Goal: Communication & Community: Answer question/provide support

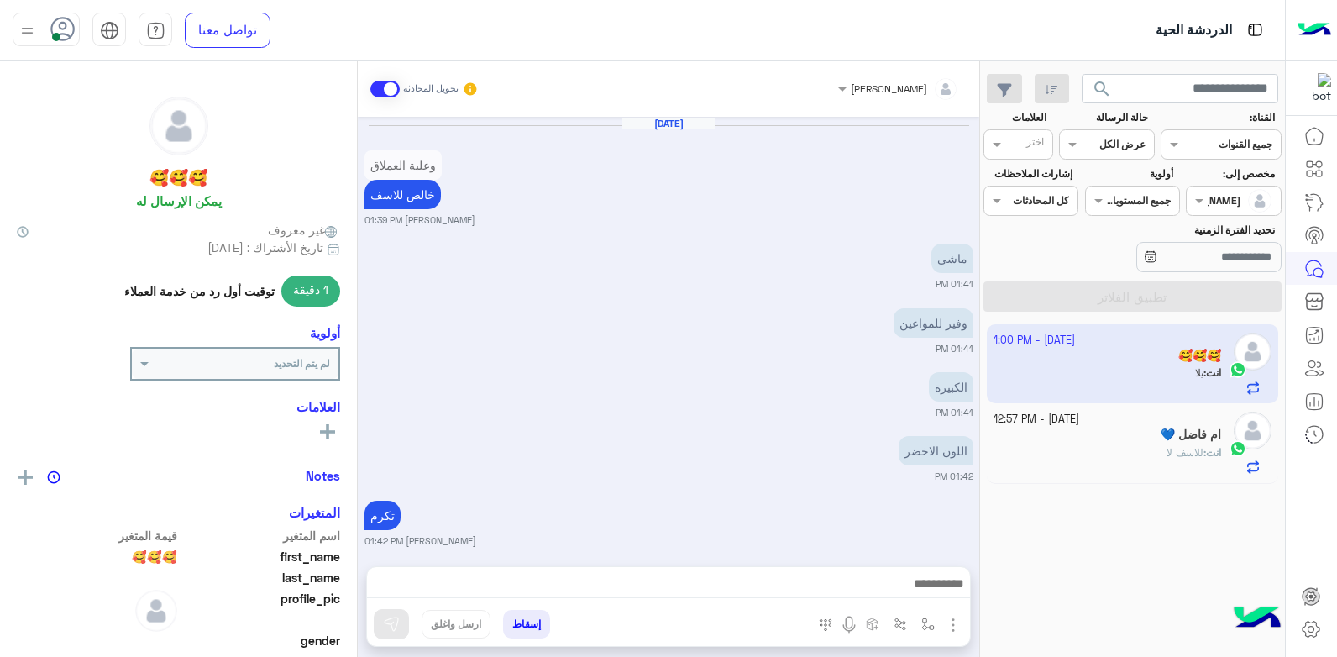
scroll to position [879, 0]
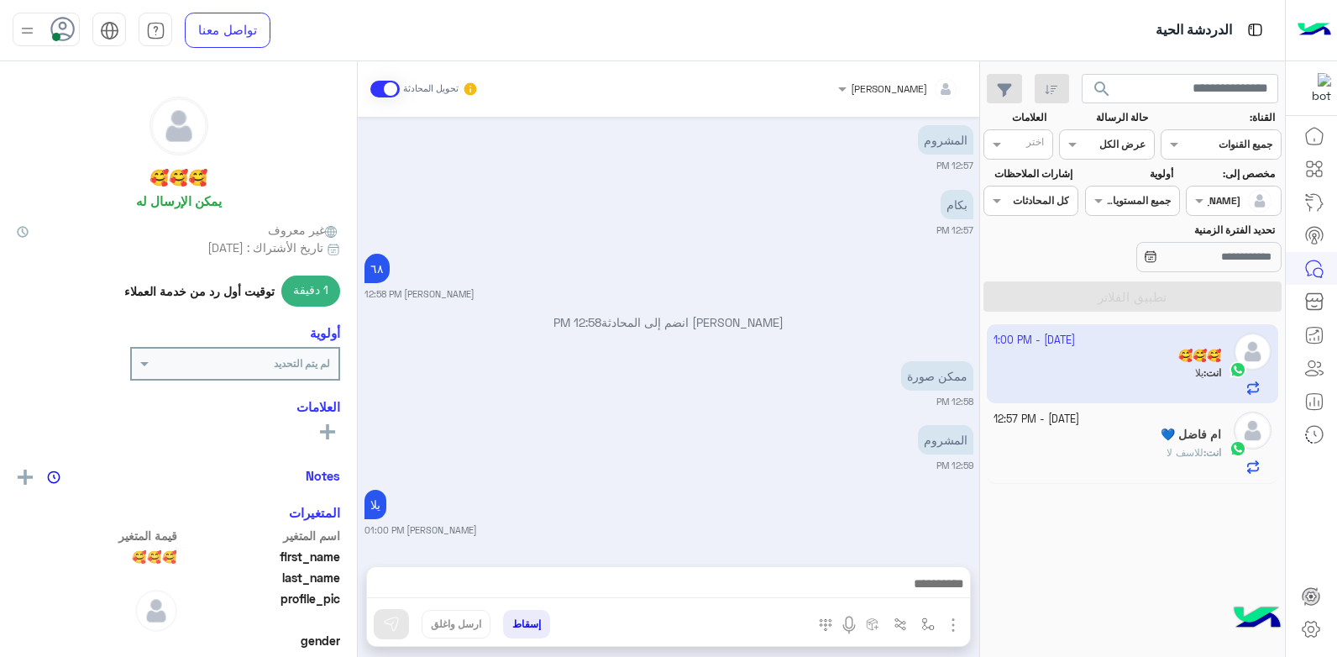
click at [1097, 364] on app-inbox-user "8 October - 1:00 PM 🥰🥰🥰 انت : يلا" at bounding box center [1133, 363] width 292 height 79
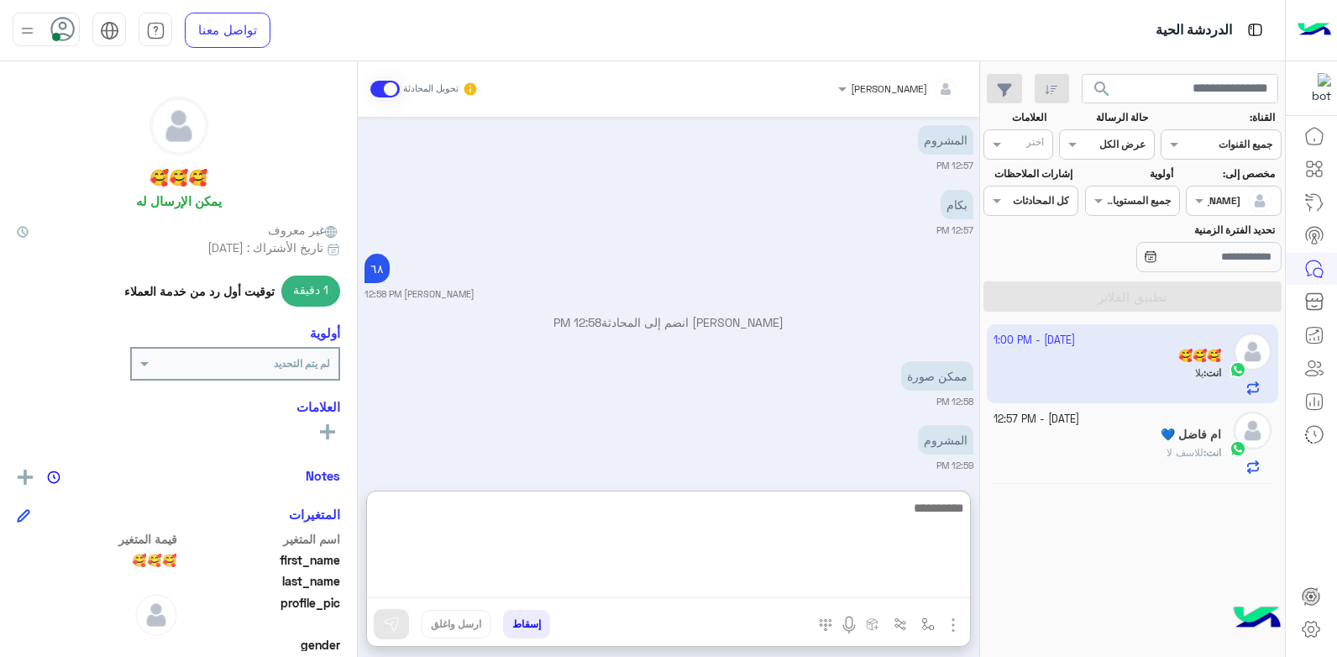
click at [805, 581] on textarea at bounding box center [668, 547] width 603 height 101
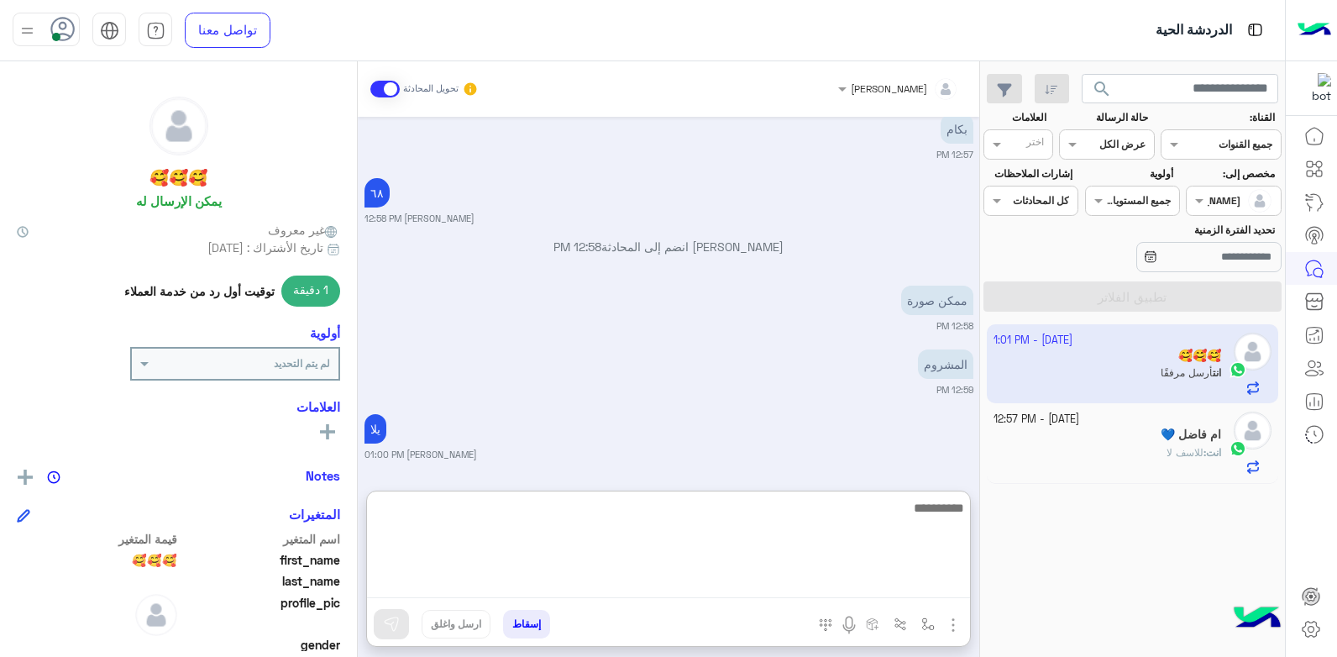
scroll to position [1194, 0]
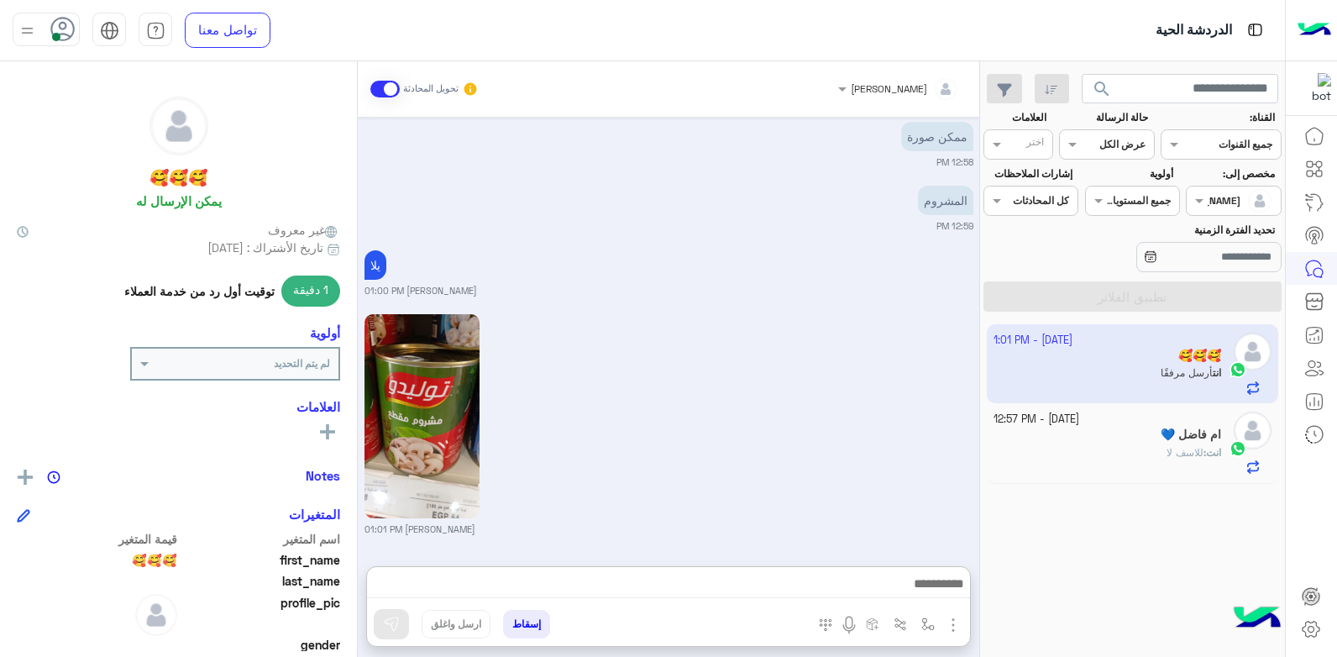
click at [817, 310] on div "بشار قطان 01:01 PM" at bounding box center [669, 423] width 609 height 226
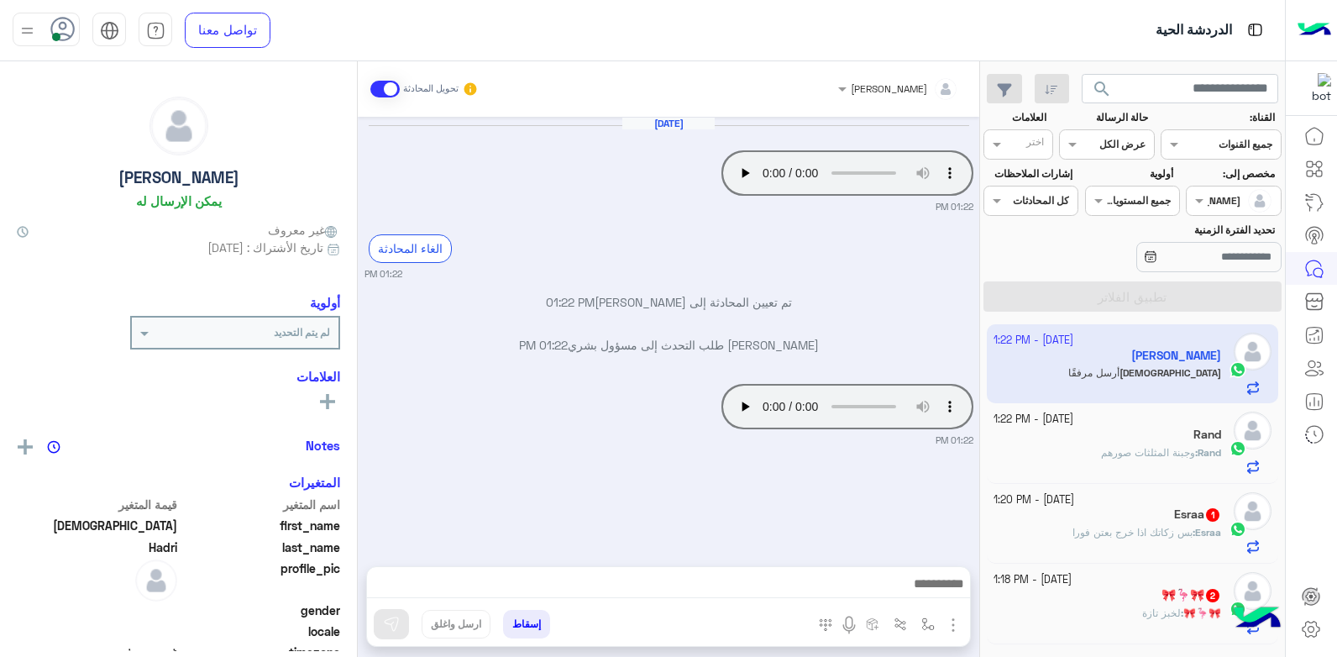
click at [700, 473] on div "Oct 8, 2025 Your browser does not support the audio tag. 01:22 PM الغاء المحادث…" at bounding box center [669, 333] width 622 height 433
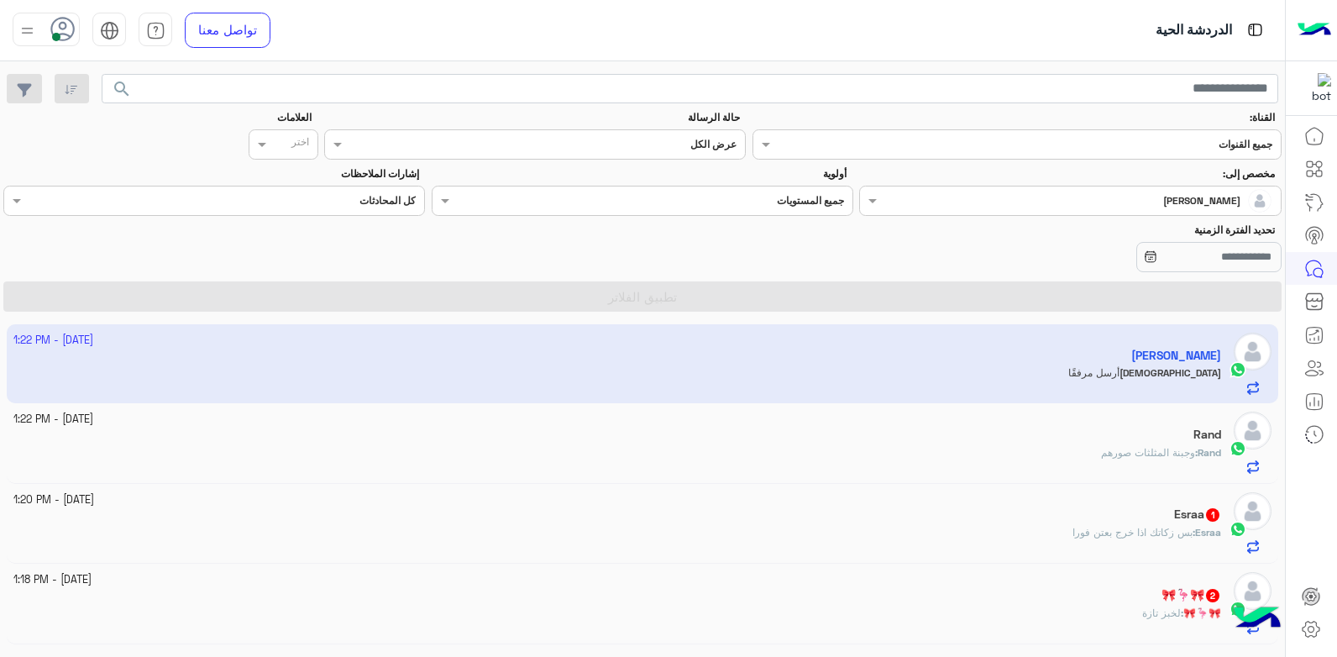
click at [1120, 472] on div "Rand : وجبنة المثلثات صورهم" at bounding box center [617, 459] width 1209 height 29
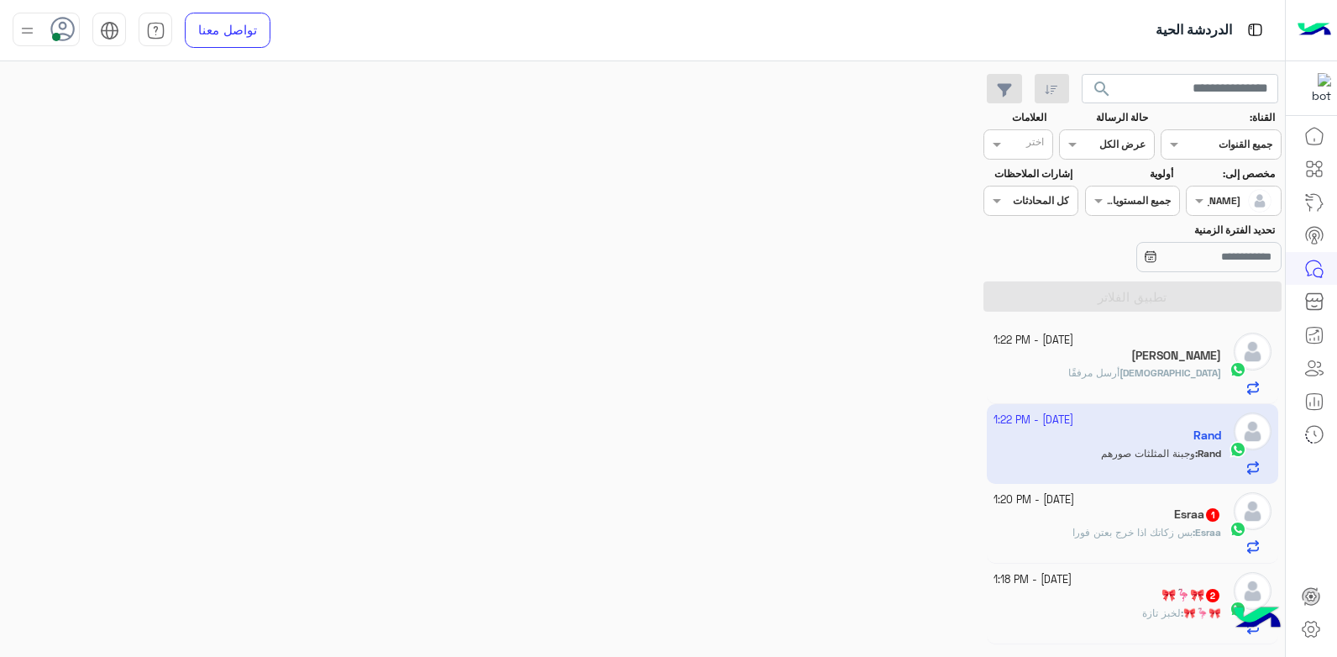
scroll to position [627, 0]
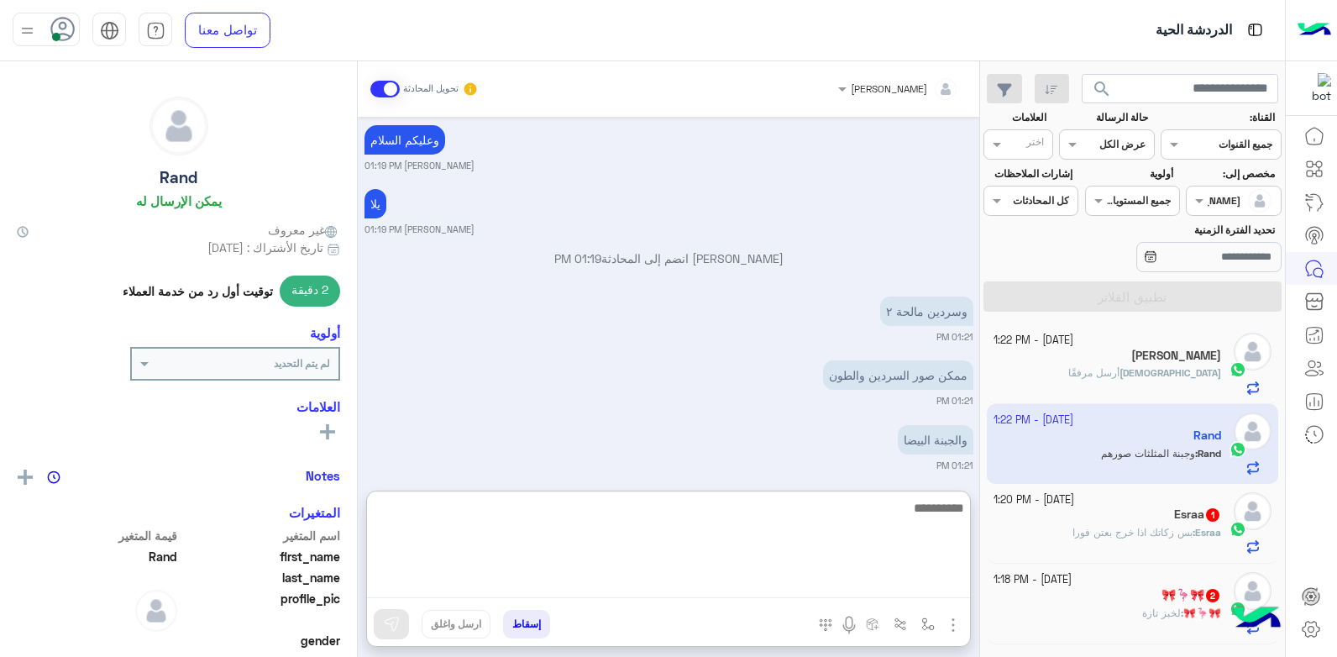
click at [747, 574] on textarea at bounding box center [668, 547] width 603 height 101
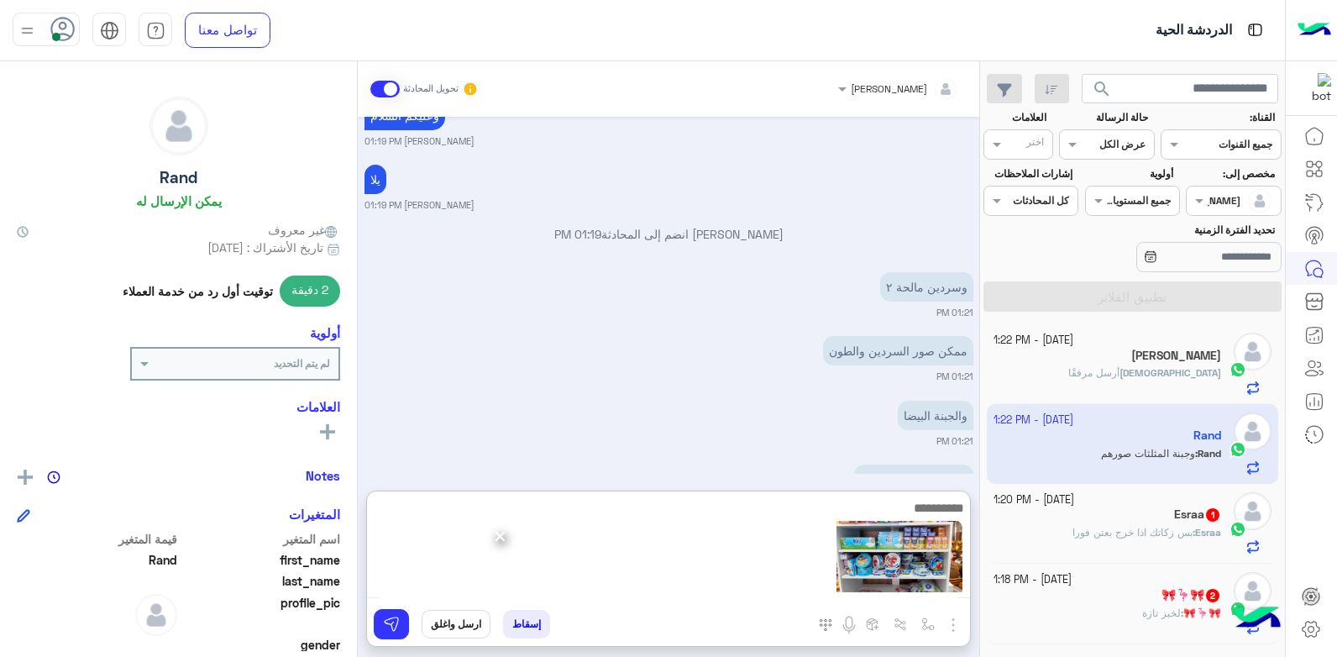
scroll to position [618, 0]
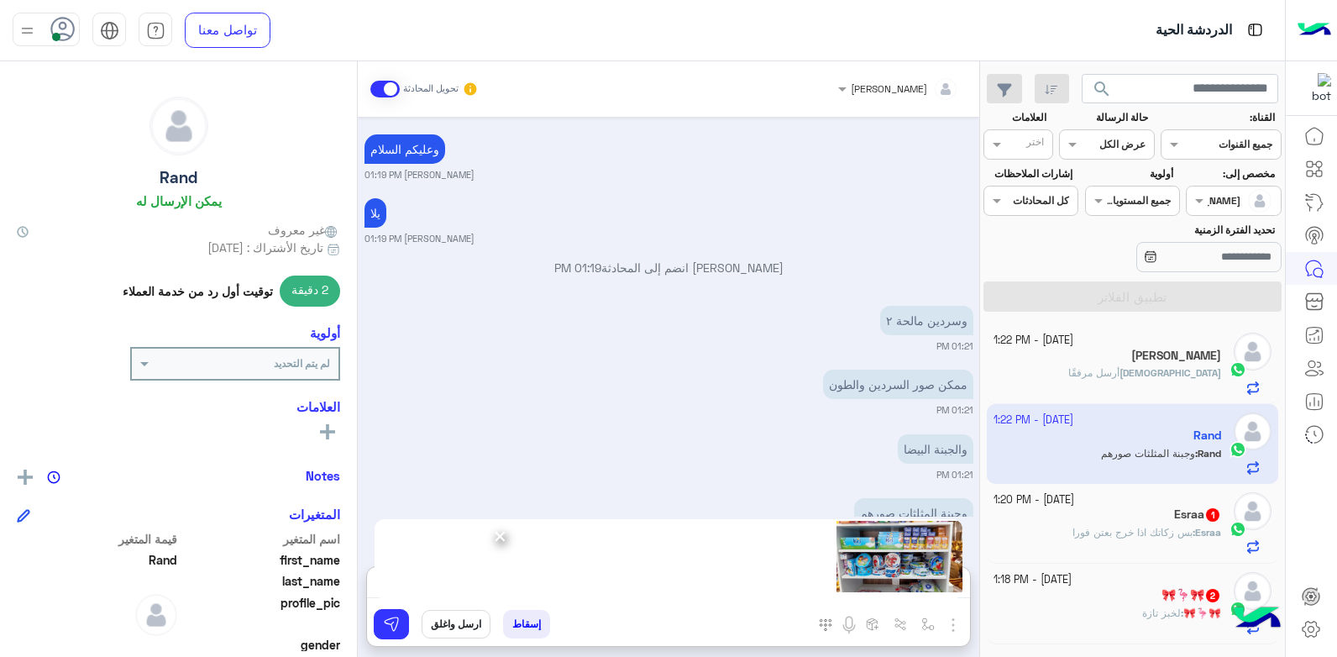
click at [502, 544] on span "×" at bounding box center [500, 536] width 16 height 38
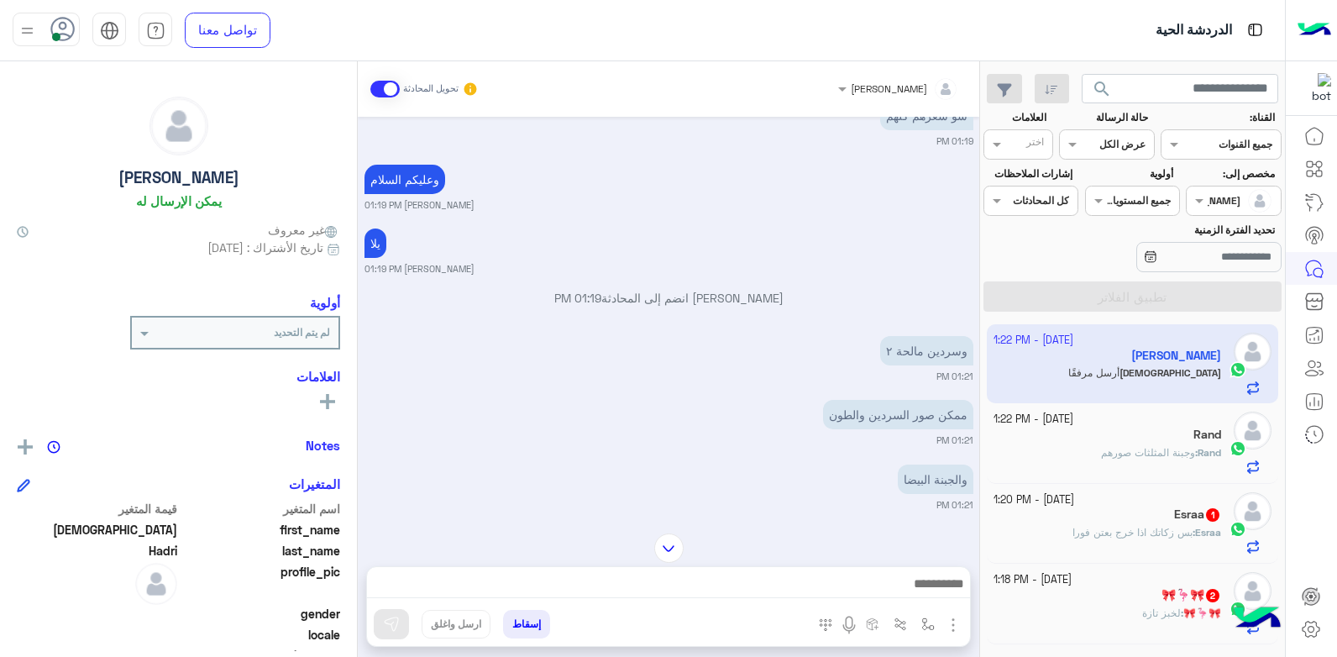
scroll to position [941, 0]
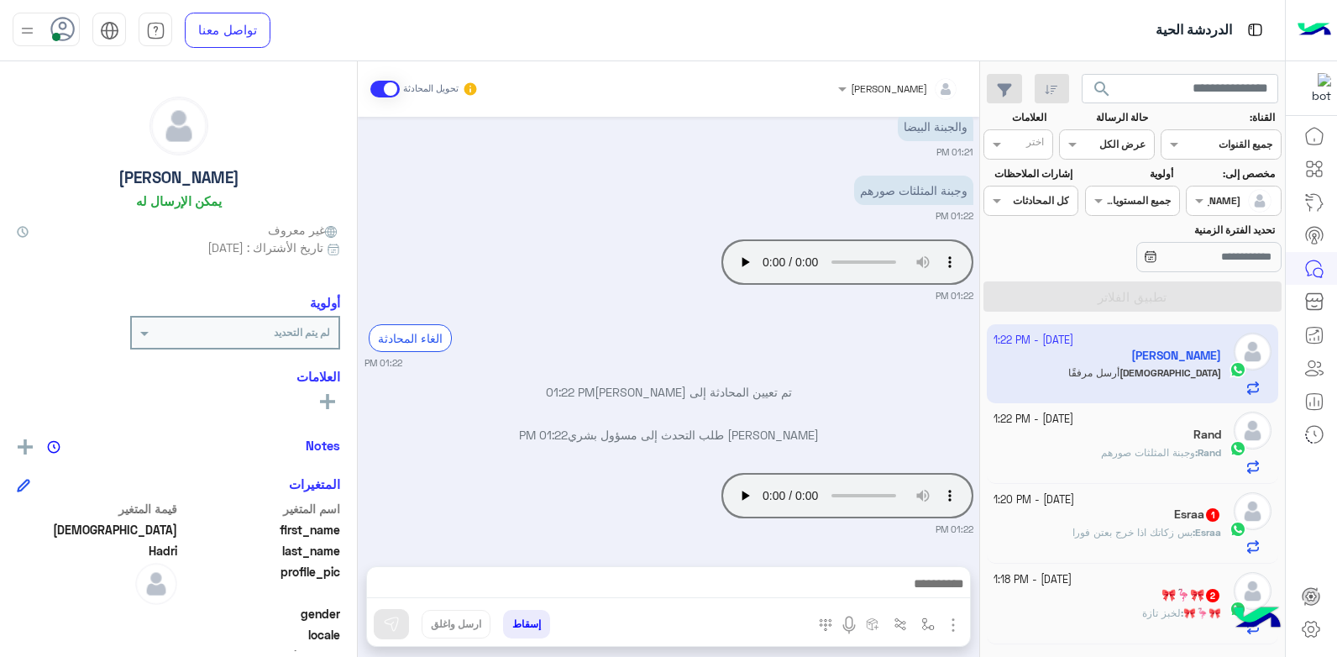
click at [585, 264] on div "Your browser does not support the audio tag. 01:22 PM" at bounding box center [669, 268] width 609 height 67
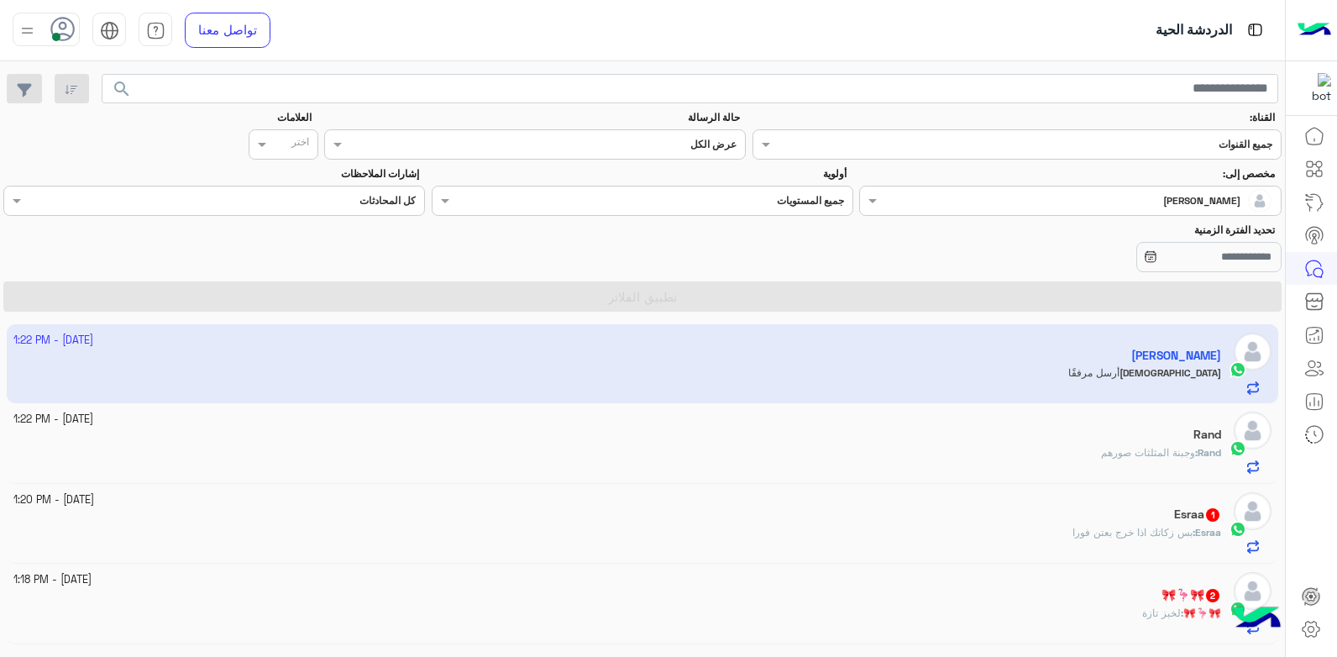
click at [1033, 445] on div "Rand : وجبنة المثلثات صورهم" at bounding box center [617, 459] width 1209 height 29
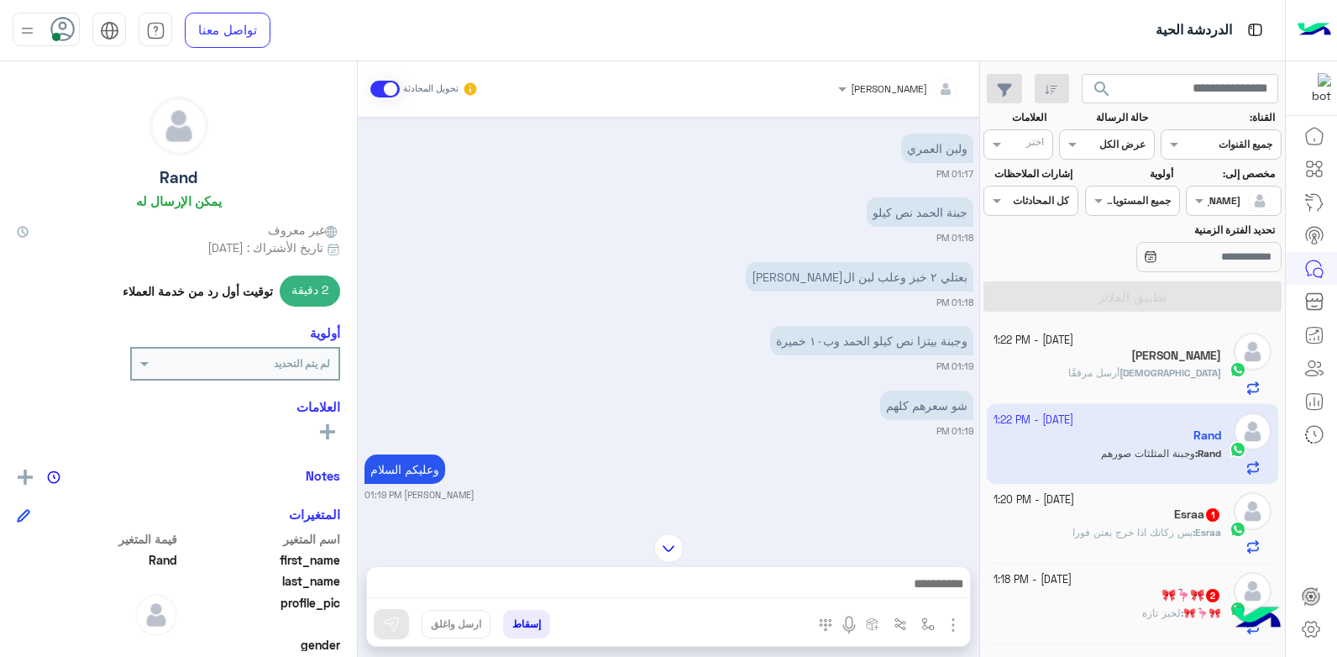
scroll to position [627, 0]
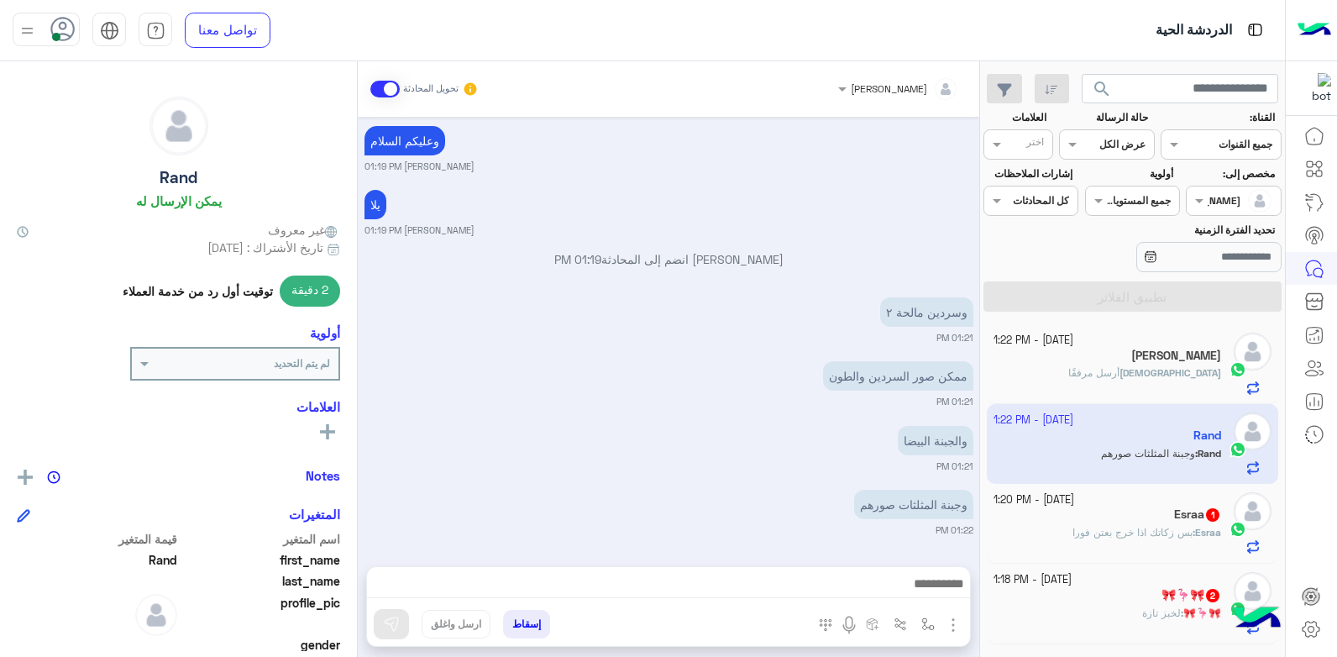
click at [607, 391] on div "ممكن صور السردين والطون 01:21 PM" at bounding box center [669, 382] width 609 height 51
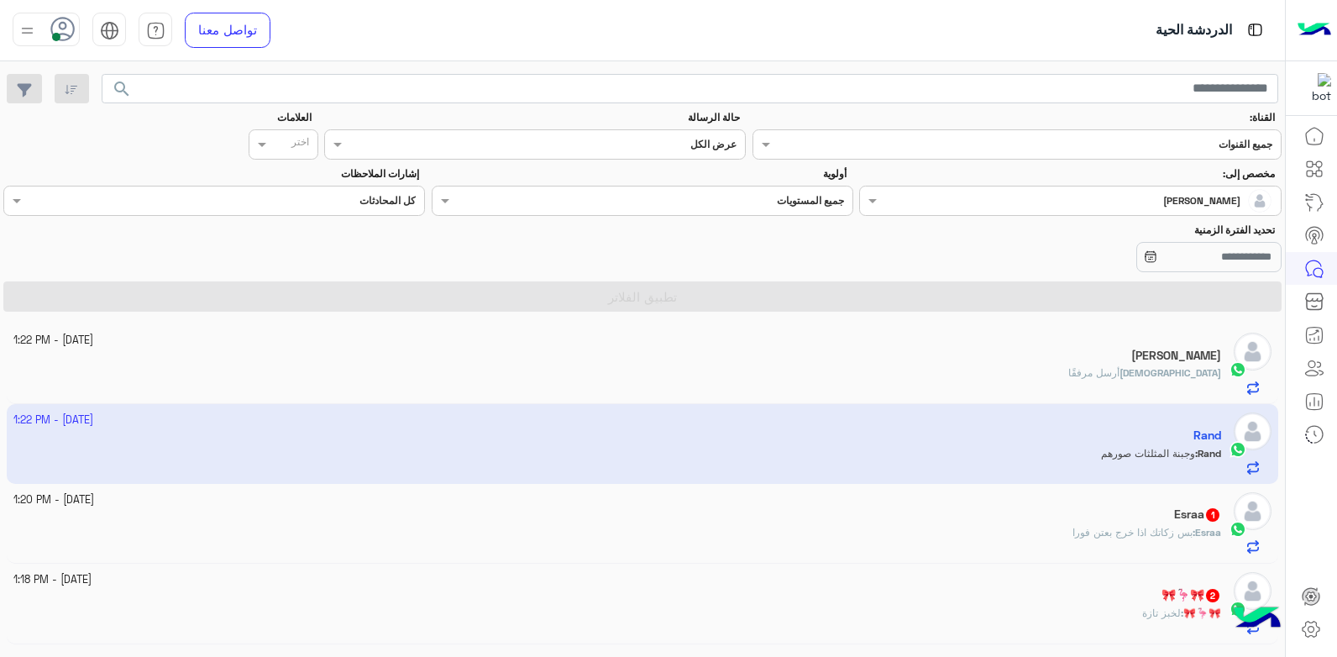
click at [1003, 505] on div "8 October - 1:20 PM" at bounding box center [617, 500] width 1209 height 16
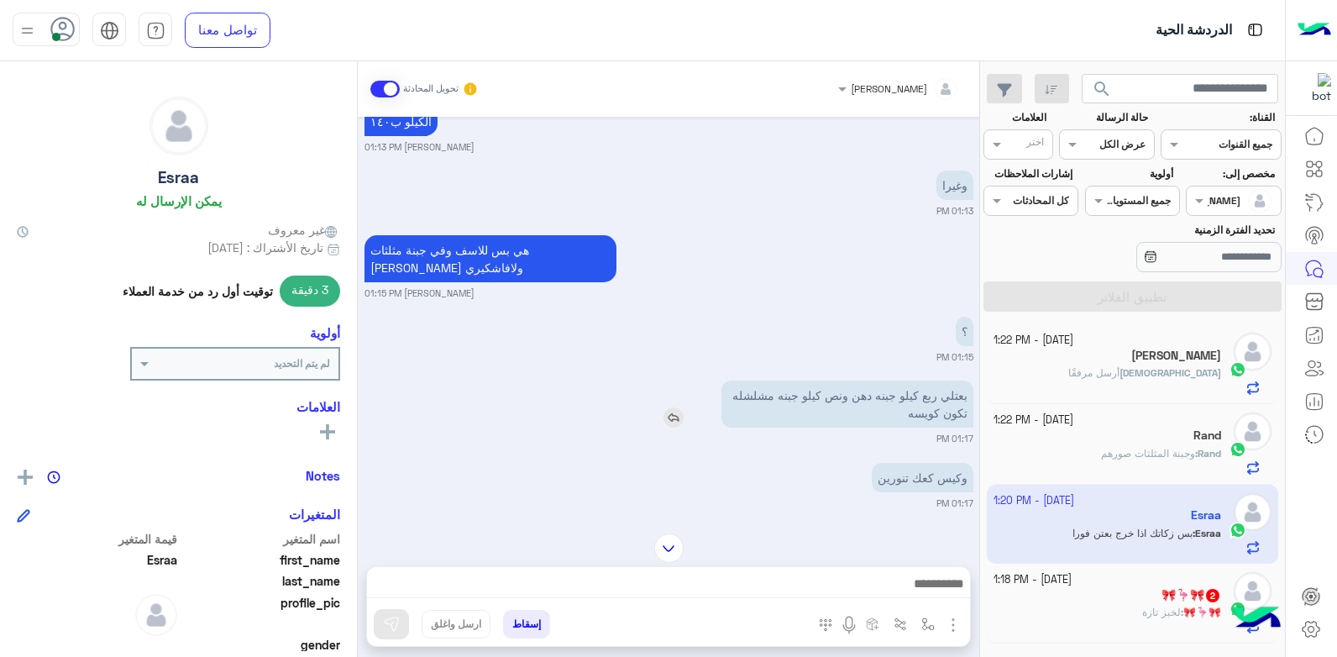
scroll to position [863, 0]
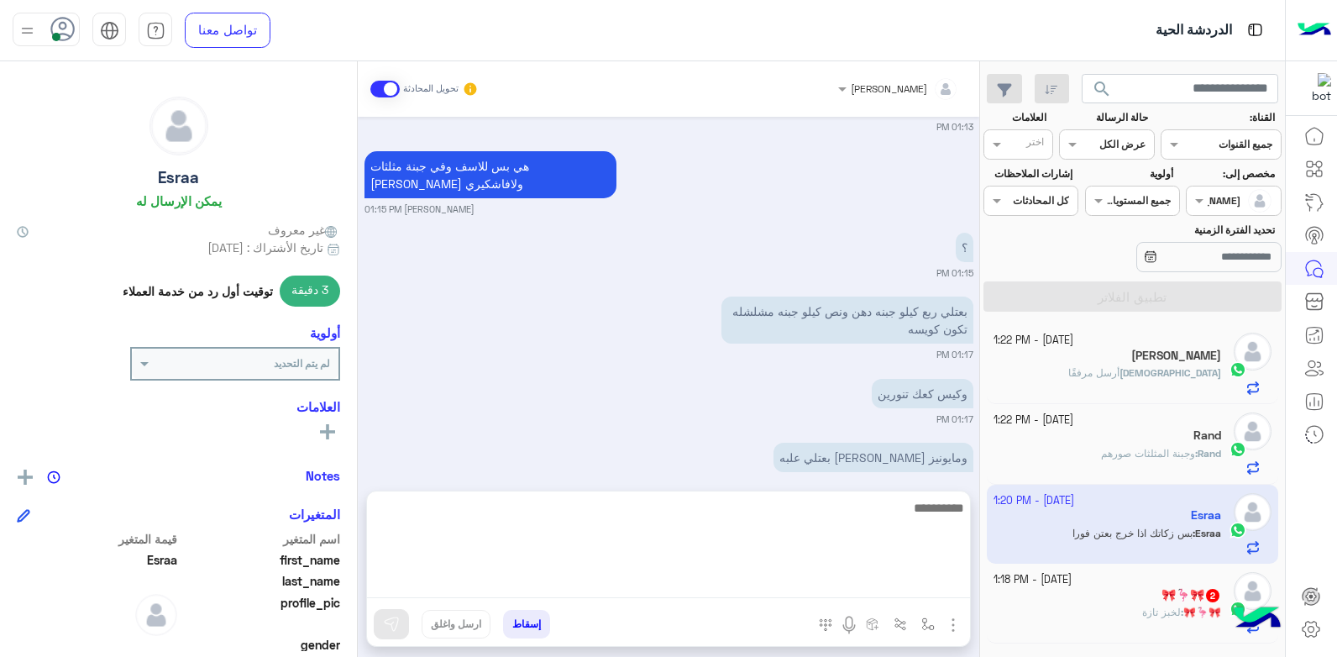
click at [837, 574] on textarea at bounding box center [668, 547] width 603 height 101
type textarea "****"
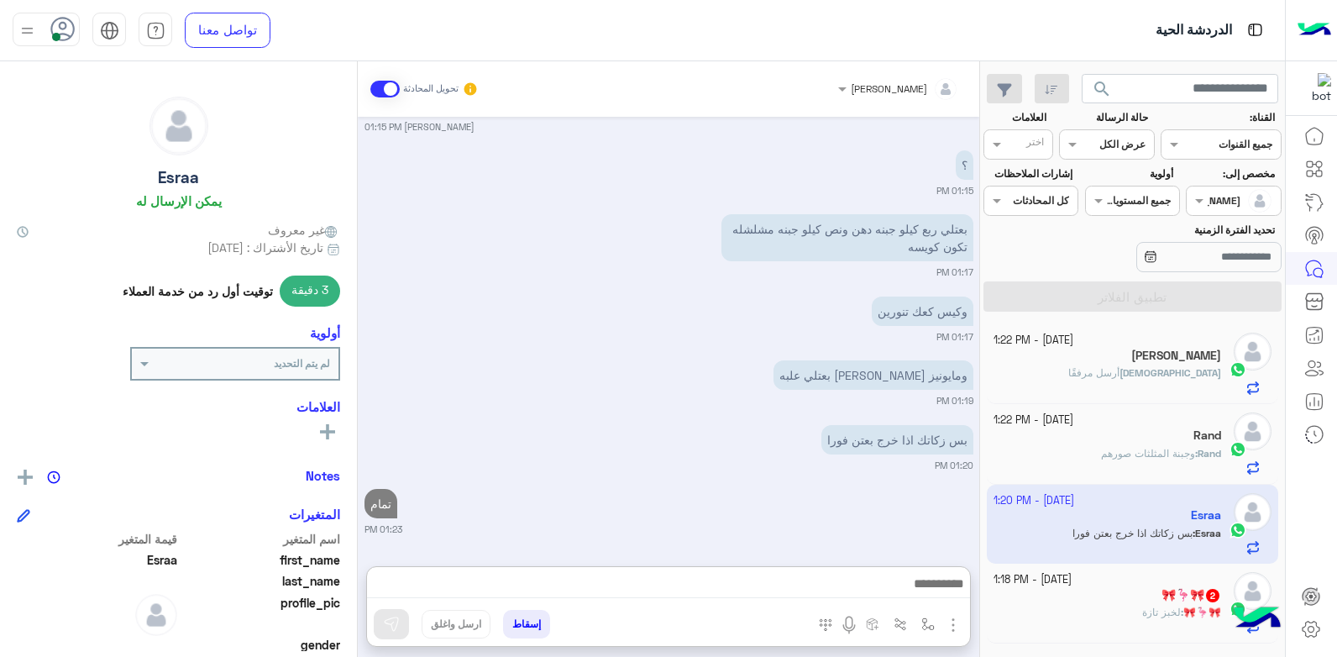
click at [679, 421] on div "بس زكاتك اذا خرج بعتن فورا 01:20 PM" at bounding box center [669, 446] width 609 height 51
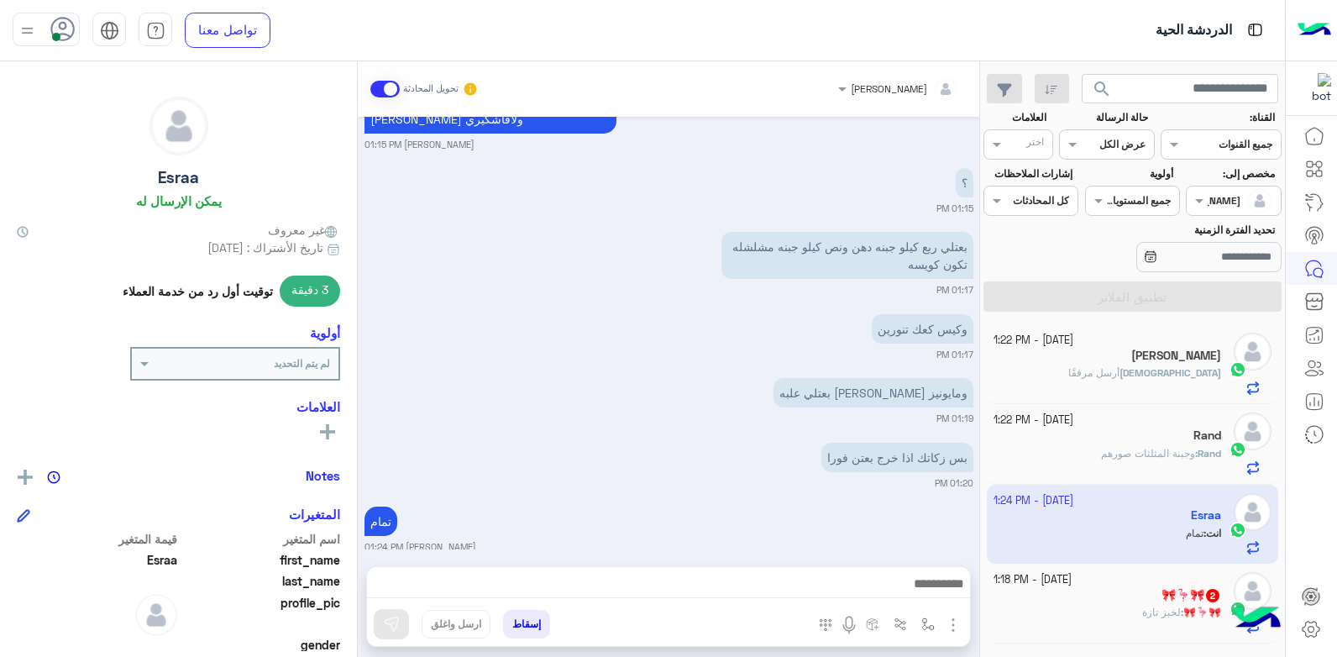
click at [1099, 375] on div "Muhammad أرسل مرفقًا" at bounding box center [1108, 379] width 228 height 29
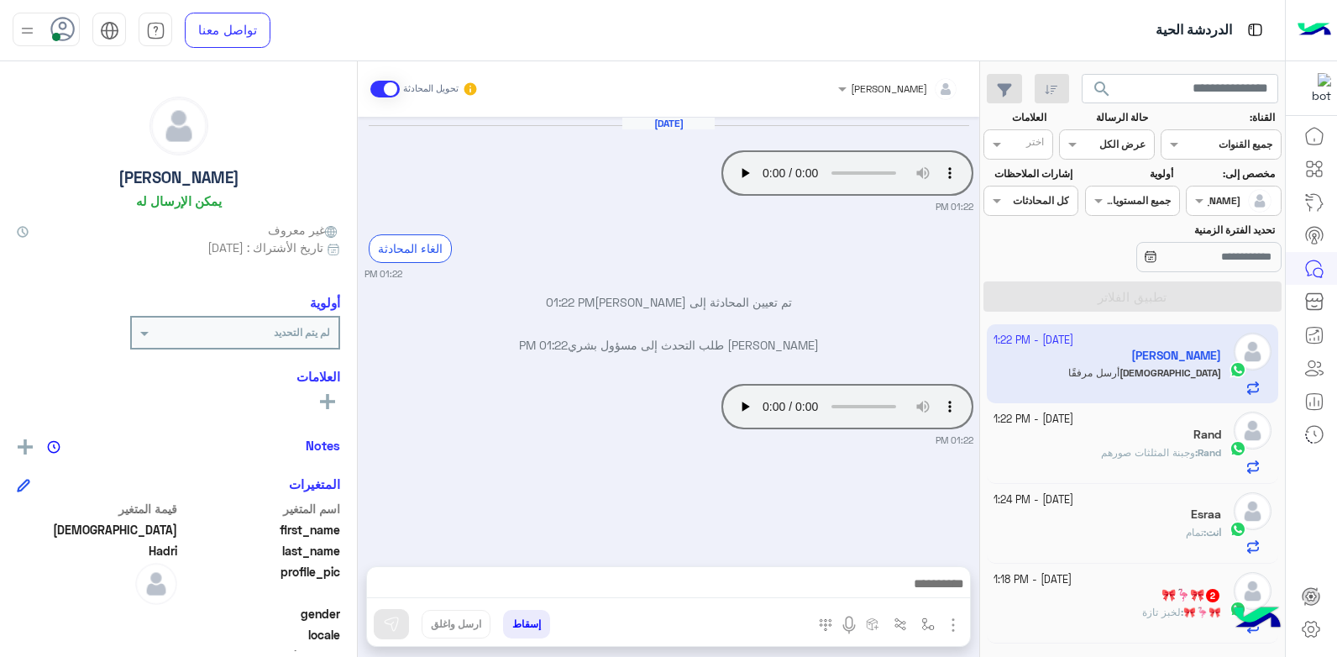
click at [1126, 428] on div "Rand" at bounding box center [1108, 437] width 228 height 18
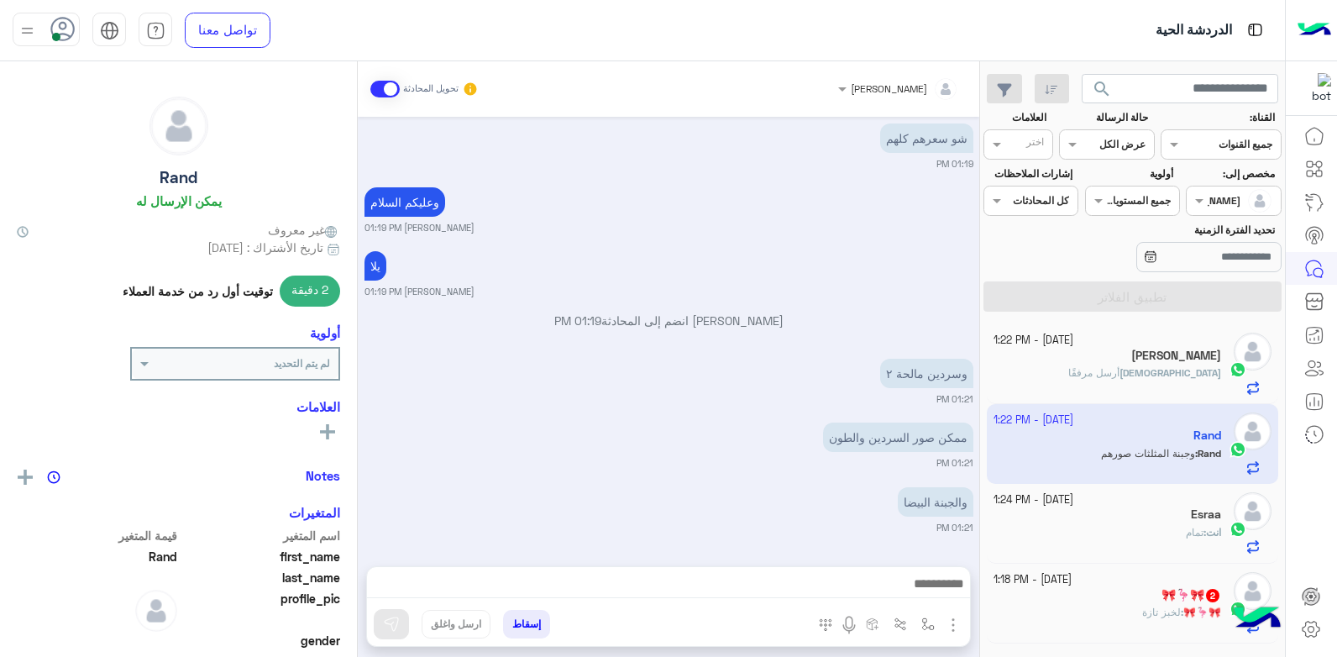
scroll to position [627, 0]
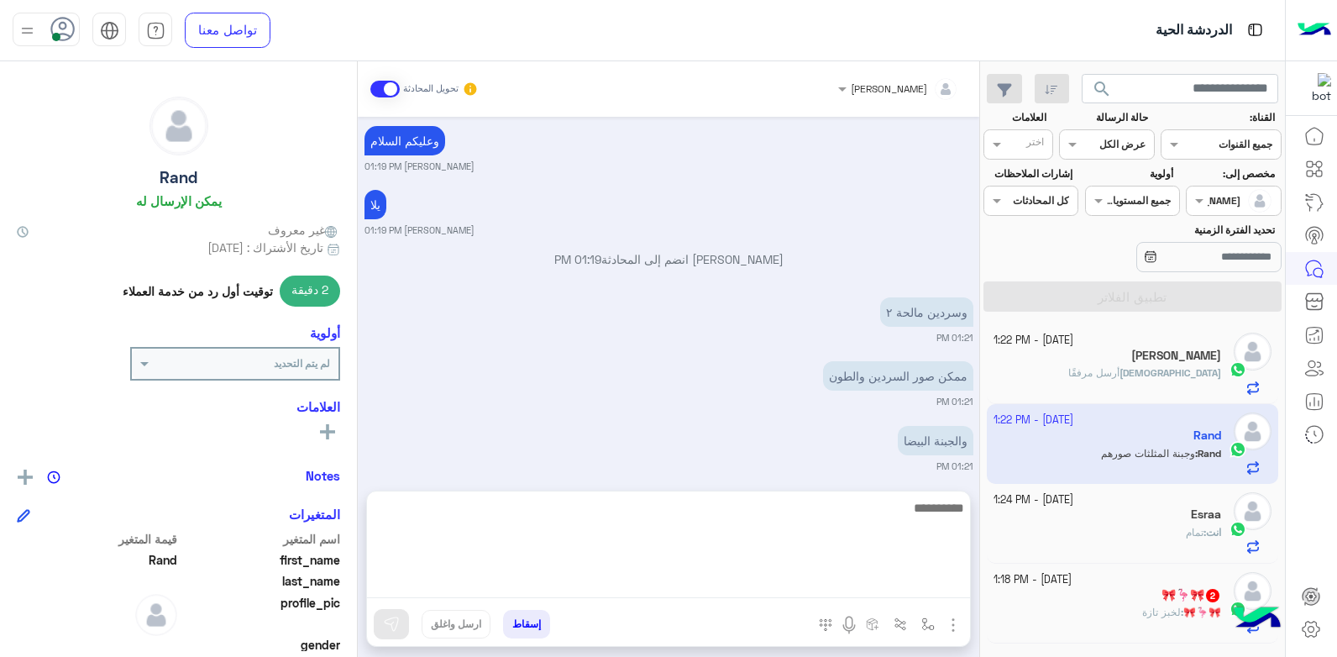
click at [777, 589] on textarea at bounding box center [668, 547] width 603 height 101
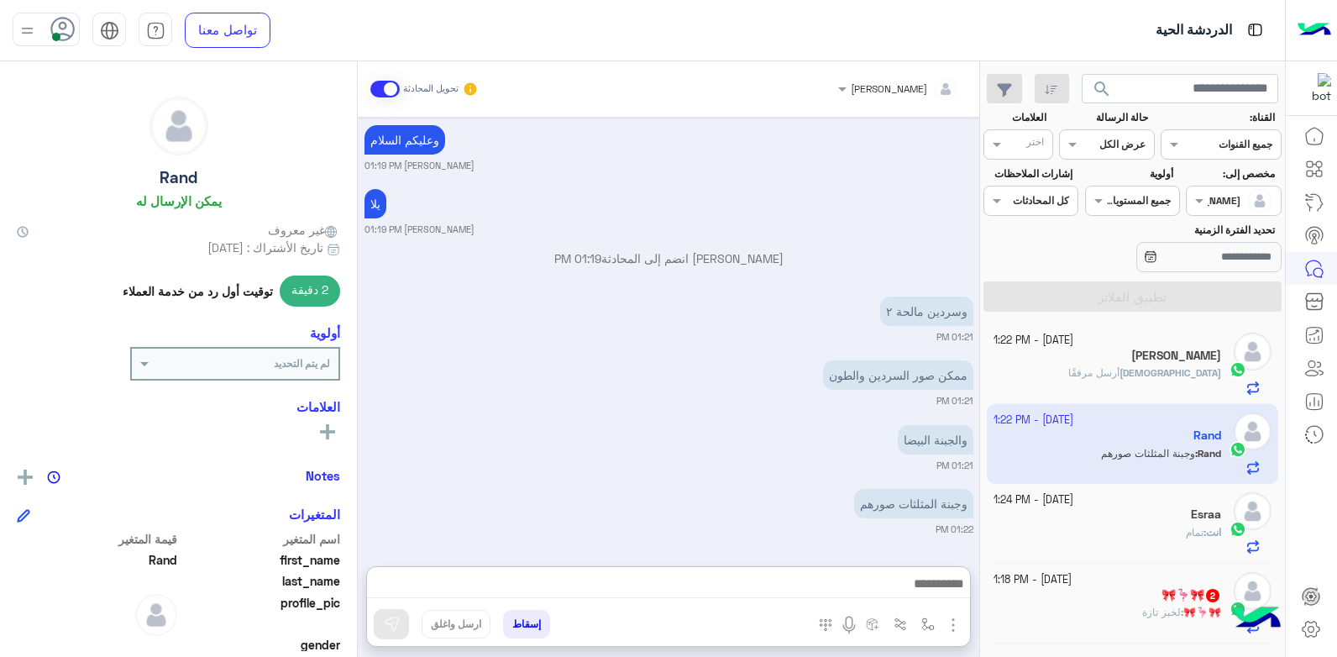
click at [566, 356] on div "ممكن صور السردين والطون 01:21 PM" at bounding box center [669, 381] width 609 height 51
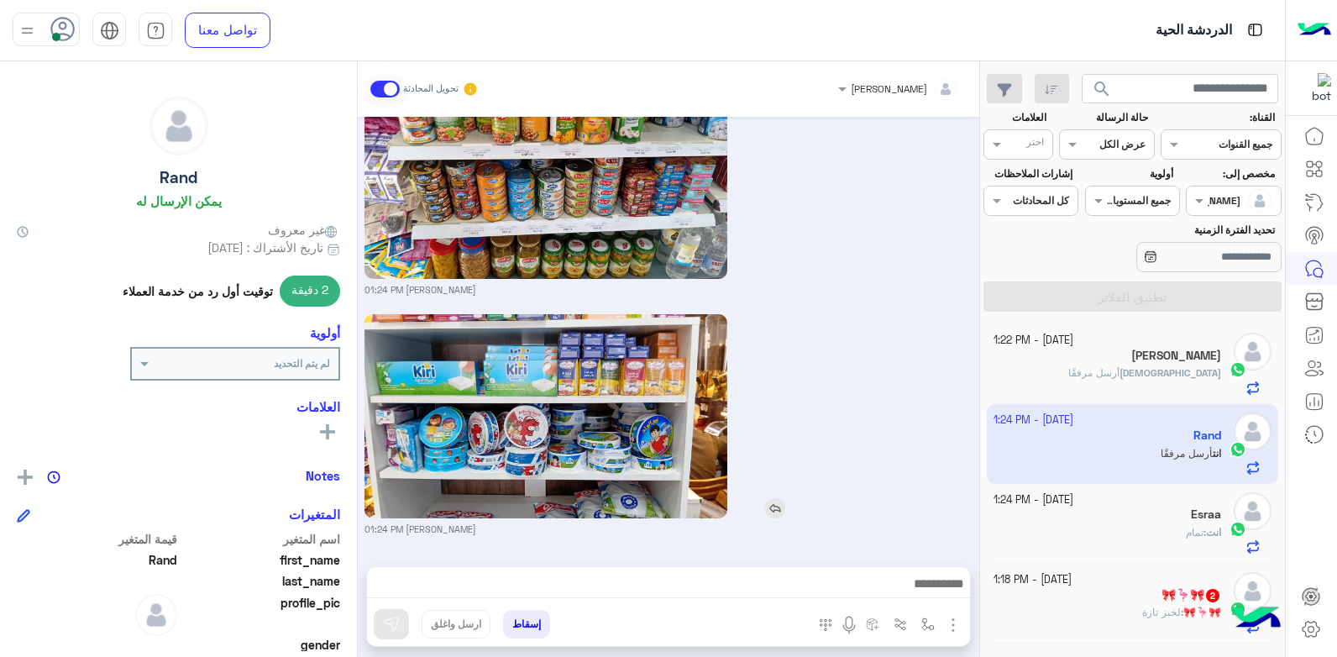
click at [814, 372] on div at bounding box center [594, 416] width 459 height 204
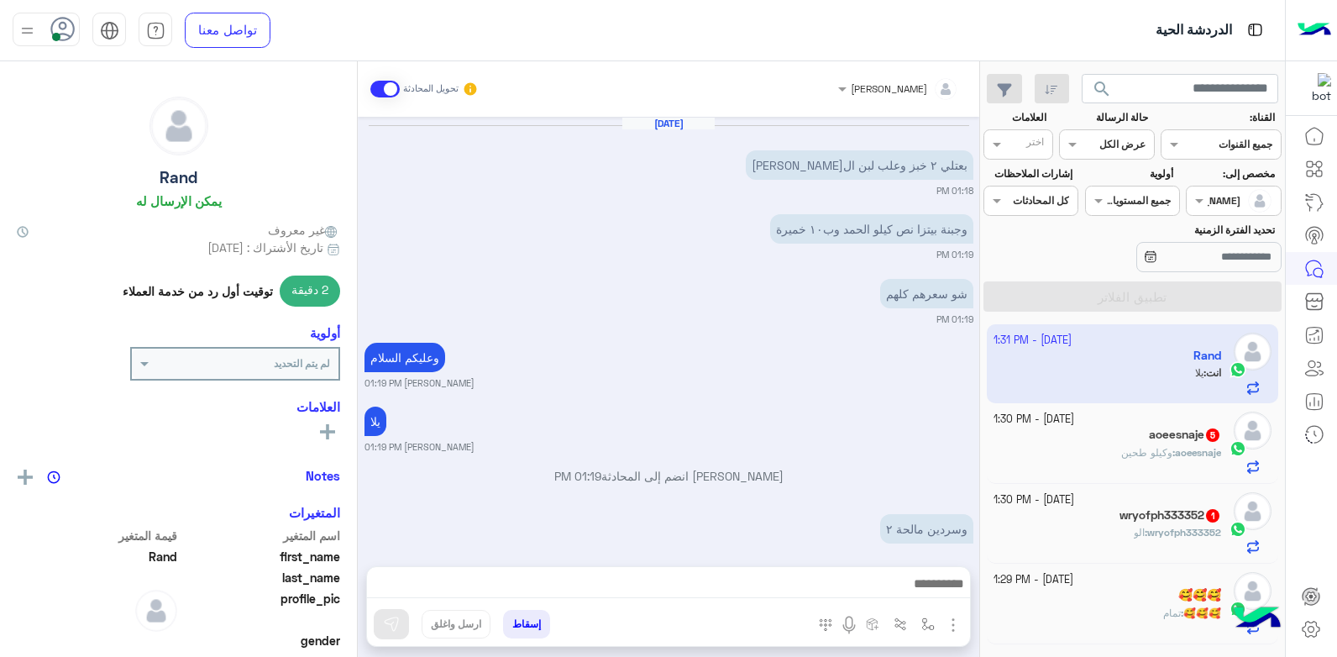
scroll to position [1728, 0]
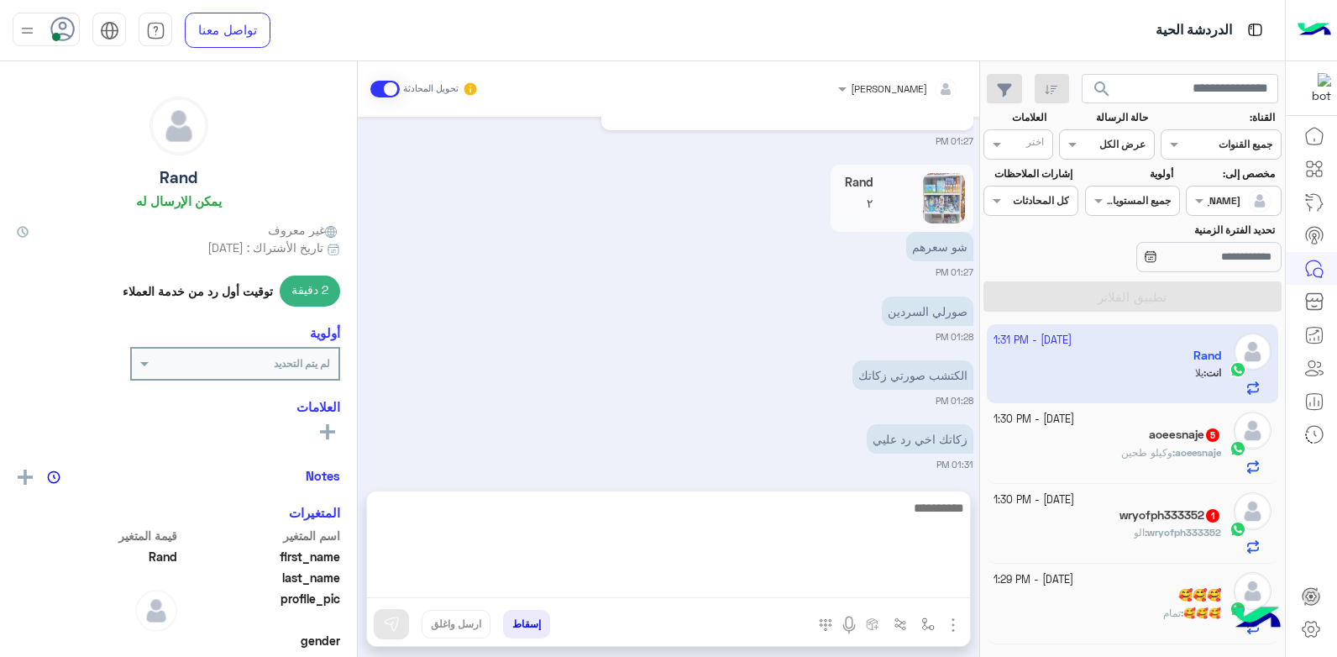
click at [832, 582] on textarea at bounding box center [668, 547] width 603 height 101
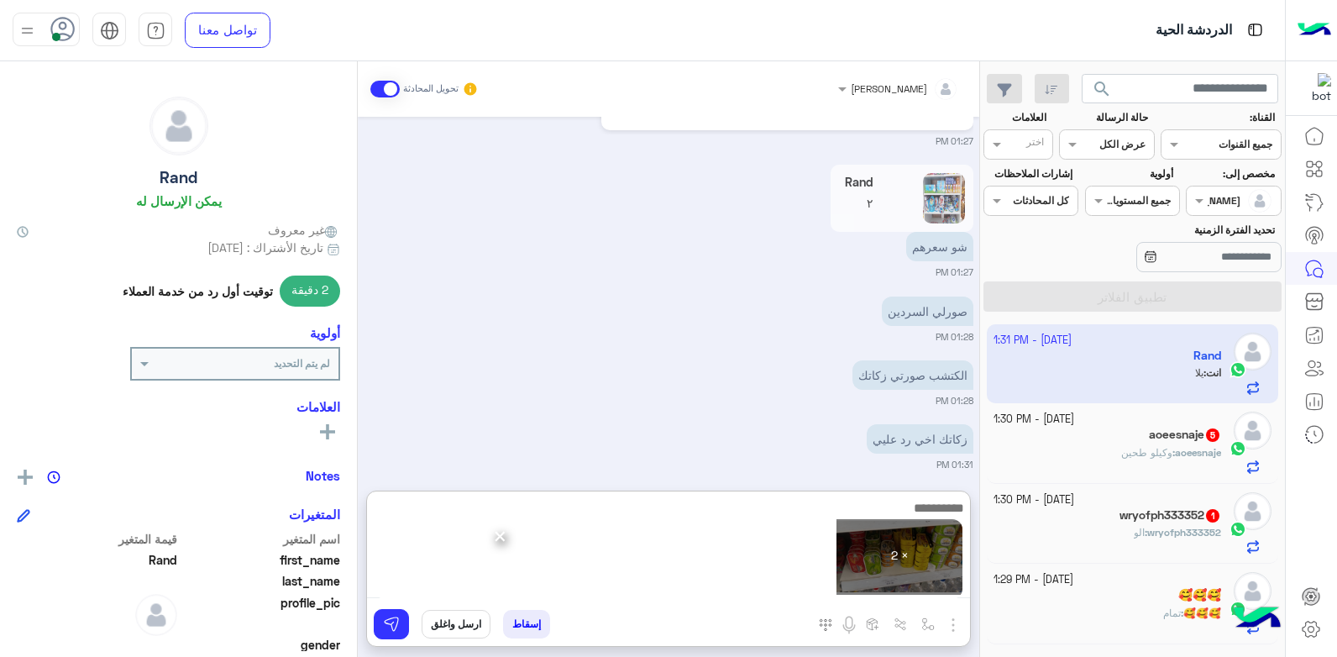
scroll to position [1803, 0]
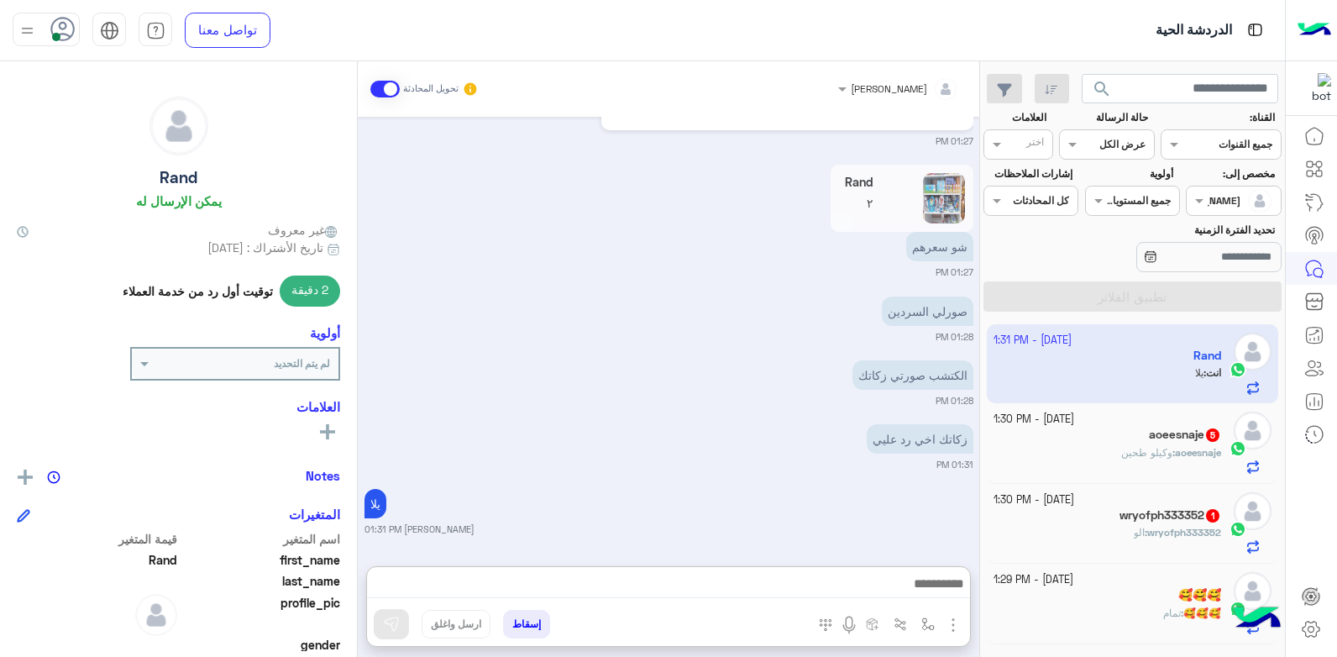
click at [692, 420] on div "زكاتك اخي رد عليي 01:31 PM" at bounding box center [669, 445] width 609 height 51
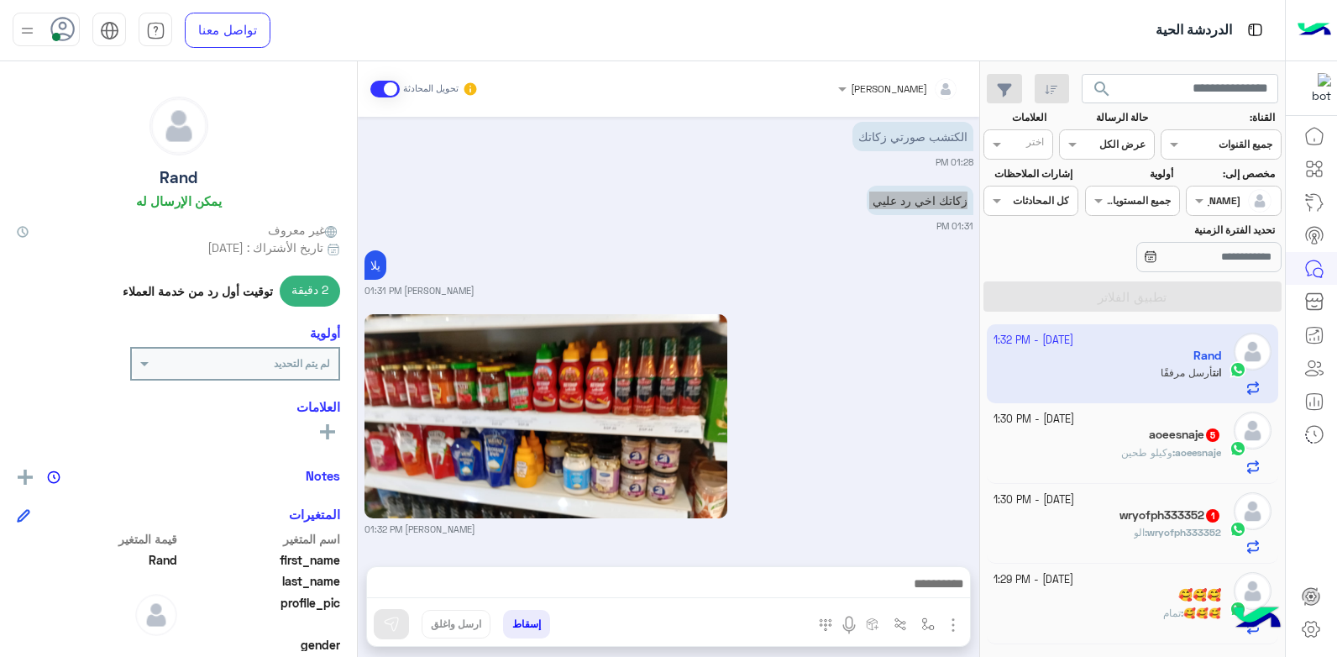
scroll to position [2205, 0]
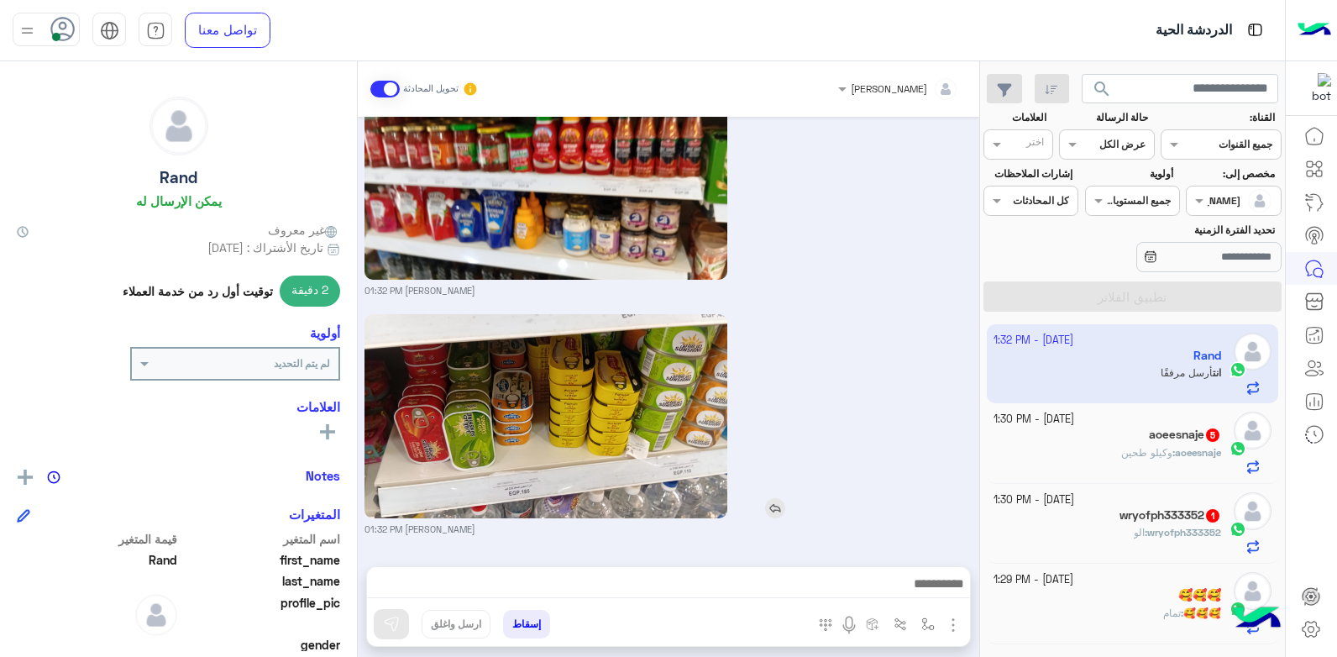
click at [820, 462] on div at bounding box center [594, 416] width 459 height 204
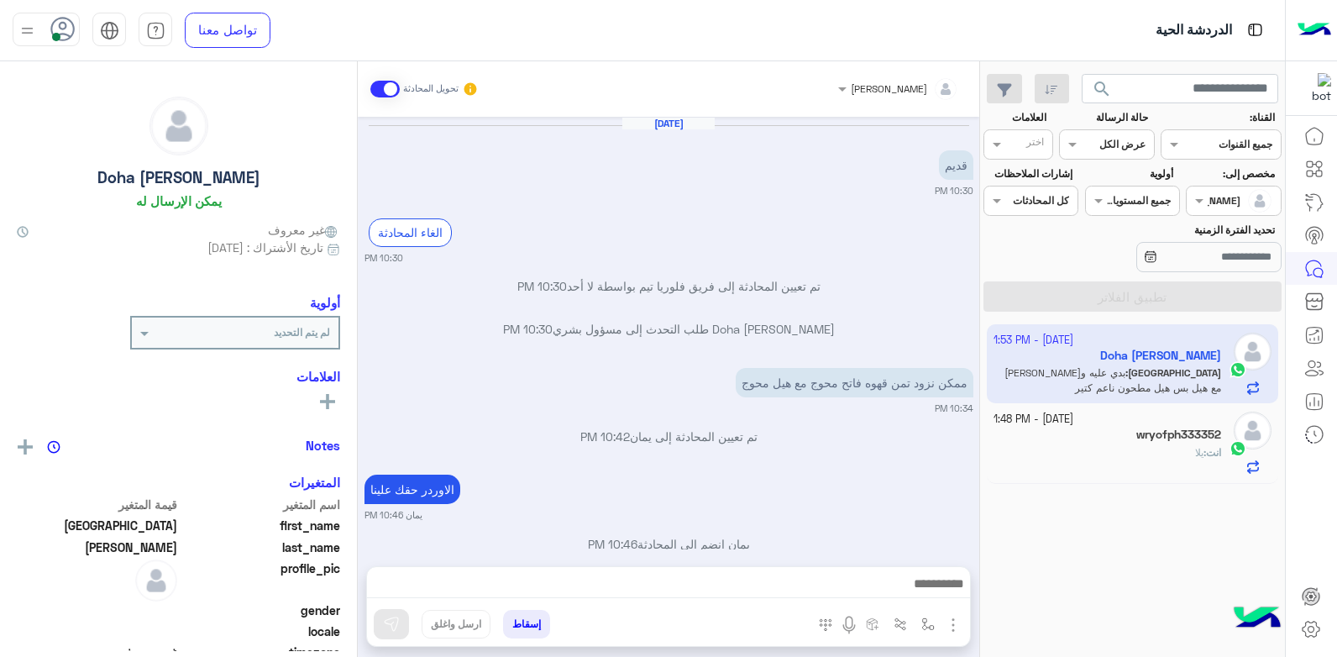
scroll to position [1006, 0]
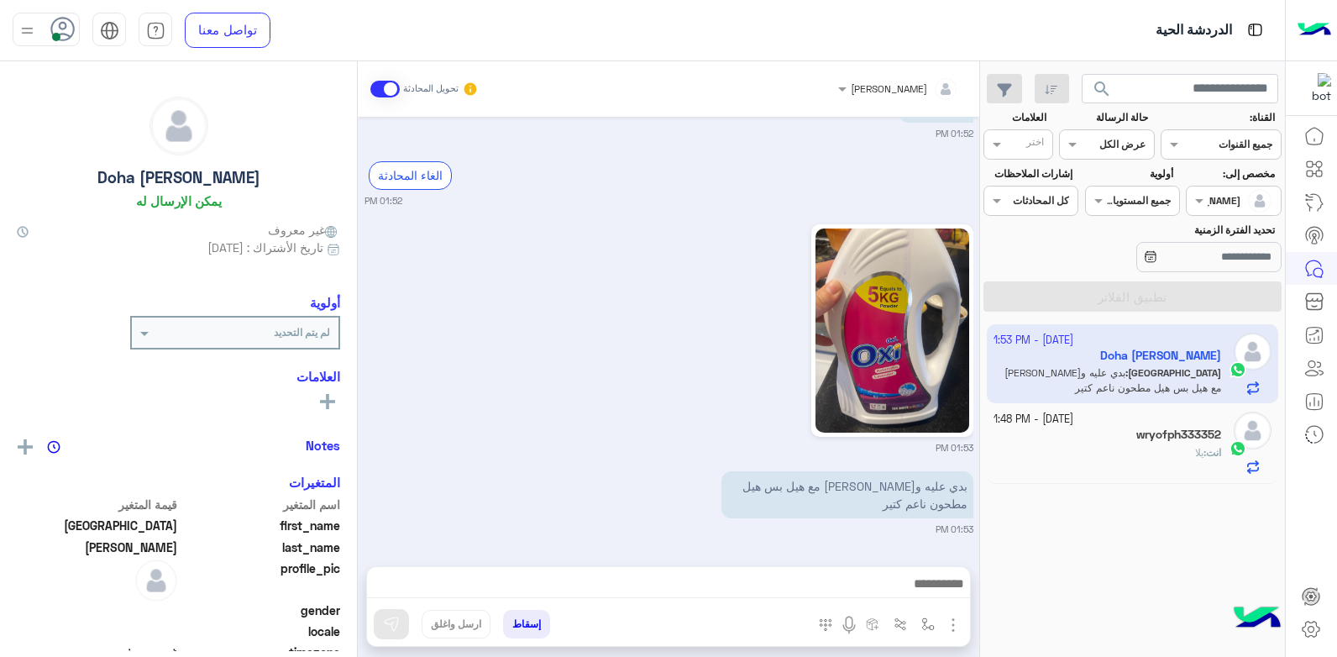
click at [1159, 463] on div "انت : يلا" at bounding box center [1108, 459] width 228 height 29
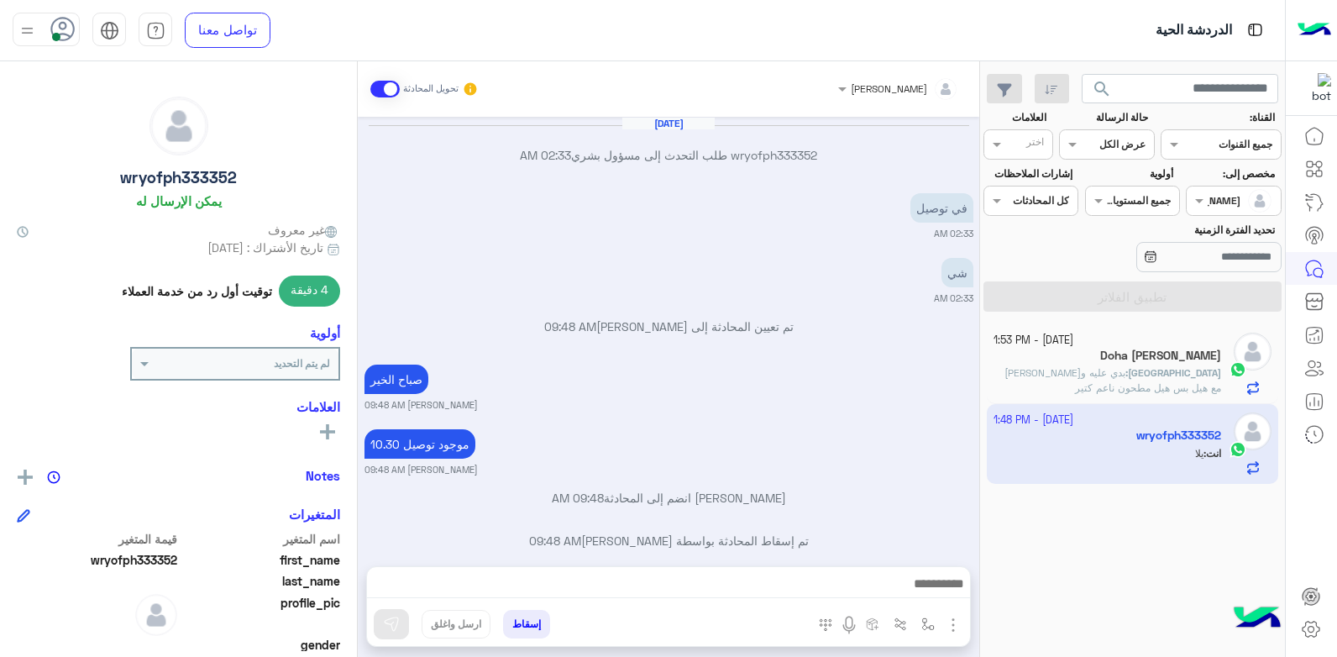
scroll to position [842, 0]
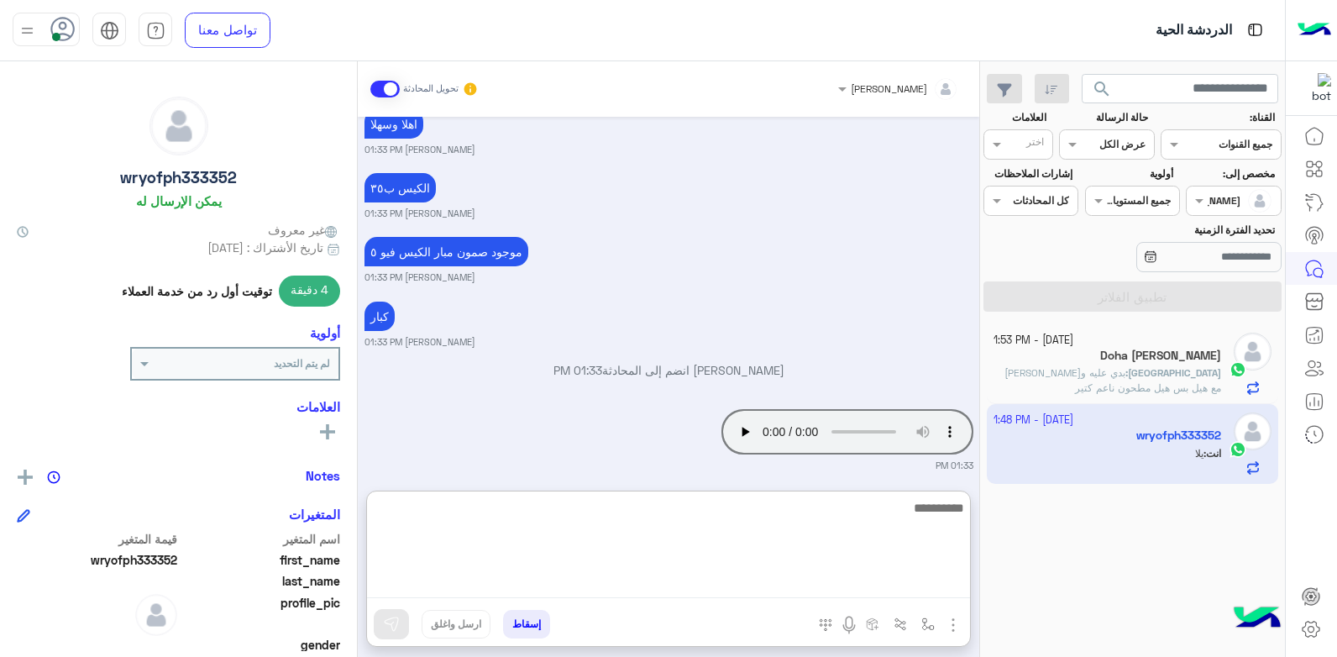
click at [816, 581] on textarea at bounding box center [668, 547] width 603 height 101
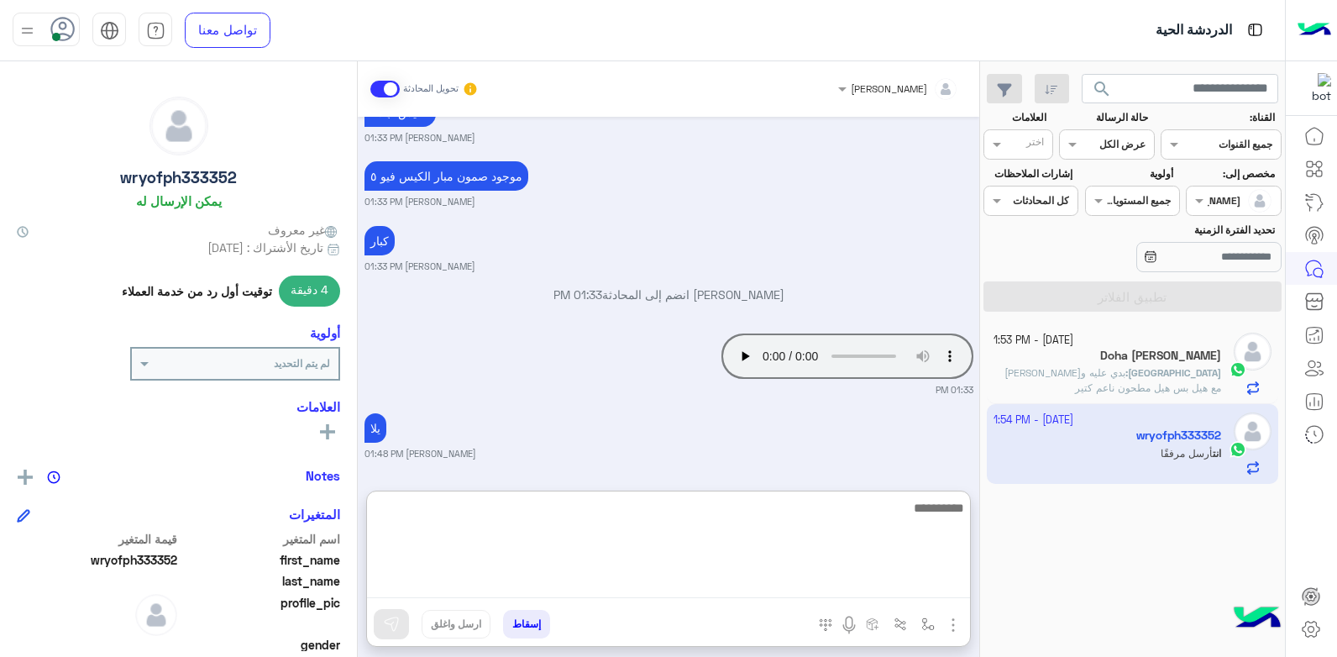
scroll to position [1157, 0]
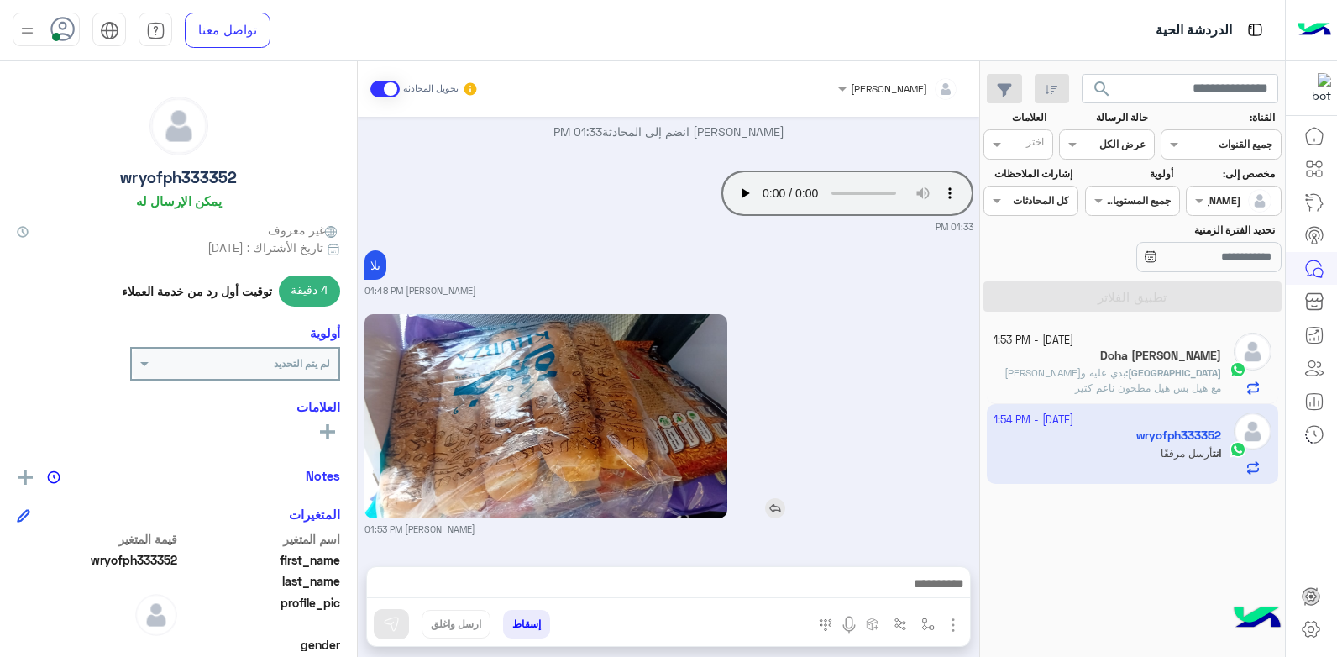
click at [777, 314] on div at bounding box center [594, 416] width 459 height 204
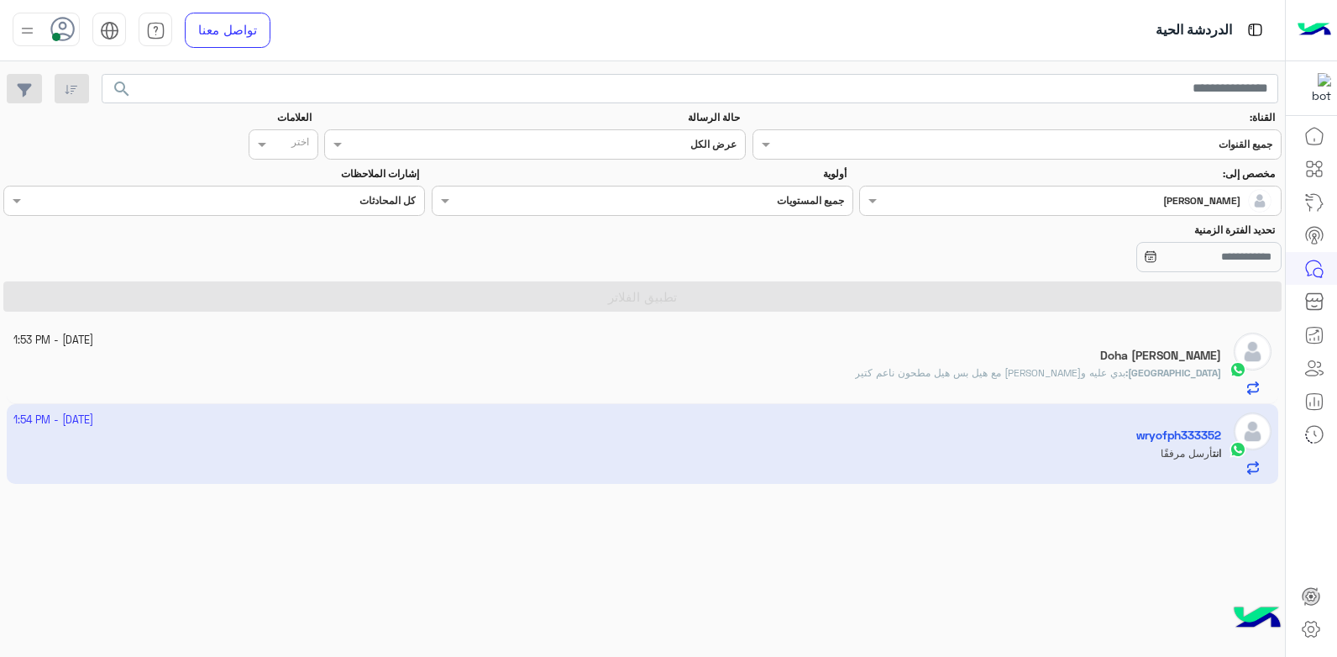
scroll to position [1081, 0]
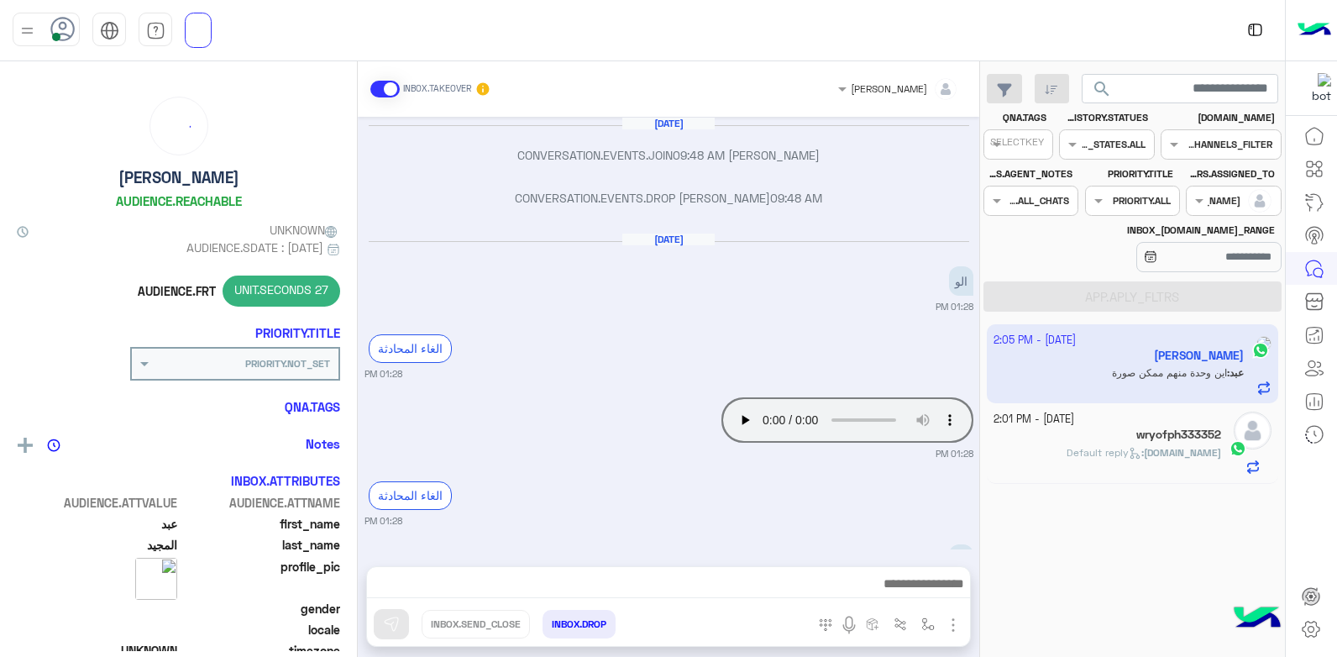
scroll to position [2545, 0]
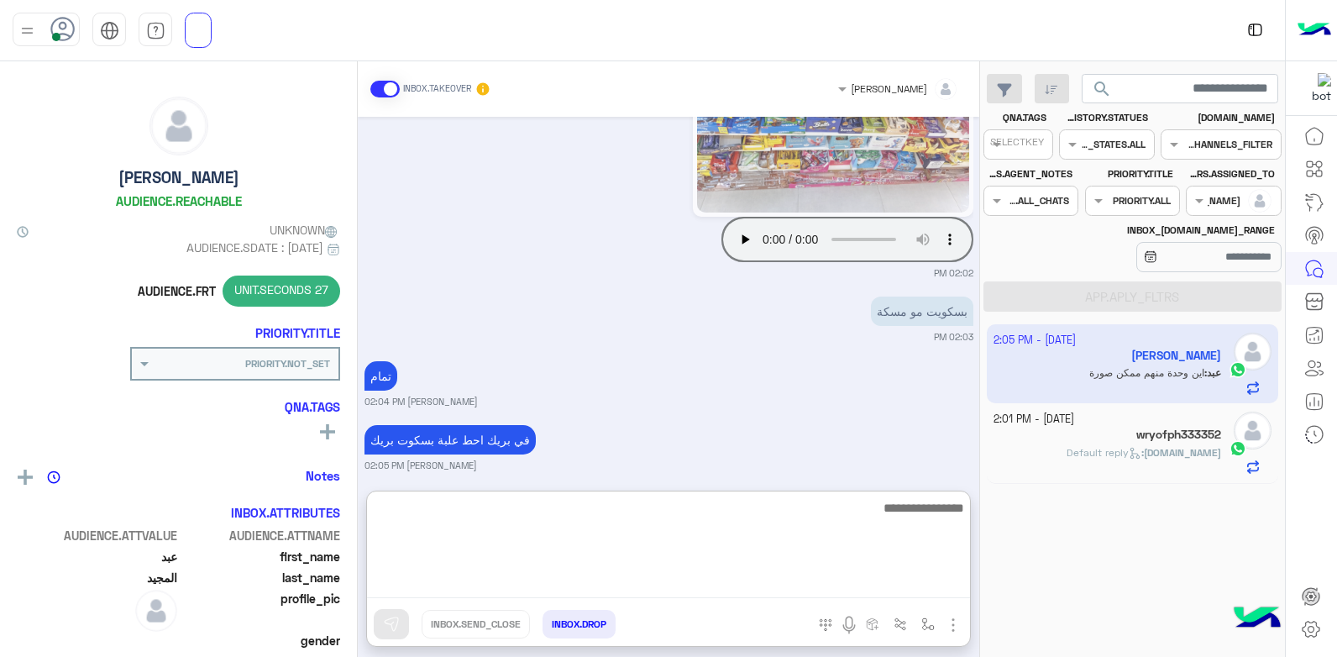
click at [825, 587] on textarea at bounding box center [668, 547] width 603 height 101
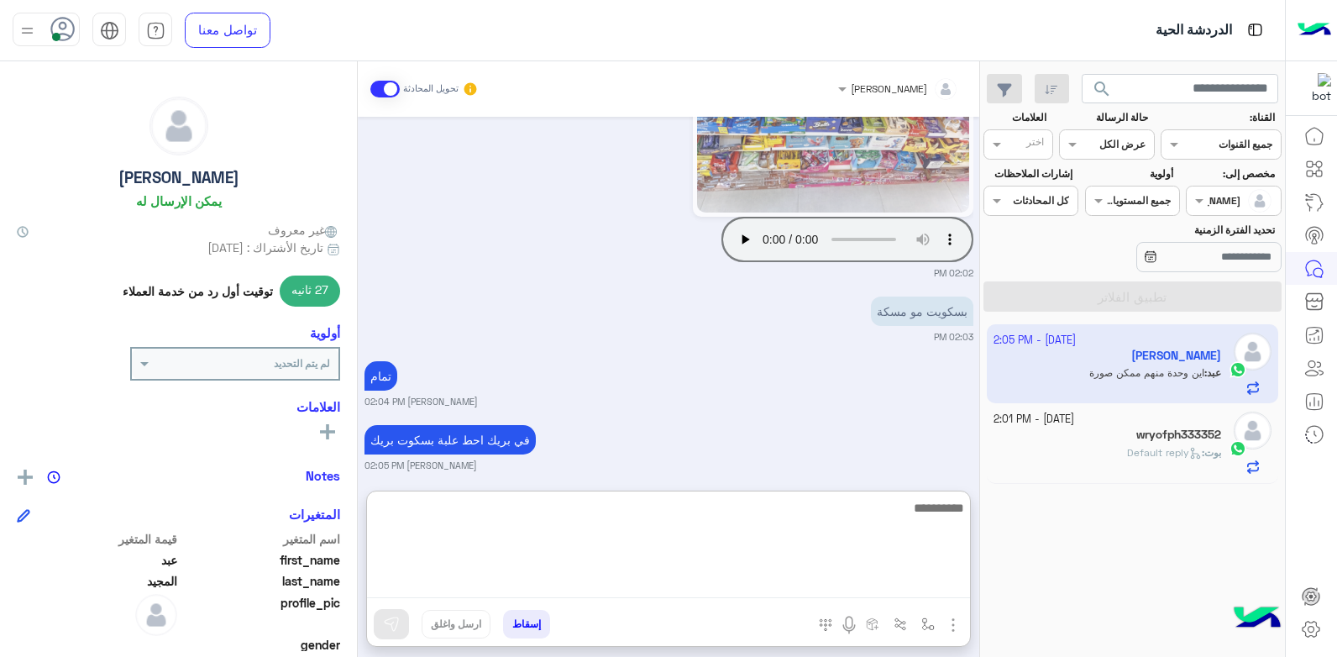
scroll to position [2621, 0]
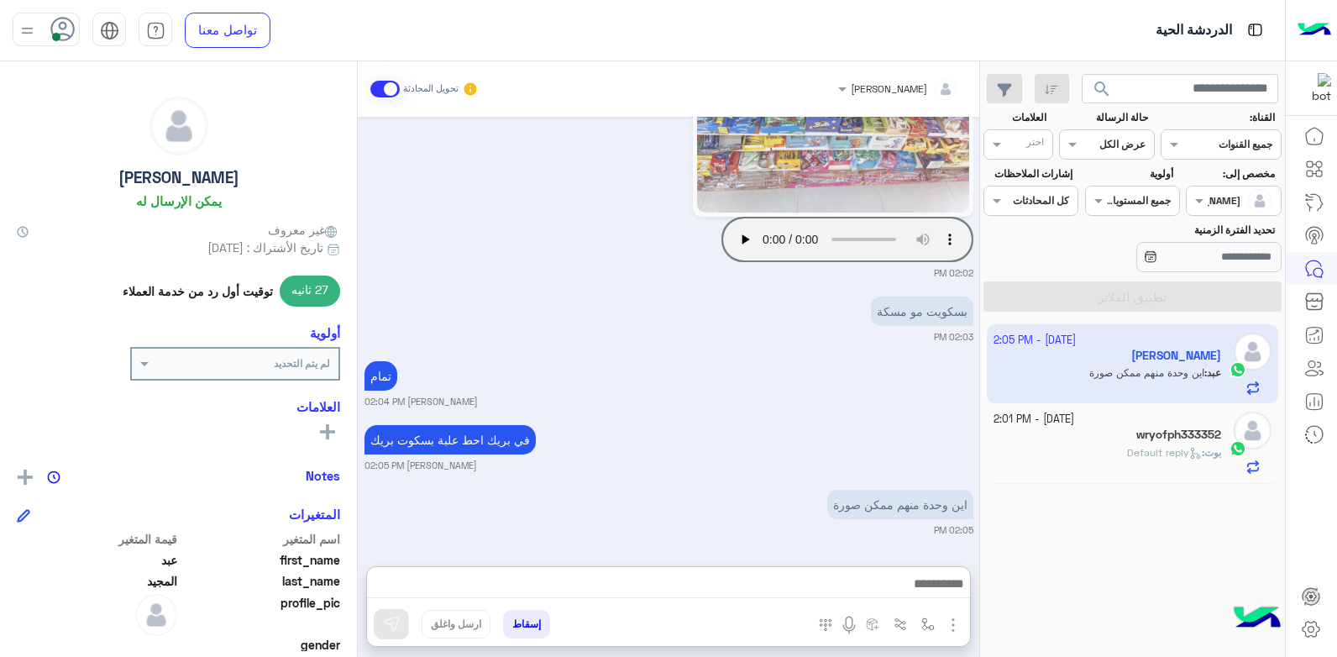
click at [733, 357] on div "تمام بشار قطان 02:04 PM" at bounding box center [669, 382] width 609 height 51
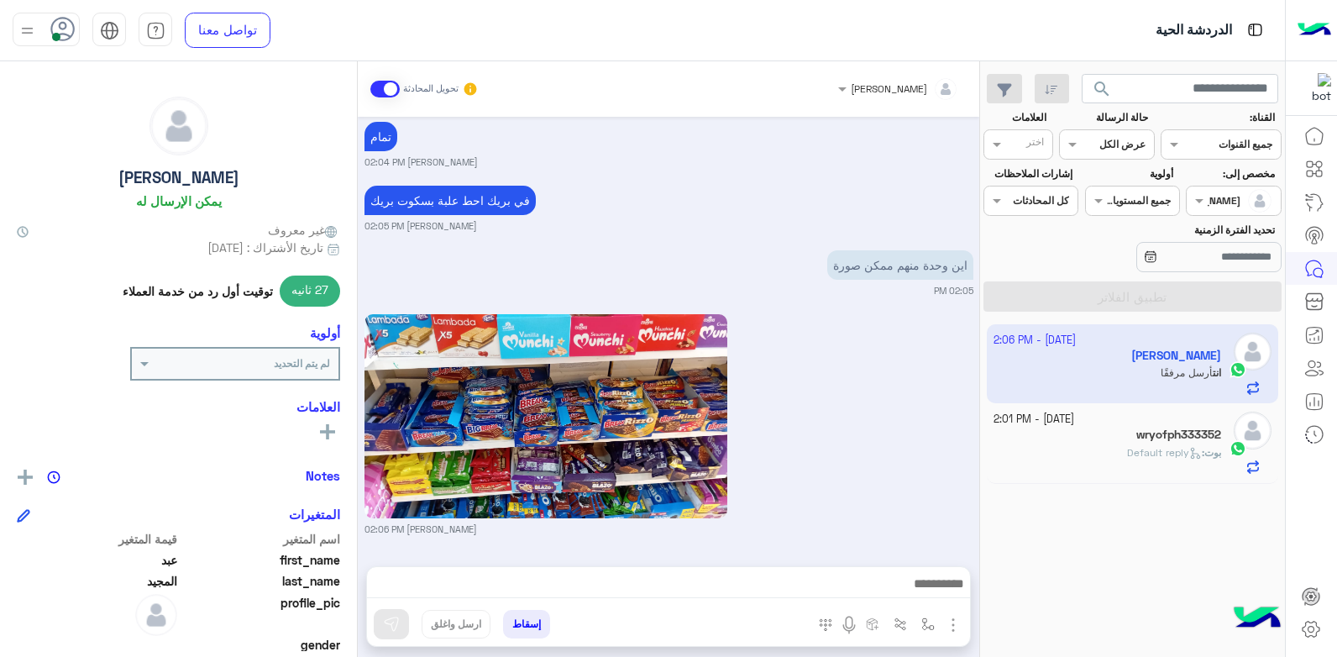
click at [1111, 457] on div "بوت : Default reply" at bounding box center [1108, 459] width 228 height 29
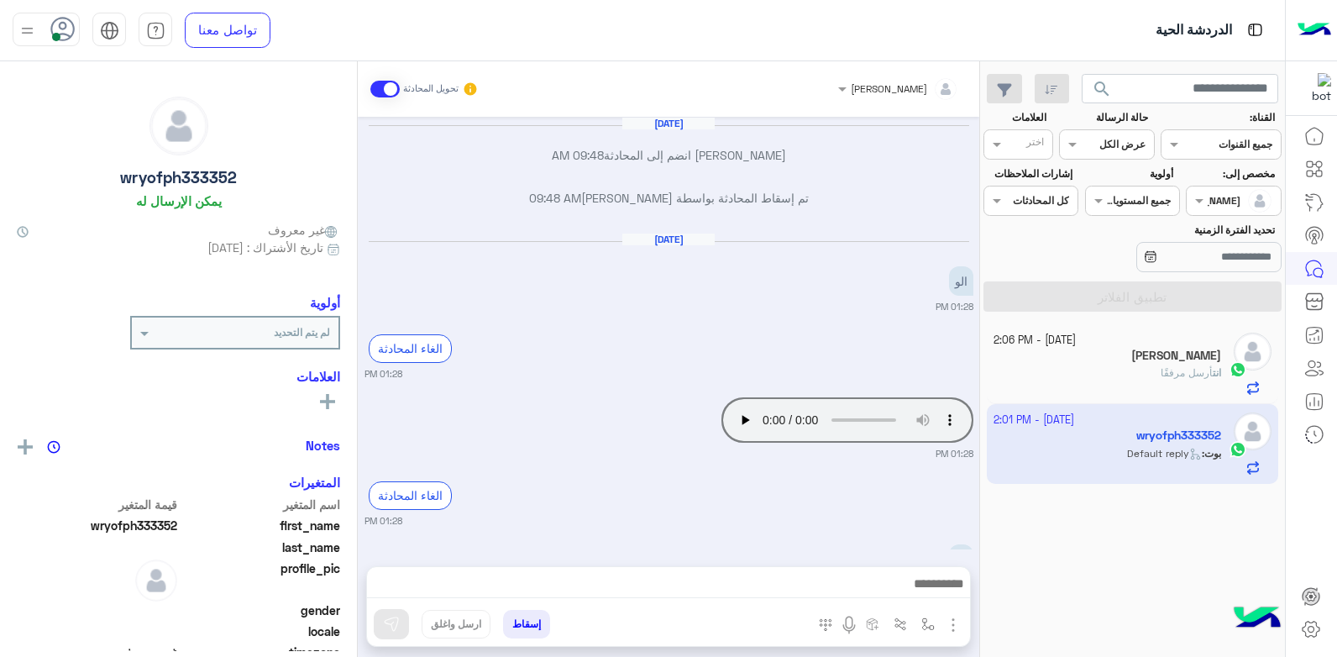
scroll to position [1015, 0]
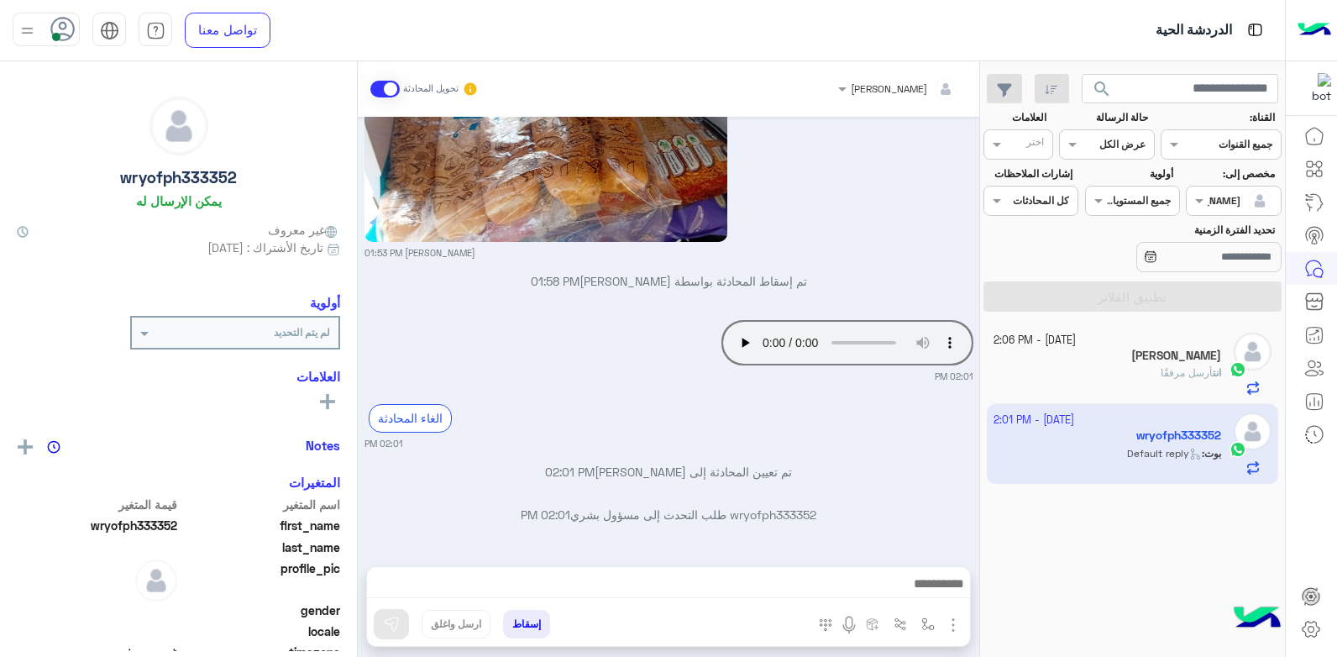
click at [526, 622] on button "إسقاط" at bounding box center [526, 624] width 47 height 29
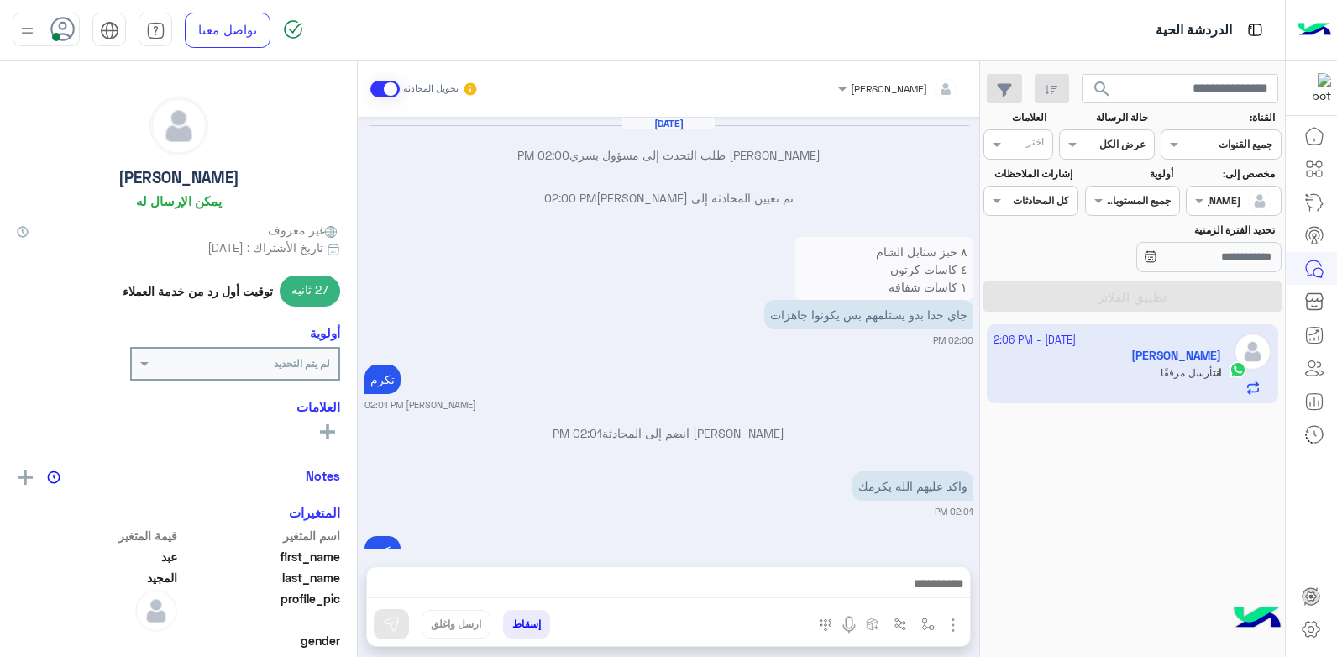
scroll to position [1299, 0]
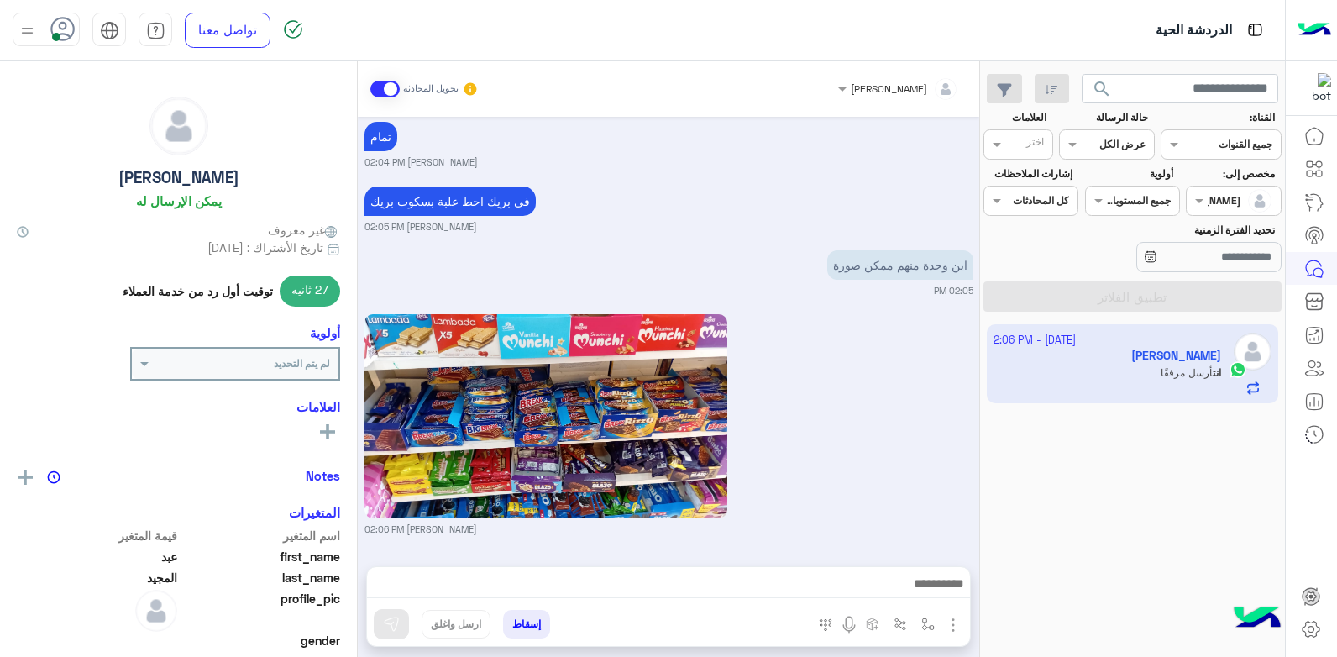
click at [876, 485] on div "بشار قطان 02:06 PM" at bounding box center [669, 423] width 609 height 226
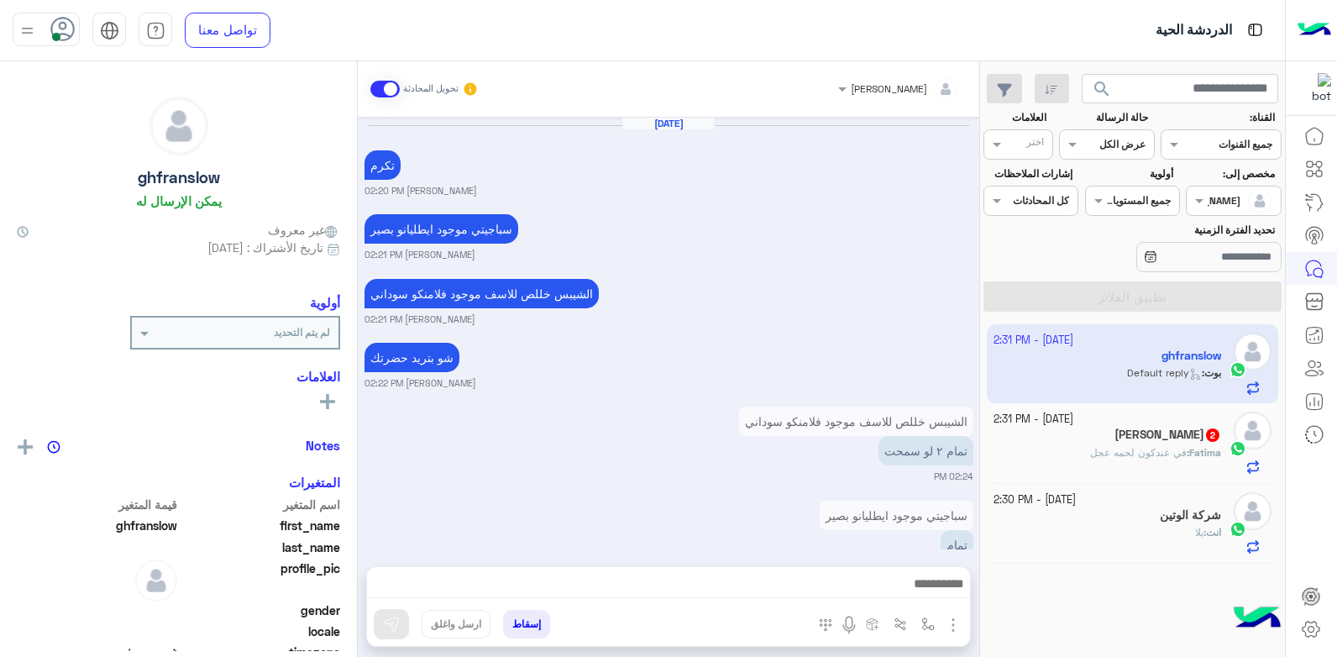
scroll to position [797, 0]
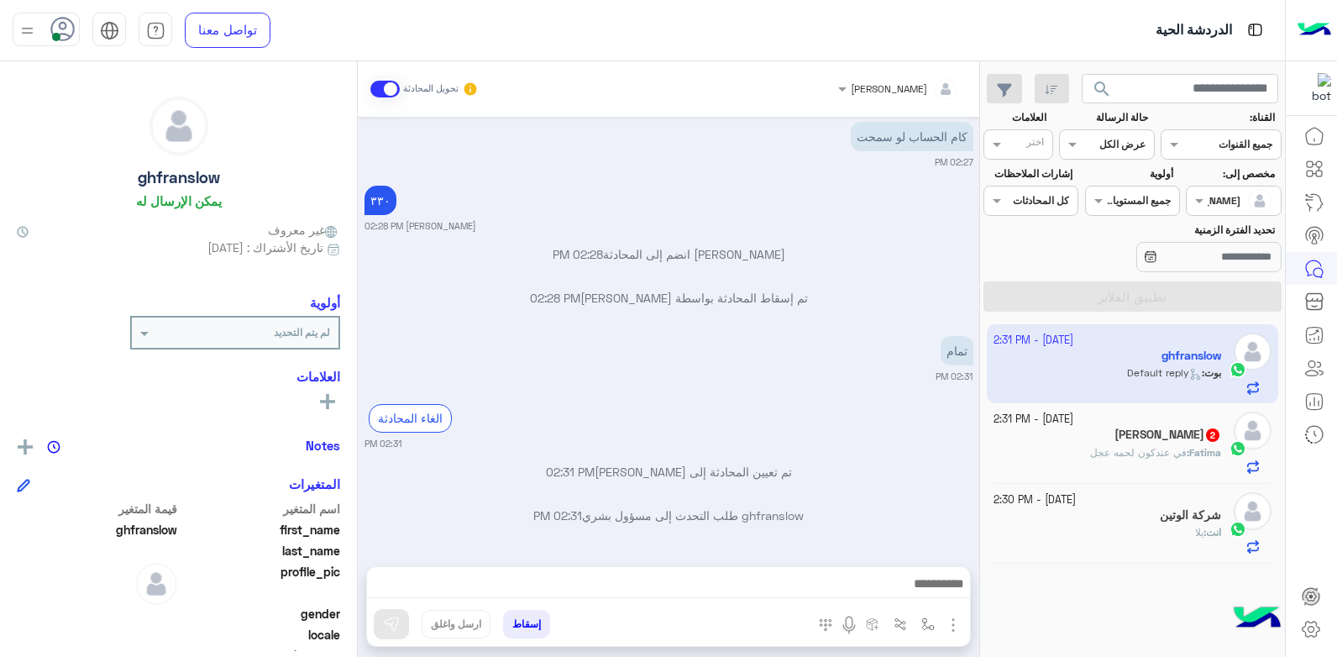
click at [1136, 513] on div "شركة الوتين" at bounding box center [1108, 517] width 228 height 18
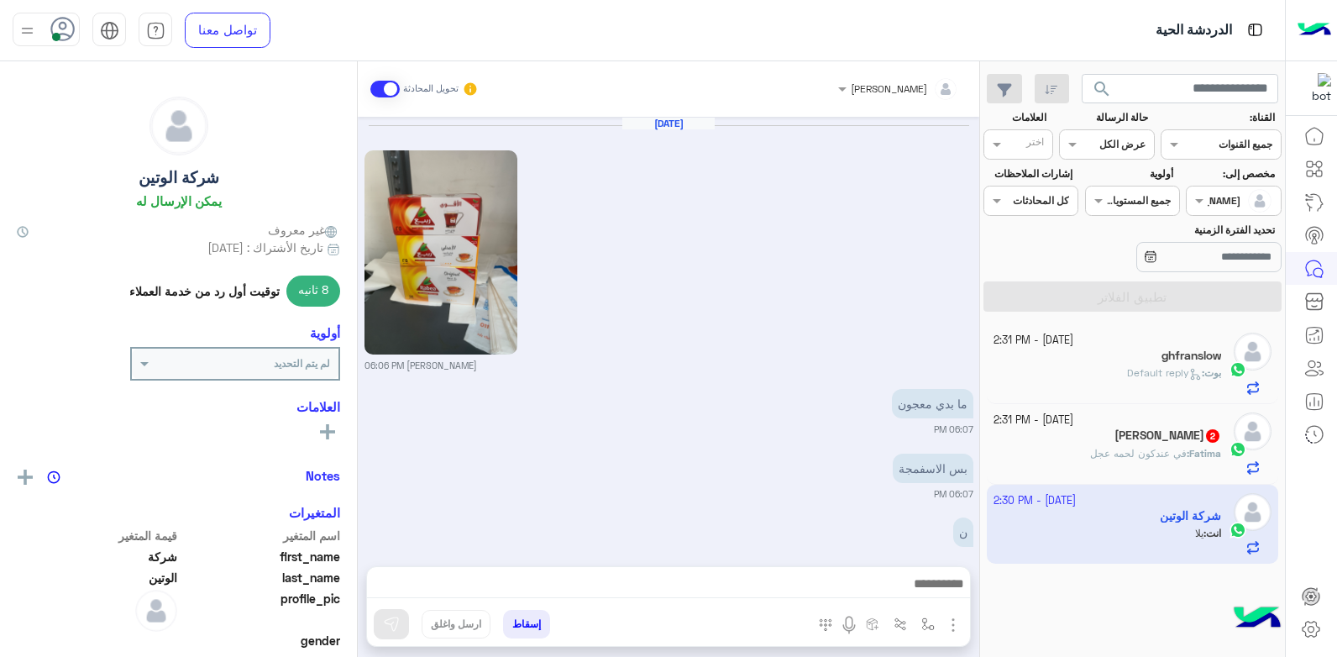
scroll to position [1061, 0]
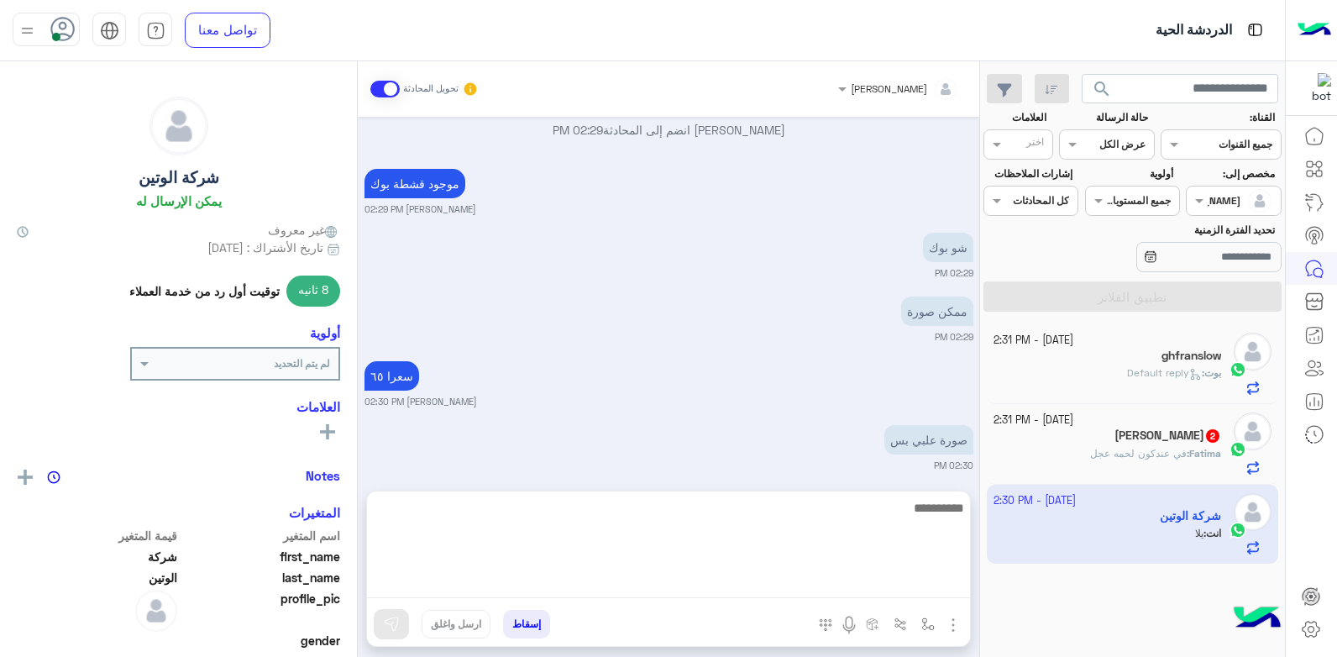
click at [888, 576] on textarea at bounding box center [668, 547] width 603 height 101
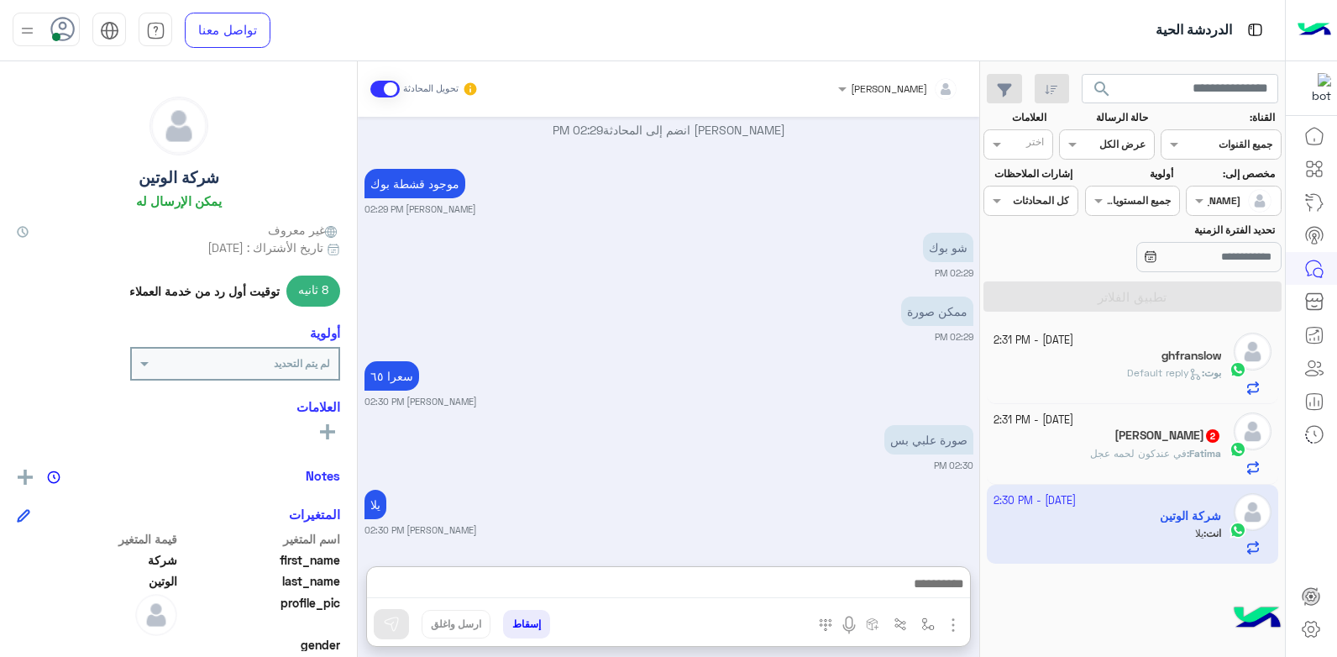
click at [690, 340] on div "Oct 3, 2025 خالد صقر 06:06 PM ما بدي معجون 06:07 PM بس الاسفمجة 06:07 PM ن 06:0…" at bounding box center [669, 333] width 622 height 433
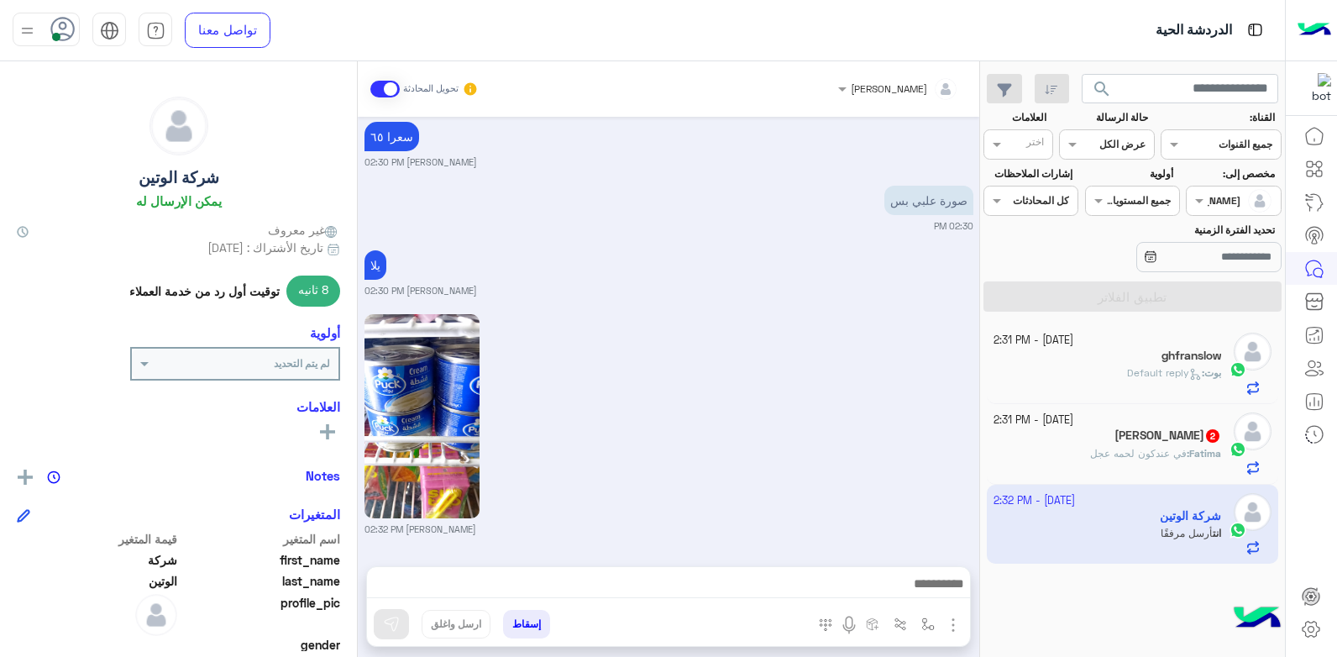
click at [1076, 443] on div "Fatima Alsakny 2" at bounding box center [1108, 437] width 228 height 18
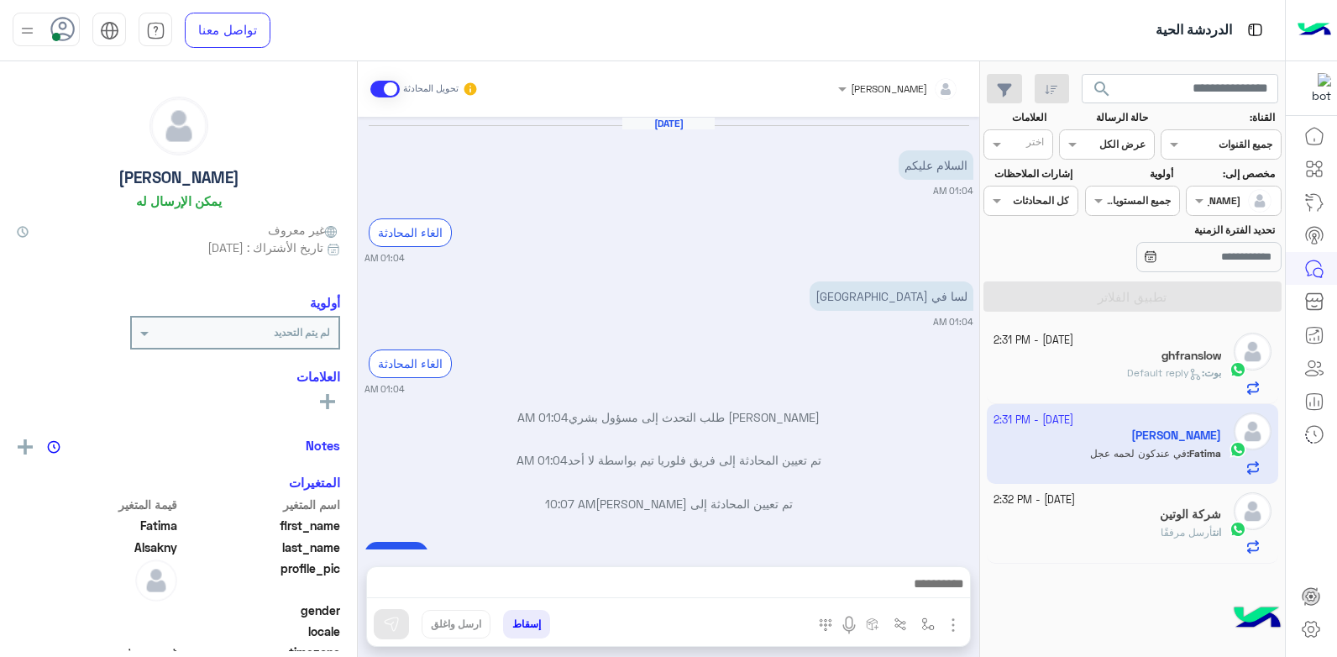
scroll to position [428, 0]
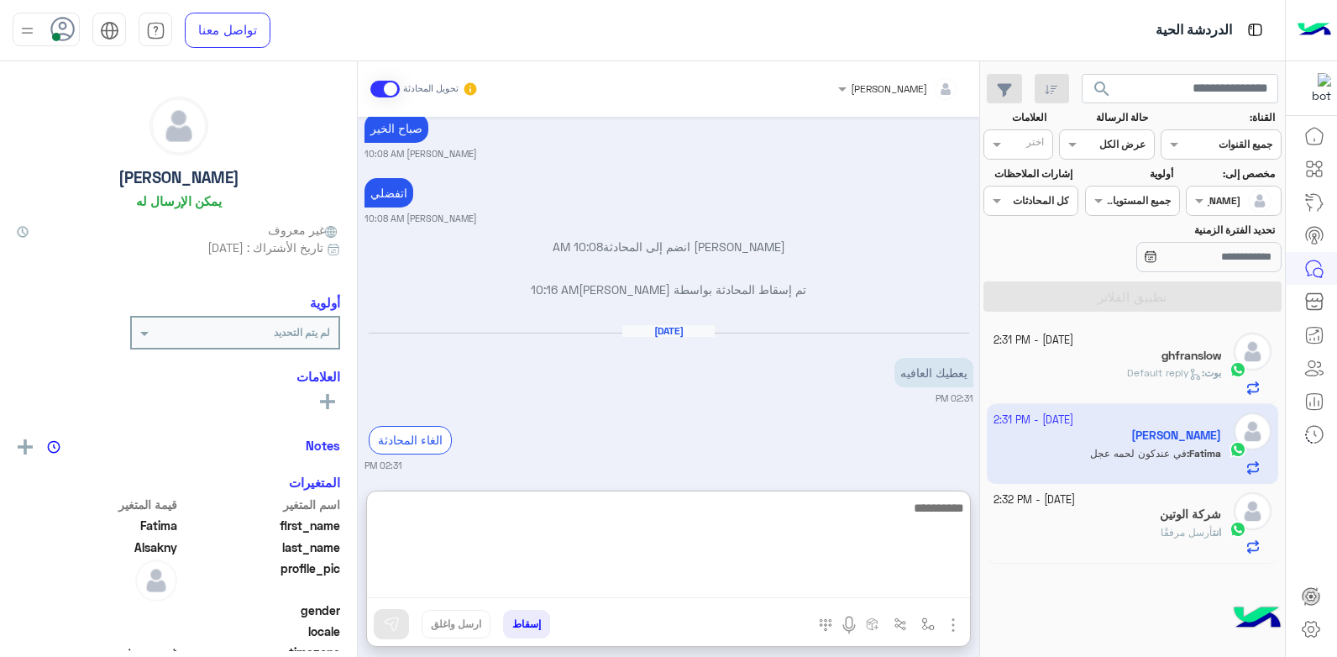
click at [769, 589] on textarea at bounding box center [668, 547] width 603 height 101
type textarea "**********"
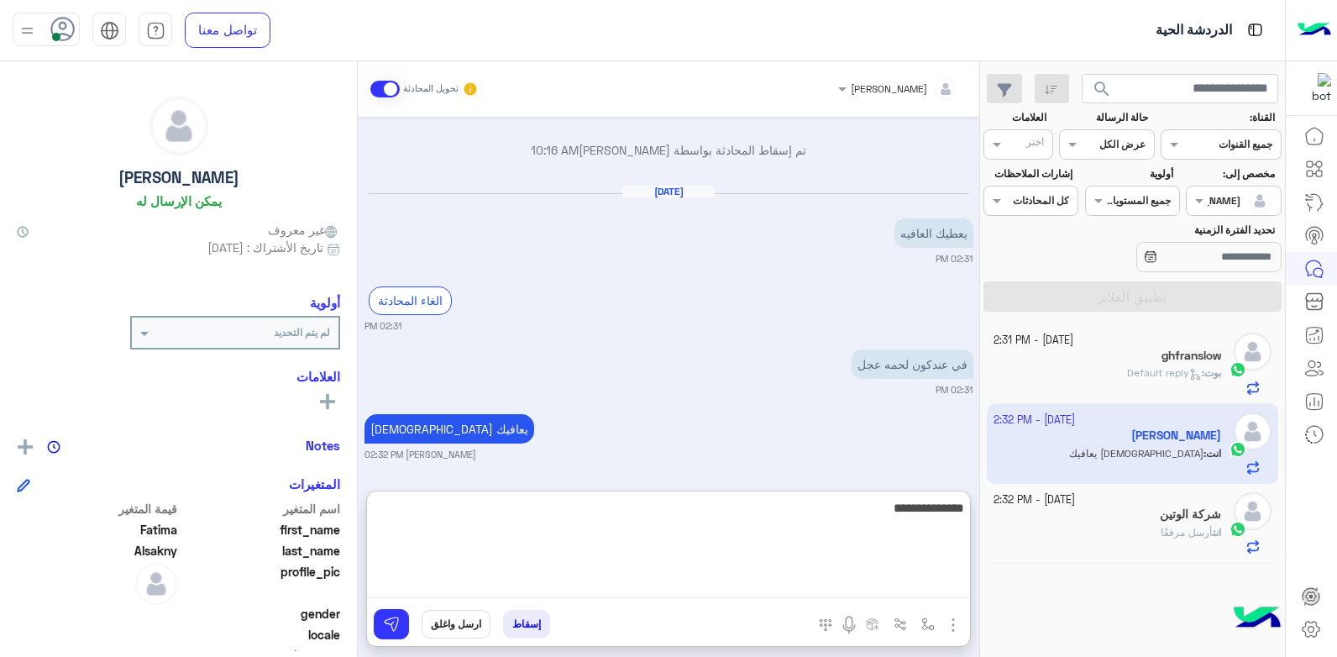
scroll to position [611, 0]
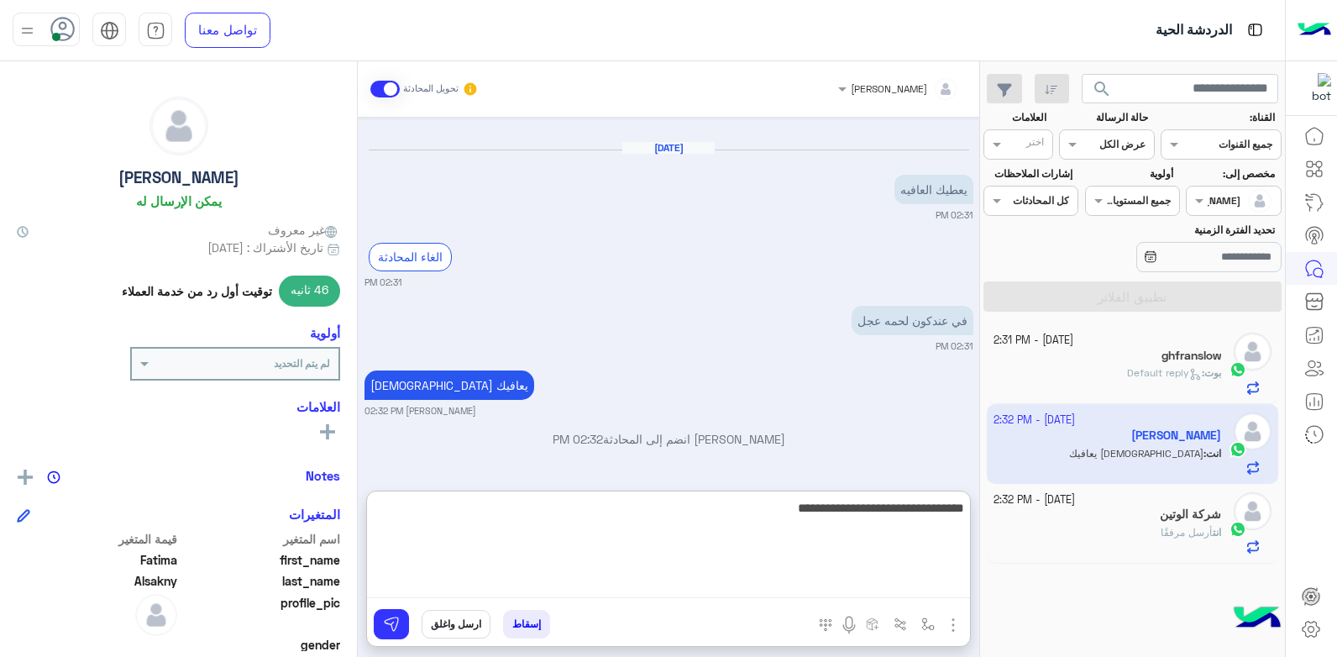
type textarea "**********"
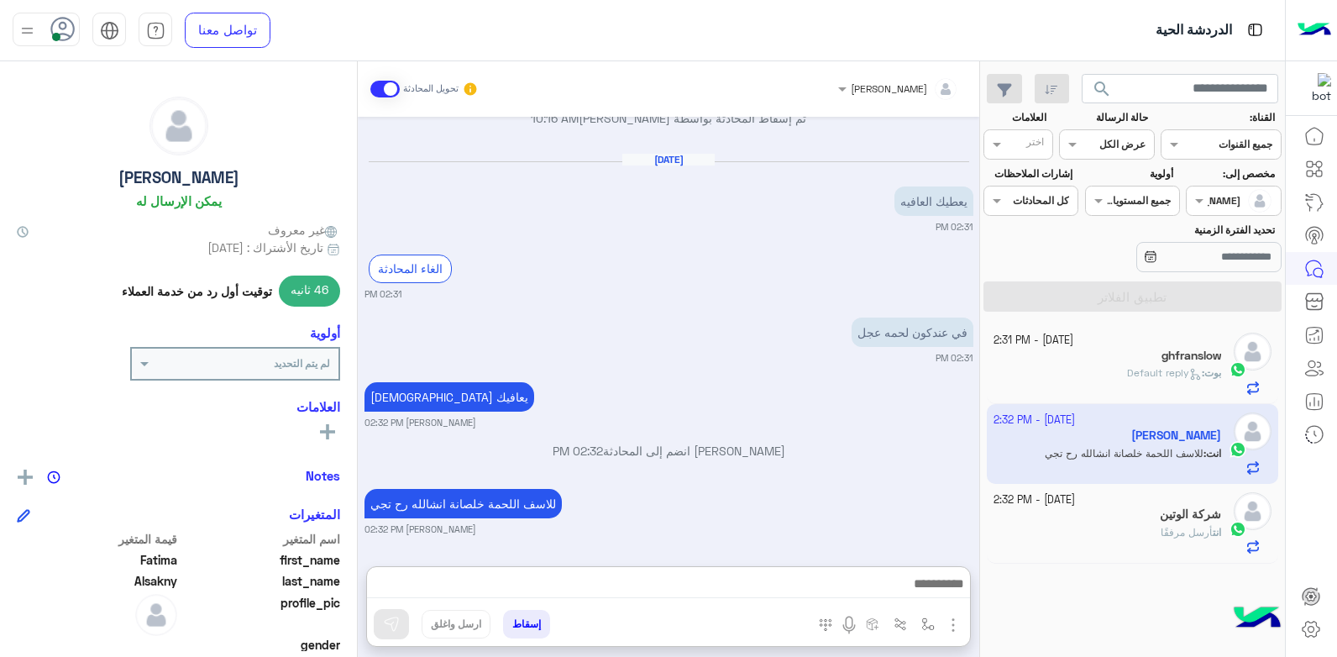
click at [1089, 370] on div "بوت : Default reply" at bounding box center [1108, 379] width 228 height 29
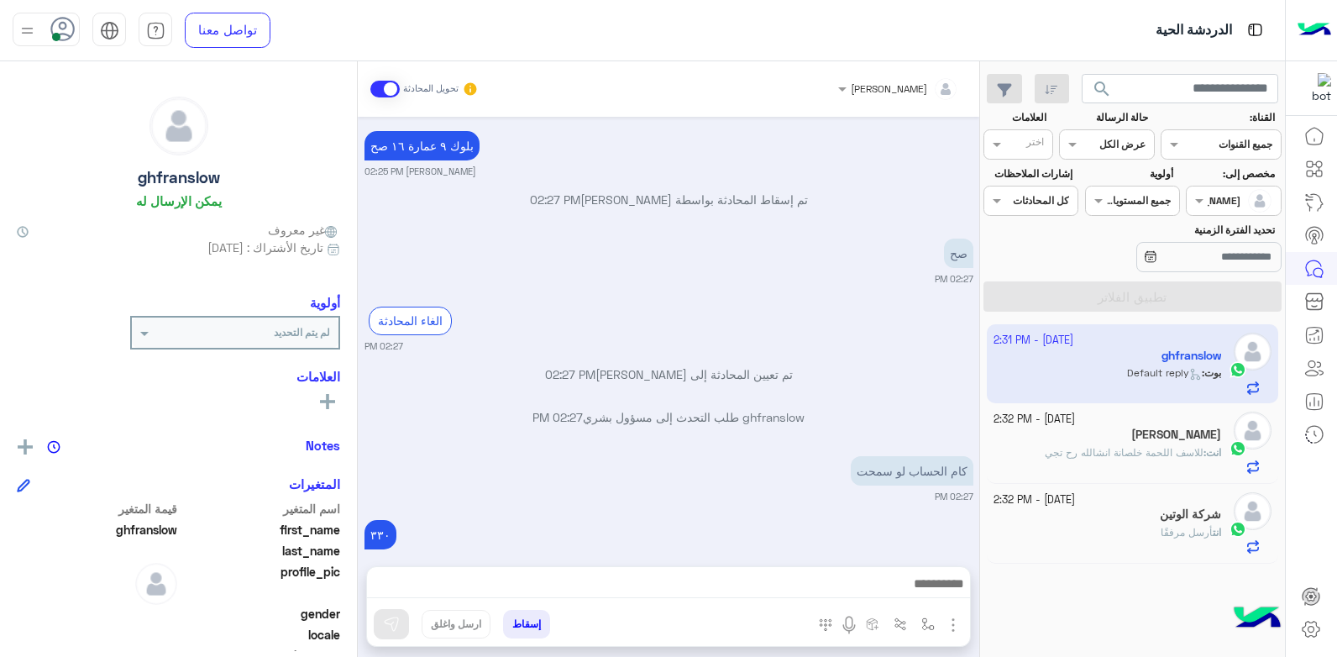
scroll to position [797, 0]
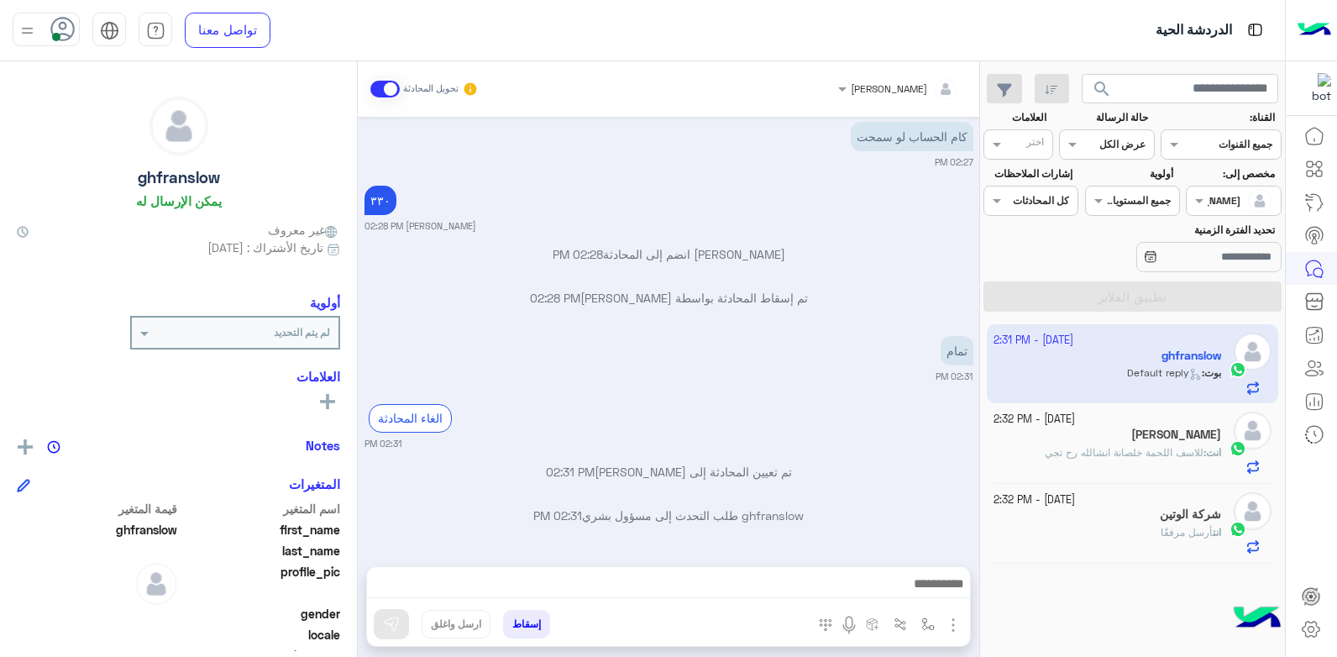
click at [519, 626] on button "إسقاط" at bounding box center [526, 624] width 47 height 29
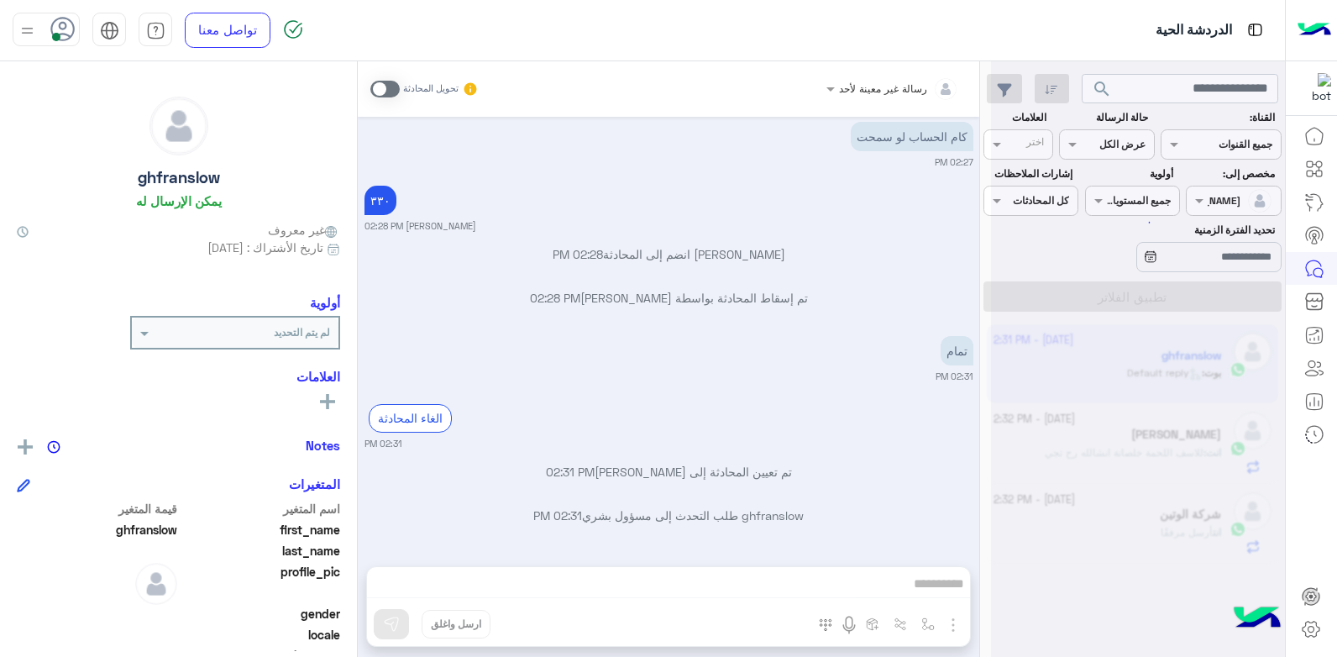
scroll to position [841, 0]
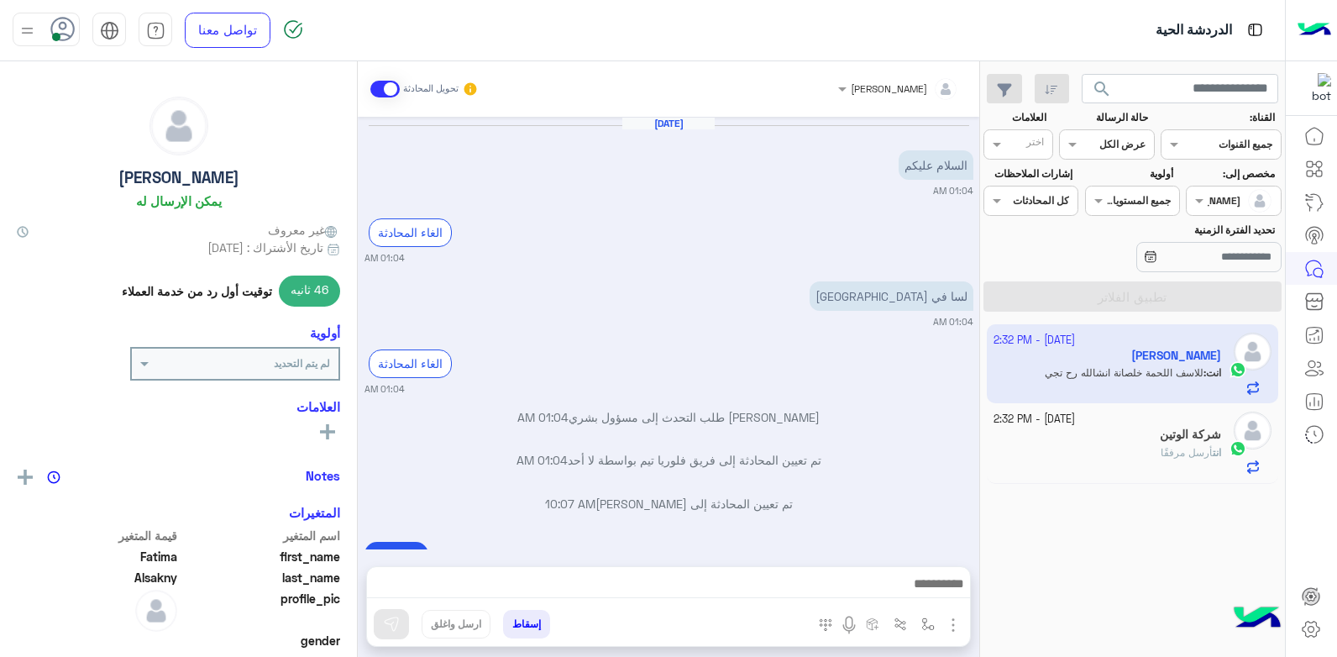
scroll to position [600, 0]
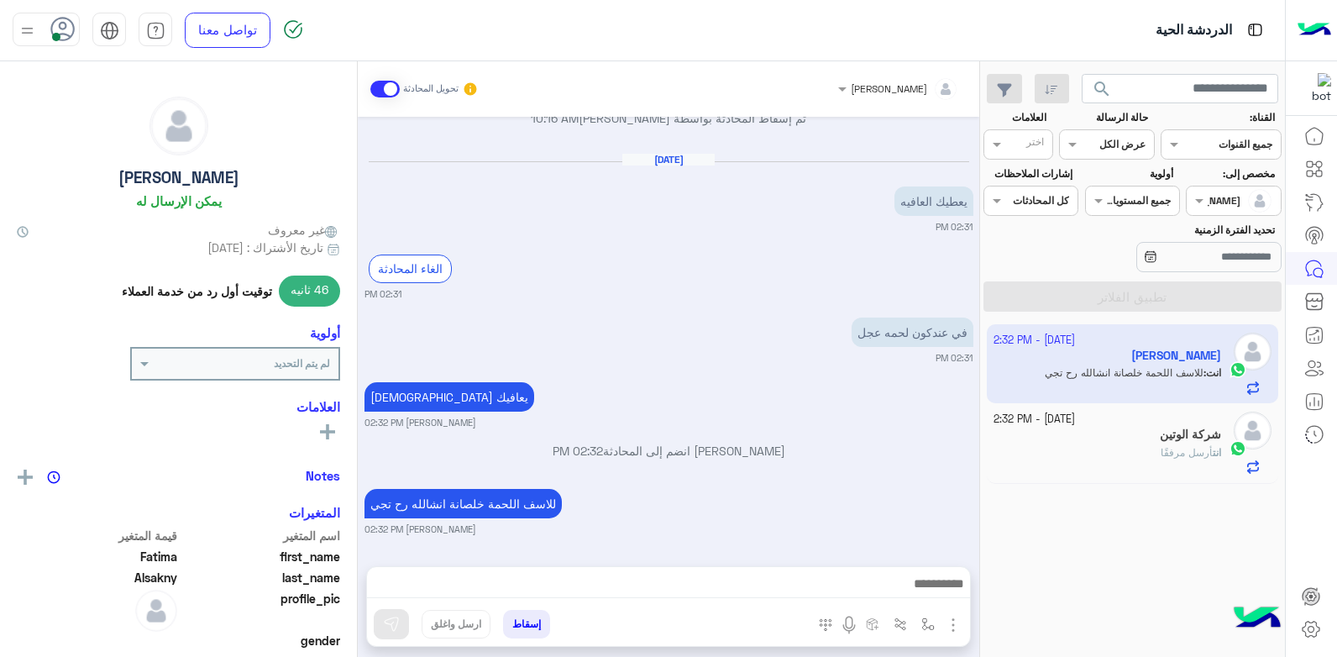
click at [851, 488] on div "للاسف اللحمة خلصانة انشالله رح تجي بشار قطان 02:32 PM" at bounding box center [669, 510] width 609 height 51
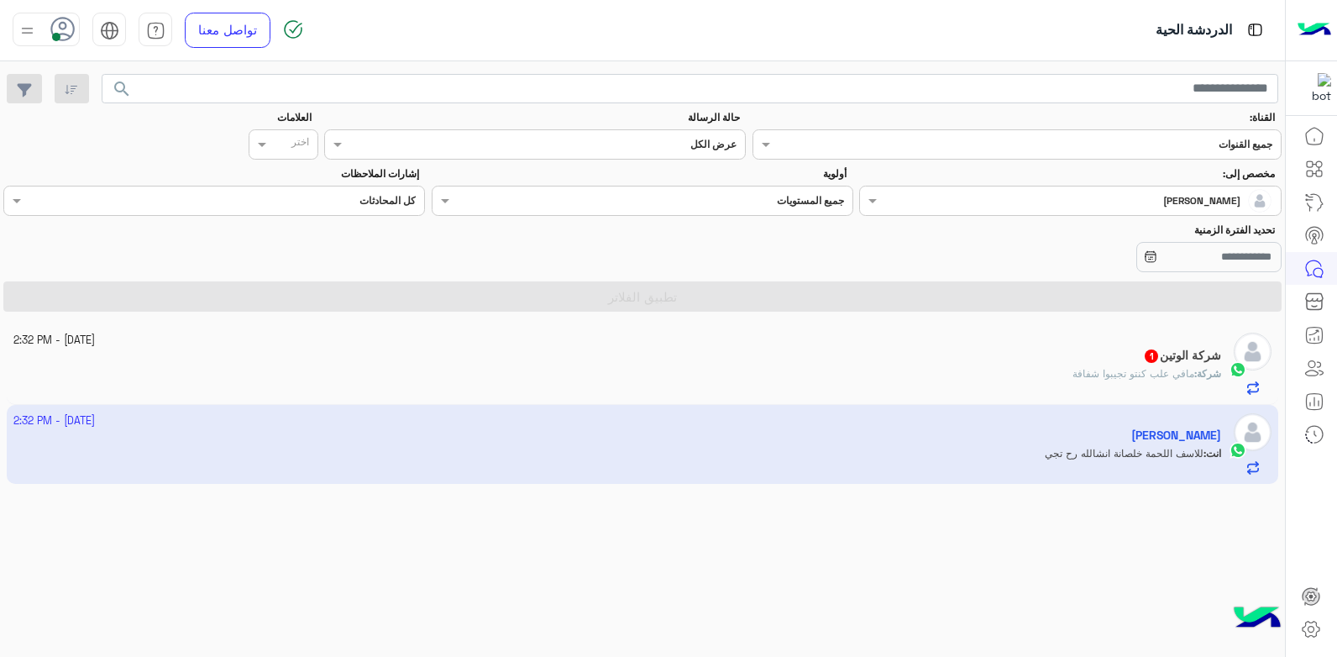
click at [1073, 377] on span "مافي علب كنتو تجيبوا شفافة" at bounding box center [1134, 373] width 122 height 13
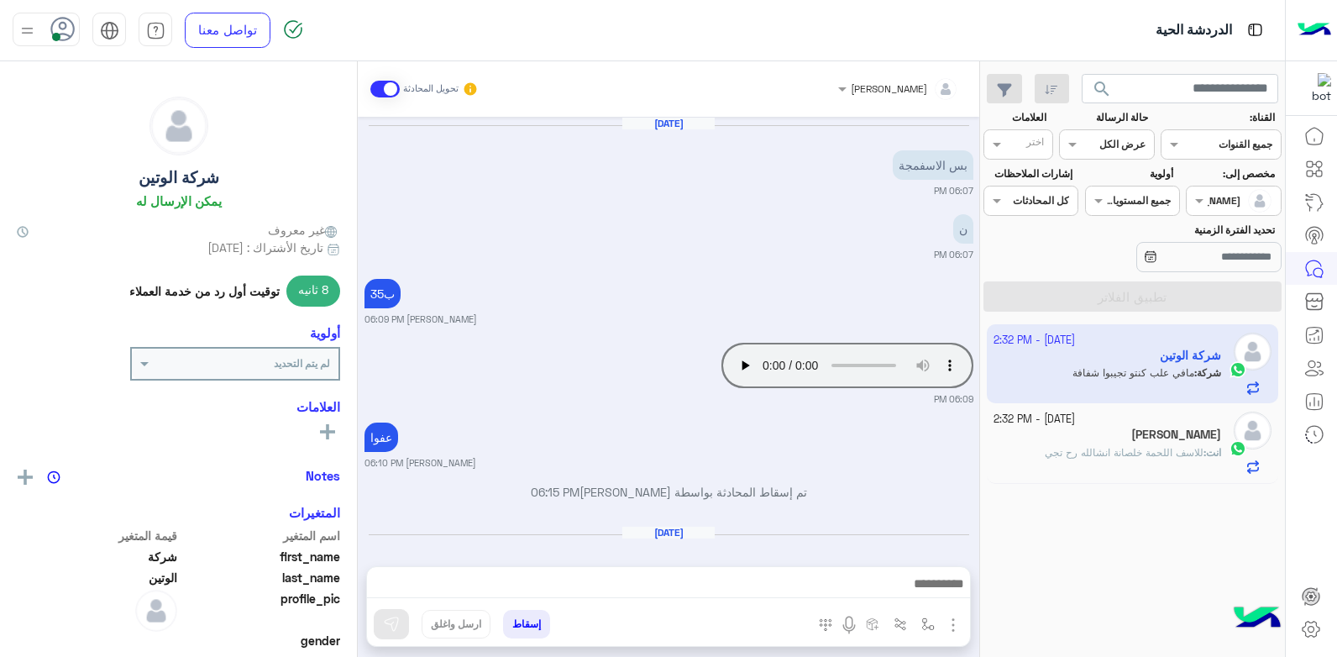
scroll to position [1061, 0]
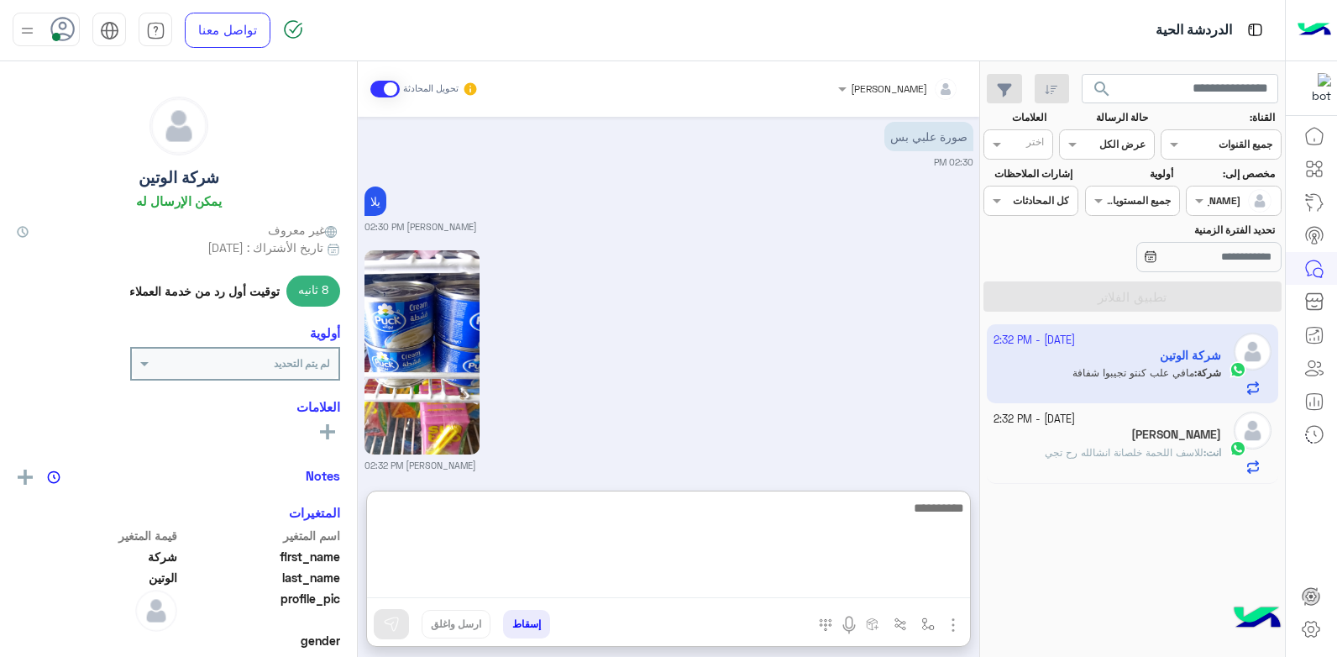
click at [696, 585] on textarea at bounding box center [668, 547] width 603 height 101
type textarea "**********"
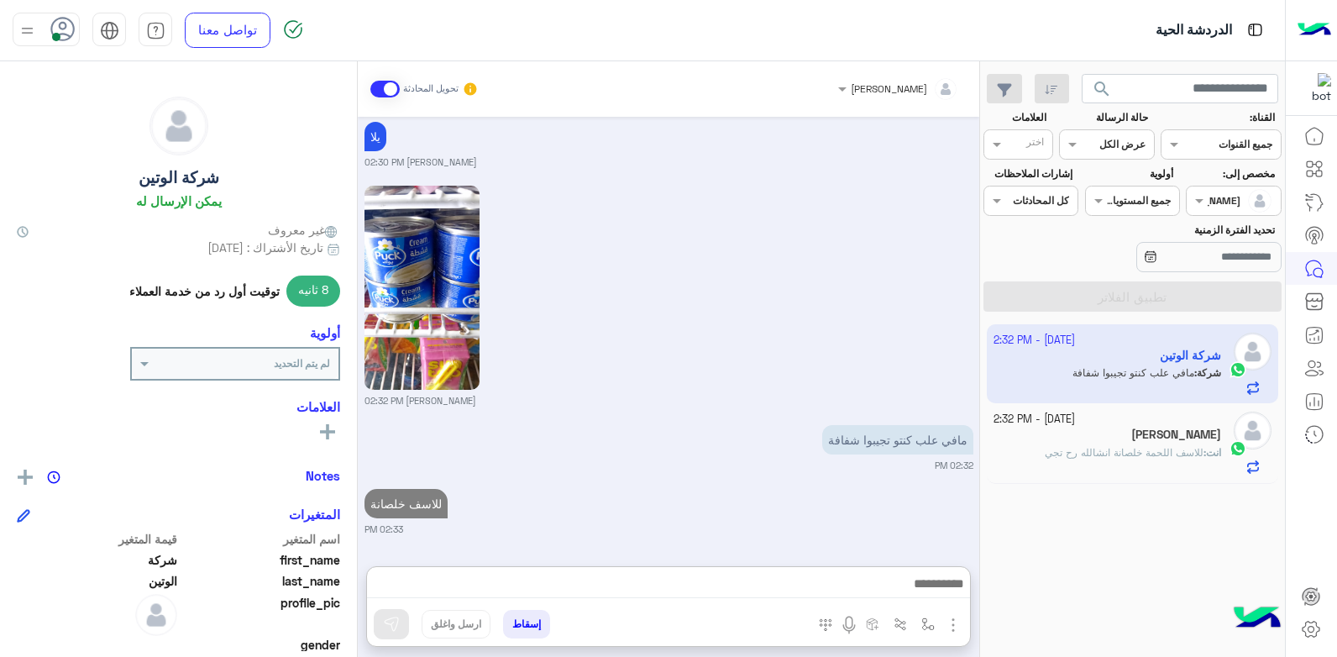
drag, startPoint x: 749, startPoint y: 425, endPoint x: 758, endPoint y: 433, distance: 12.5
click at [752, 485] on div "للاسف خلصانة 02:33 PM" at bounding box center [669, 510] width 609 height 51
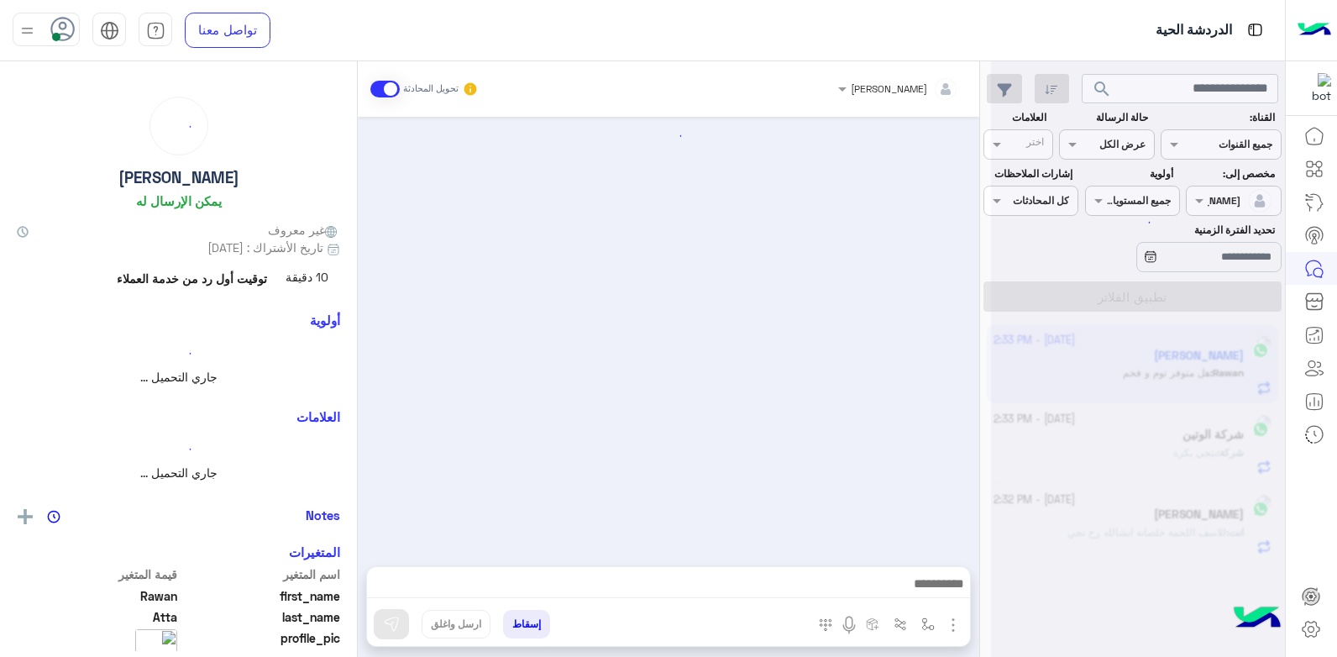
click at [853, 381] on div at bounding box center [669, 333] width 622 height 433
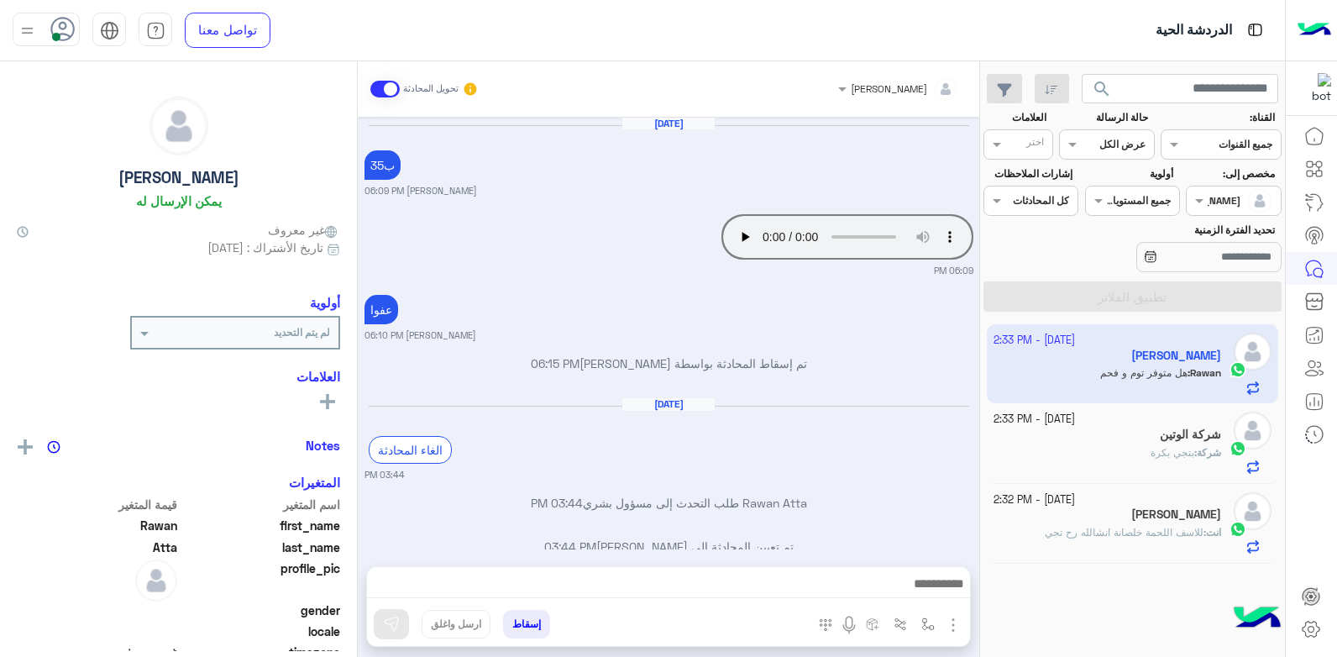
scroll to position [2466, 0]
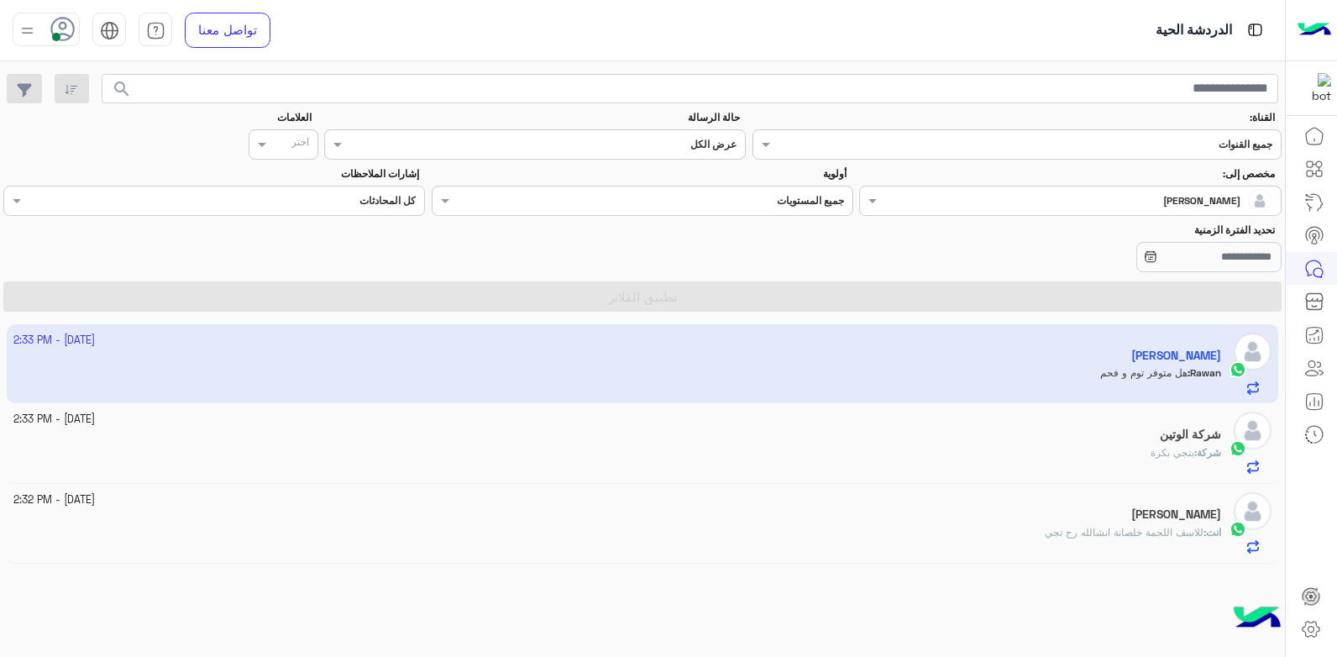
drag, startPoint x: 891, startPoint y: 368, endPoint x: 734, endPoint y: 491, distance: 199.3
click at [889, 368] on app-inbox-user "[DATE] - 2:33 PM [PERSON_NAME] : هل متوفر توم و فحم" at bounding box center [643, 363] width 1272 height 79
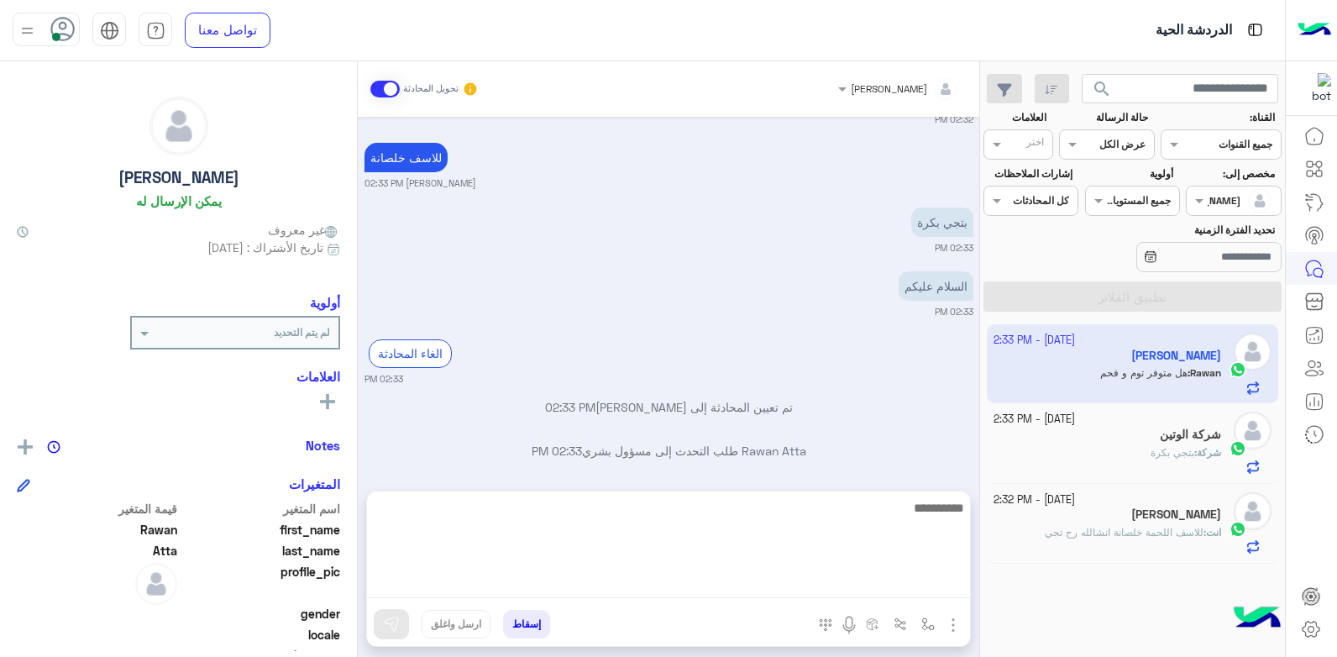
click at [852, 577] on textarea at bounding box center [668, 547] width 603 height 101
type textarea "**********"
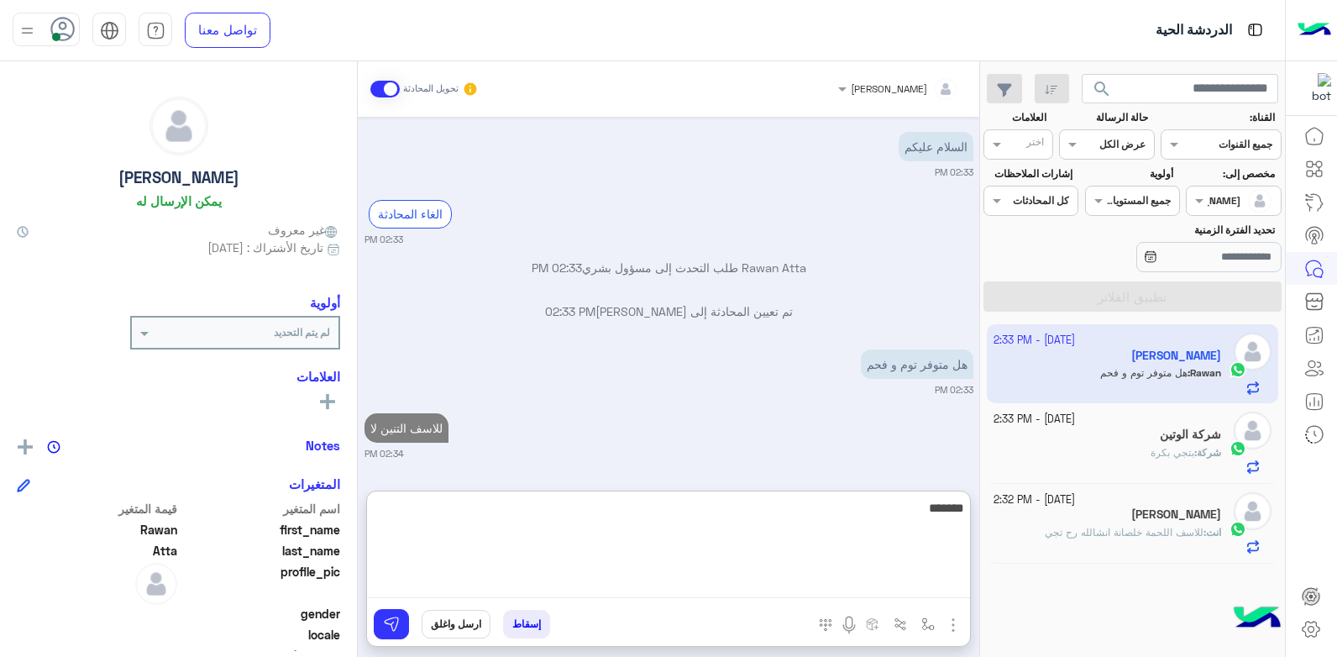
scroll to position [2649, 0]
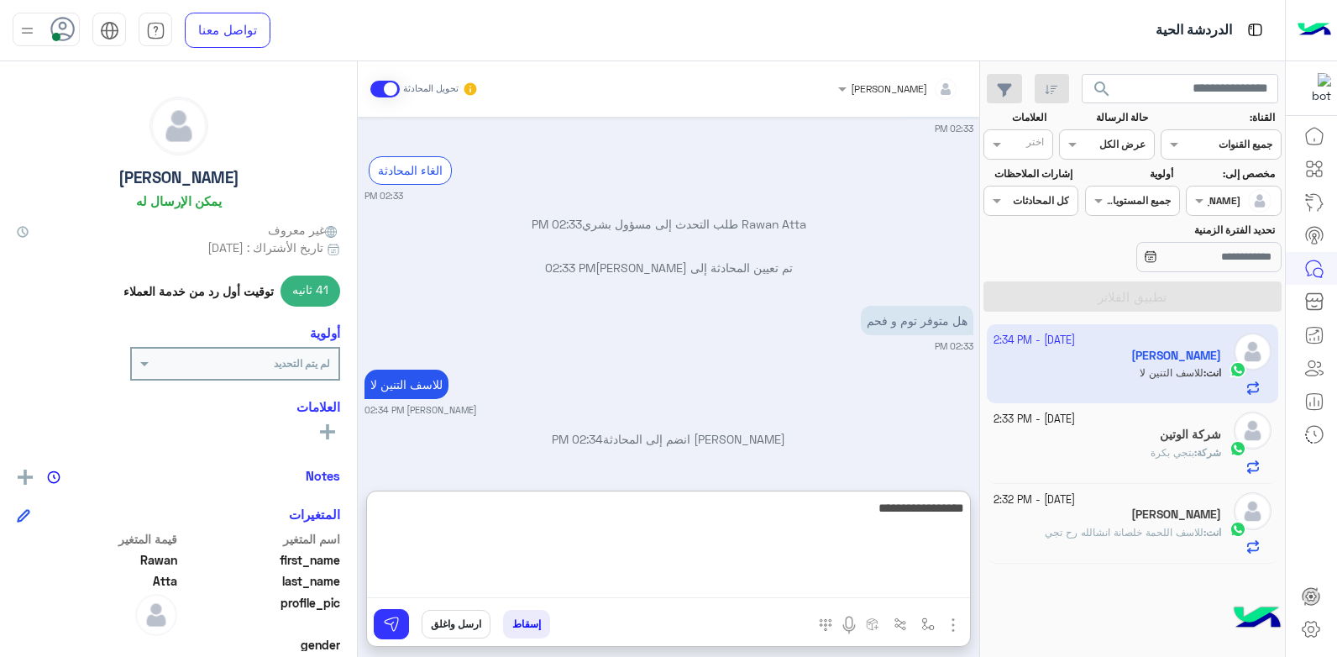
type textarea "**********"
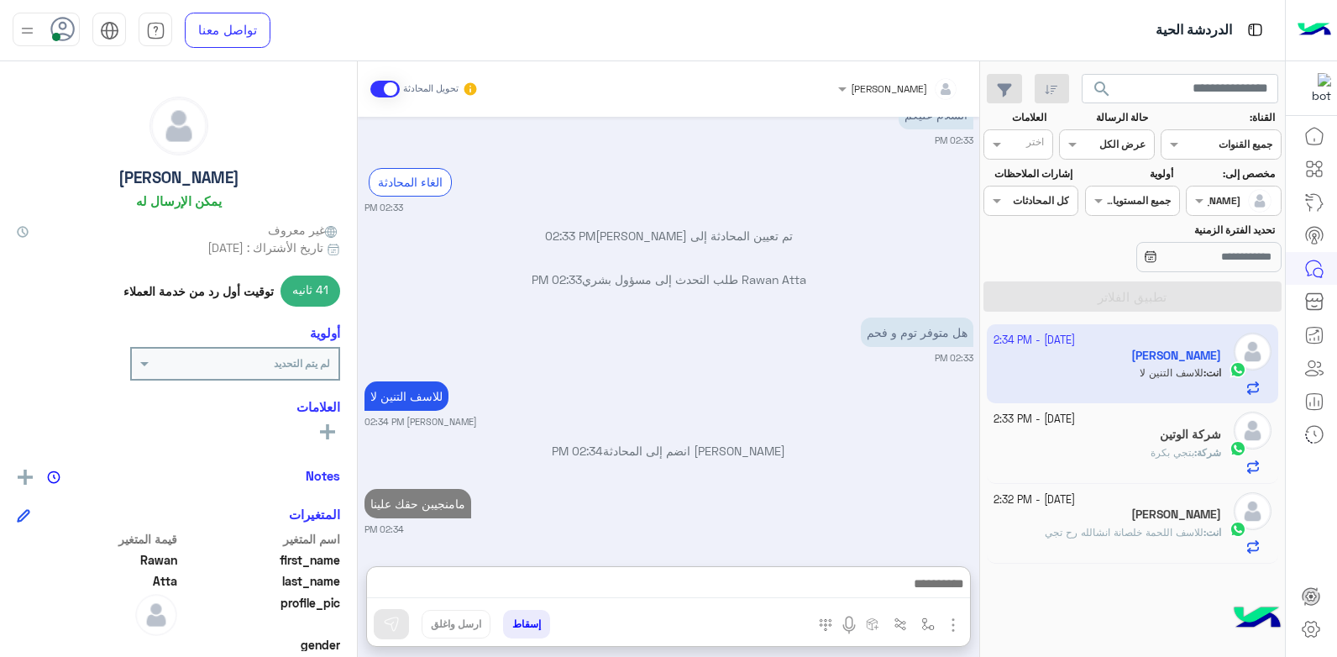
click at [858, 377] on div "للاسف التنين لا بشار قطان 02:34 PM" at bounding box center [669, 402] width 609 height 51
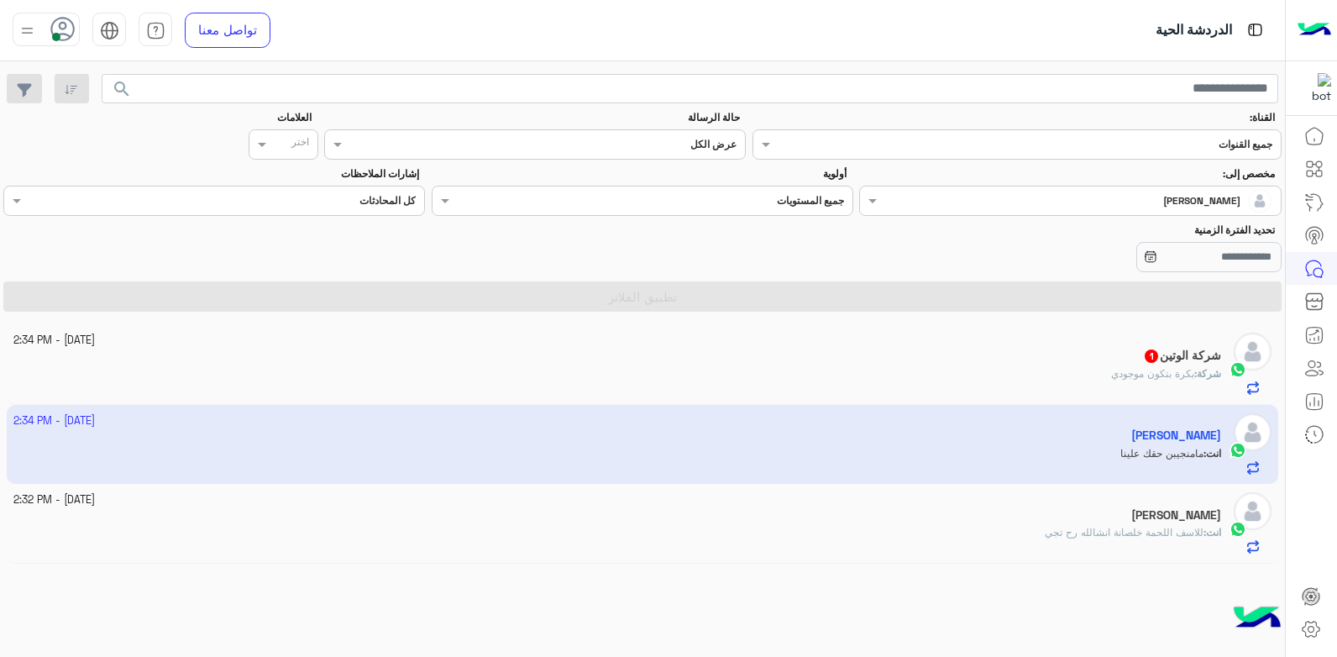
click at [979, 360] on div "شركة الوتين 1" at bounding box center [617, 358] width 1209 height 18
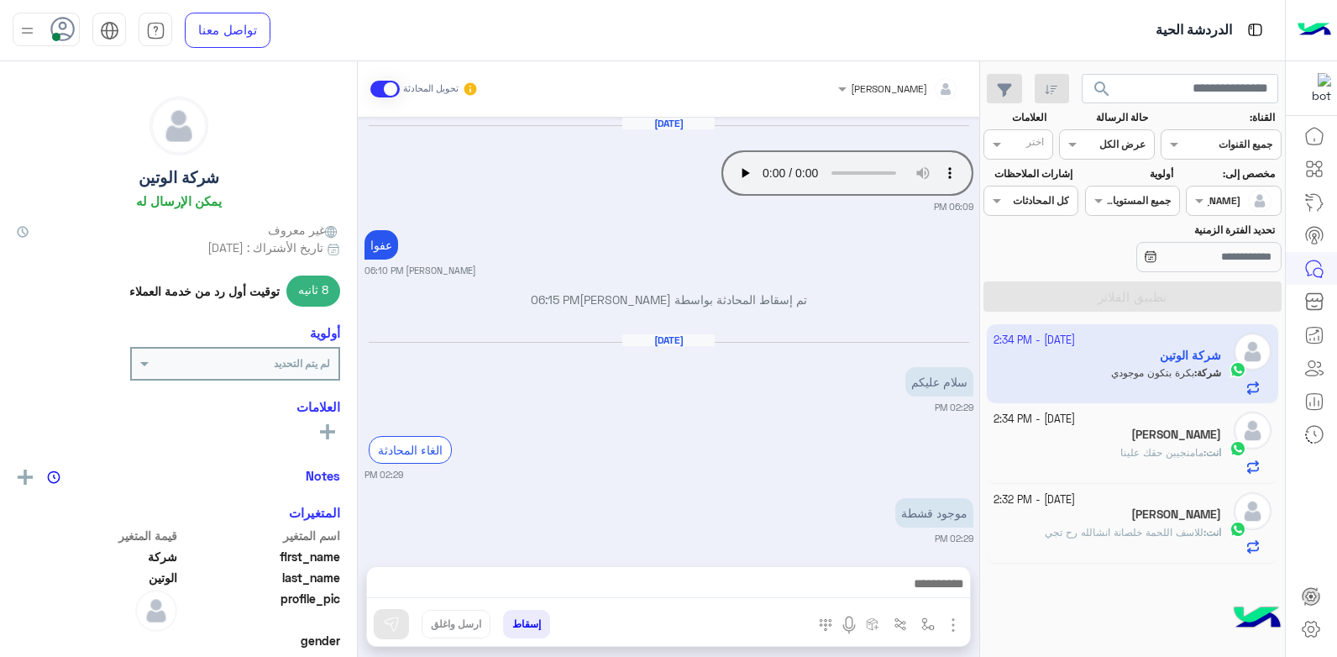
scroll to position [1061, 0]
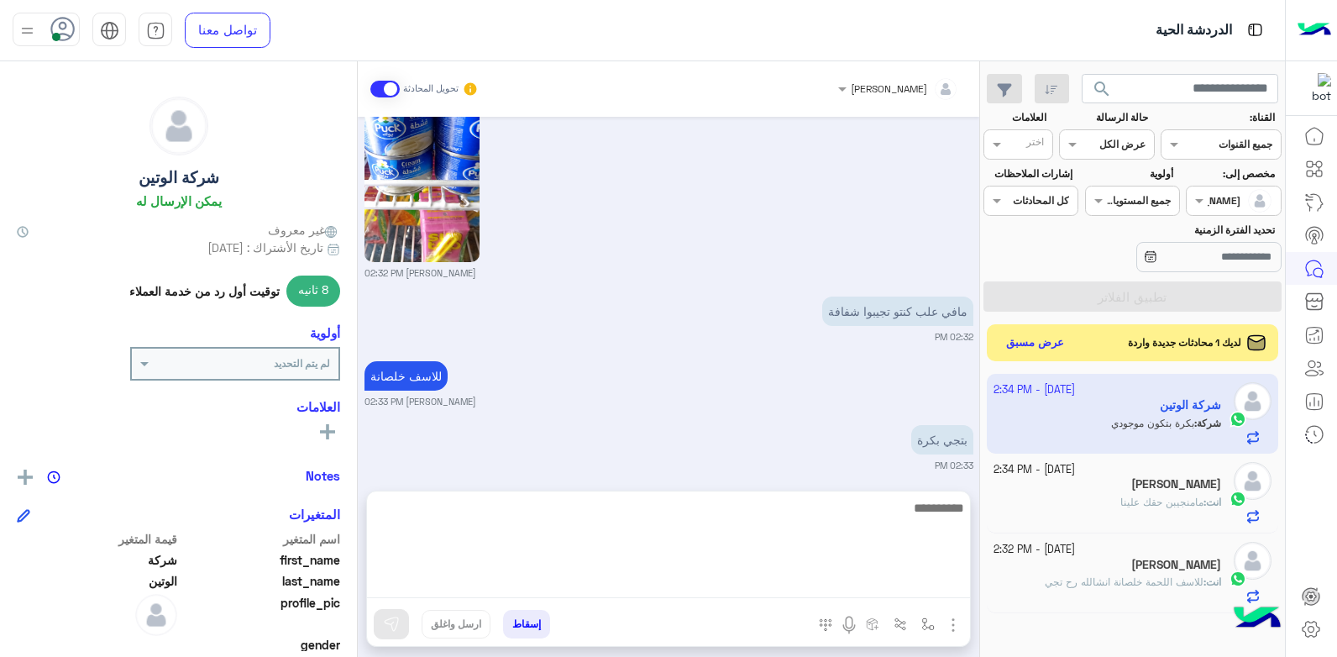
click at [825, 585] on textarea at bounding box center [668, 547] width 603 height 101
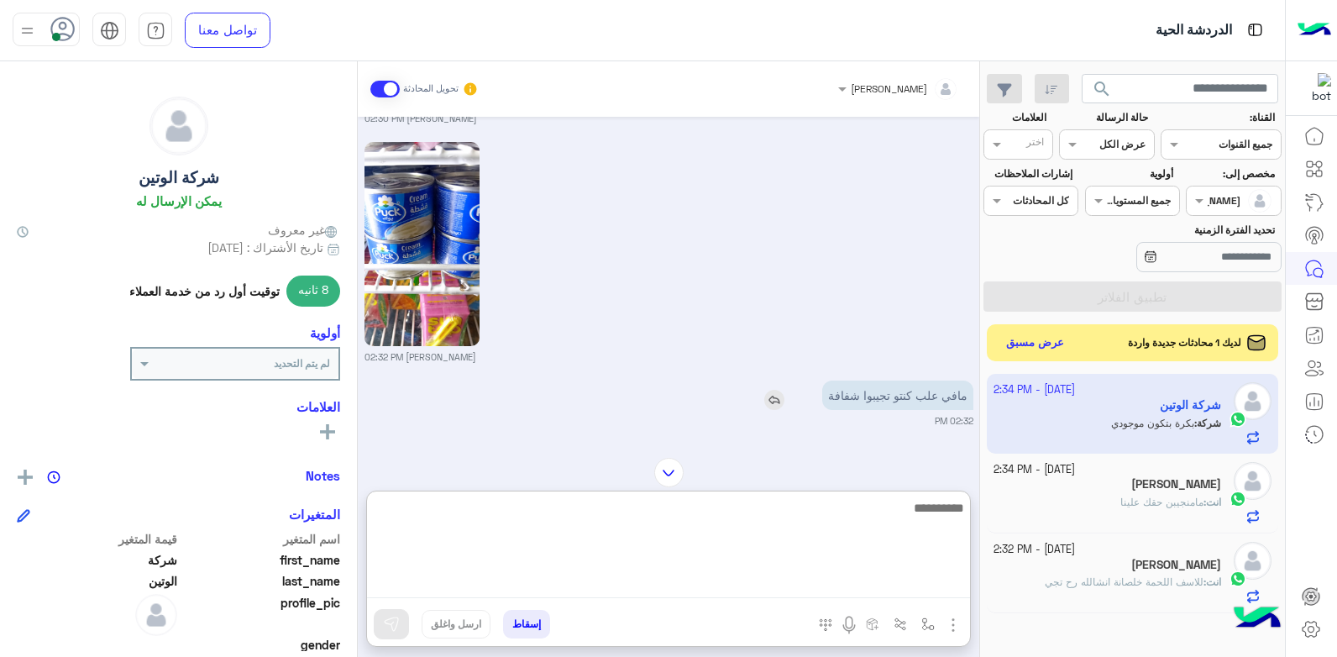
scroll to position [1136, 0]
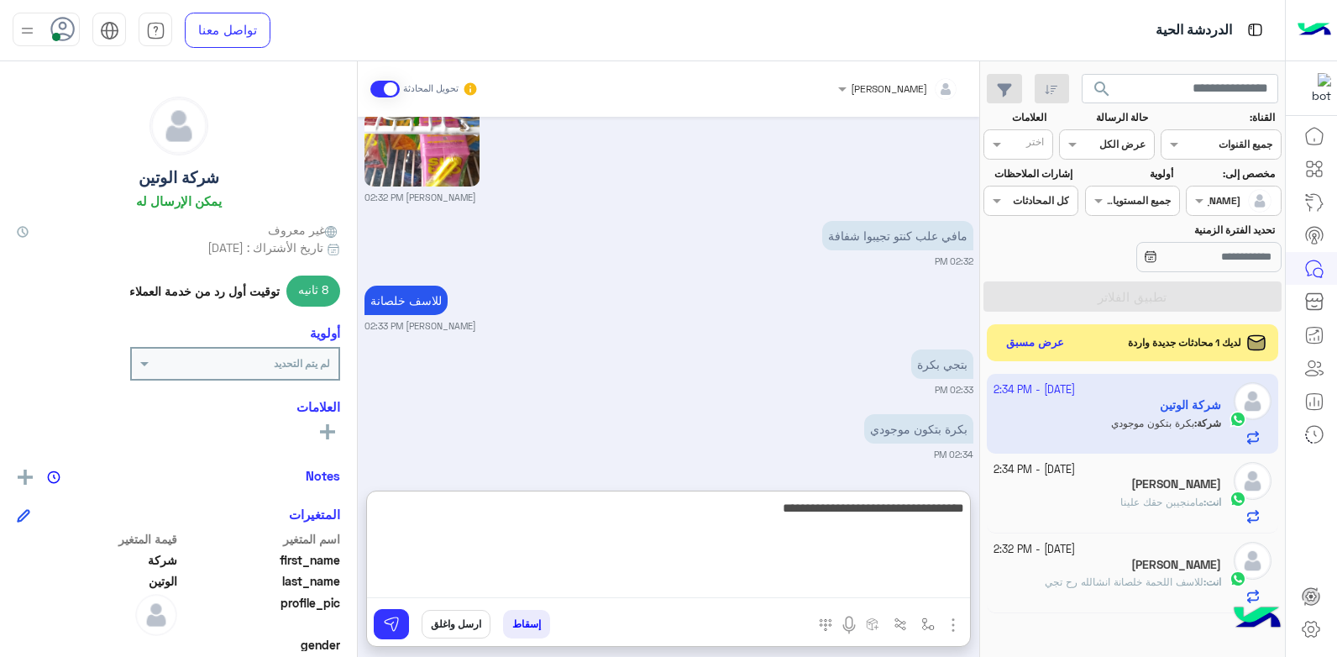
type textarea "**********"
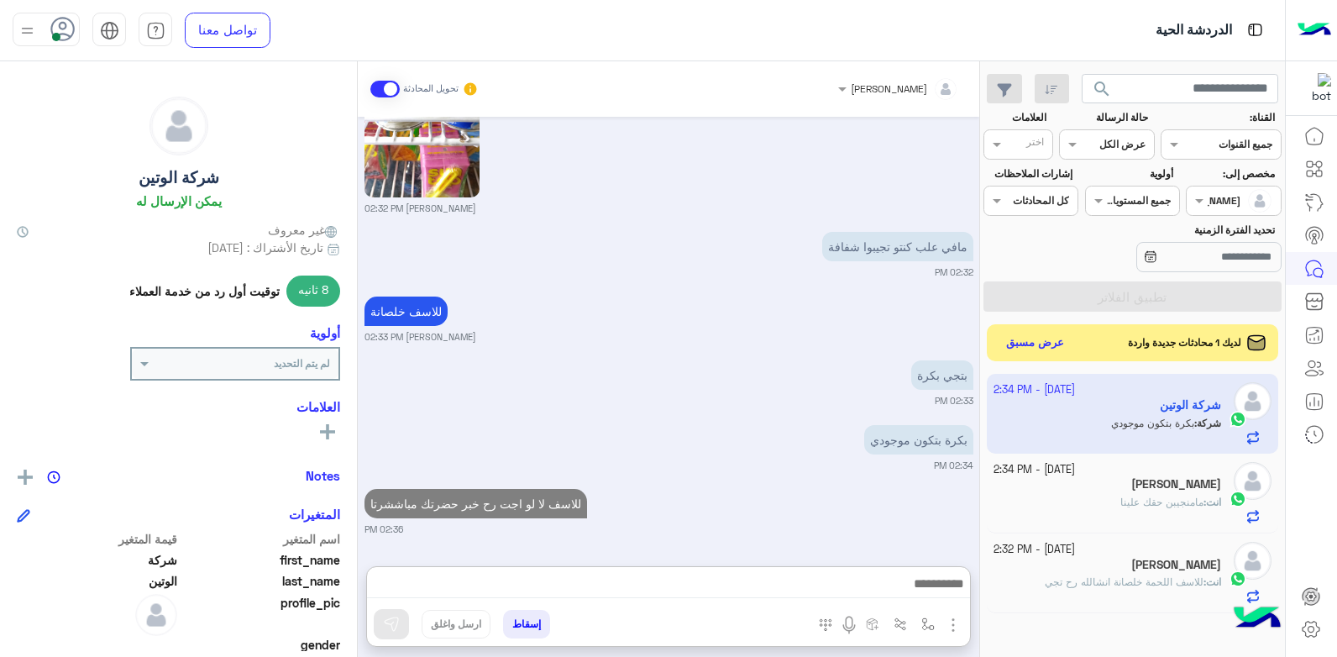
click at [664, 350] on div "Oct 3, 2025 Your browser does not support the audio tag. 06:09 PM عفوا خالد صقر…" at bounding box center [669, 333] width 622 height 433
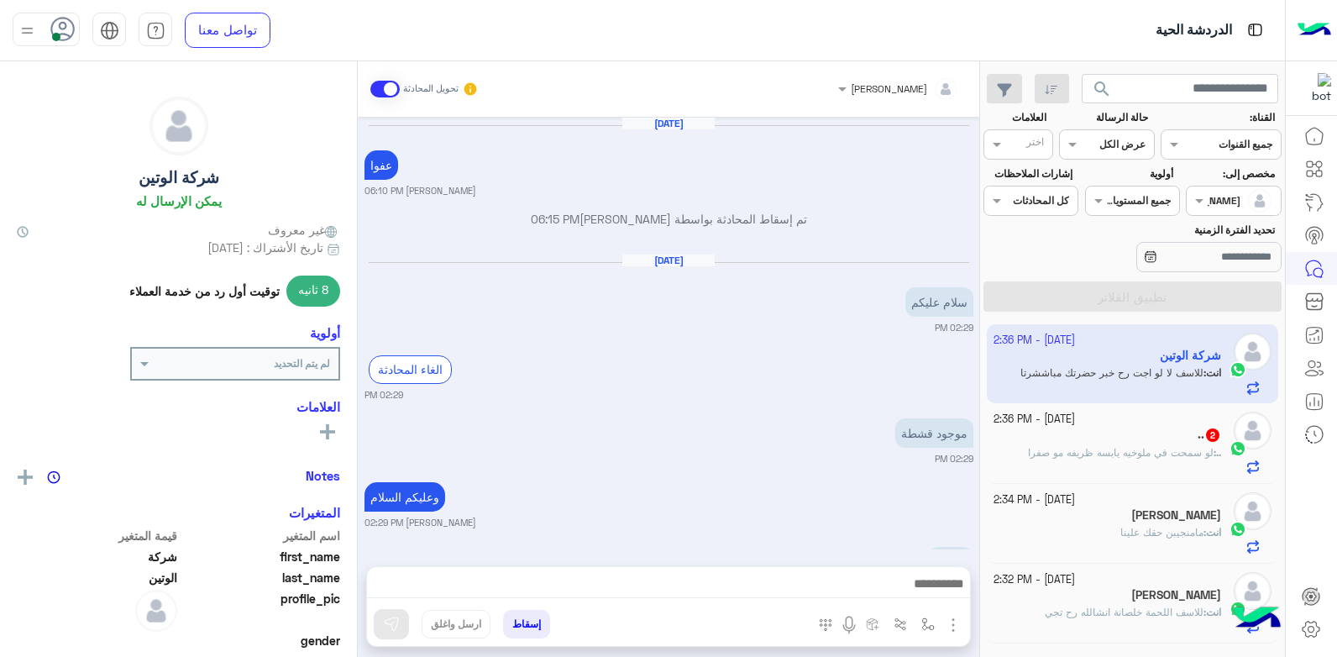
scroll to position [1045, 0]
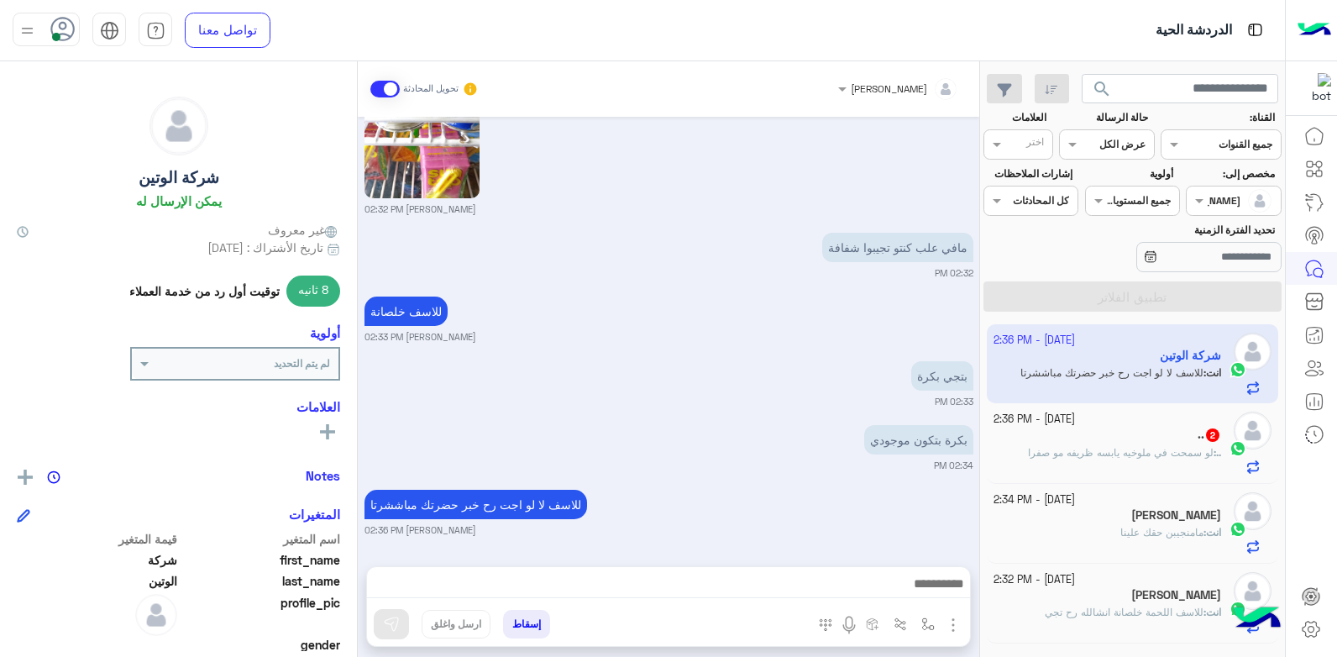
click at [658, 392] on div "بتجي بكرة 02:33 PM" at bounding box center [669, 382] width 609 height 51
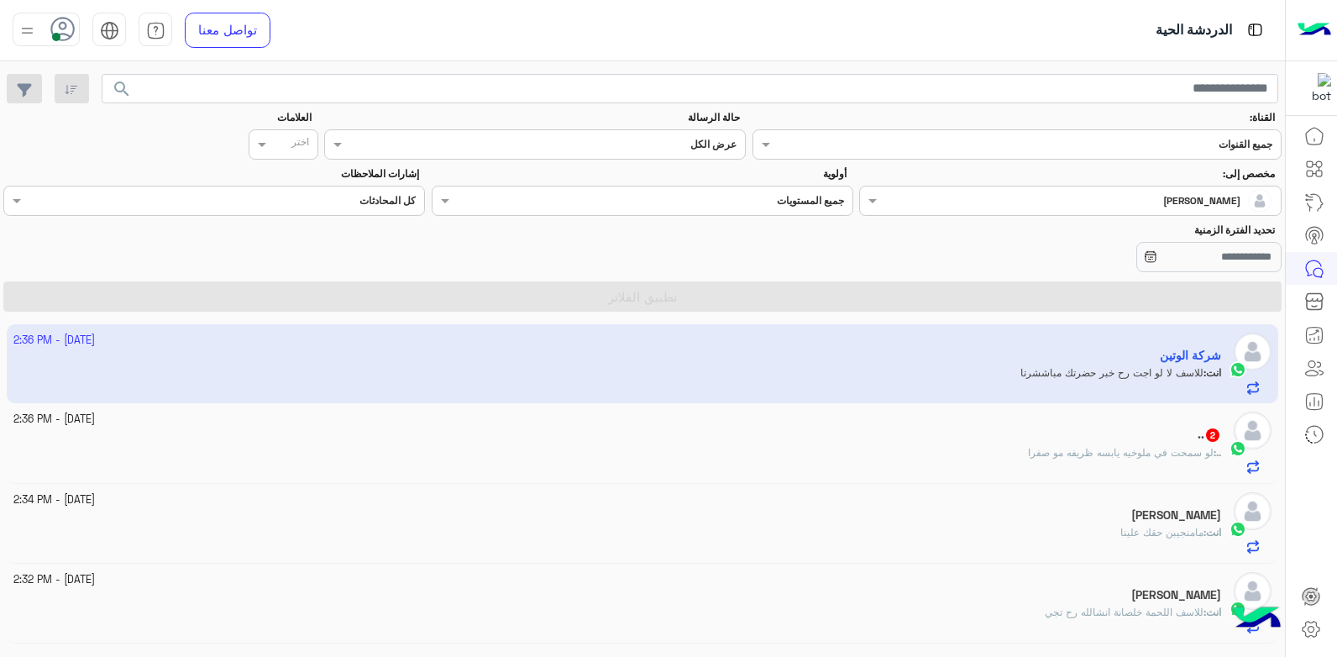
click at [973, 599] on div "[PERSON_NAME]" at bounding box center [617, 597] width 1209 height 18
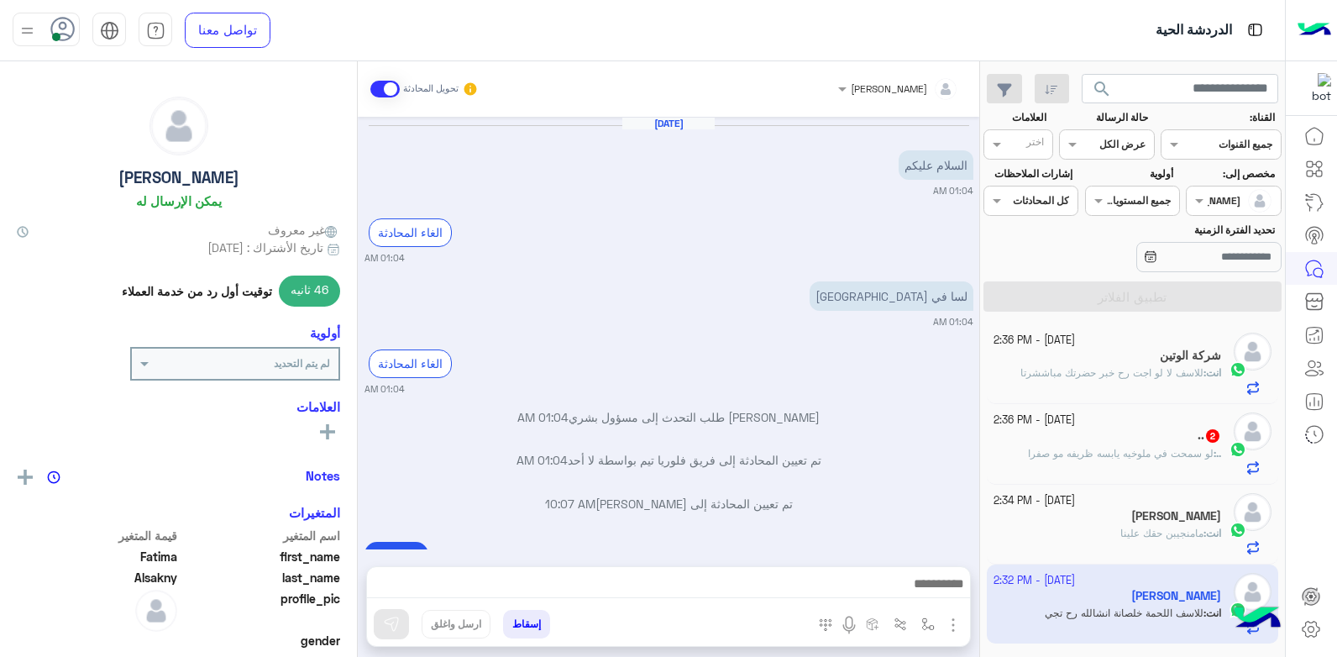
scroll to position [600, 0]
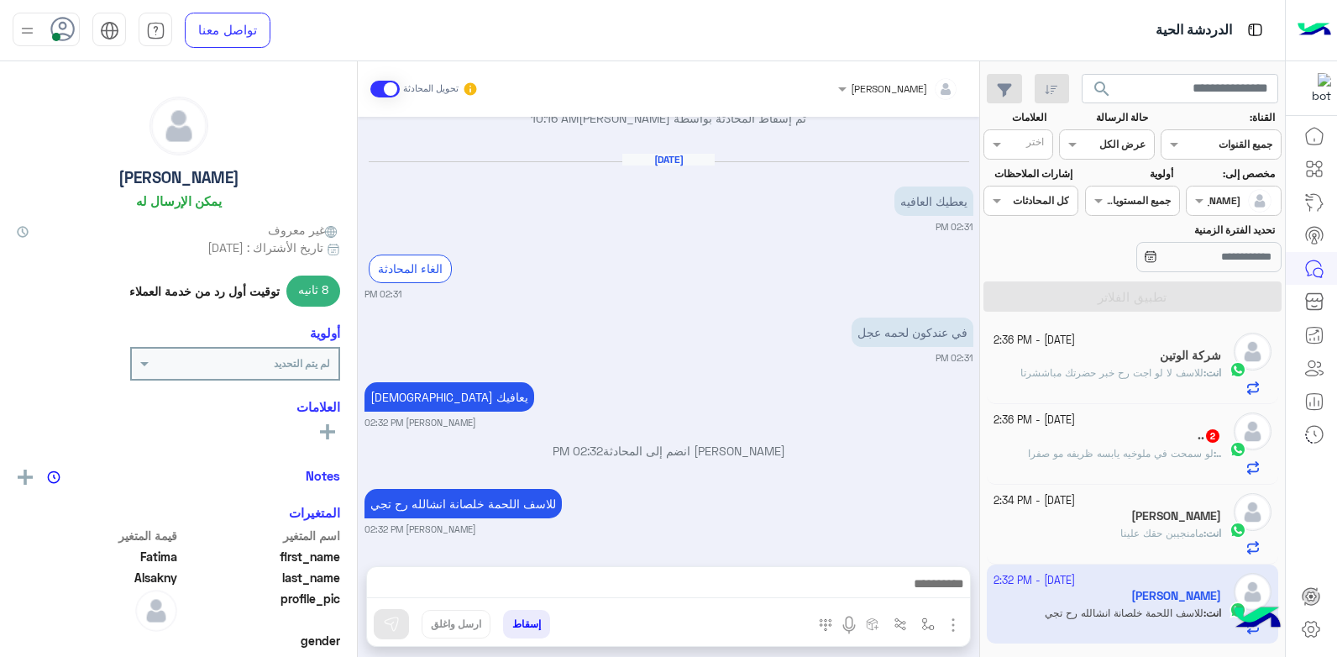
click at [538, 623] on button "إسقاط" at bounding box center [526, 624] width 47 height 29
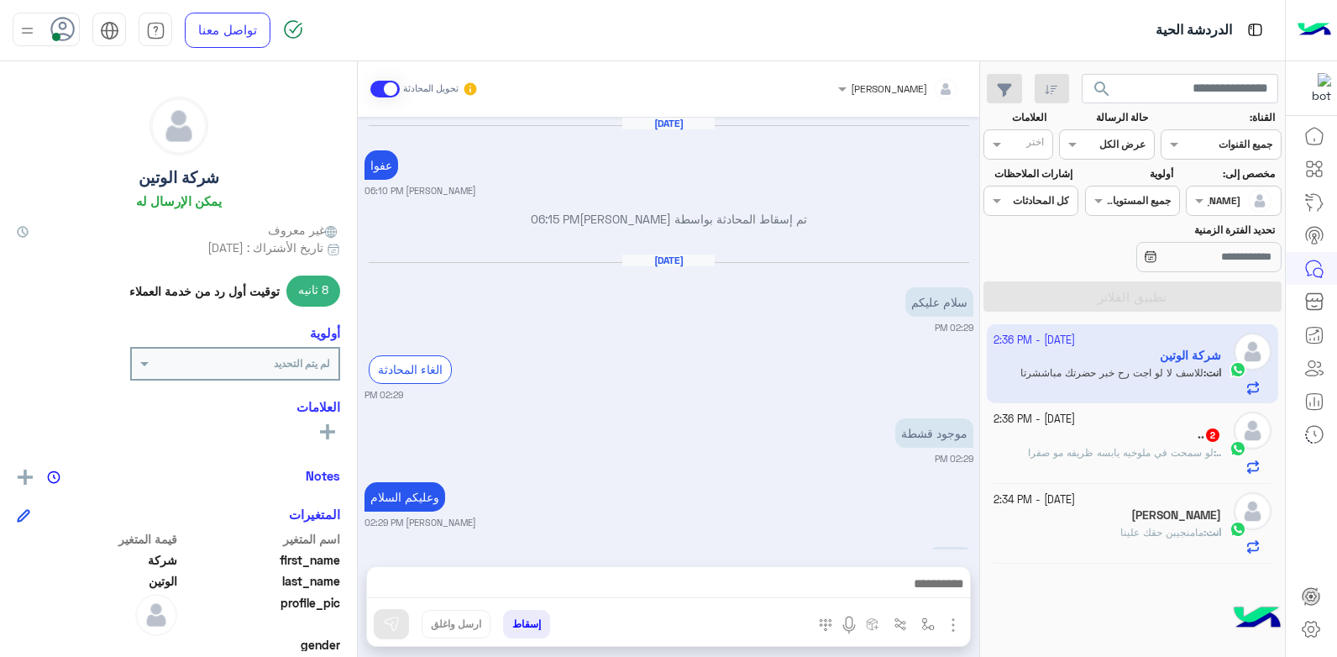
scroll to position [1045, 0]
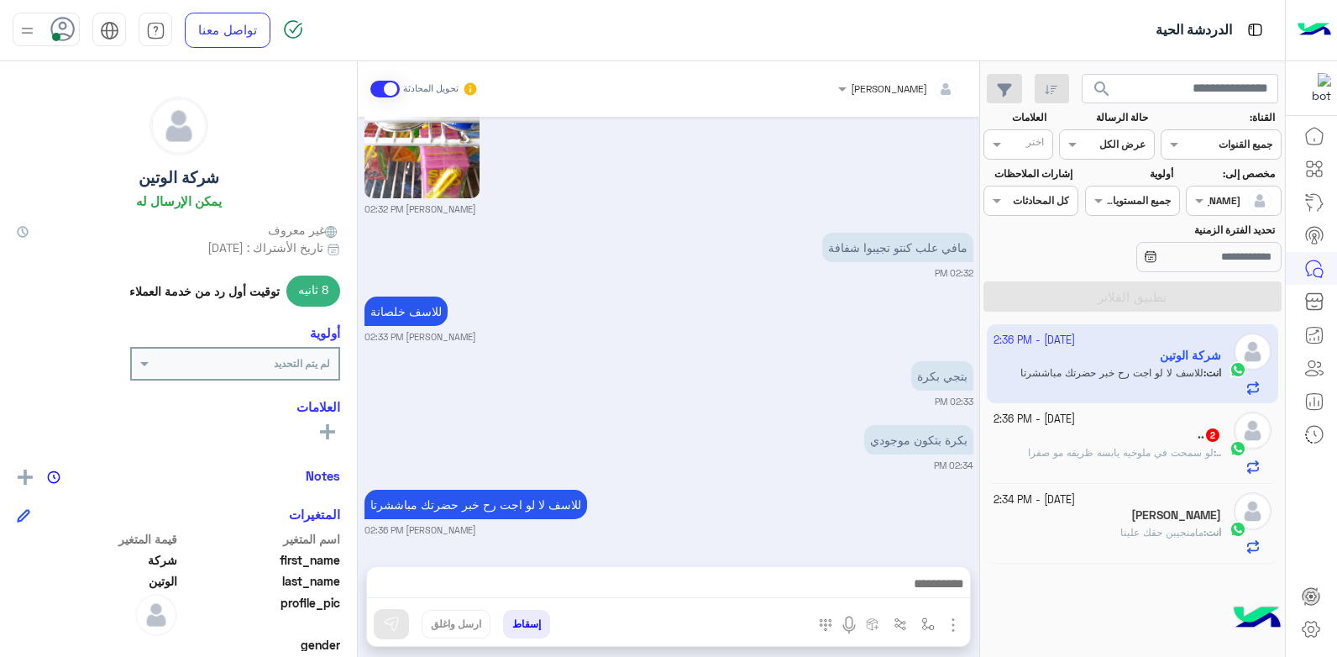
click at [1132, 527] on span "مامنجيبن حقك علينا" at bounding box center [1161, 532] width 83 height 13
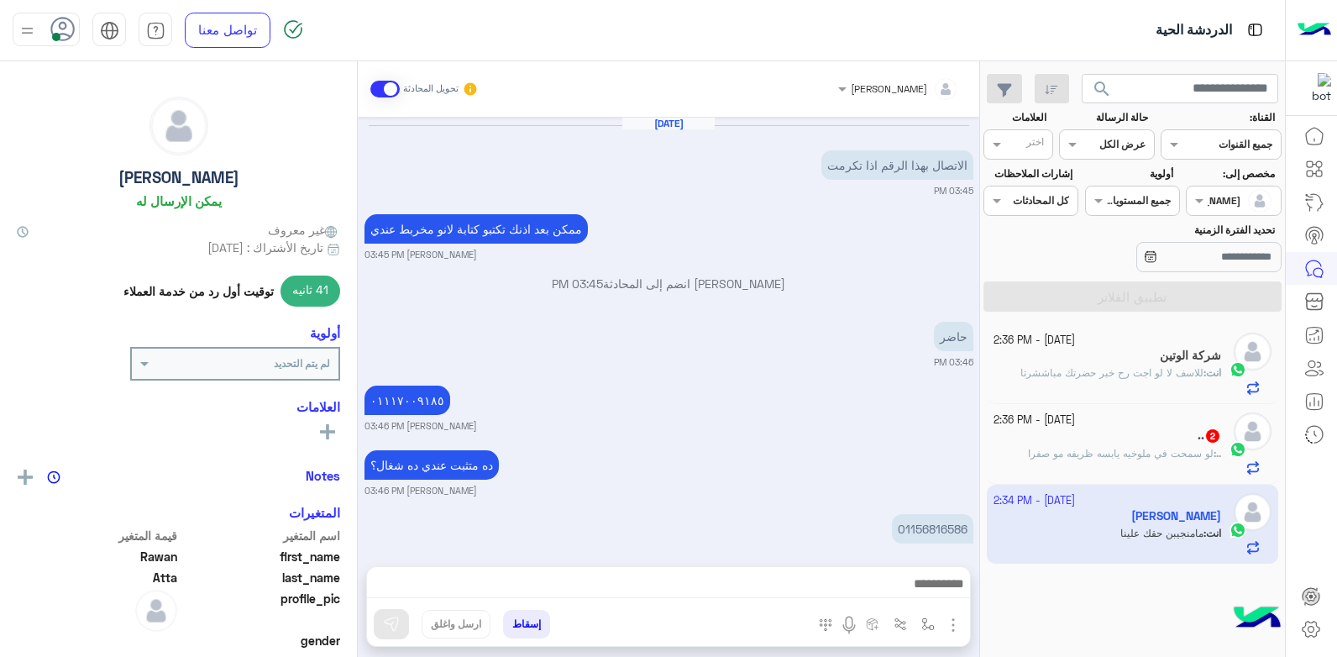
scroll to position [1020, 0]
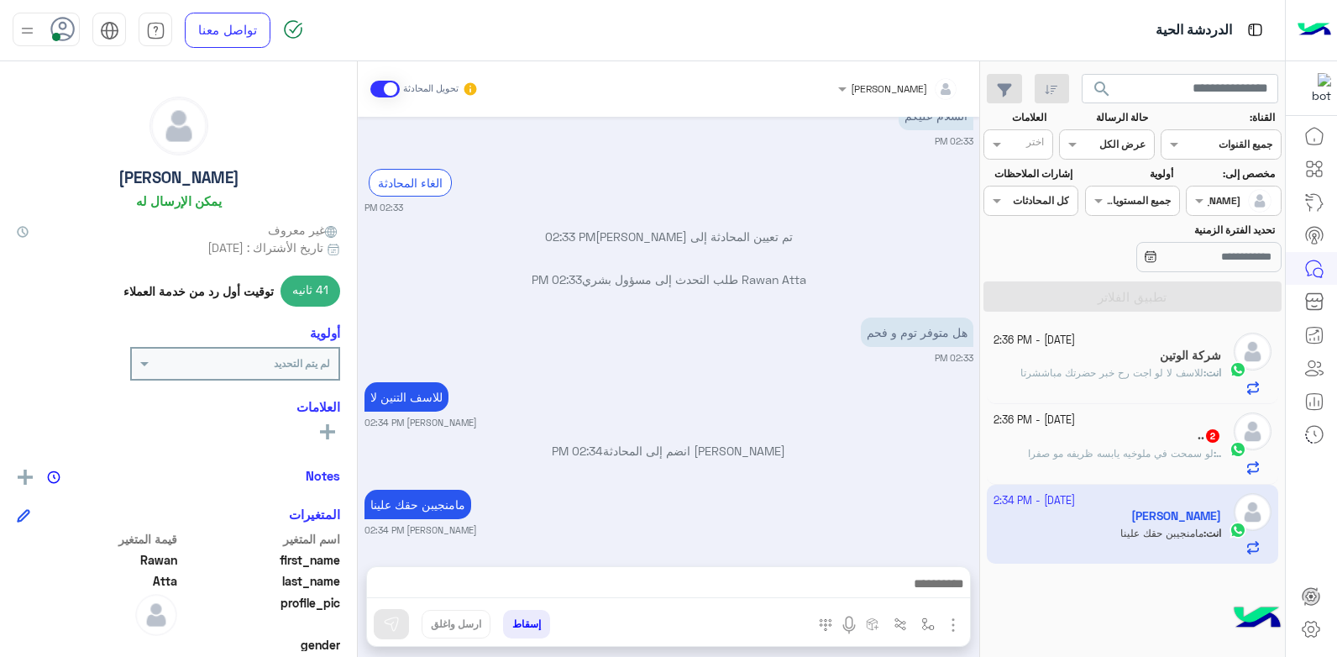
click at [530, 625] on button "إسقاط" at bounding box center [526, 624] width 47 height 29
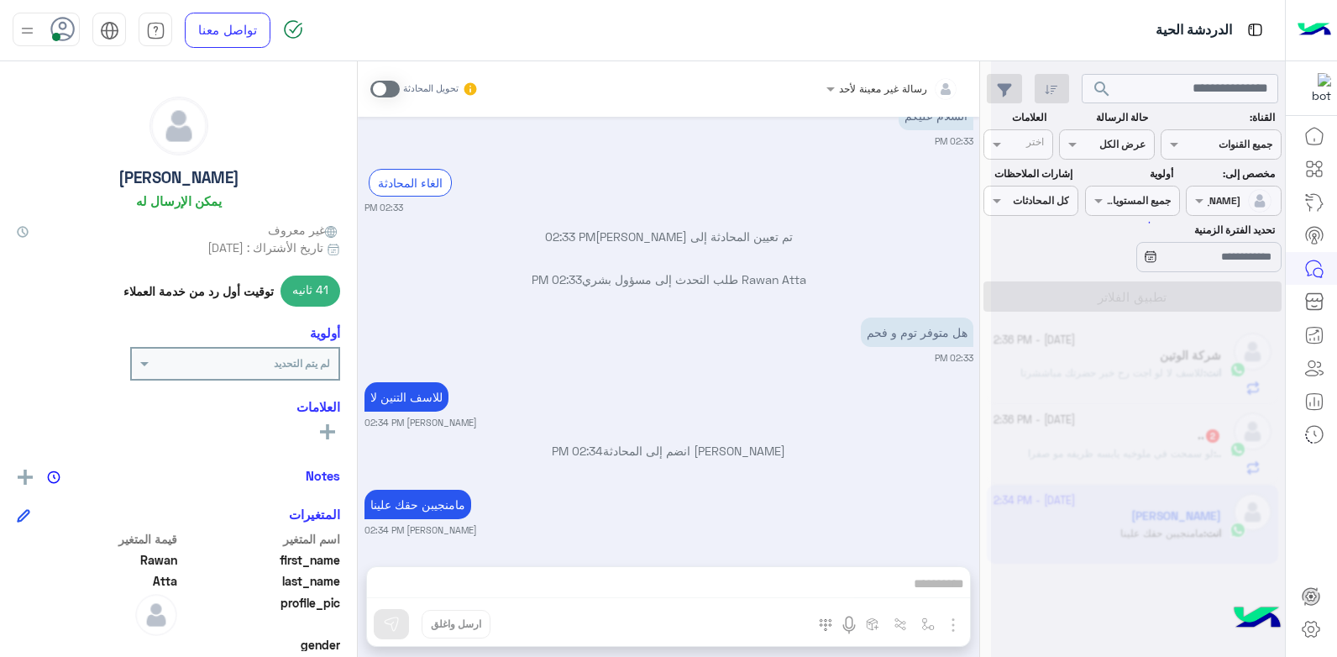
scroll to position [1063, 0]
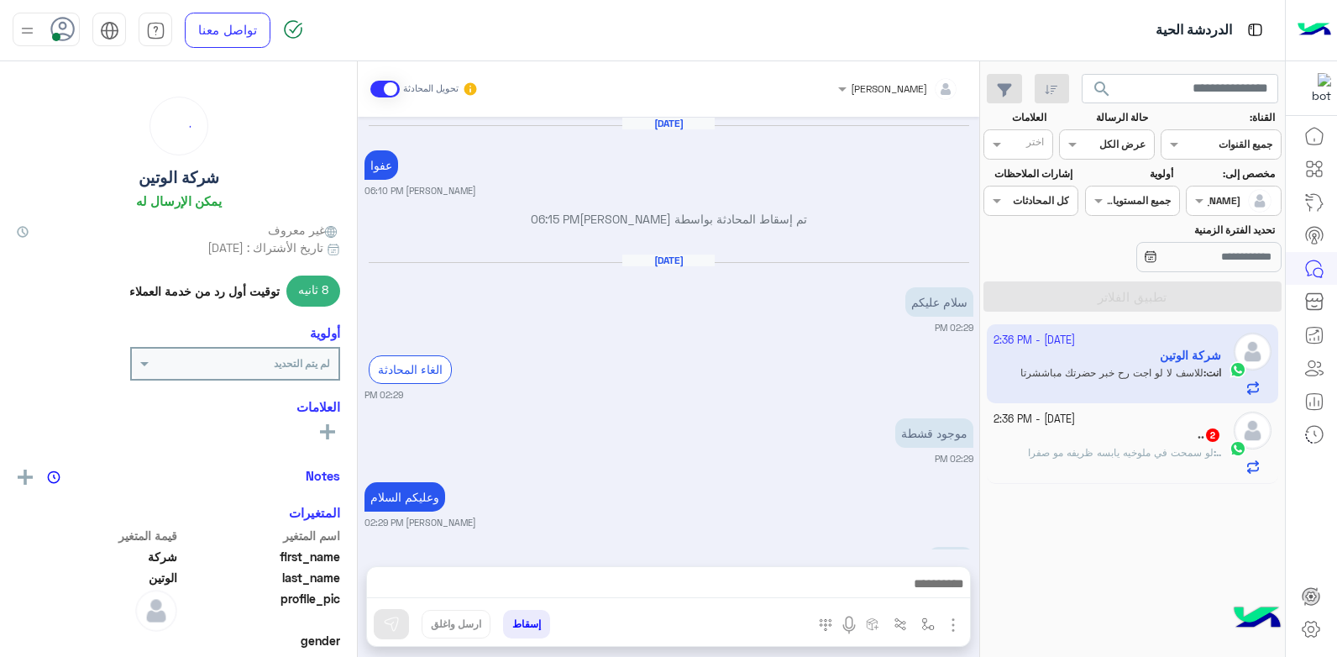
scroll to position [1045, 0]
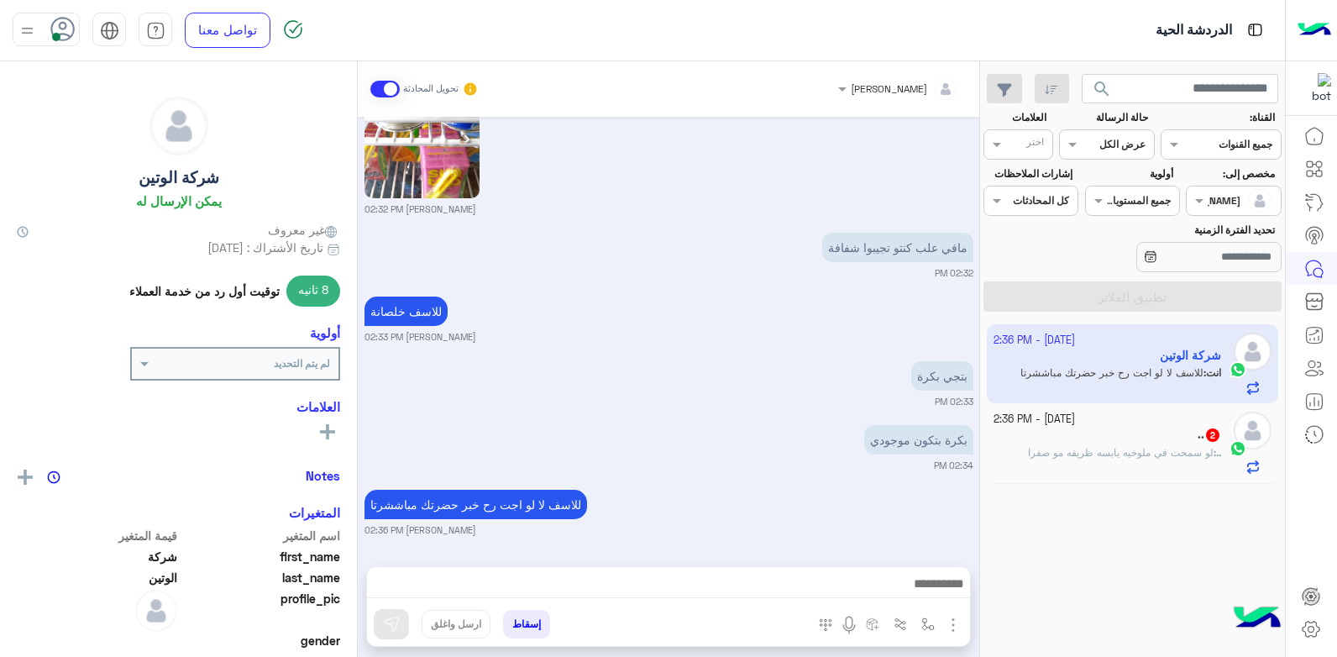
click at [1121, 441] on div ".. 2" at bounding box center [1108, 437] width 228 height 18
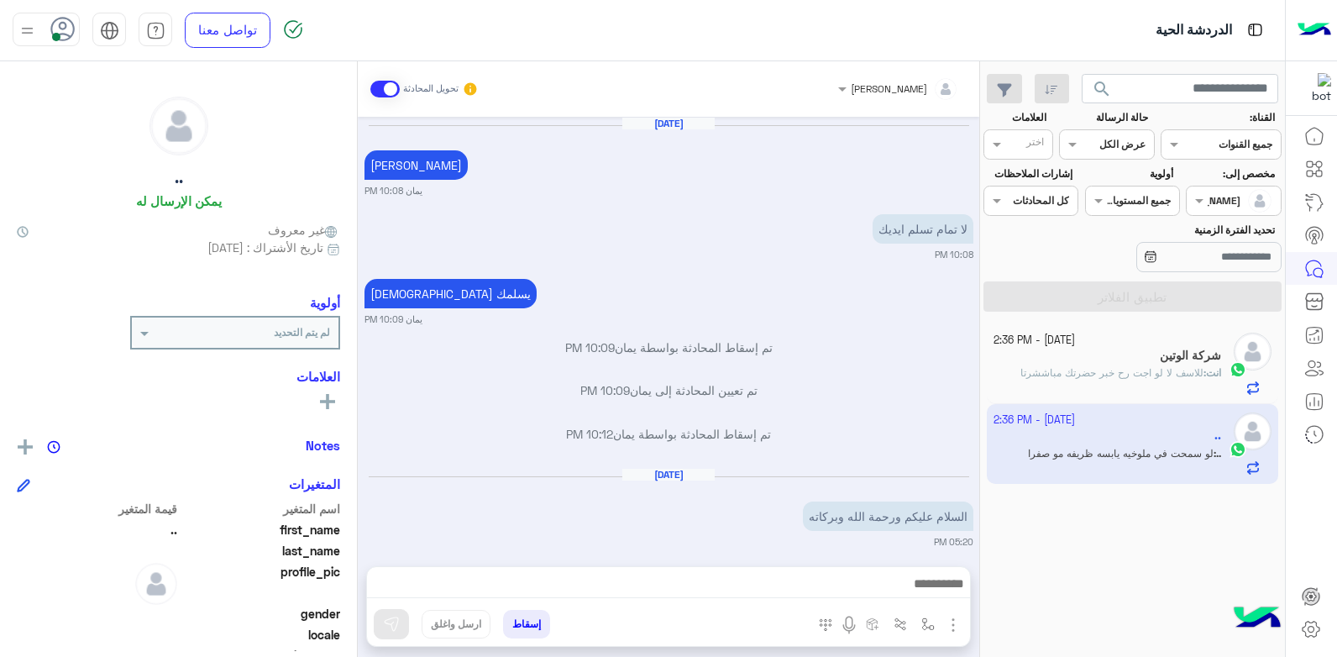
scroll to position [840, 0]
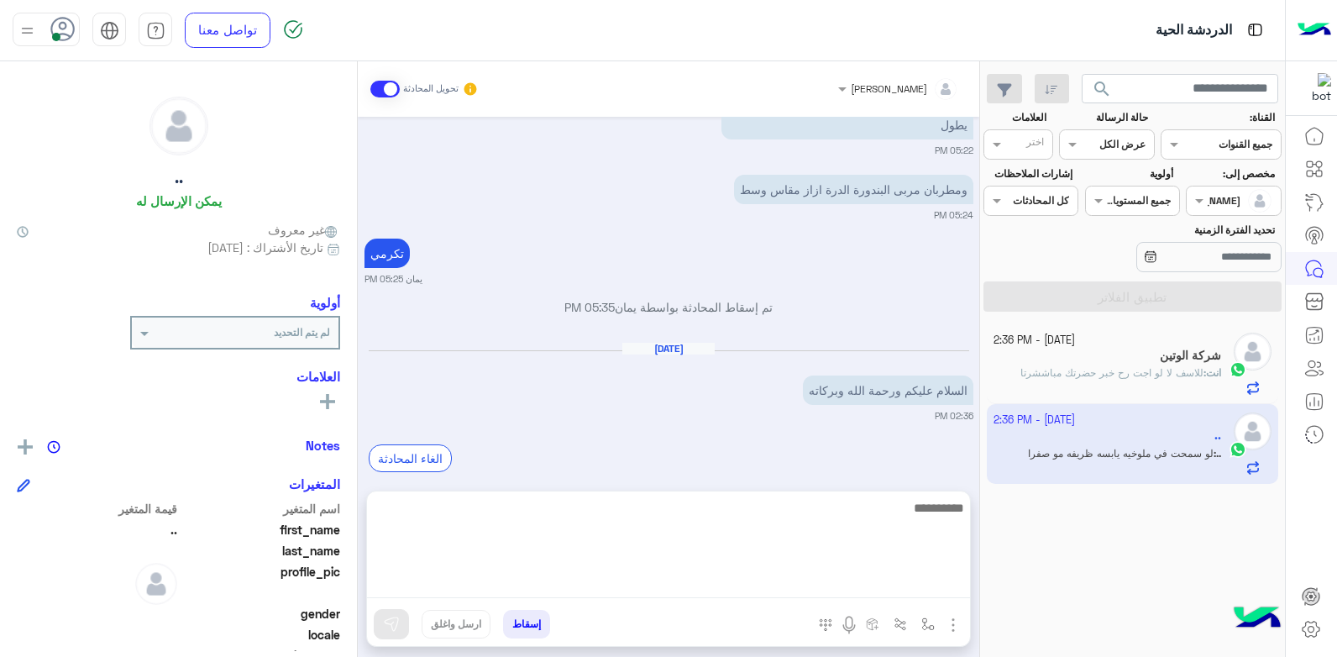
click at [748, 585] on textarea at bounding box center [668, 547] width 603 height 101
type textarea "**********"
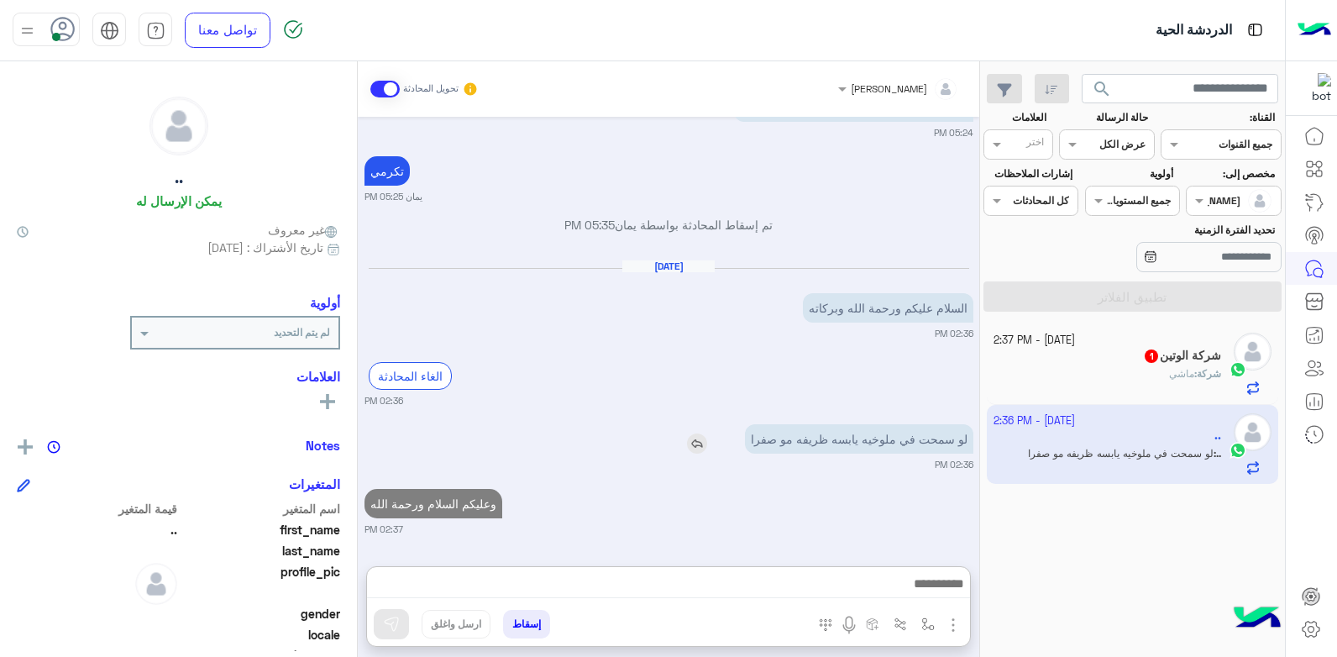
click at [695, 433] on img at bounding box center [697, 443] width 20 height 20
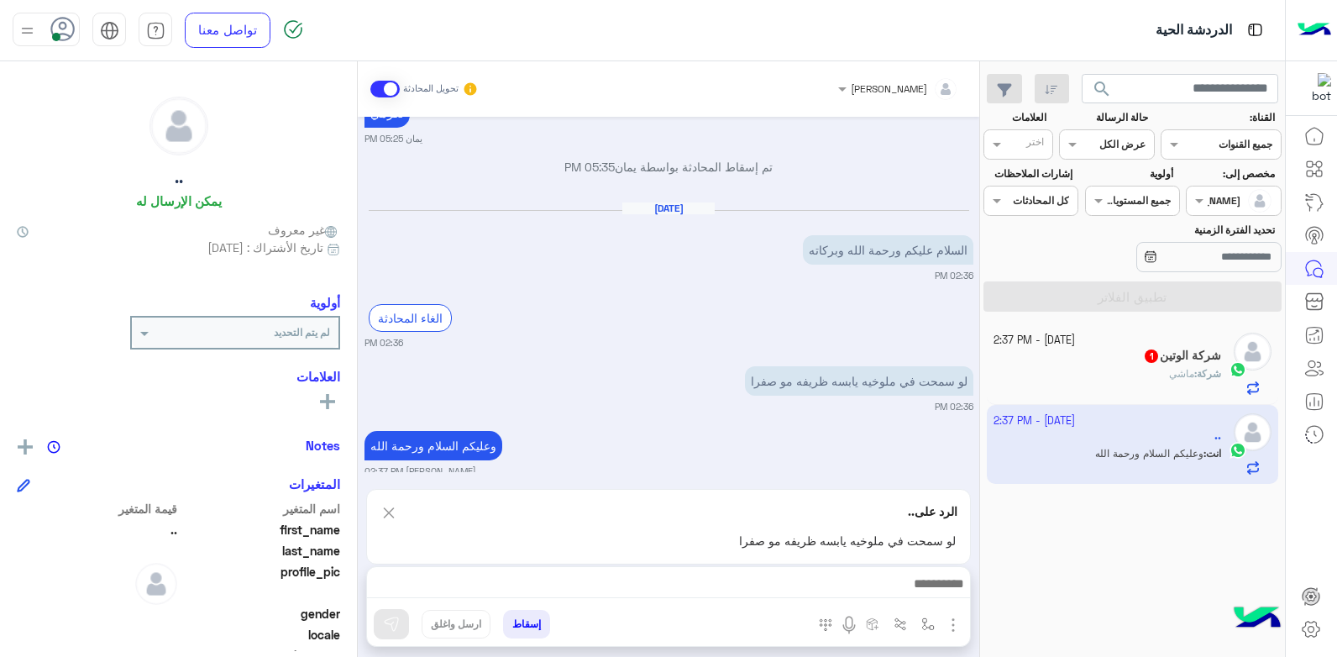
scroll to position [1025, 0]
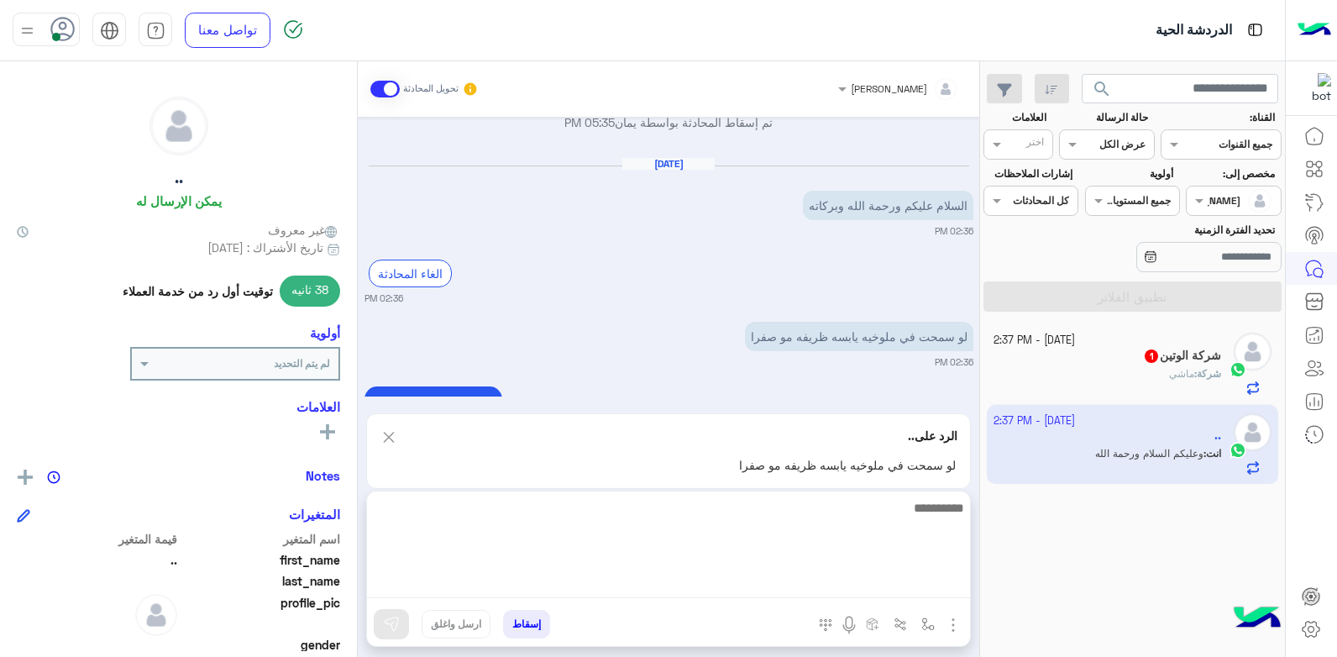
drag, startPoint x: 810, startPoint y: 592, endPoint x: 801, endPoint y: 593, distance: 8.4
click at [808, 592] on textarea at bounding box center [668, 547] width 603 height 101
type textarea "**********"
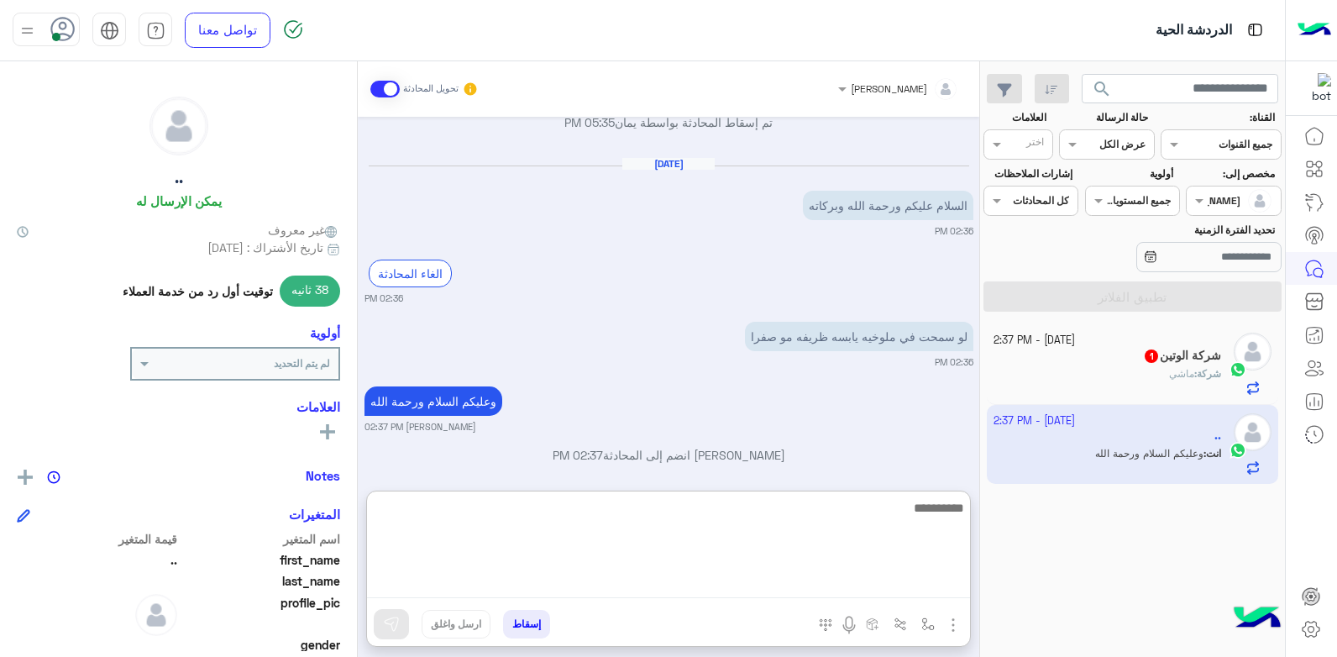
scroll to position [1116, 0]
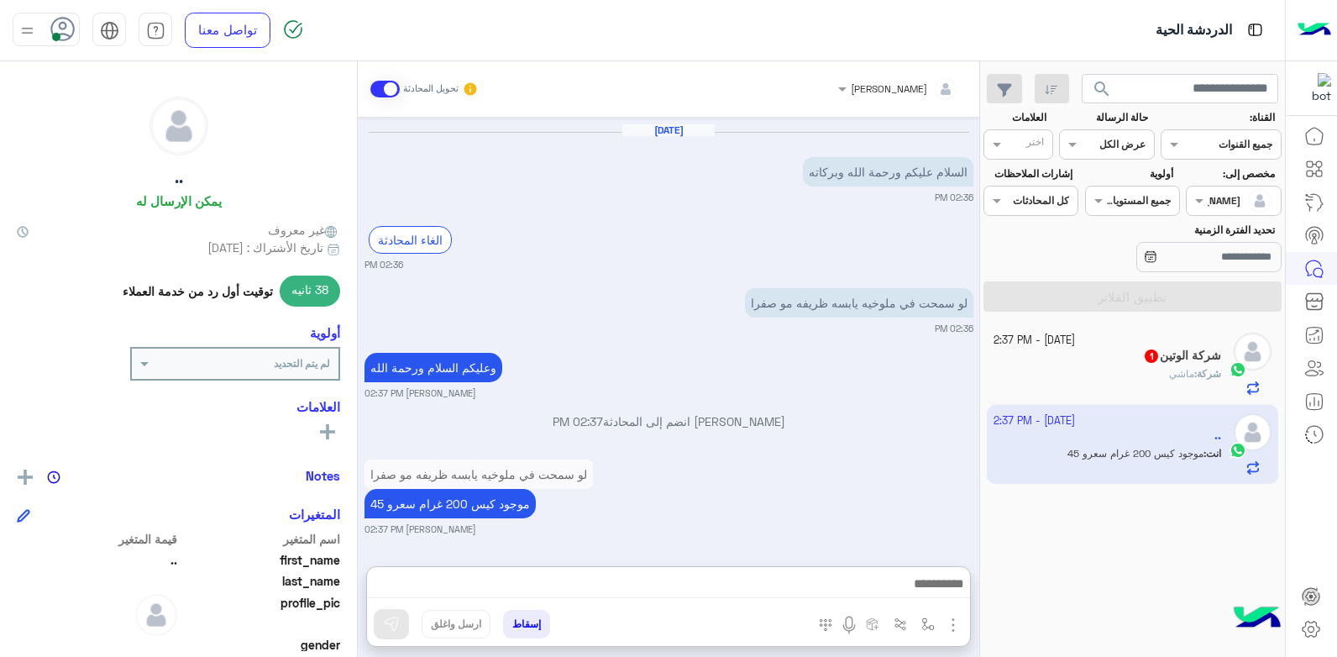
click at [1094, 366] on div "شركة : ماشي" at bounding box center [1108, 380] width 228 height 29
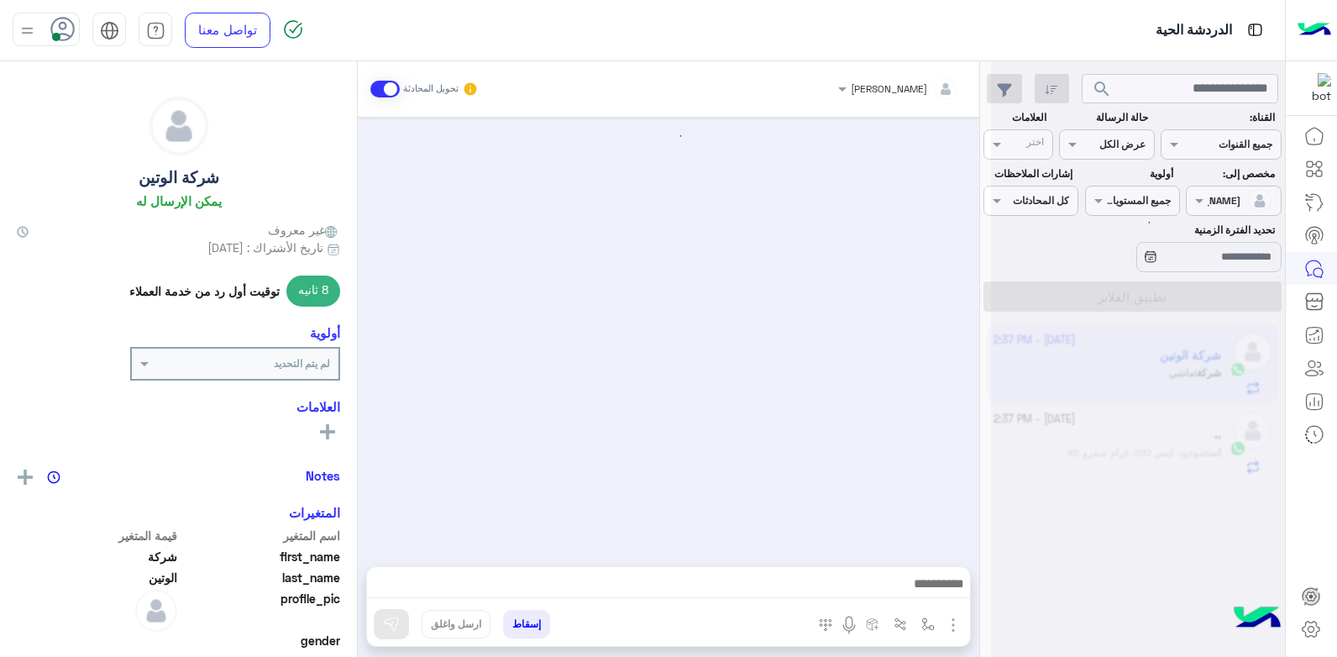
scroll to position [1045, 0]
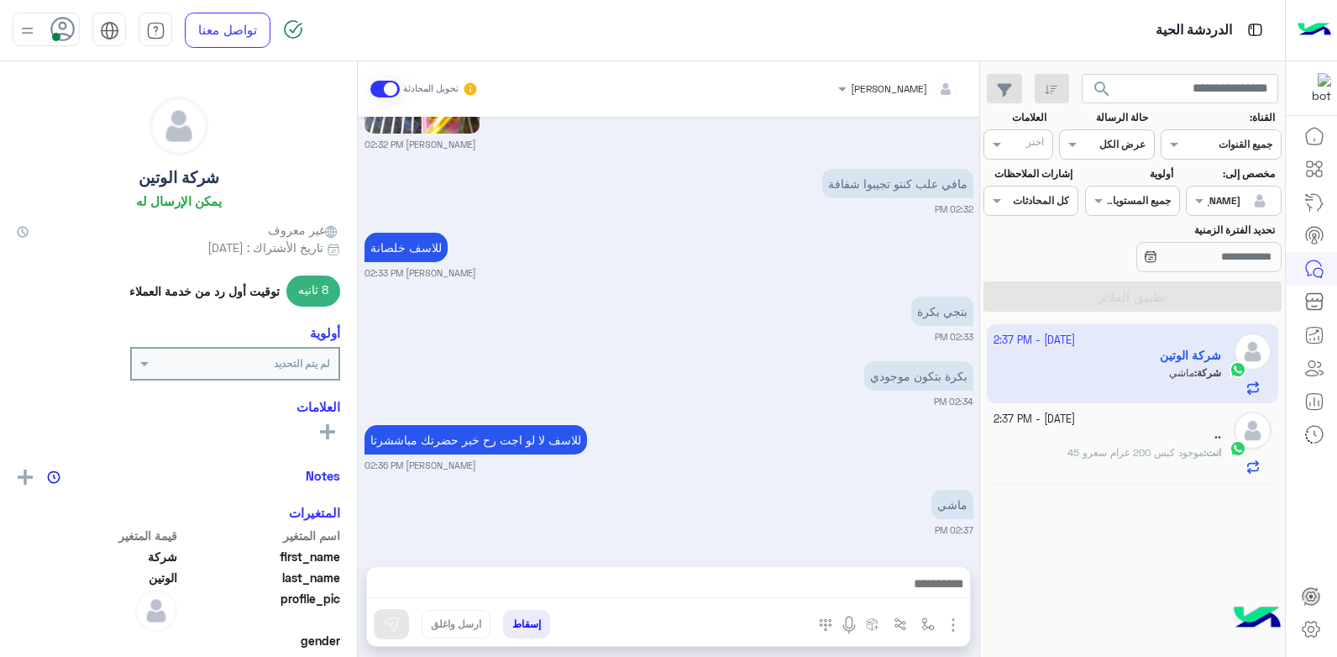
click at [529, 622] on button "إسقاط" at bounding box center [526, 624] width 47 height 29
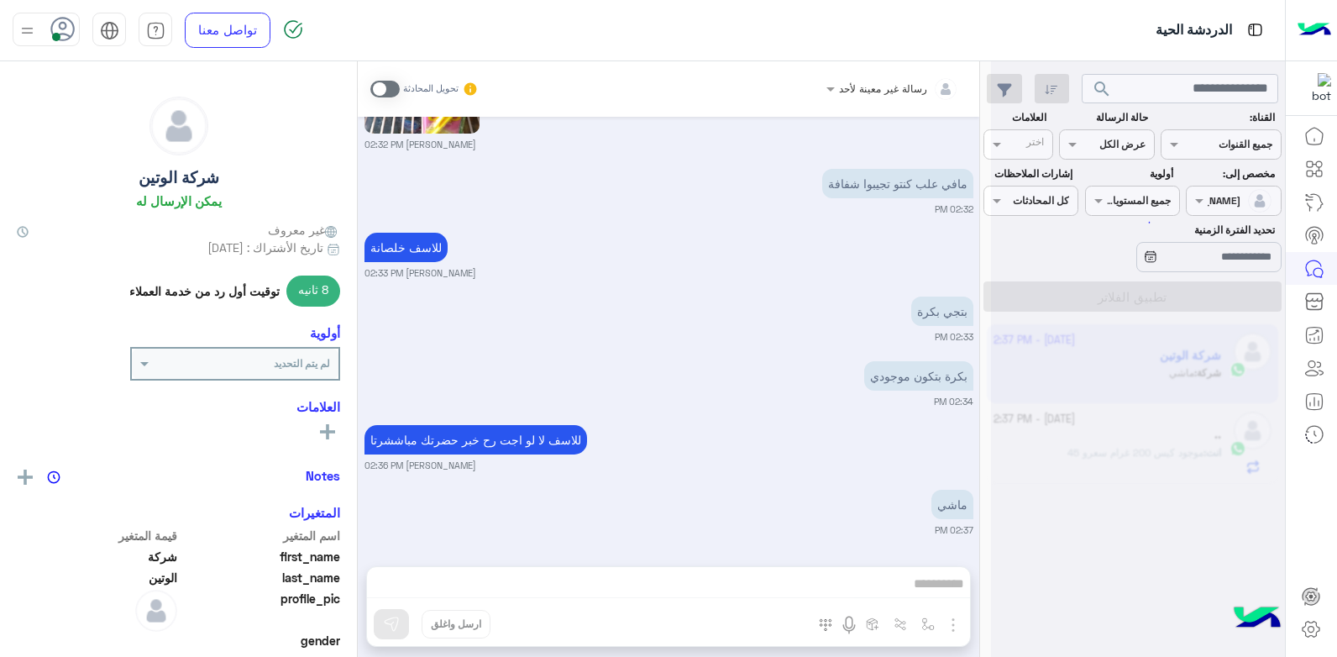
scroll to position [1089, 0]
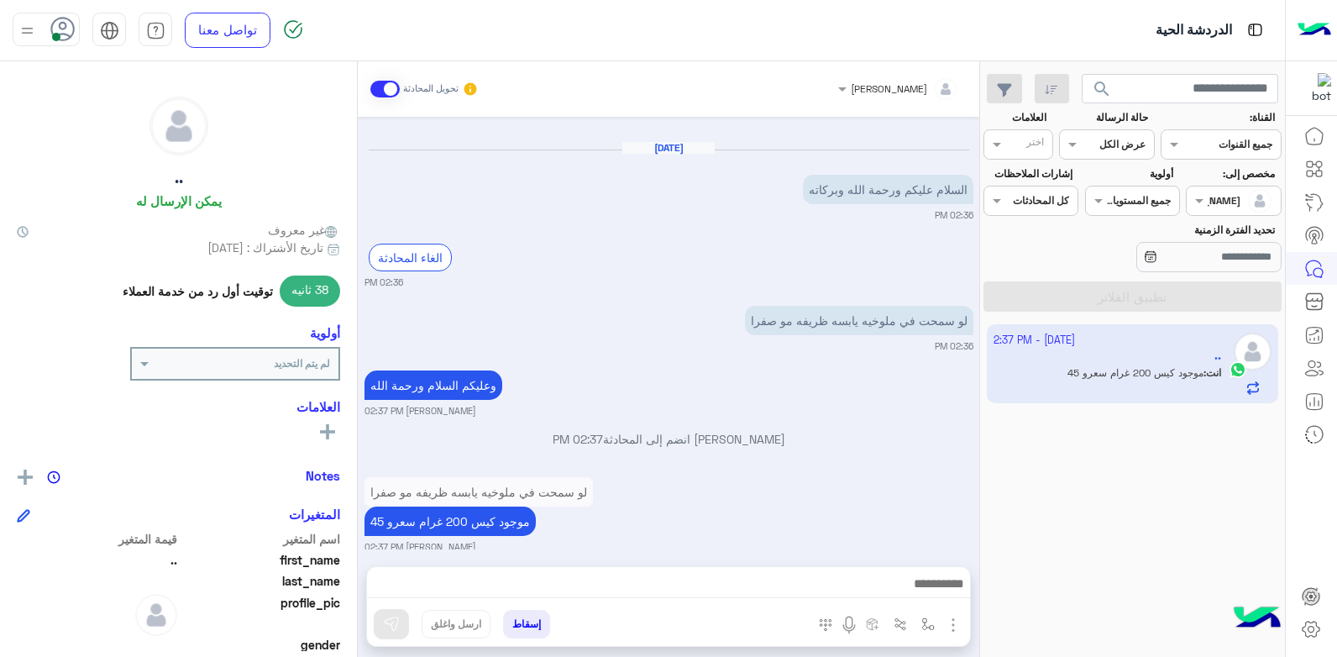
scroll to position [913, 0]
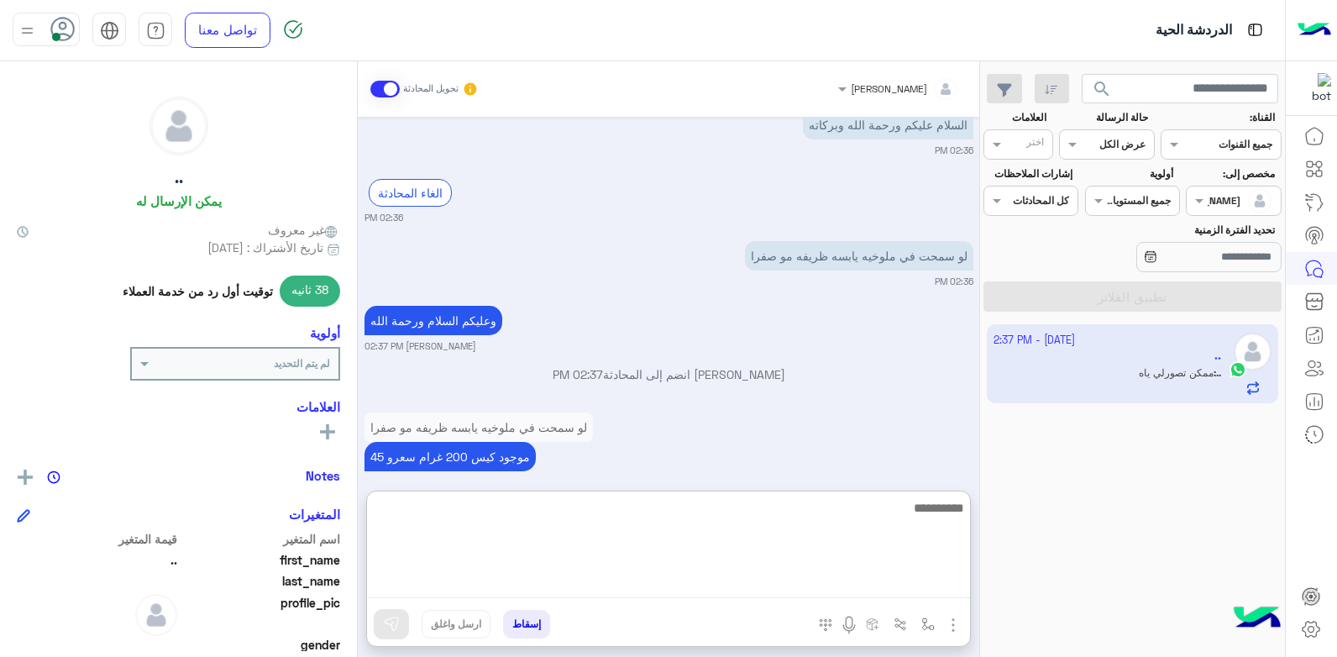
click at [793, 574] on textarea at bounding box center [668, 547] width 603 height 101
type textarea "***"
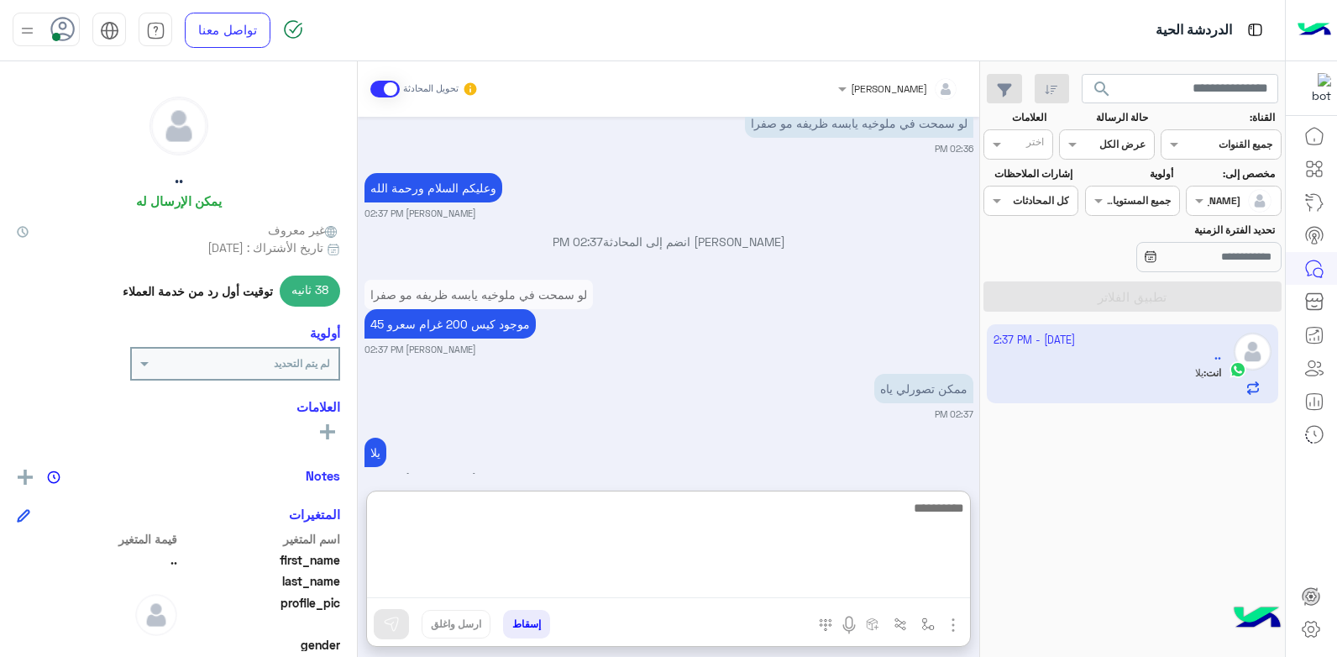
scroll to position [1052, 0]
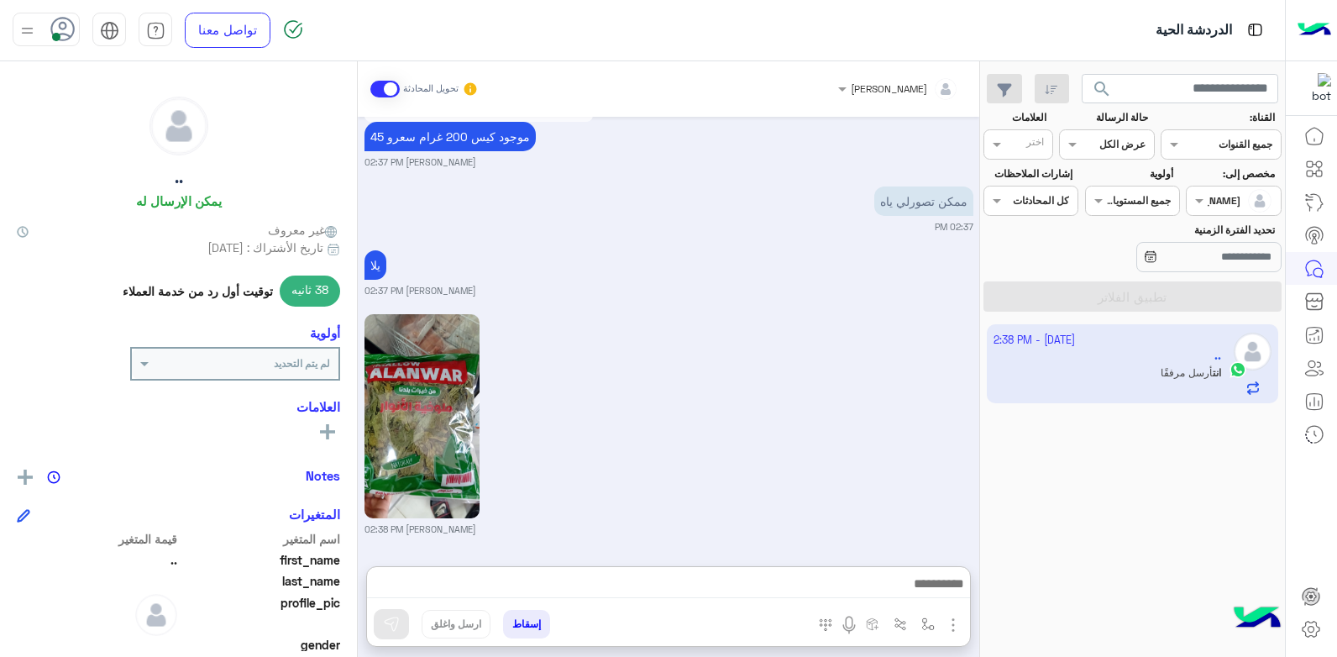
click at [826, 328] on div "بشار قطان 02:38 PM" at bounding box center [669, 423] width 609 height 226
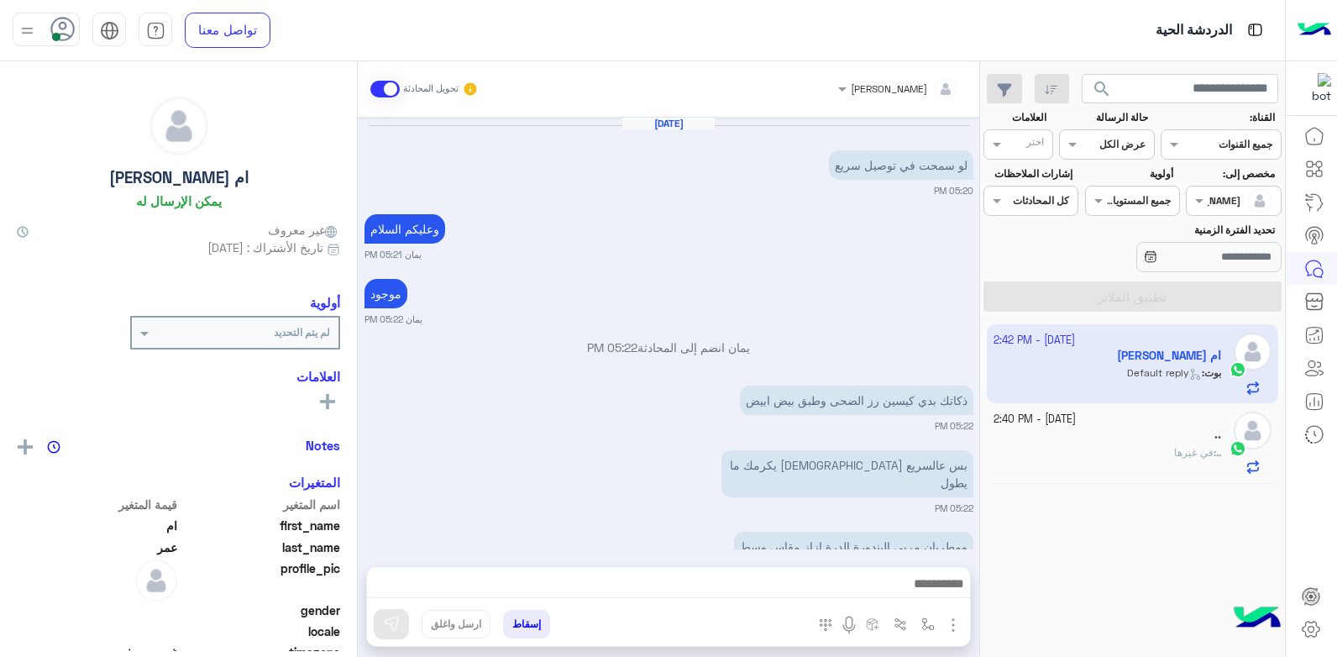
scroll to position [3291, 0]
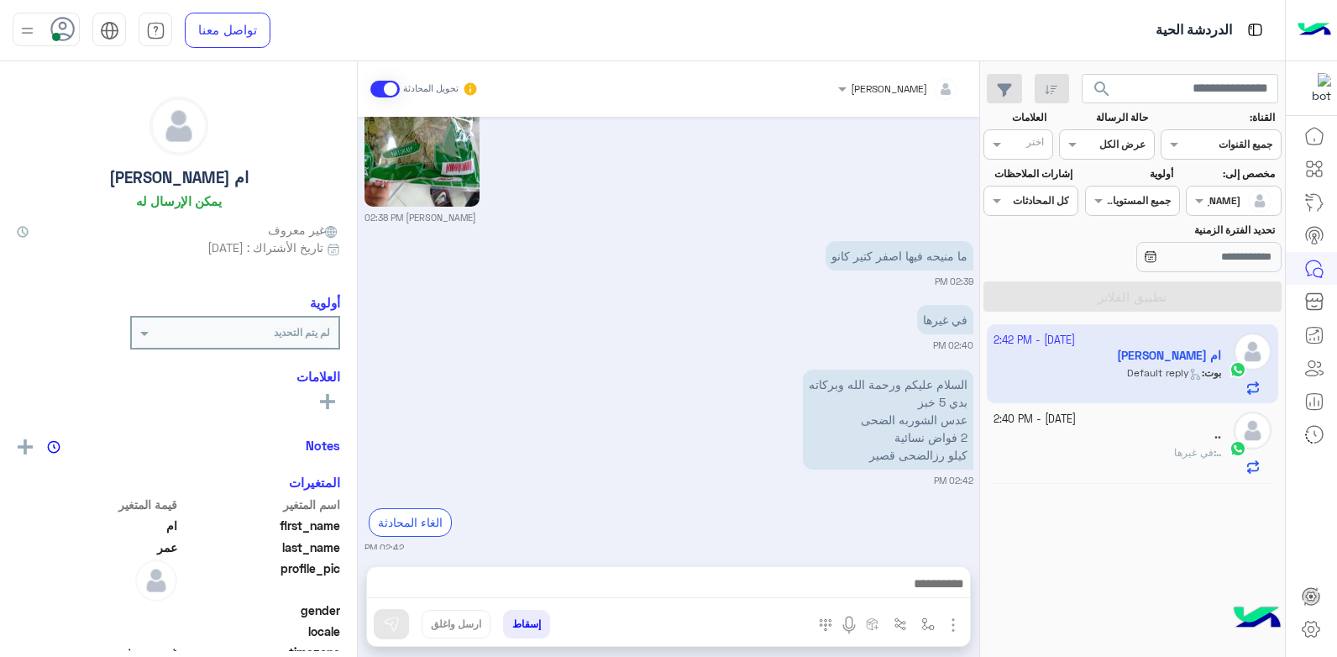
click at [1120, 442] on div ".." at bounding box center [1108, 437] width 228 height 18
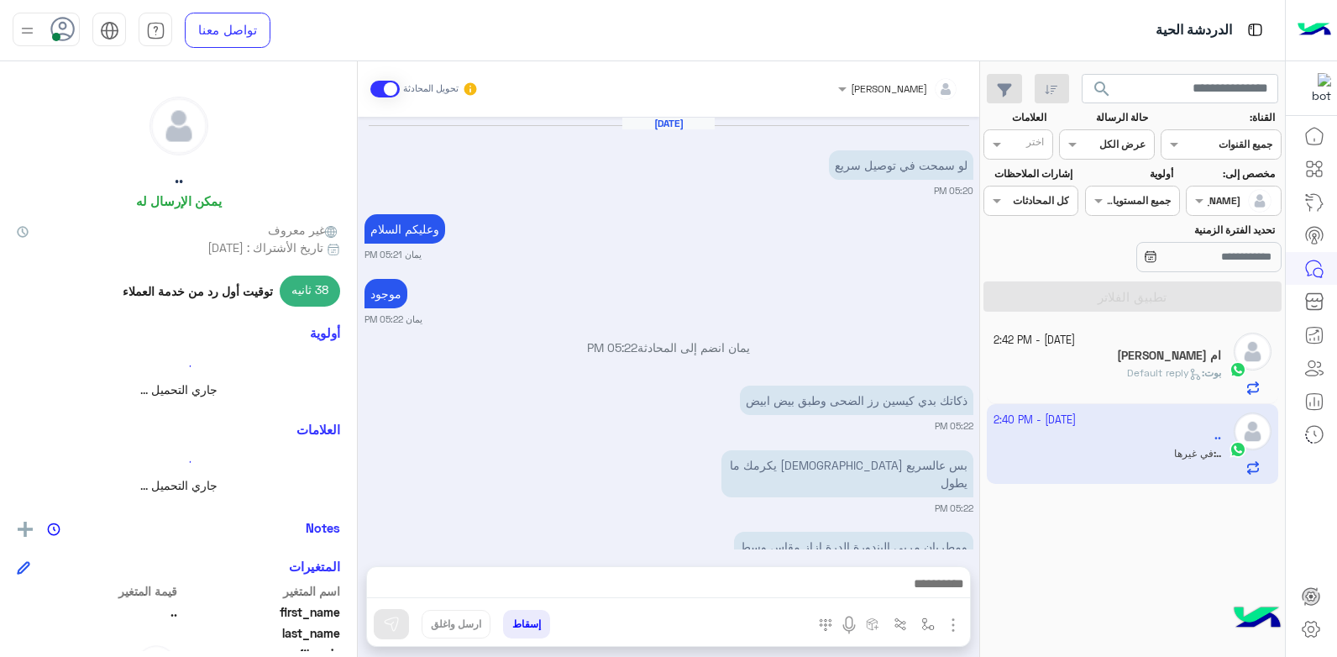
scroll to position [1053, 0]
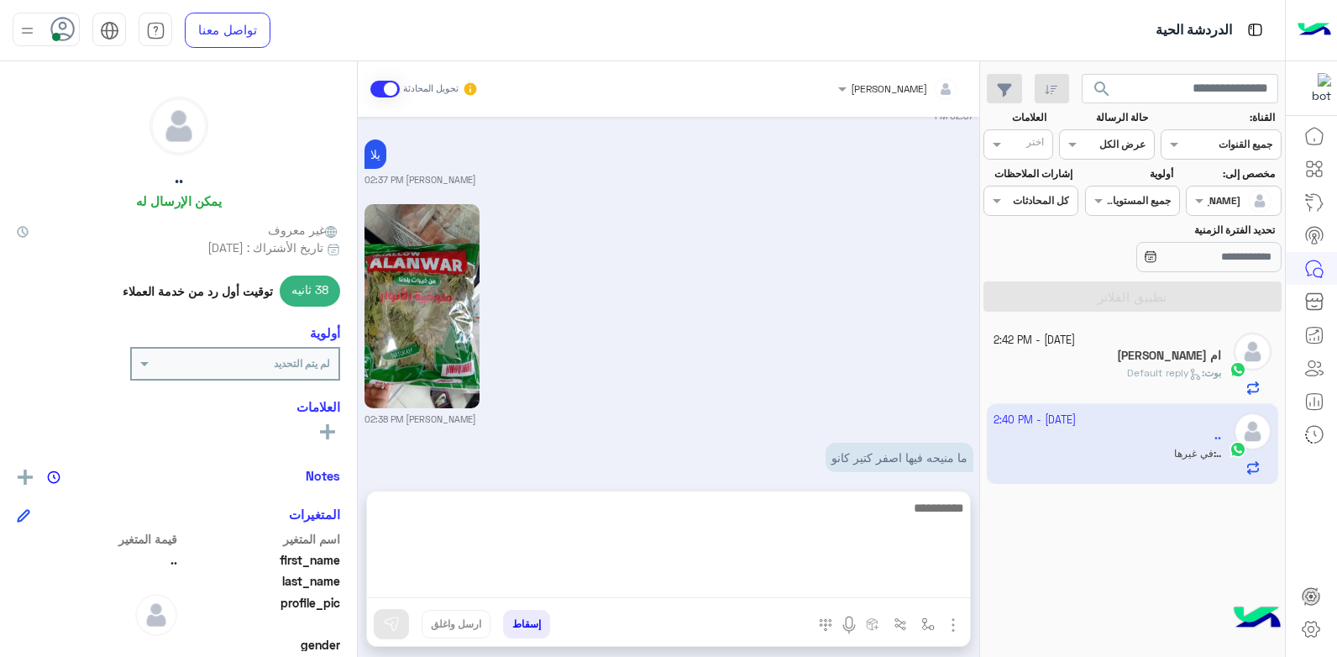
click at [838, 594] on textarea at bounding box center [668, 547] width 603 height 101
type textarea "********"
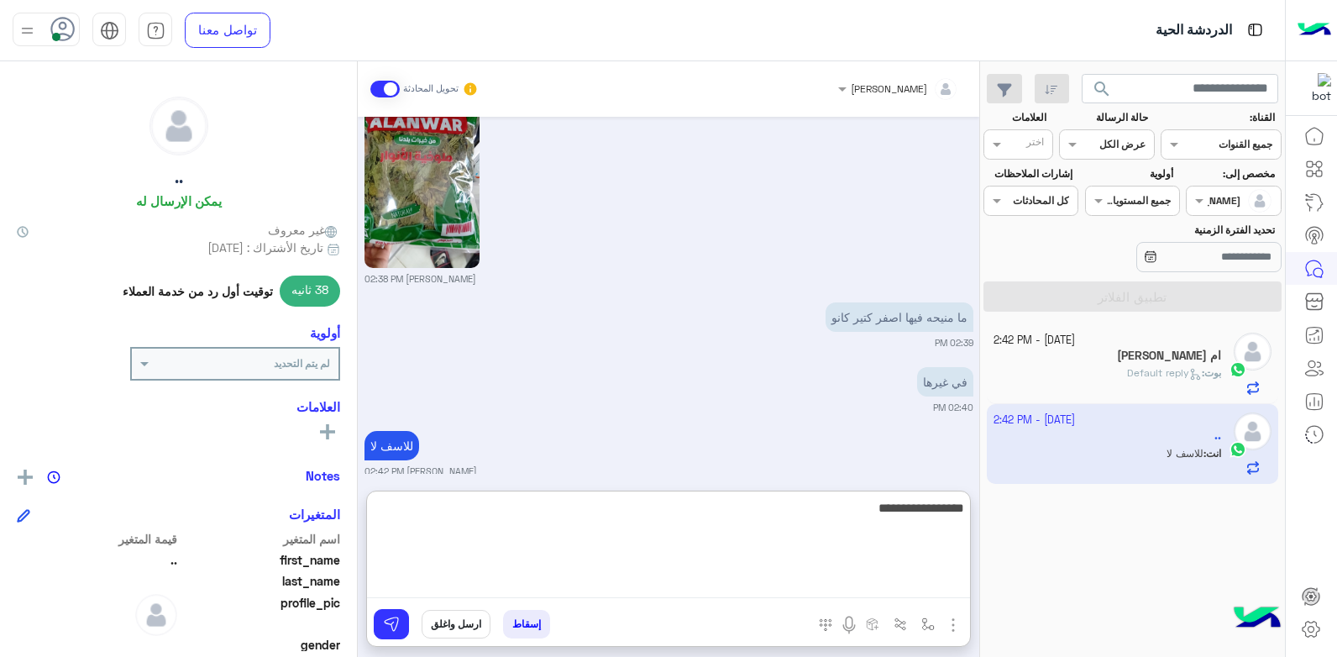
type textarea "**********"
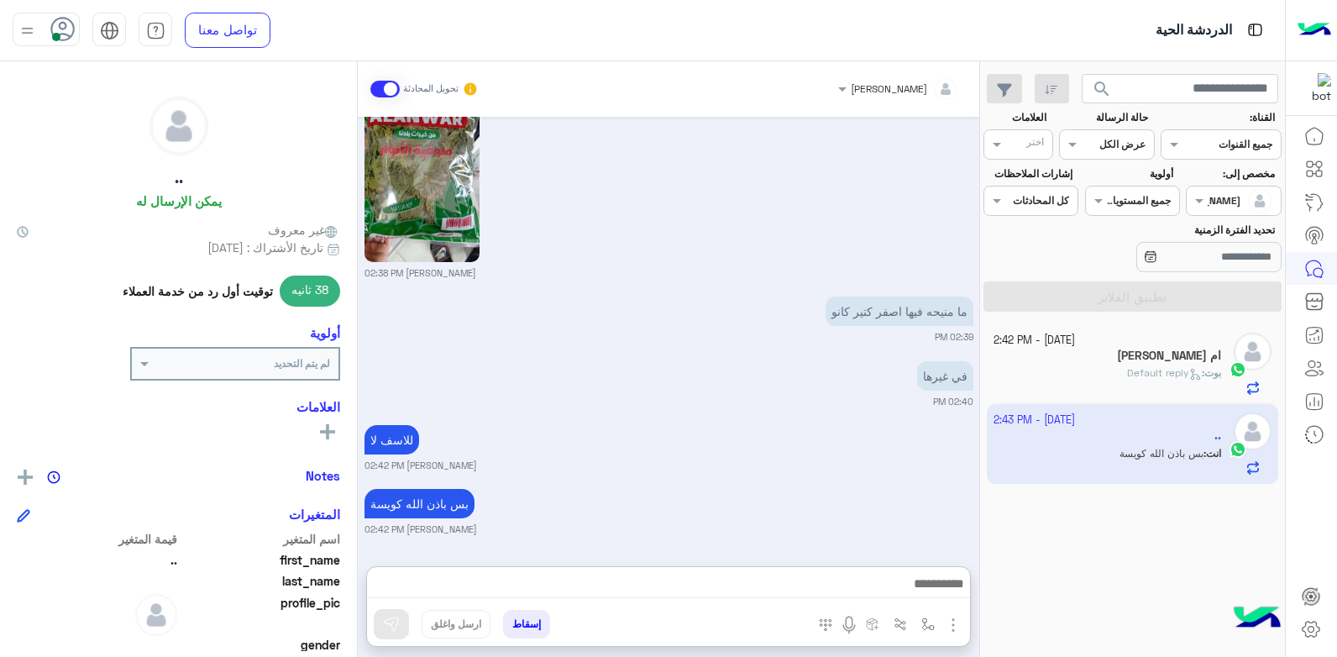
click at [1053, 363] on div "ام [PERSON_NAME]" at bounding box center [1108, 358] width 228 height 18
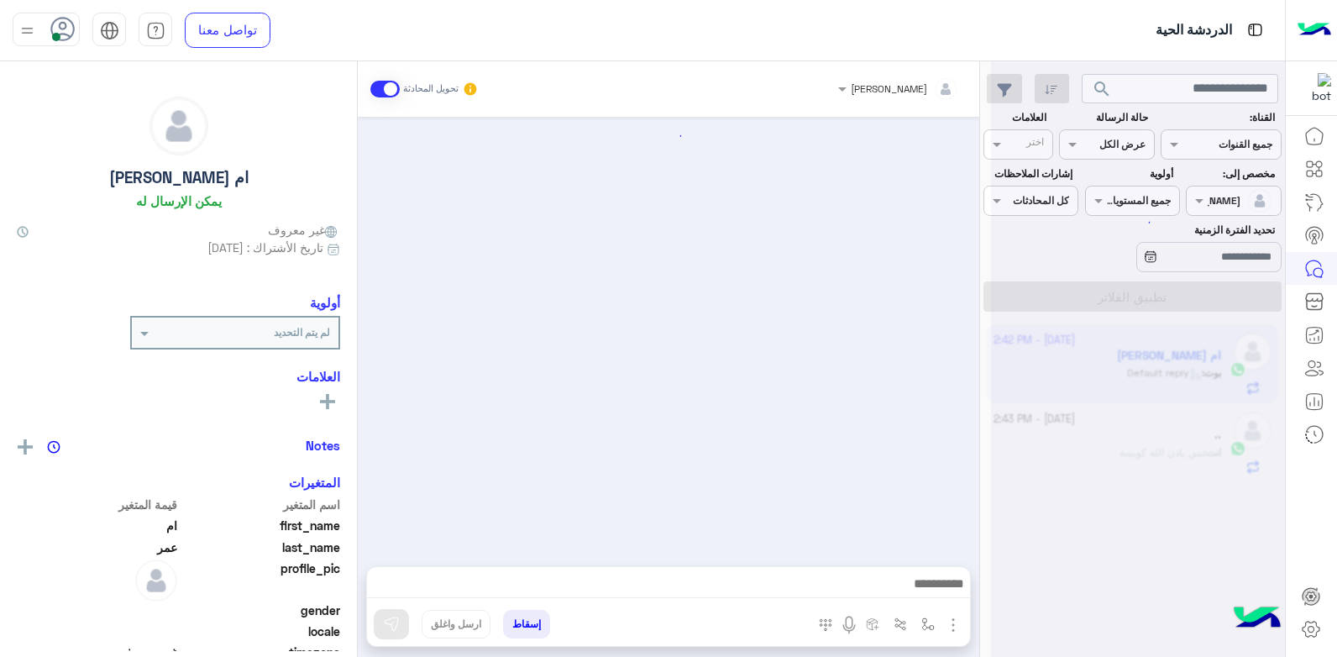
scroll to position [1834, 0]
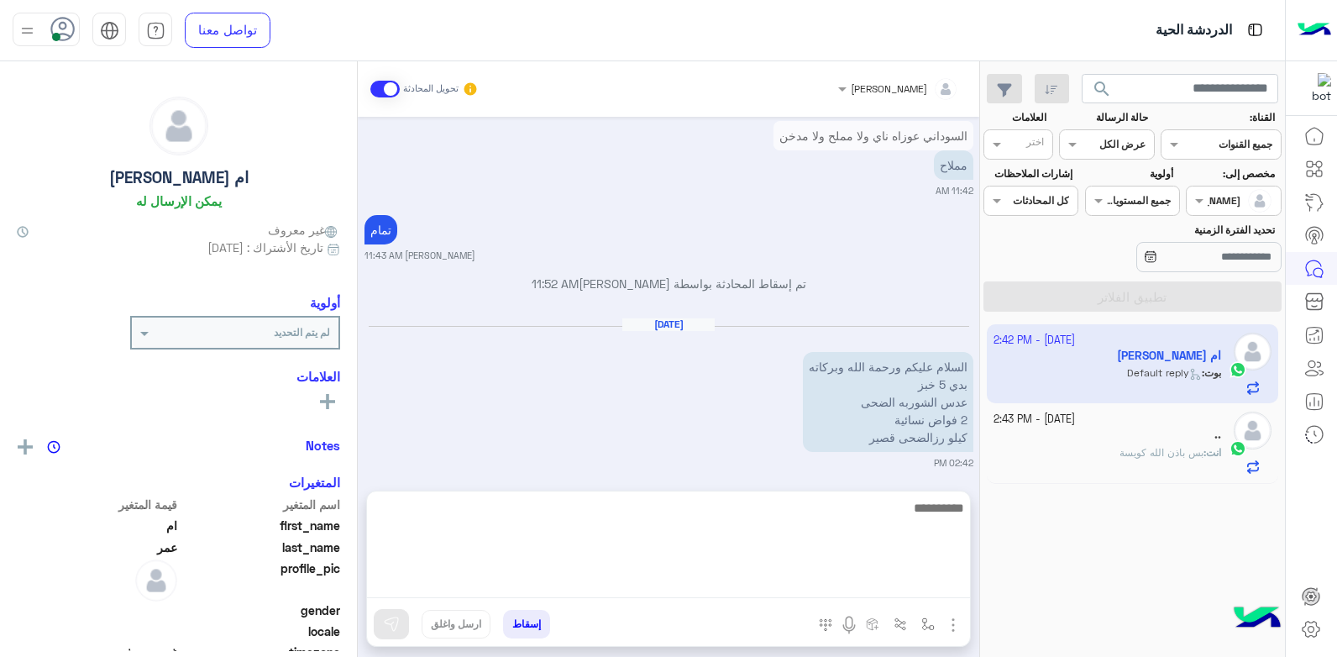
click at [758, 588] on textarea at bounding box center [668, 547] width 603 height 101
type textarea "**********"
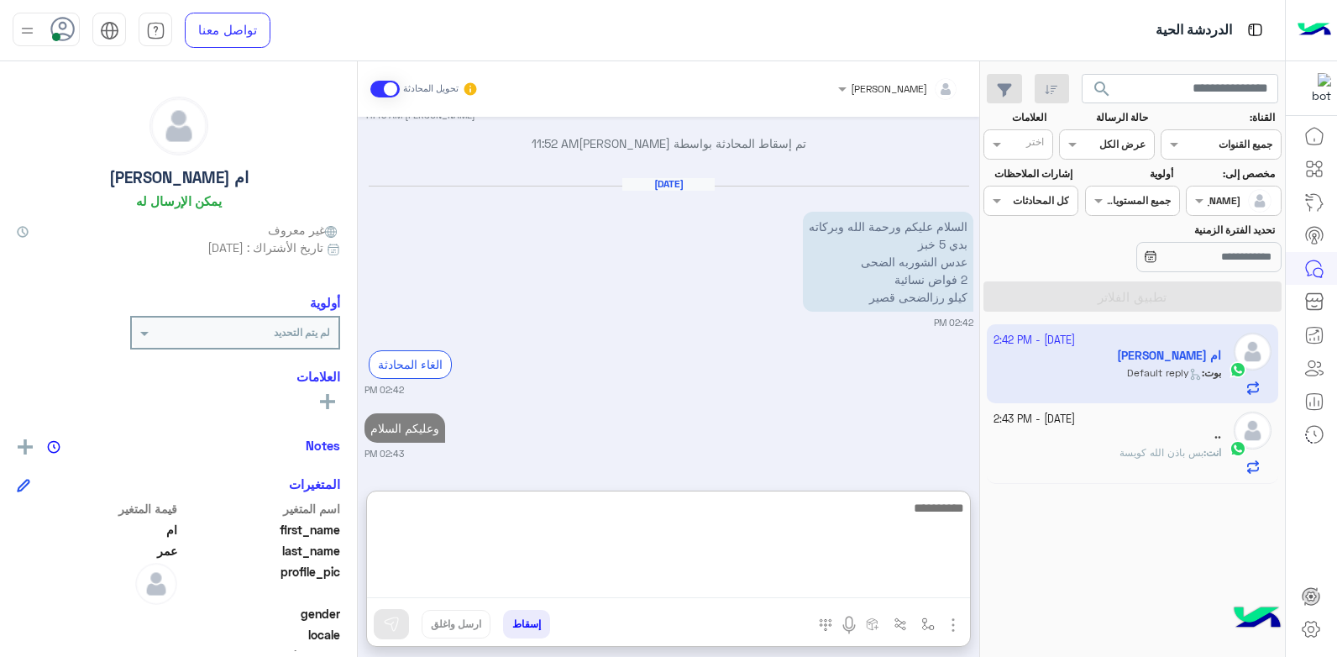
scroll to position [2017, 0]
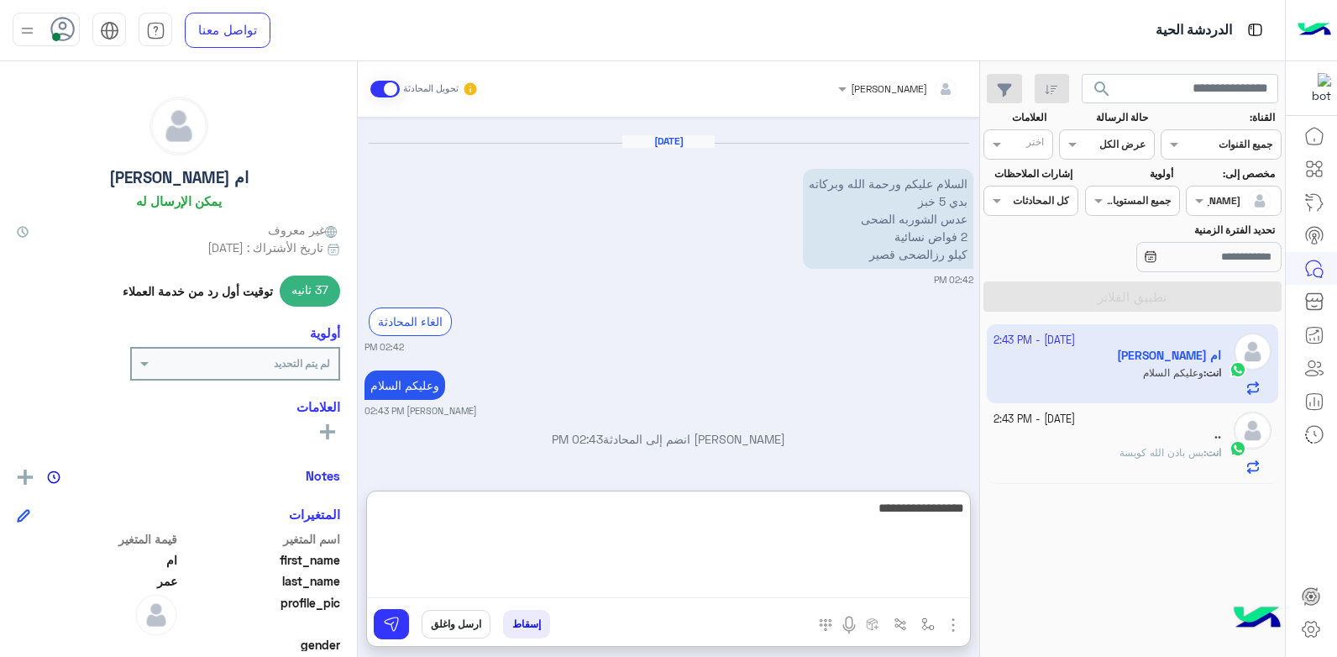
type textarea "**********"
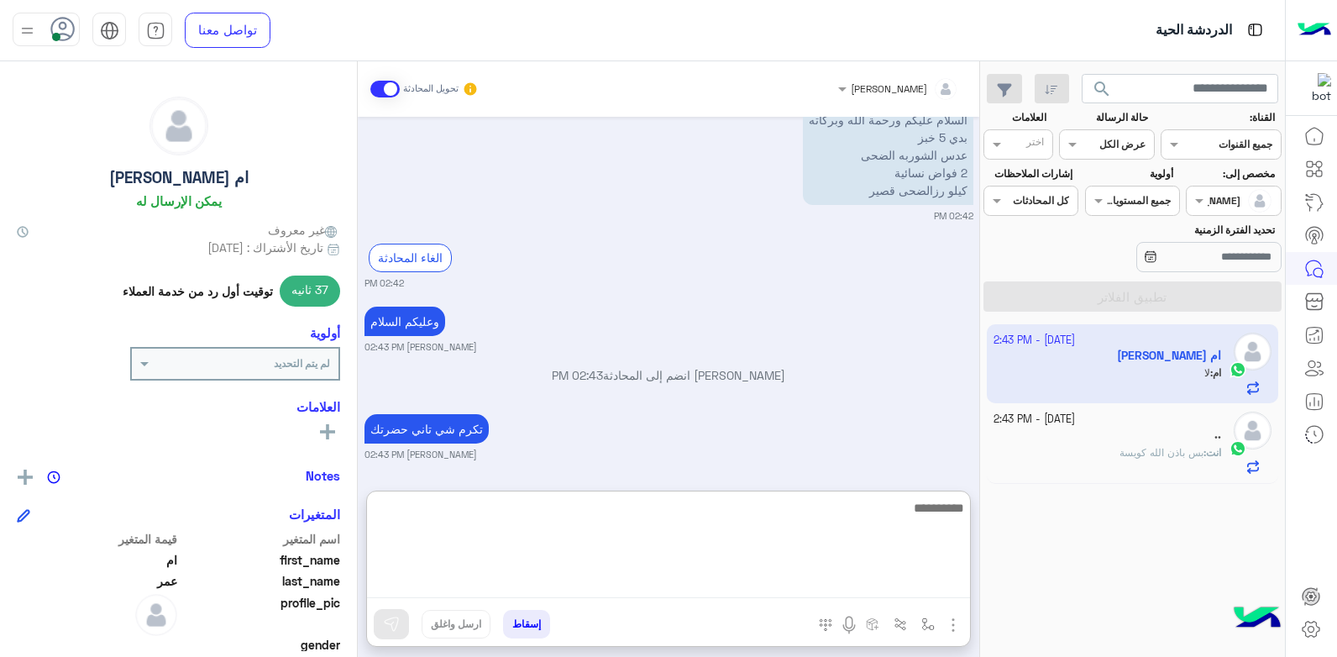
scroll to position [2146, 0]
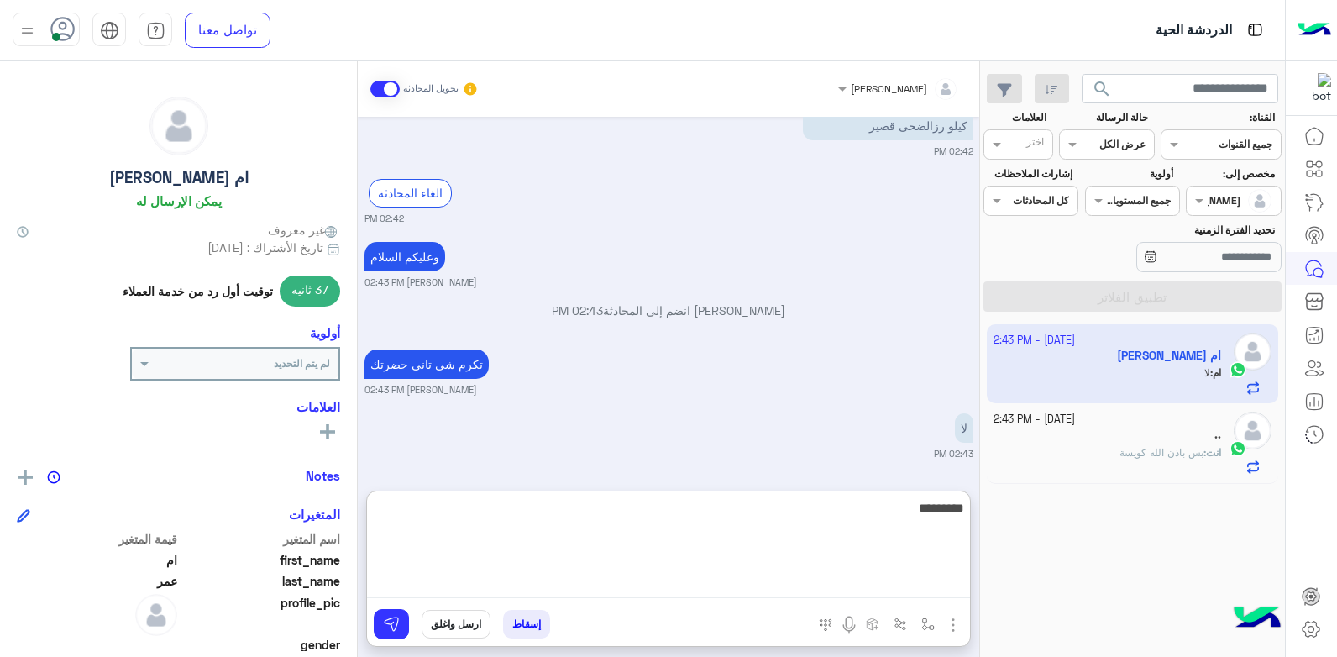
type textarea "**********"
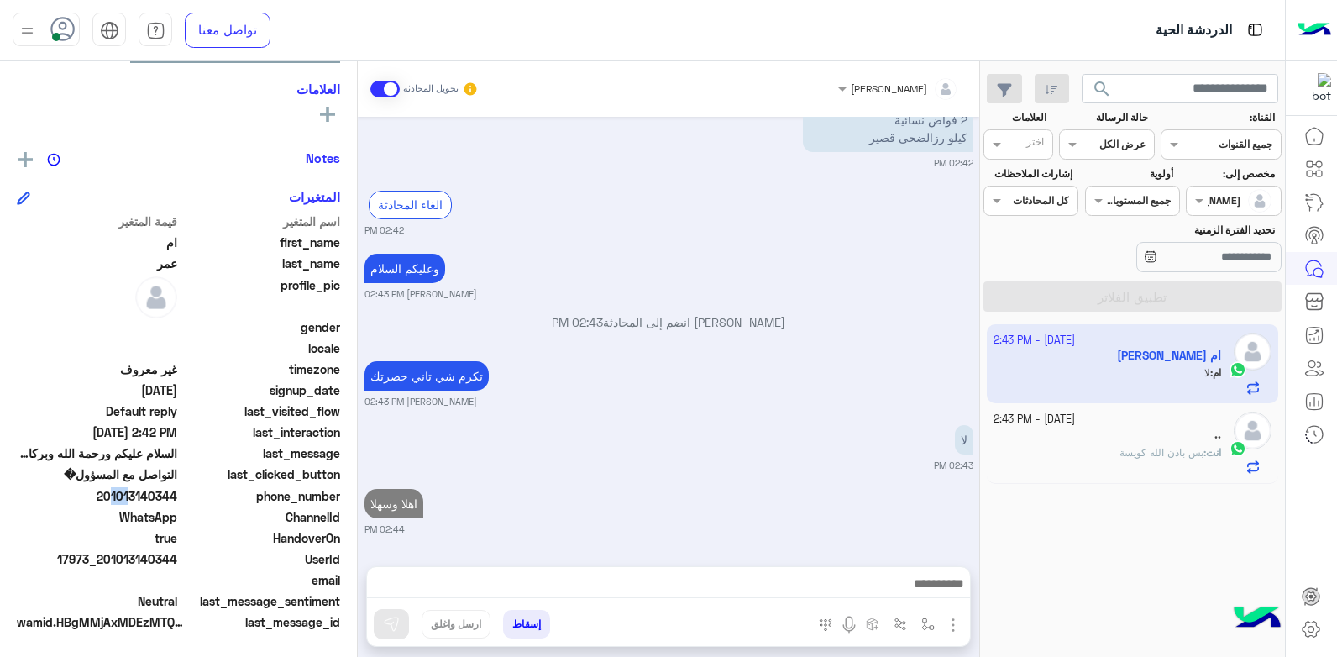
scroll to position [2134, 0]
drag, startPoint x: 109, startPoint y: 496, endPoint x: 177, endPoint y: 503, distance: 68.5
click at [177, 503] on span "201013140344" at bounding box center [97, 496] width 160 height 18
copy span "01013140344"
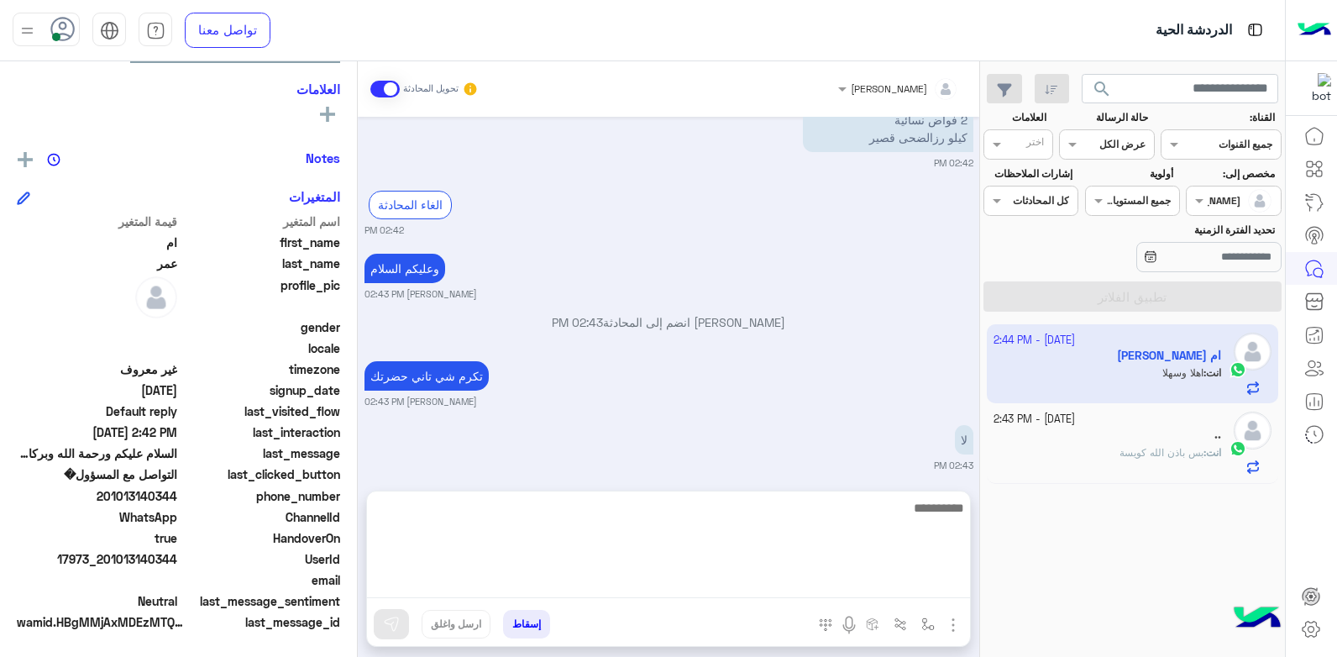
click at [745, 585] on textarea at bounding box center [668, 547] width 603 height 101
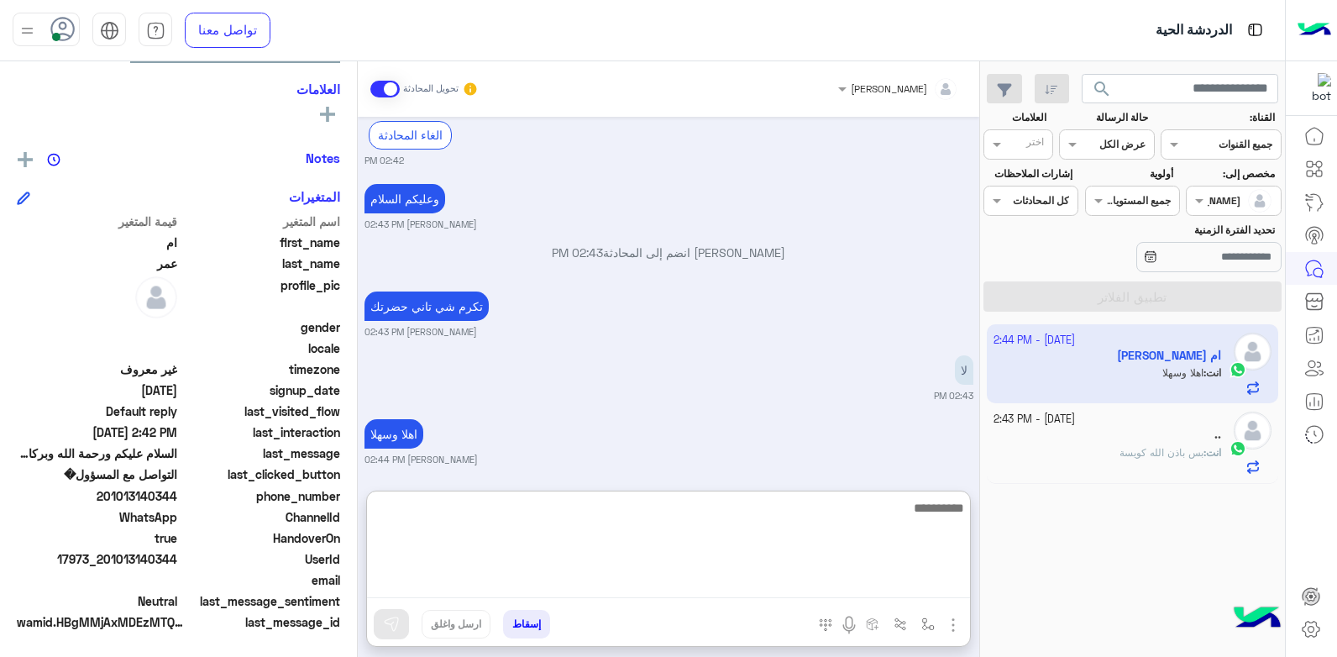
scroll to position [2210, 0]
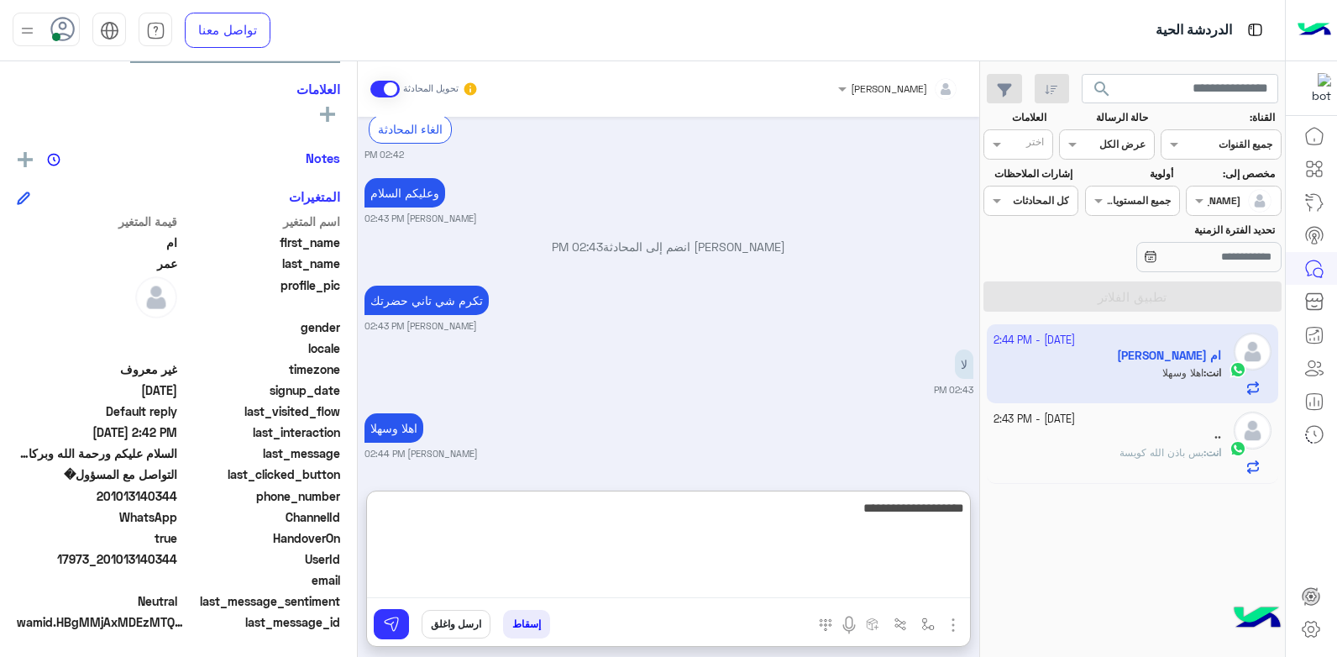
type textarea "**********"
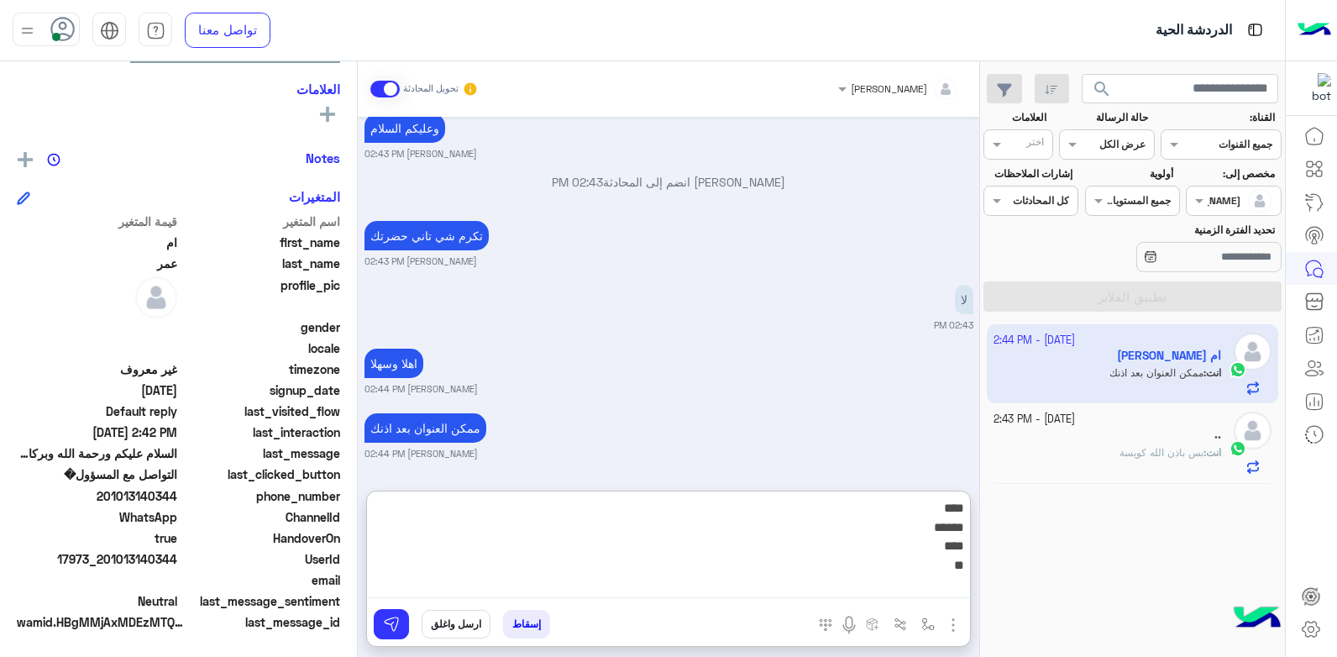
type textarea "**** ****** **** ***"
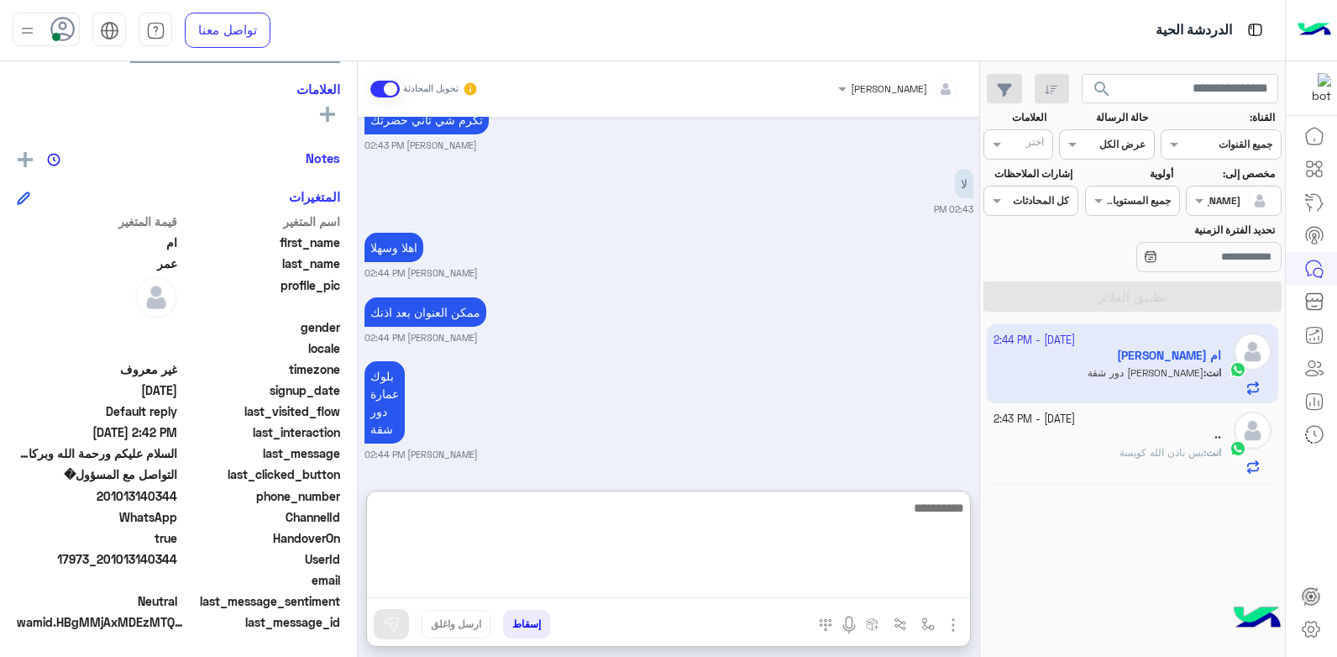
scroll to position [2391, 0]
type textarea "******** ********"
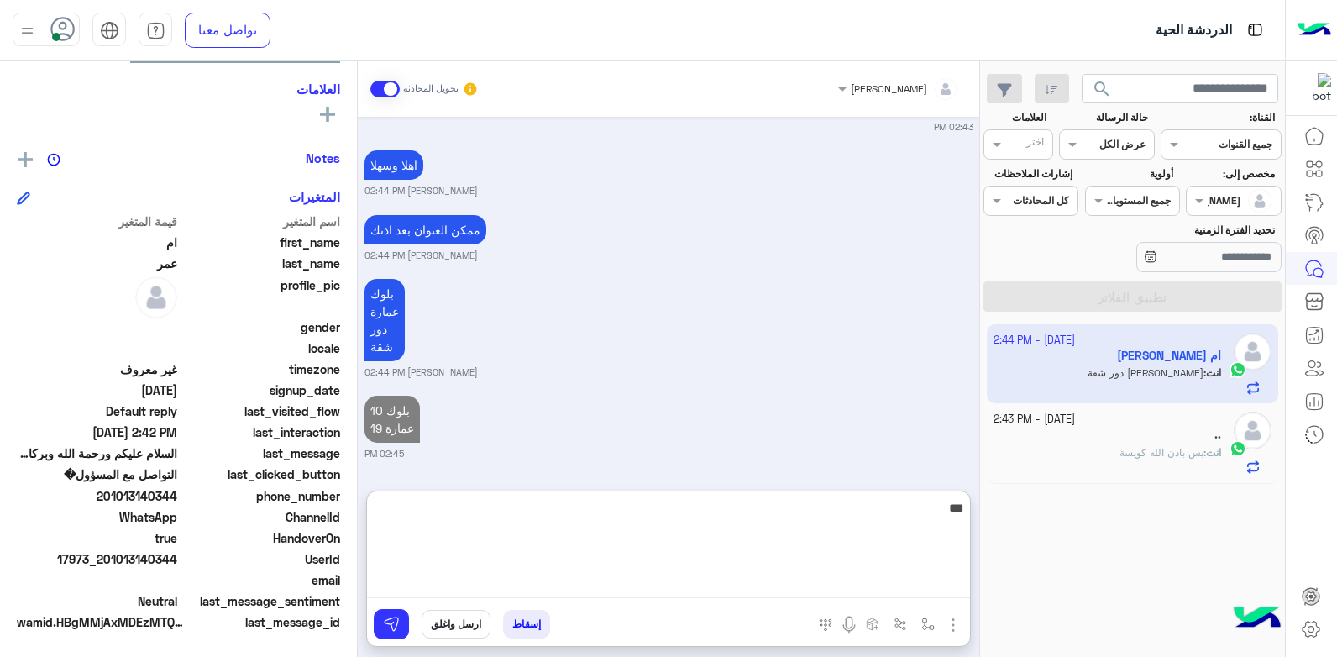
type textarea "****"
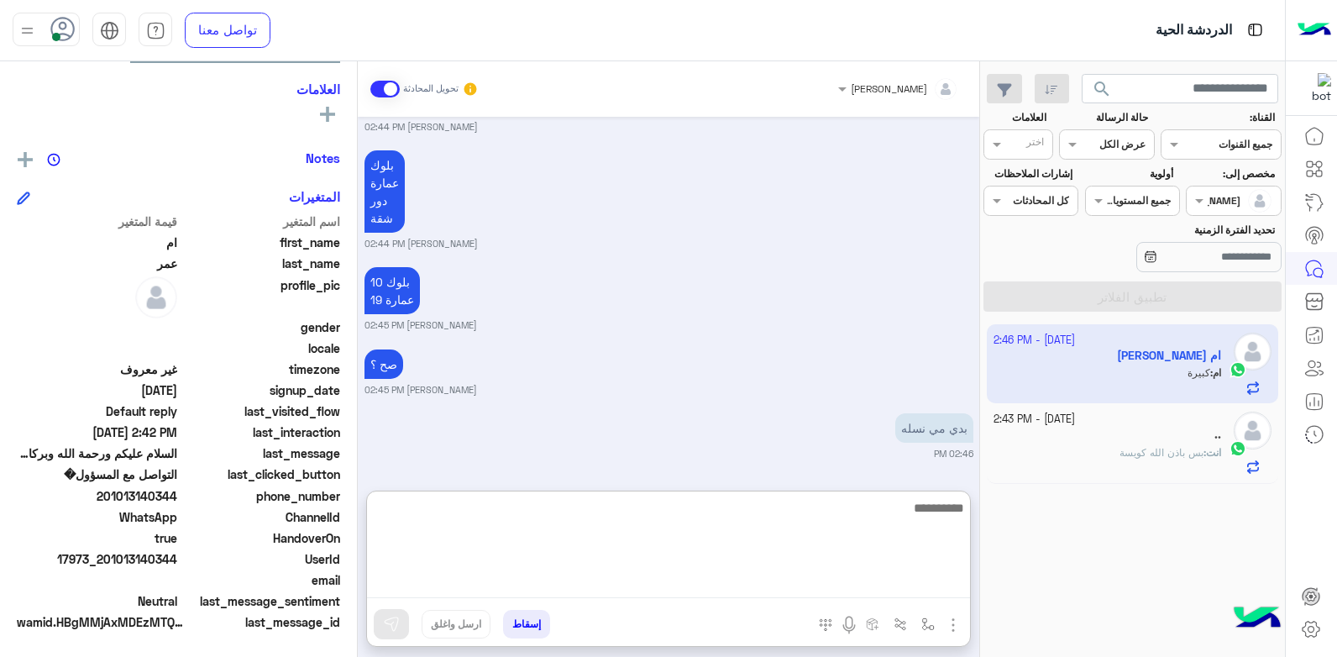
scroll to position [2665, 0]
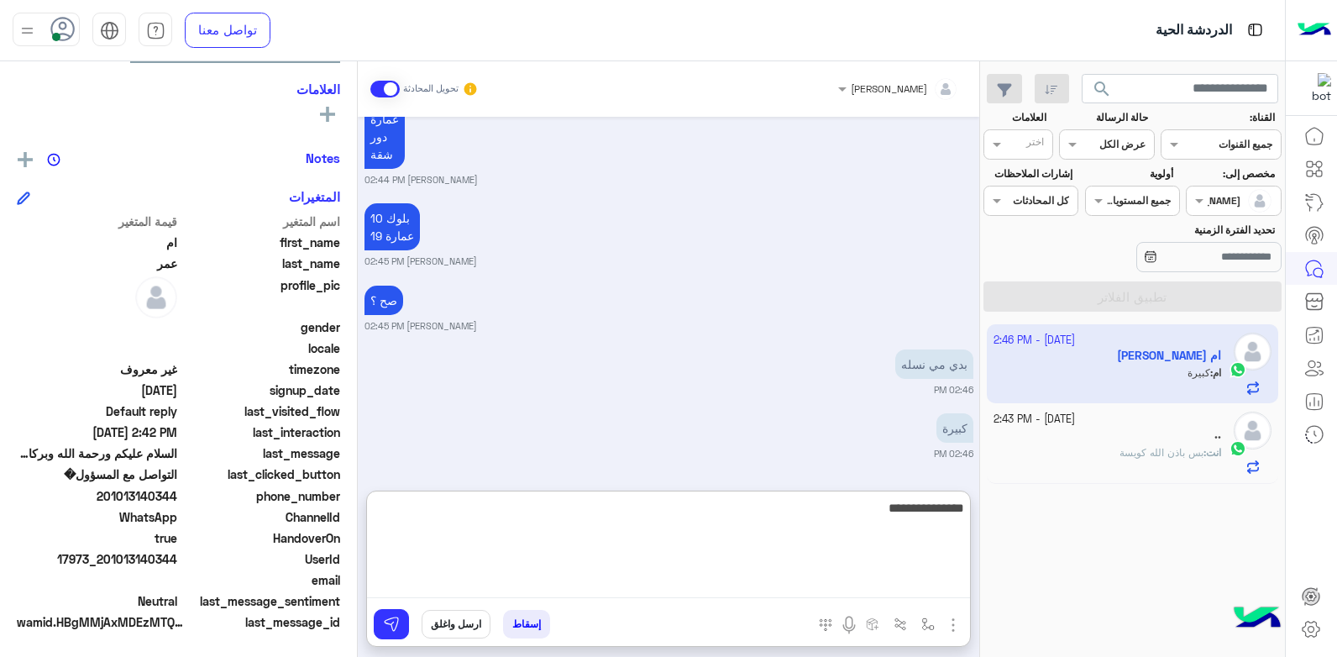
type textarea "**********"
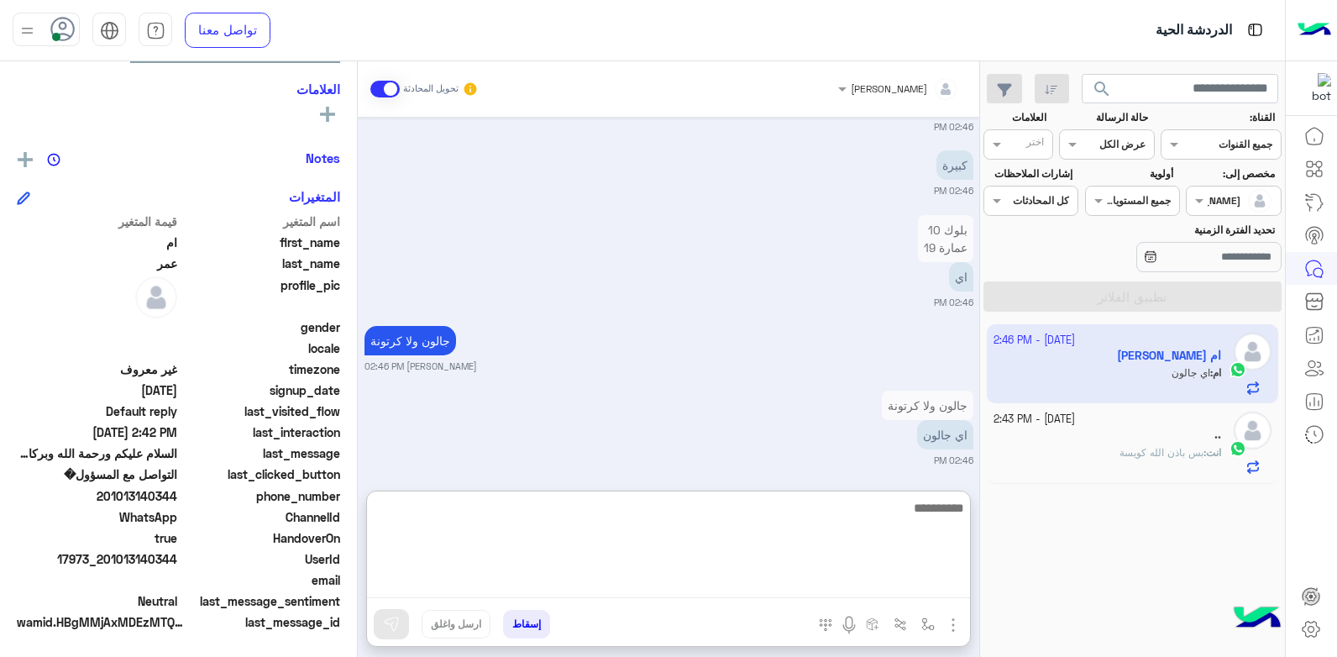
scroll to position [2934, 0]
type textarea "****"
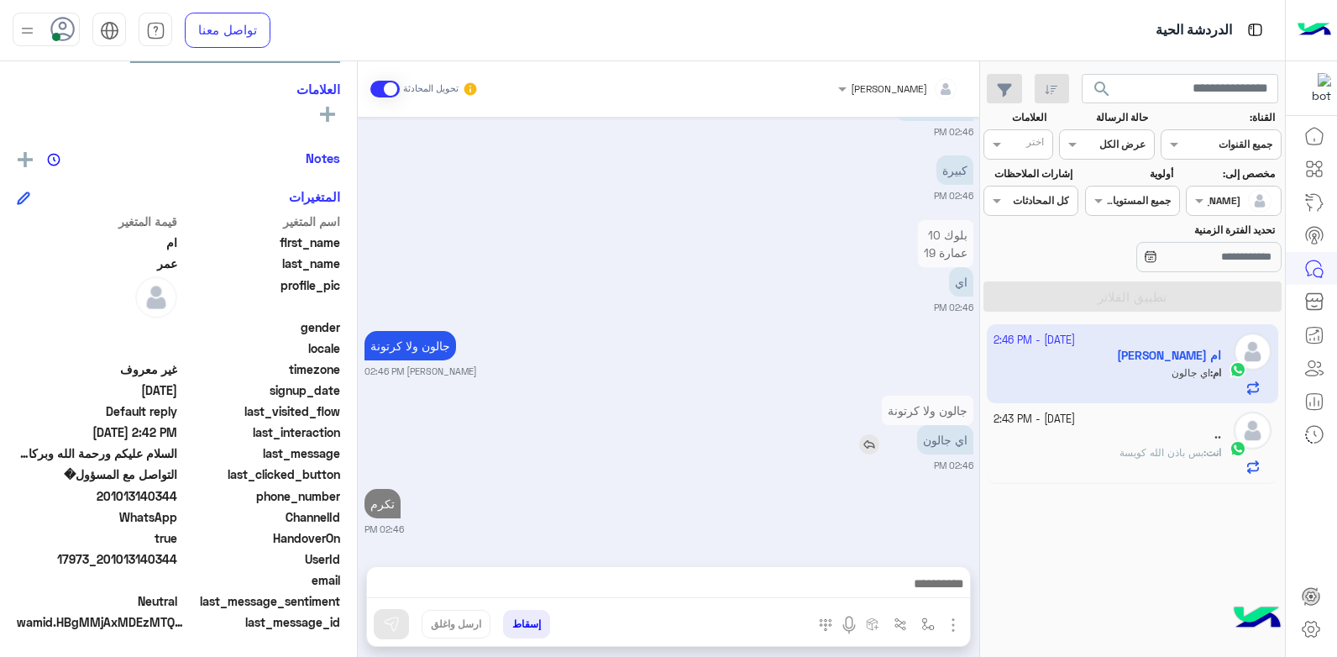
scroll to position [2923, 0]
click at [625, 327] on div "جالون ولا كرتونة بشار قطان 02:46 PM" at bounding box center [669, 352] width 609 height 51
click at [1037, 432] on div ".." at bounding box center [1108, 437] width 228 height 18
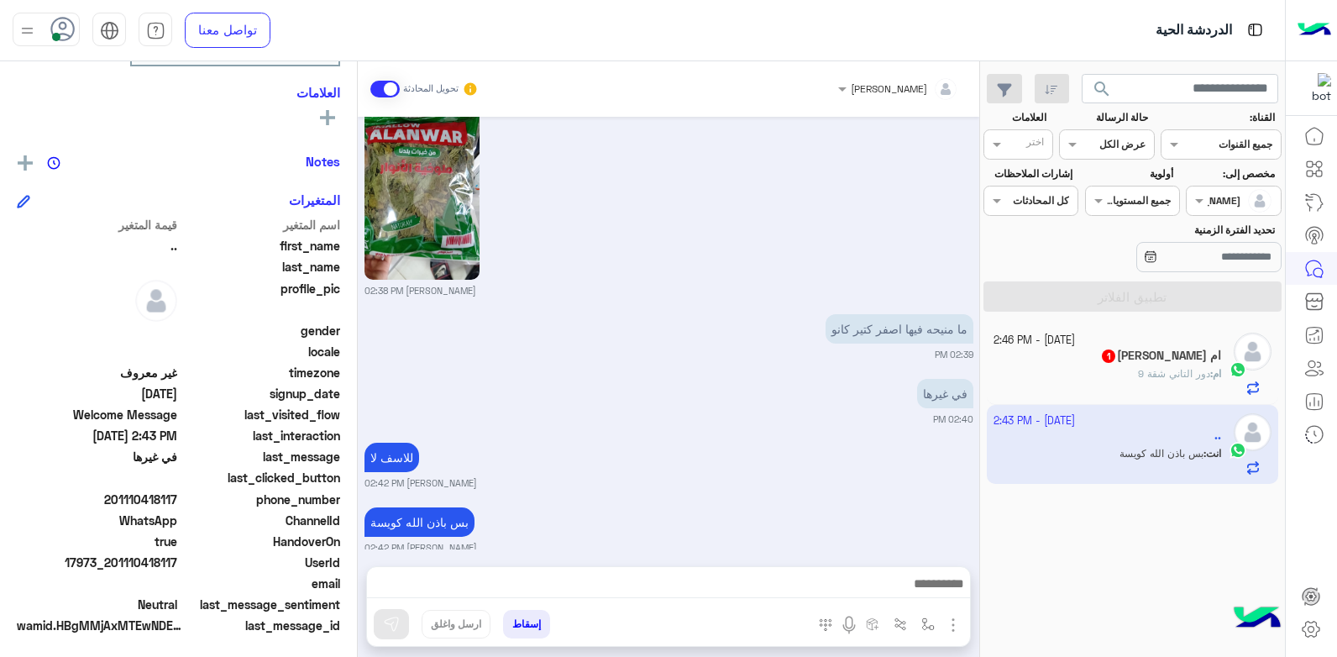
scroll to position [318, 0]
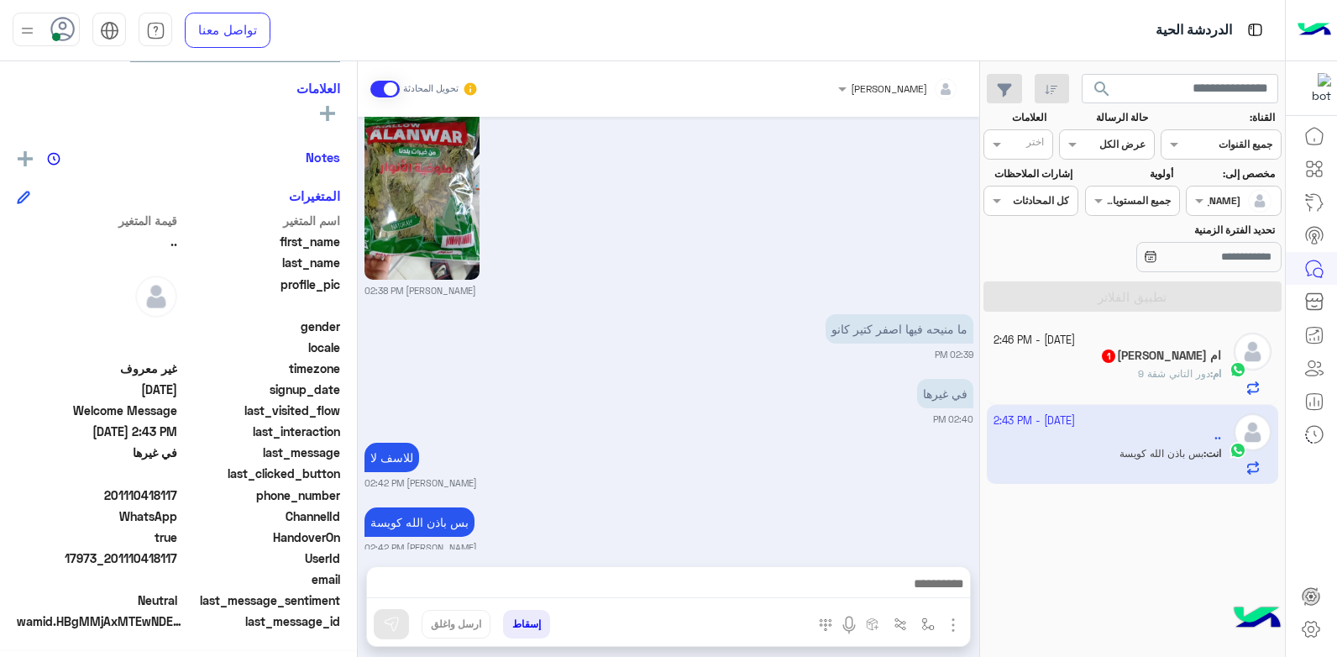
drag, startPoint x: 515, startPoint y: 621, endPoint x: 700, endPoint y: 576, distance: 190.1
click at [515, 620] on button "إسقاط" at bounding box center [526, 624] width 47 height 29
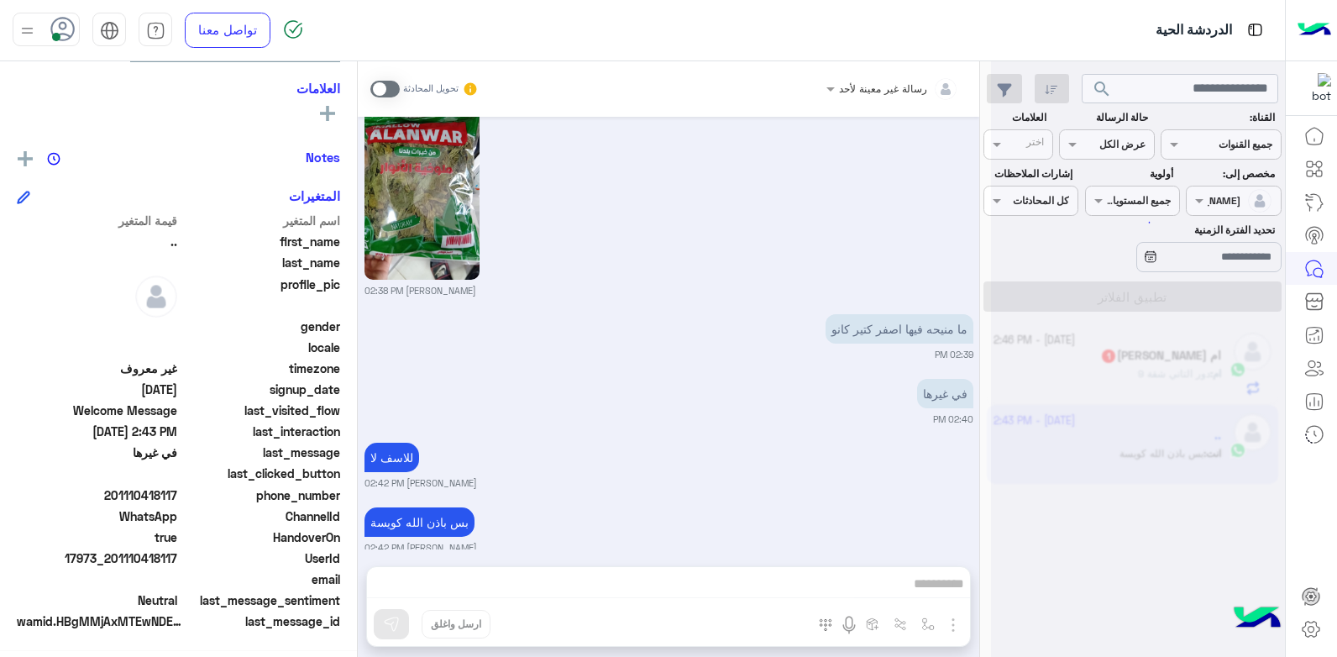
scroll to position [1097, 0]
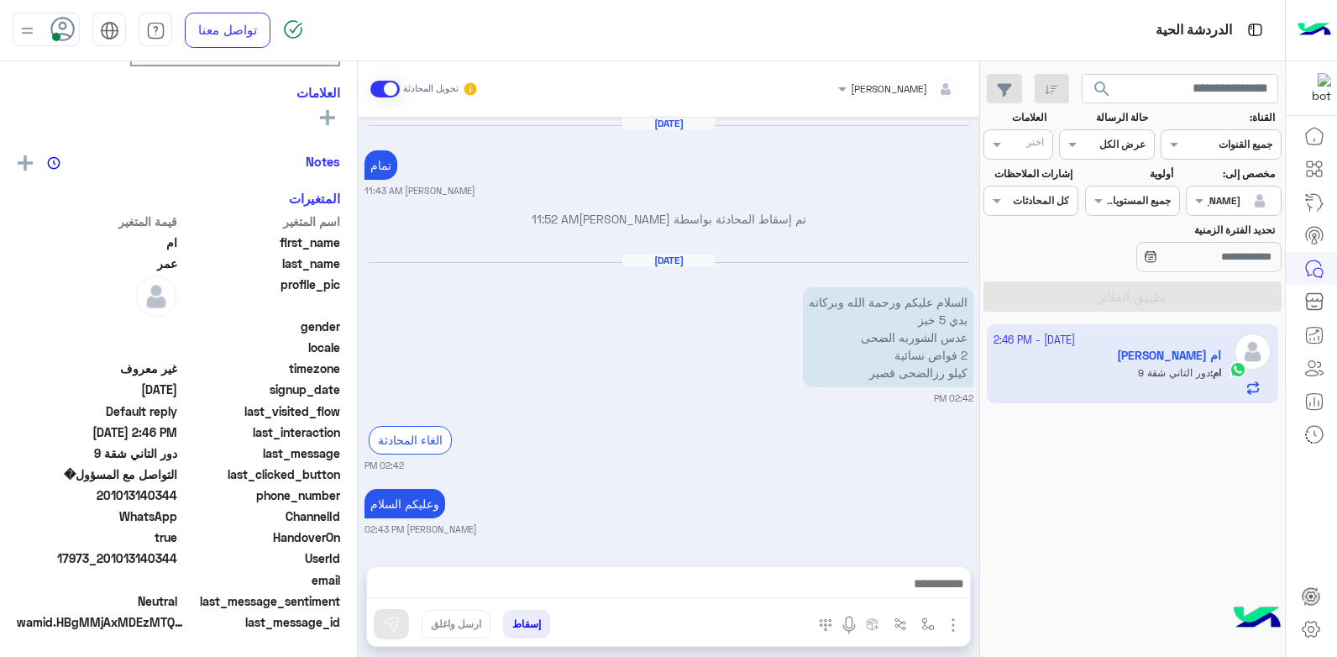
scroll to position [1135, 0]
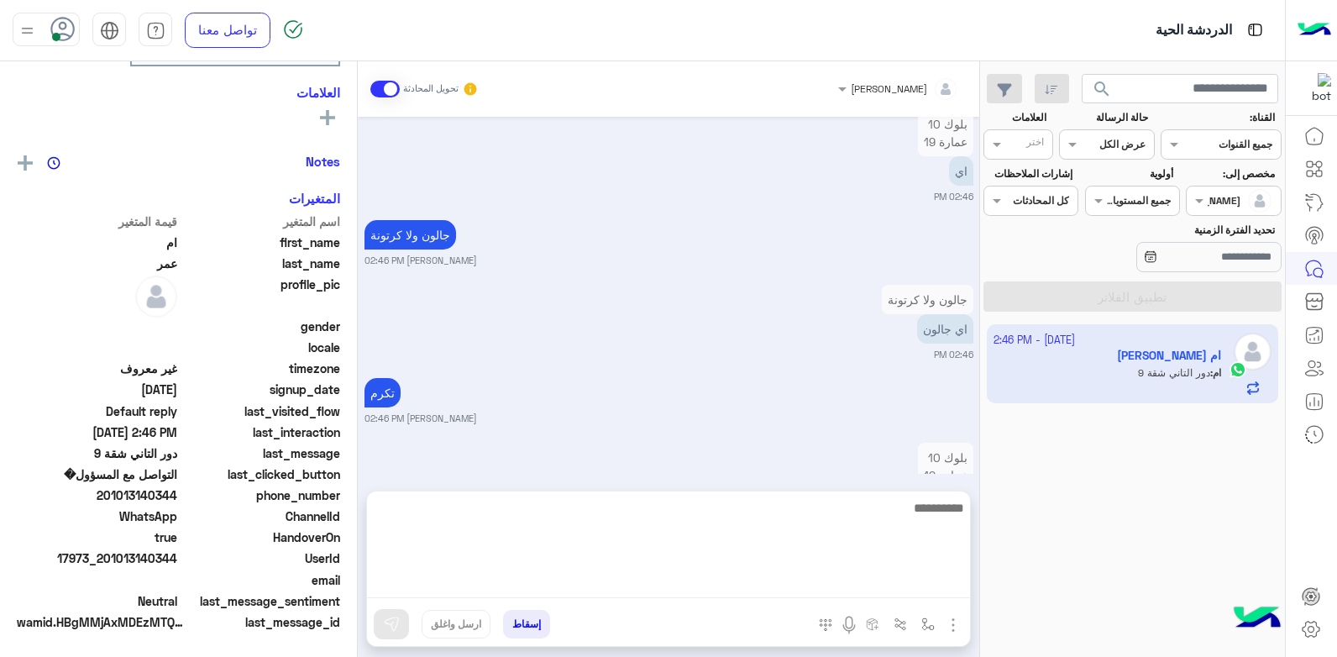
click at [853, 579] on textarea at bounding box center [668, 547] width 603 height 101
type textarea "****"
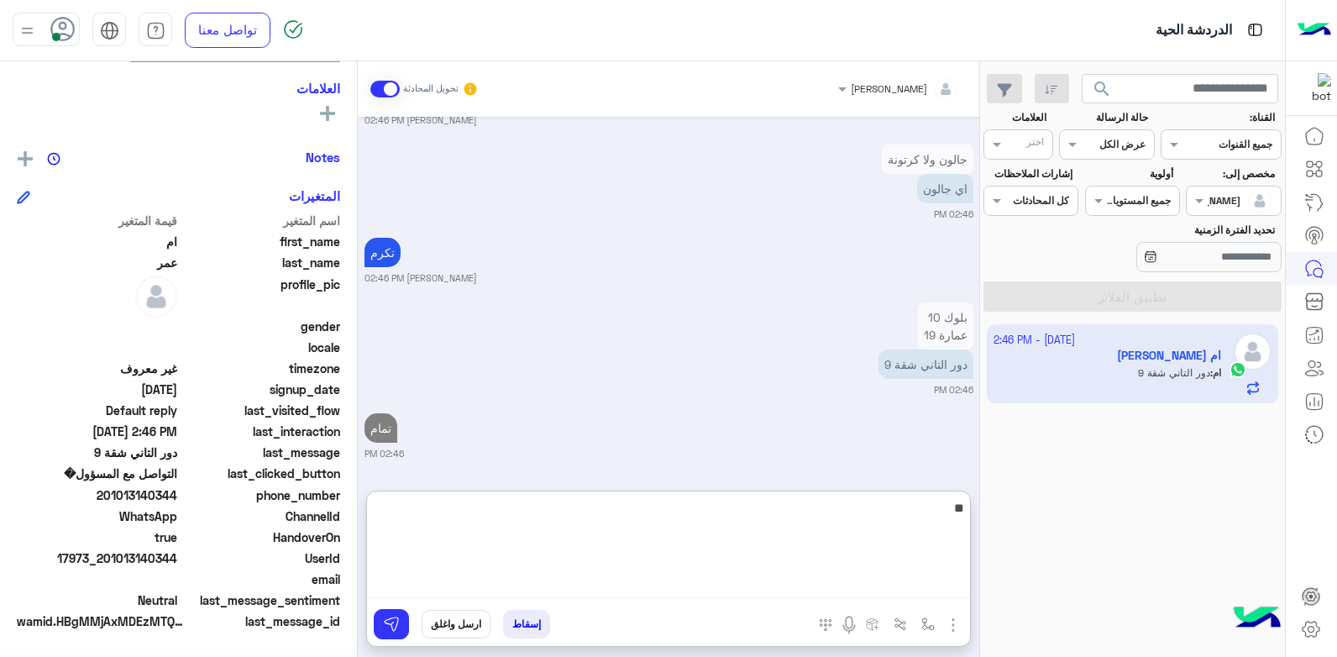
type textarea "*"
type textarea "**********"
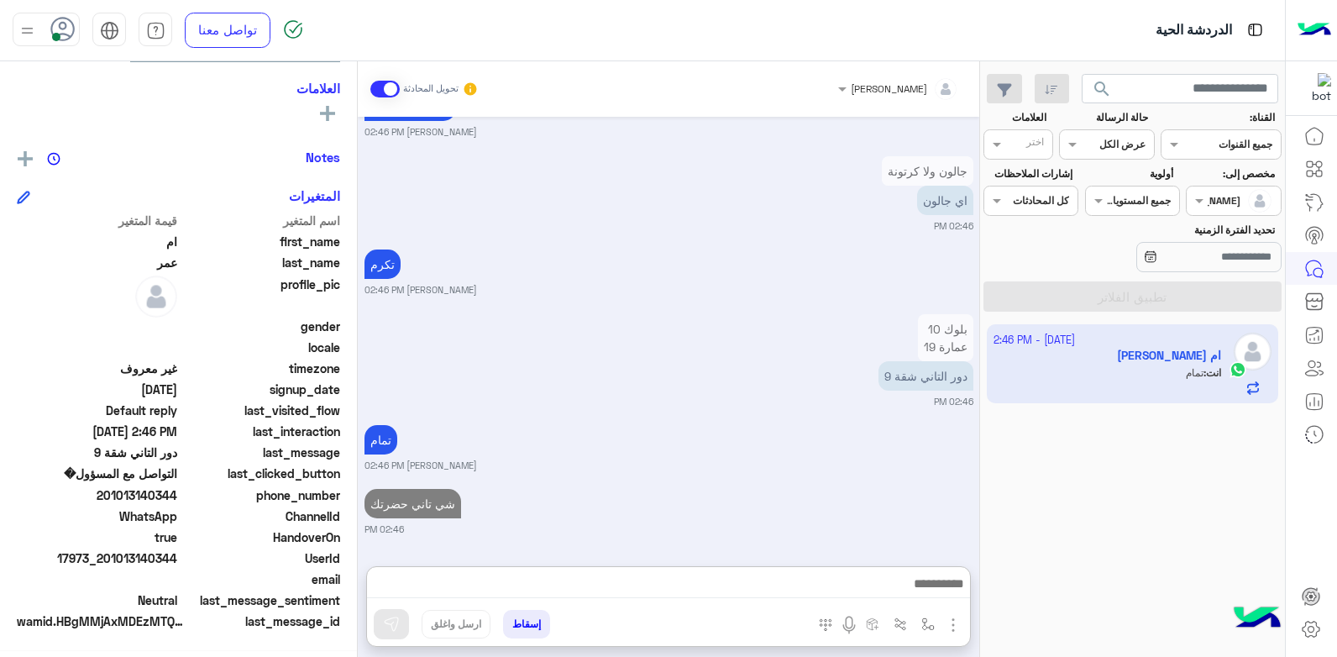
click at [653, 399] on div "Oct 7, 2025 تمام خالد صقر 11:43 AM تم إسقاط المحادثة بواسطة خالد صقر 11:52 AM O…" at bounding box center [669, 333] width 622 height 433
click at [757, 410] on div "Oct 7, 2025 تمام خالد صقر 11:43 AM تم إسقاط المحادثة بواسطة خالد صقر 11:52 AM O…" at bounding box center [669, 333] width 622 height 433
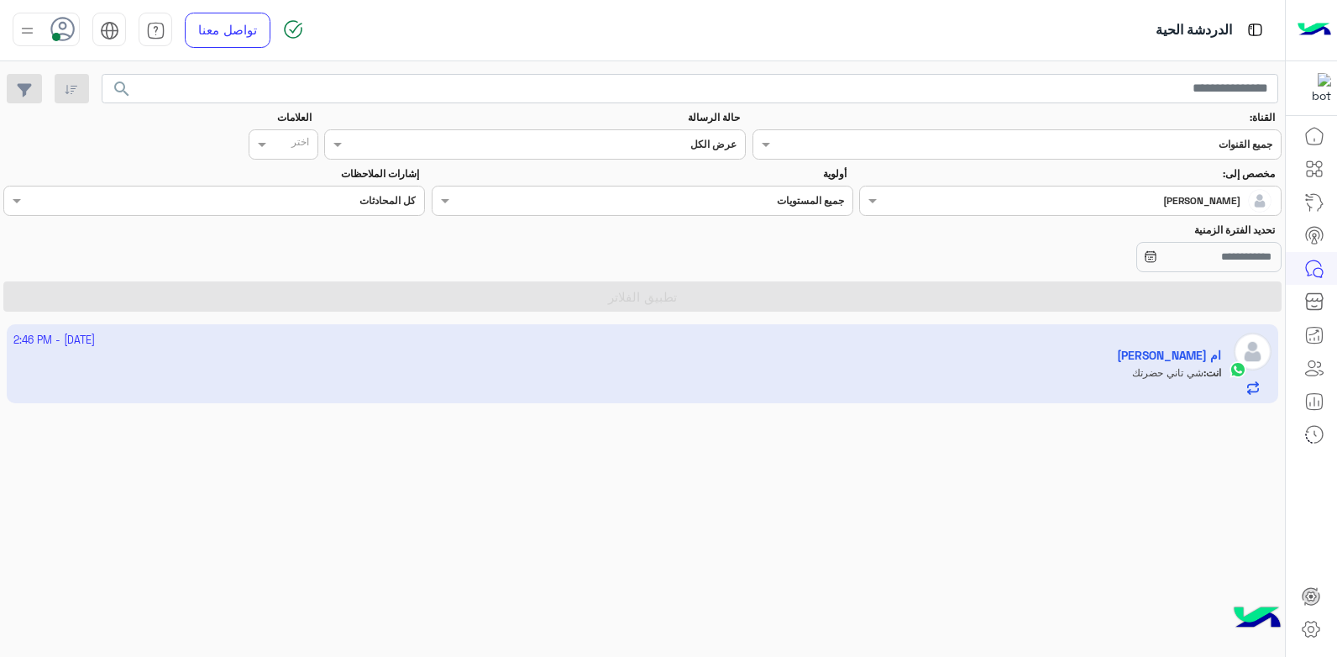
click at [1188, 204] on input "text" at bounding box center [1105, 198] width 333 height 15
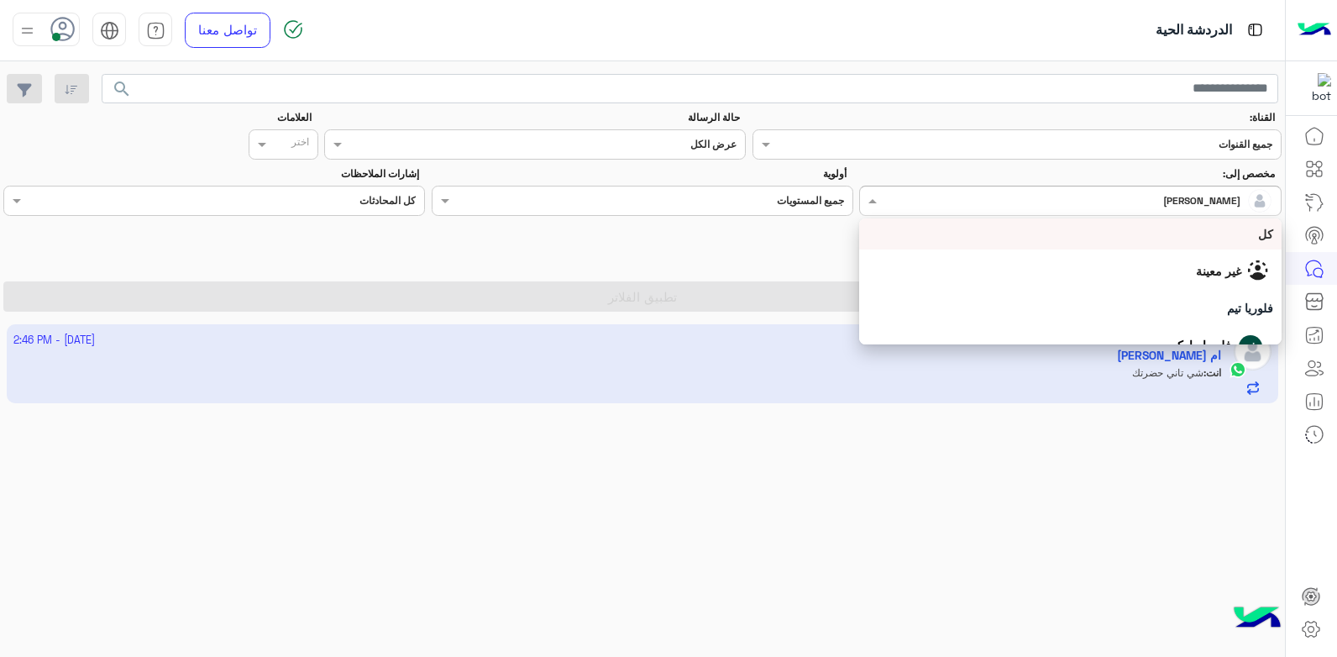
click at [1120, 244] on div "كل" at bounding box center [1070, 233] width 422 height 31
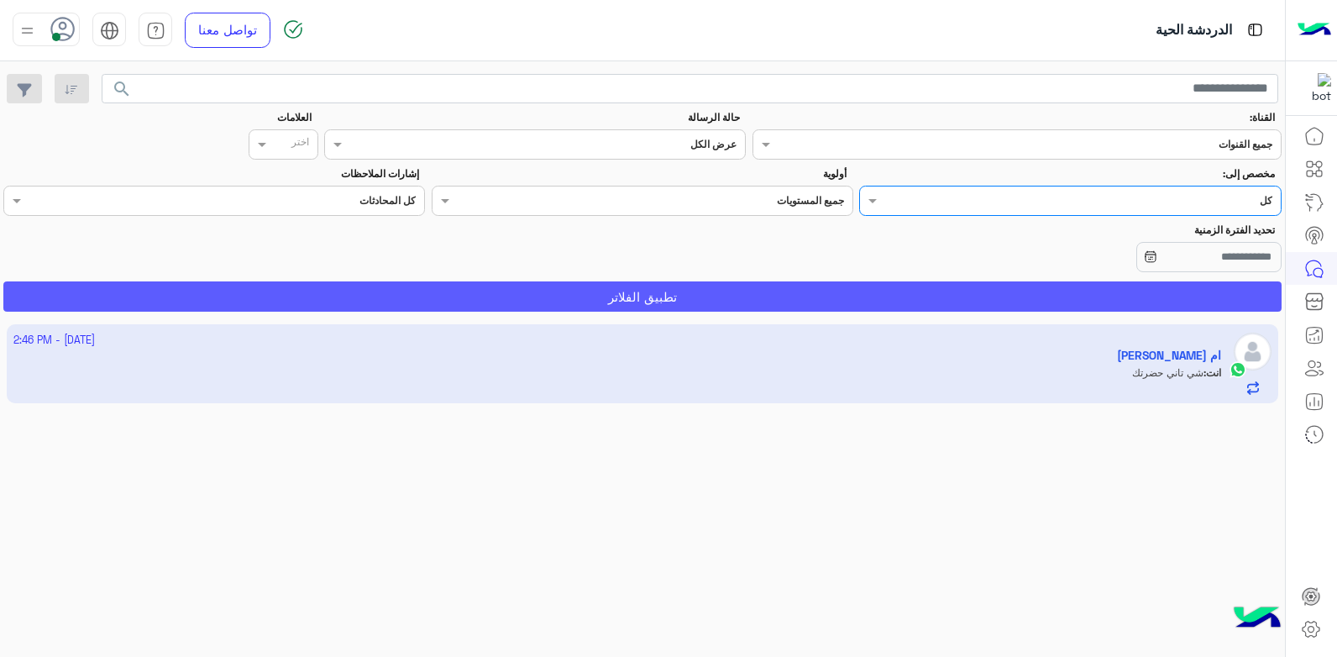
click at [1076, 307] on button "تطبيق الفلاتر" at bounding box center [642, 296] width 1278 height 30
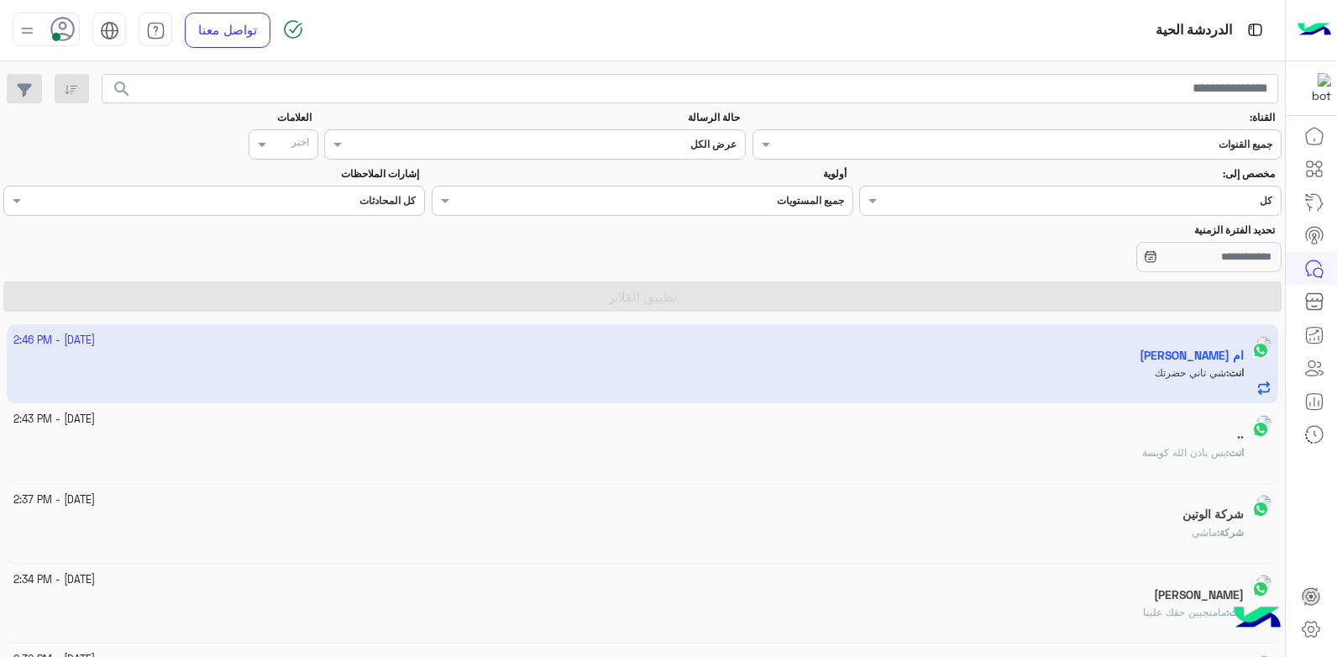
scroll to position [8, 0]
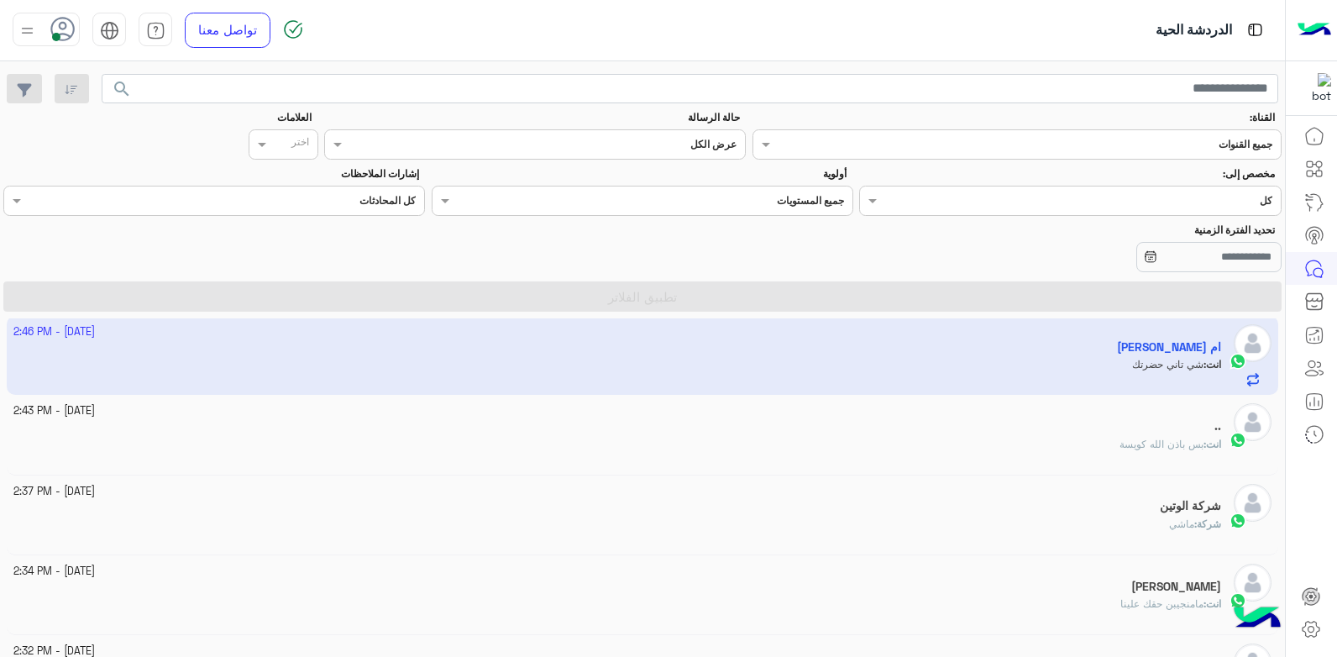
click at [1110, 202] on input "text" at bounding box center [1105, 198] width 333 height 15
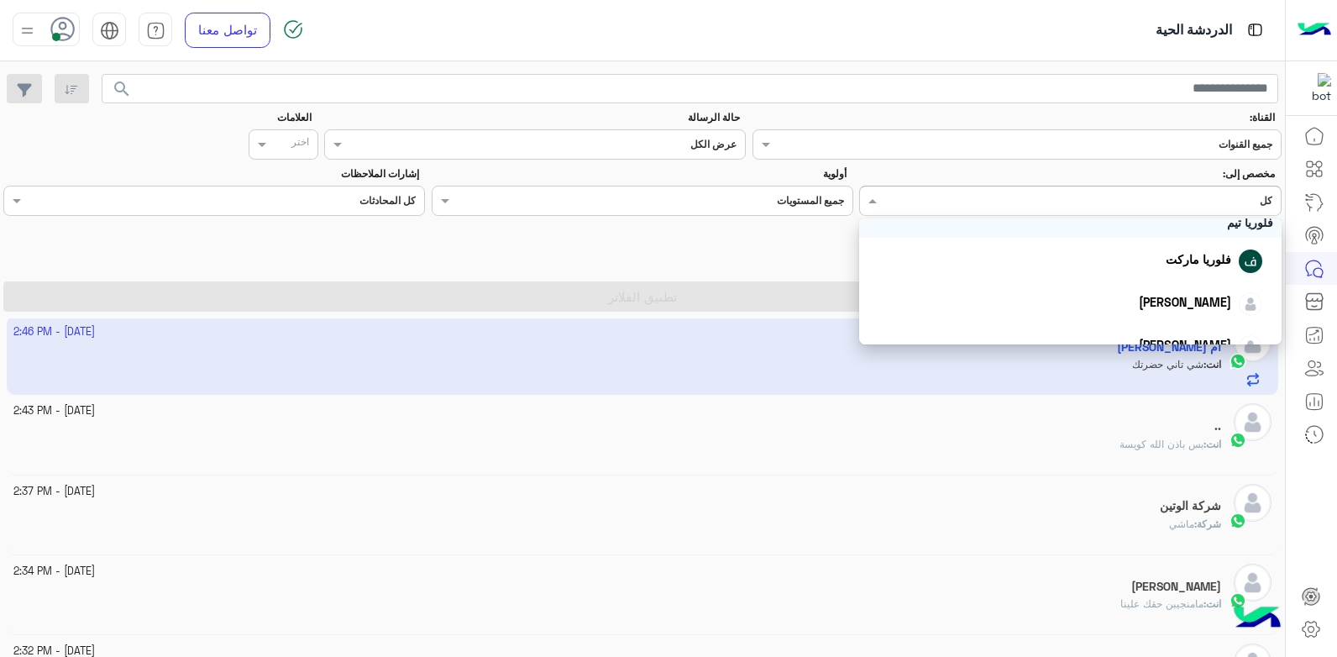
scroll to position [168, 0]
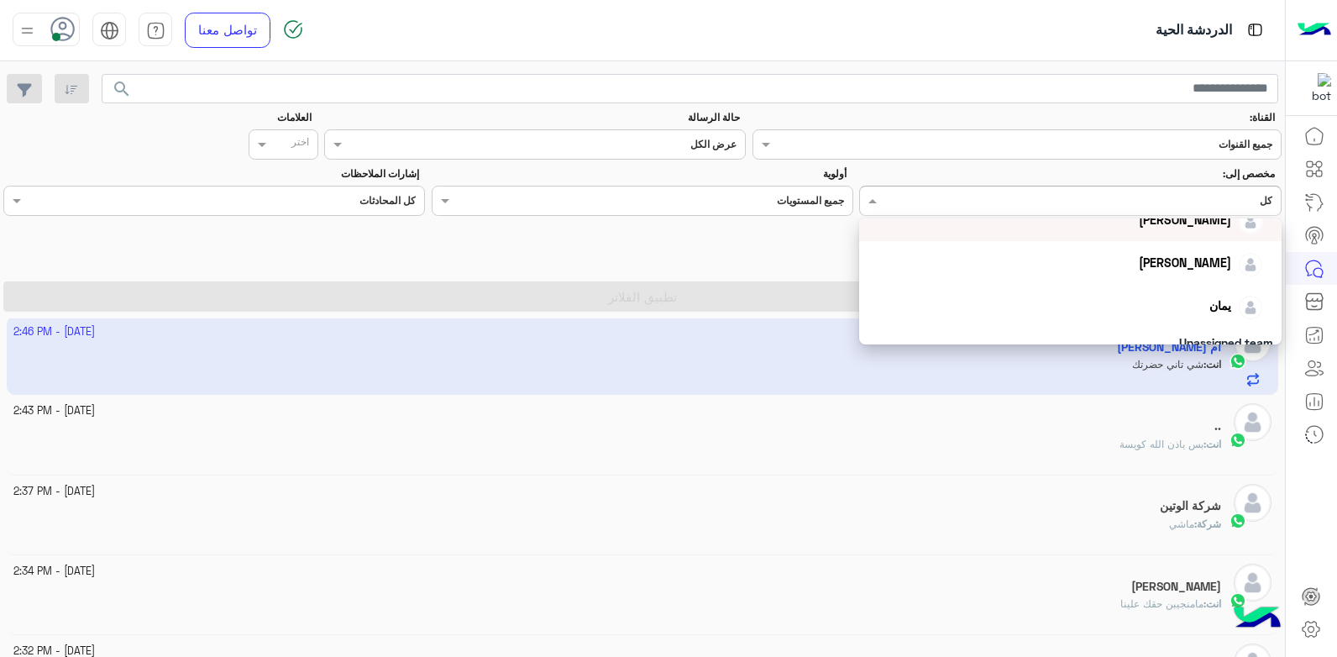
click at [1113, 233] on div "[PERSON_NAME]" at bounding box center [1060, 219] width 403 height 29
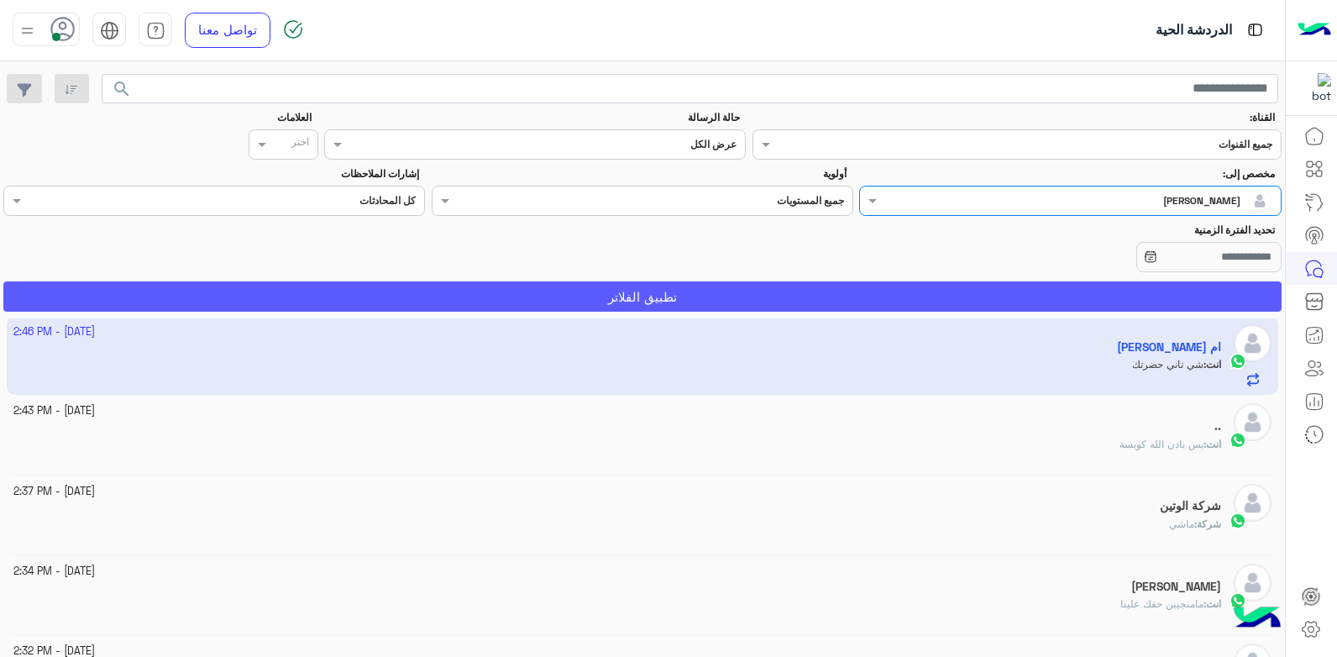
click at [1058, 293] on button "تطبيق الفلاتر" at bounding box center [642, 296] width 1278 height 30
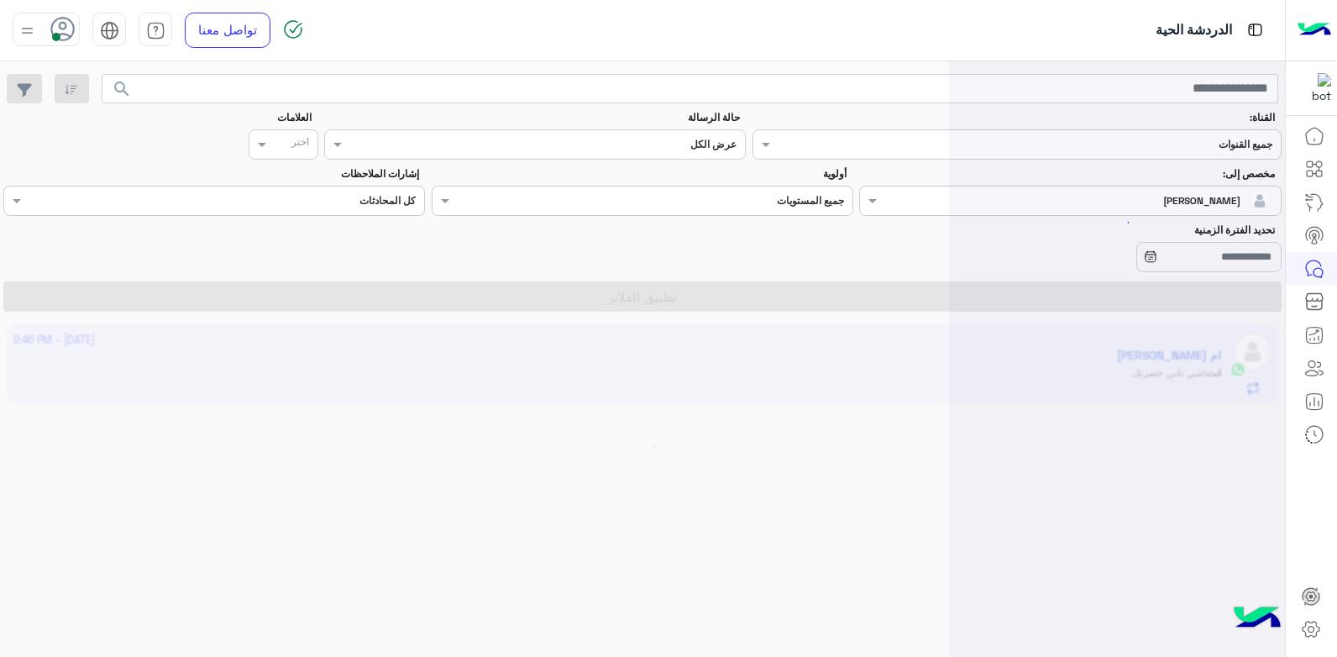
scroll to position [0, 0]
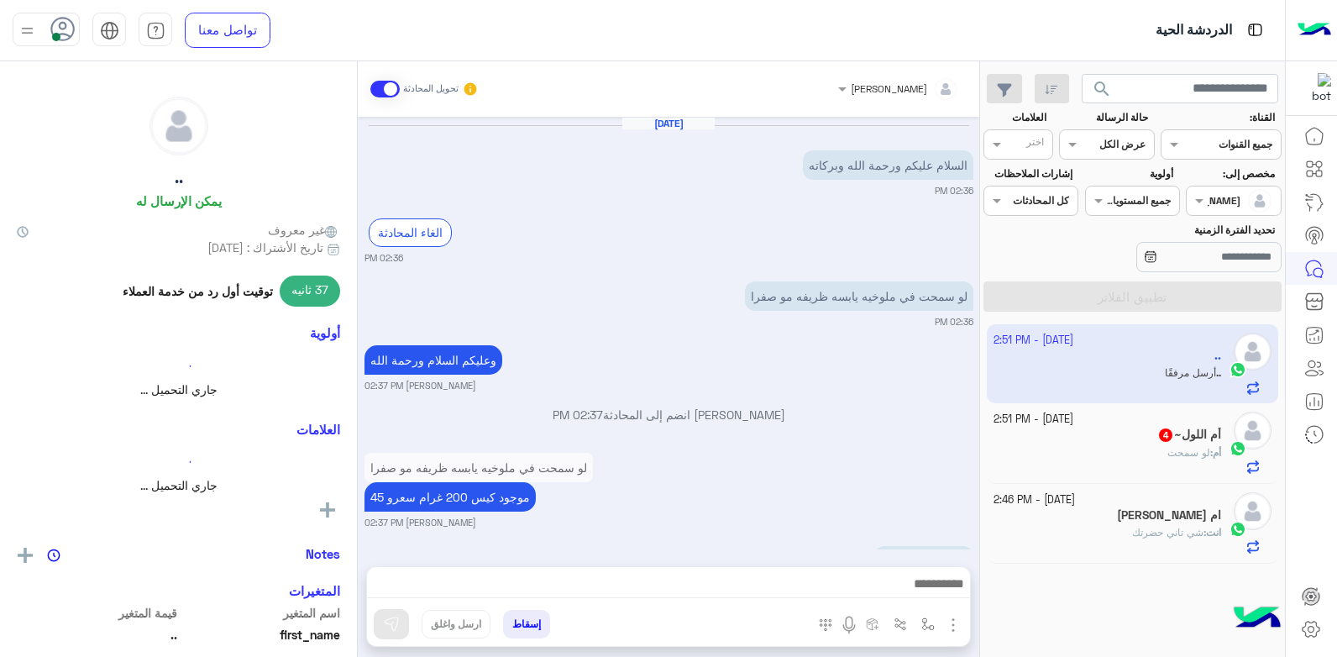
scroll to position [2718, 0]
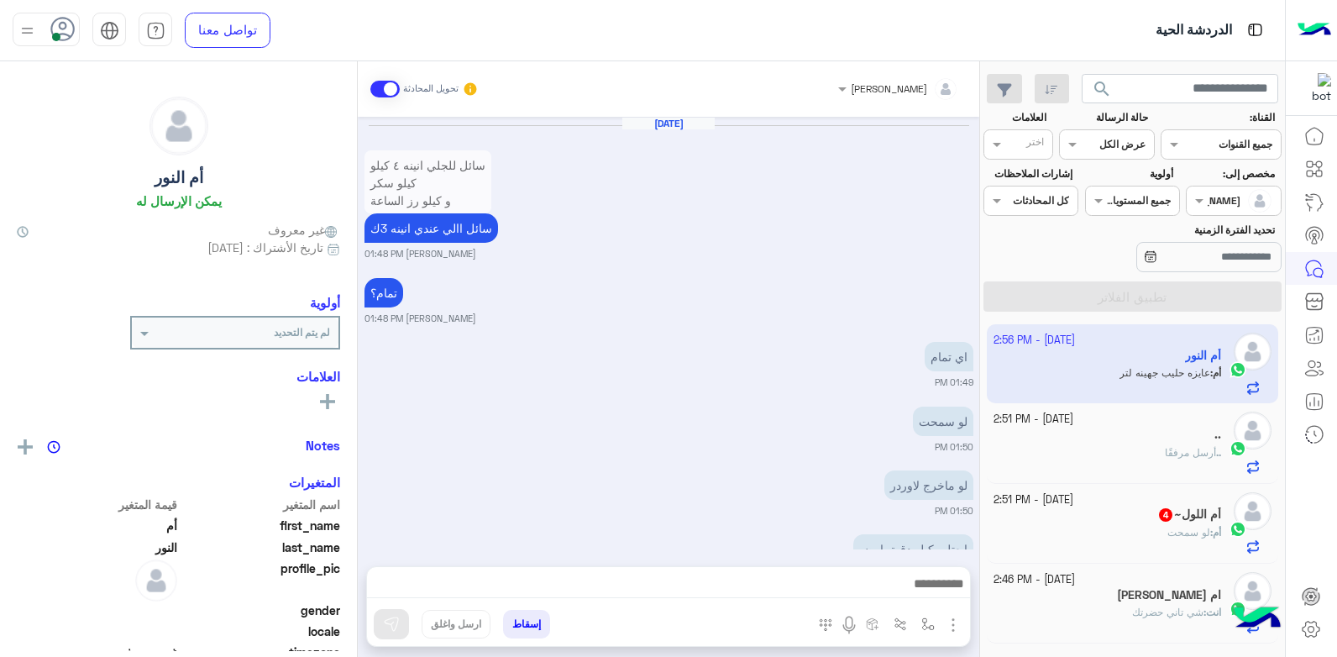
scroll to position [2442, 0]
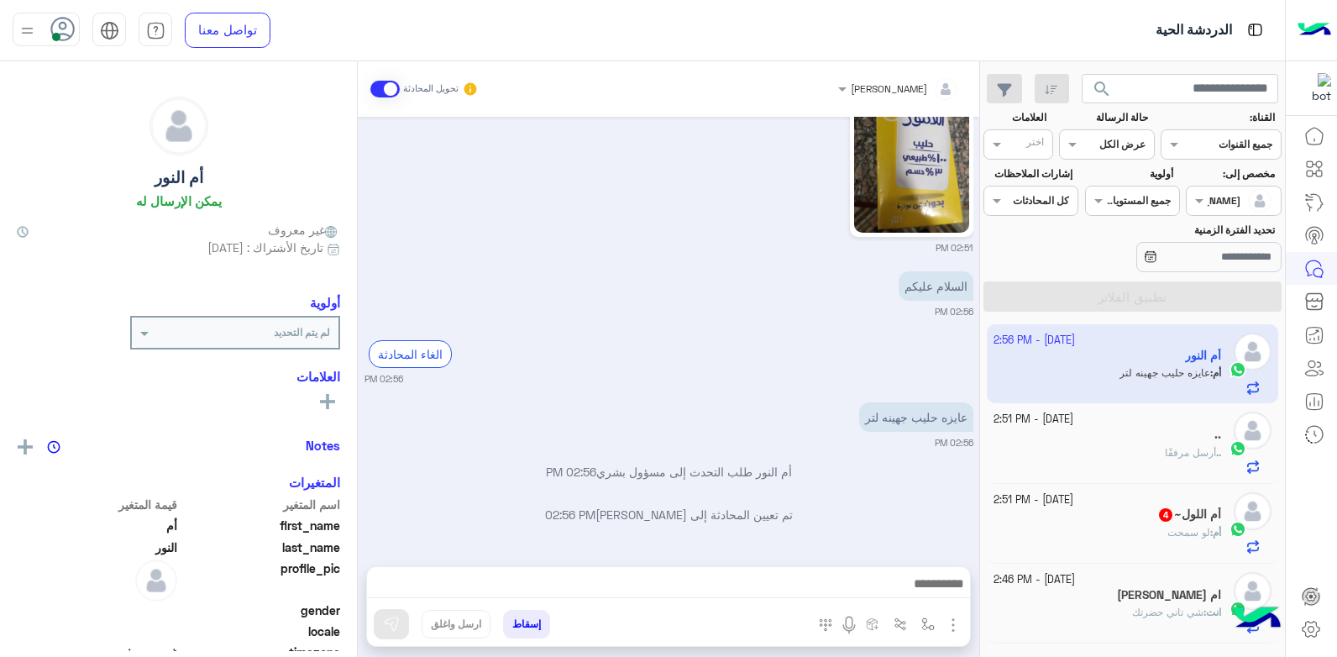
click at [814, 358] on div "الغاء المحادثة 02:56 PM" at bounding box center [669, 359] width 609 height 55
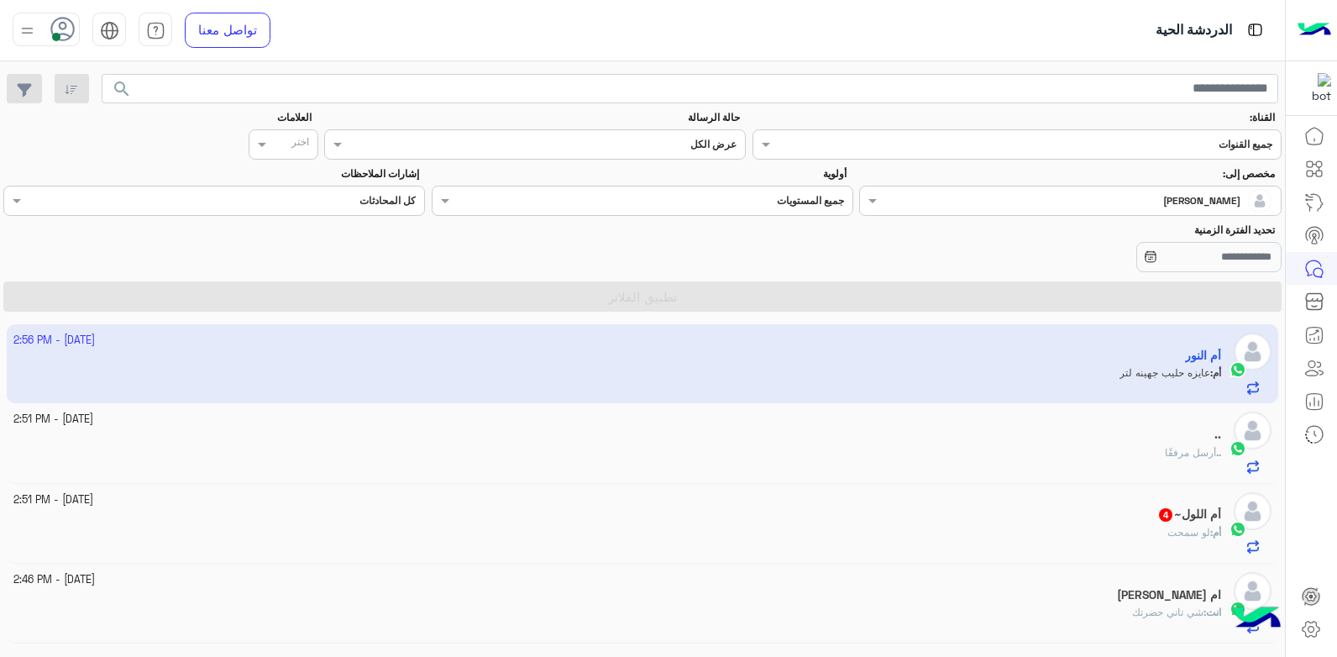
click at [1045, 590] on div "ام عمر" at bounding box center [617, 597] width 1209 height 18
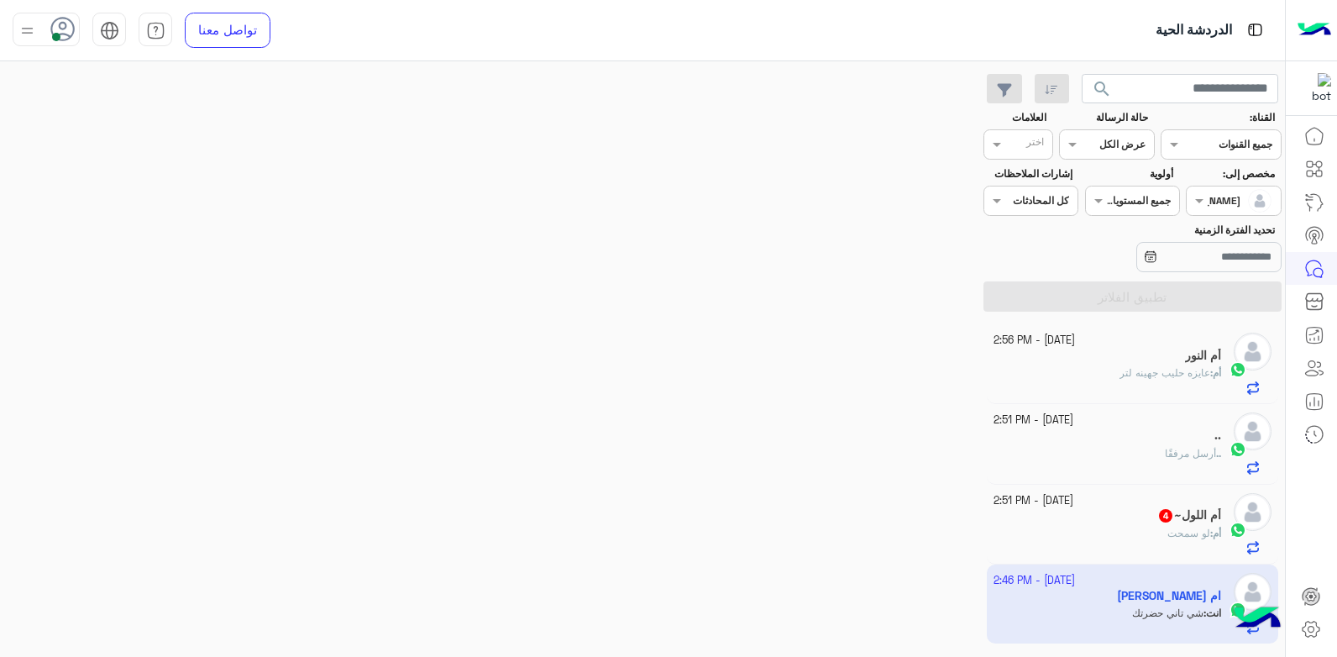
scroll to position [1126, 0]
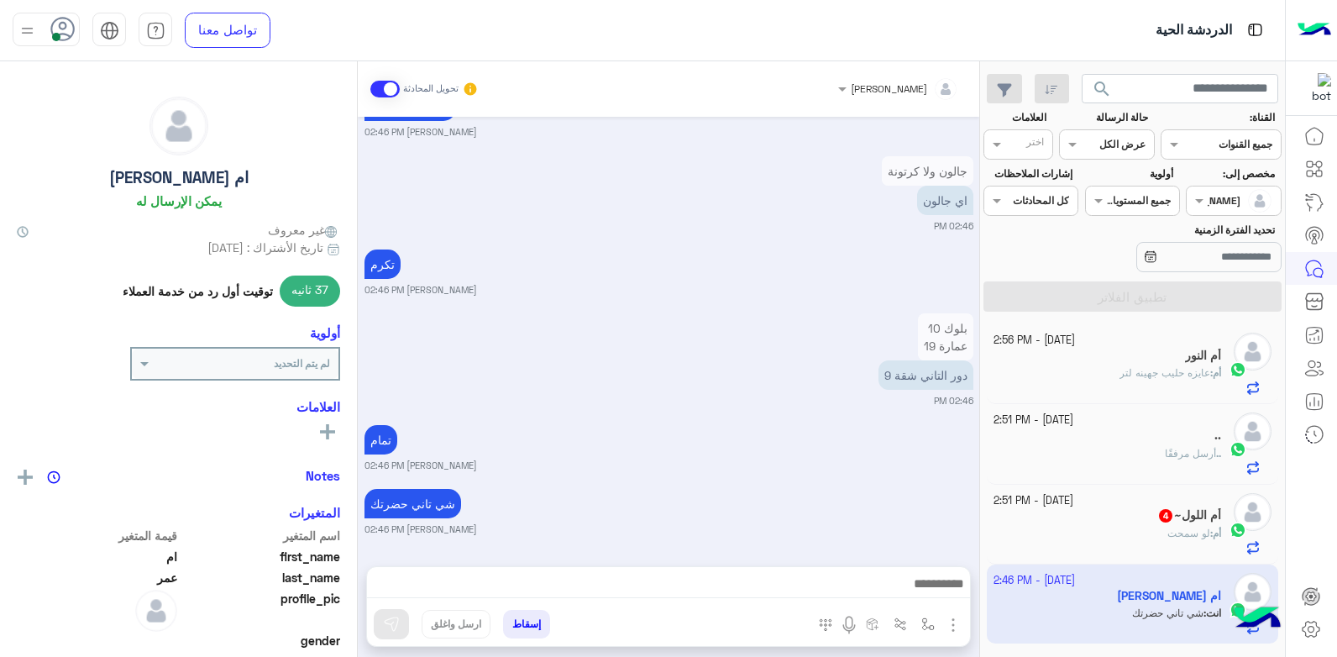
click at [517, 626] on button "إسقاط" at bounding box center [526, 624] width 47 height 29
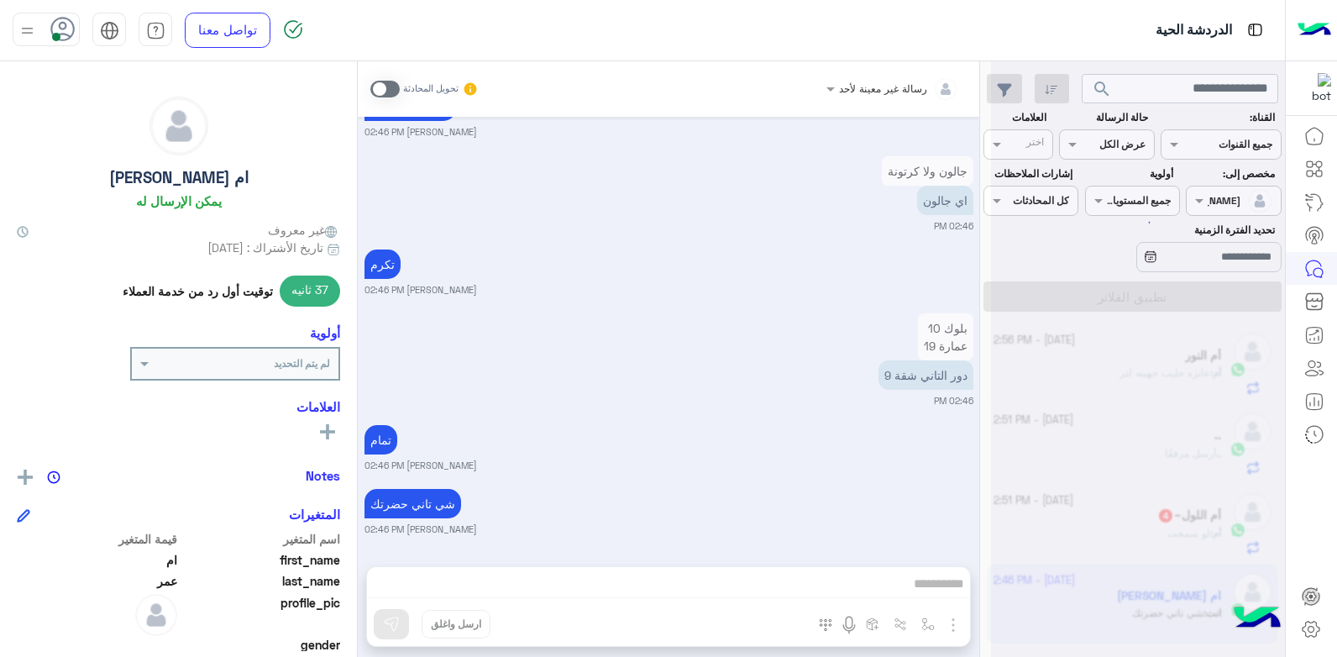
scroll to position [1169, 0]
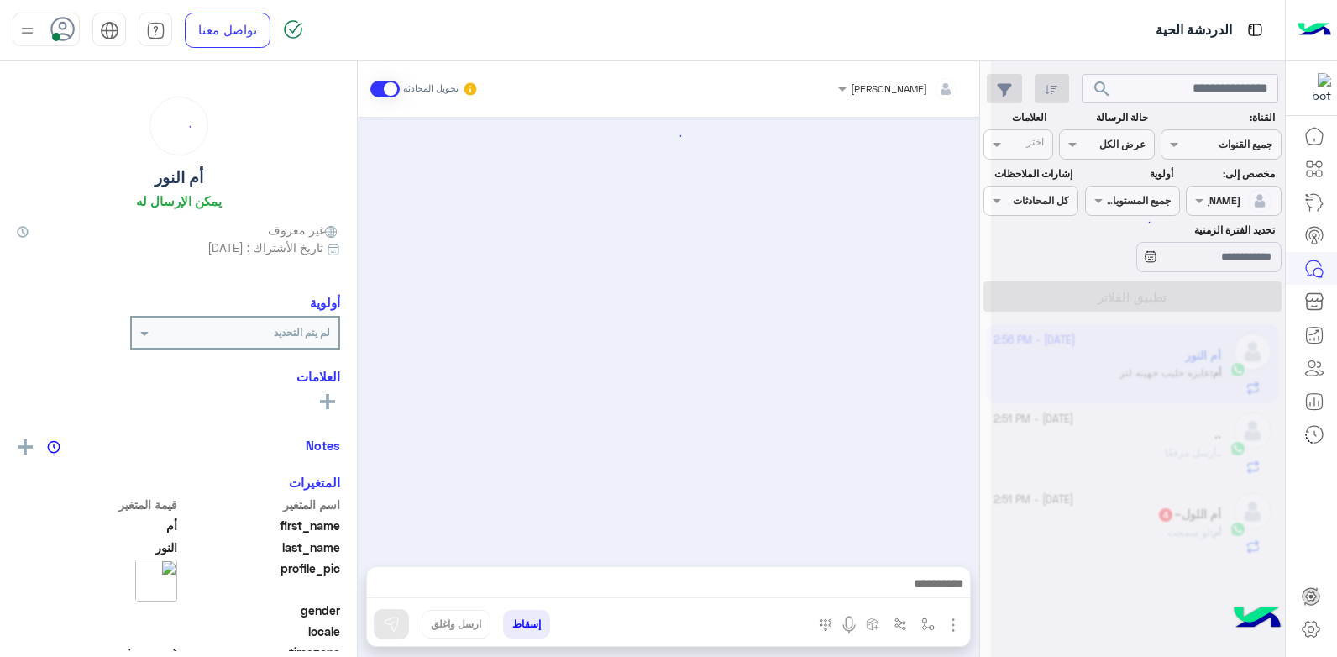
scroll to position [850, 0]
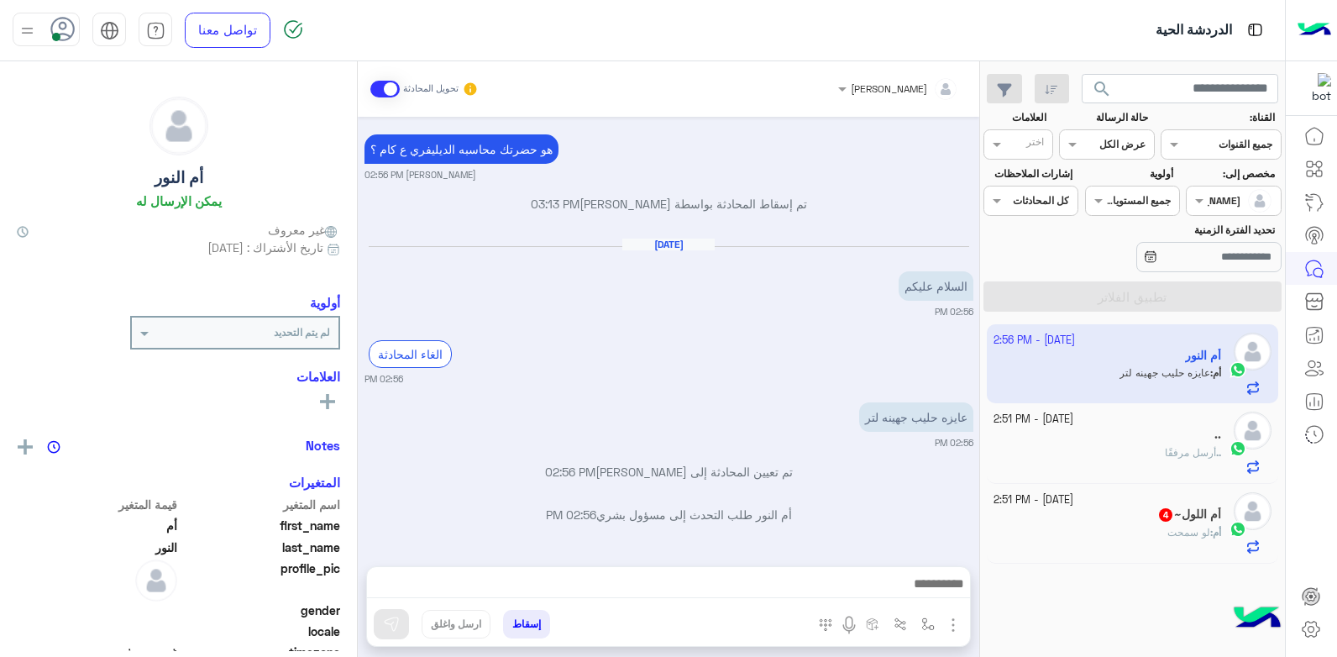
click at [1105, 517] on div "أم اللول~ 4" at bounding box center [1108, 516] width 228 height 18
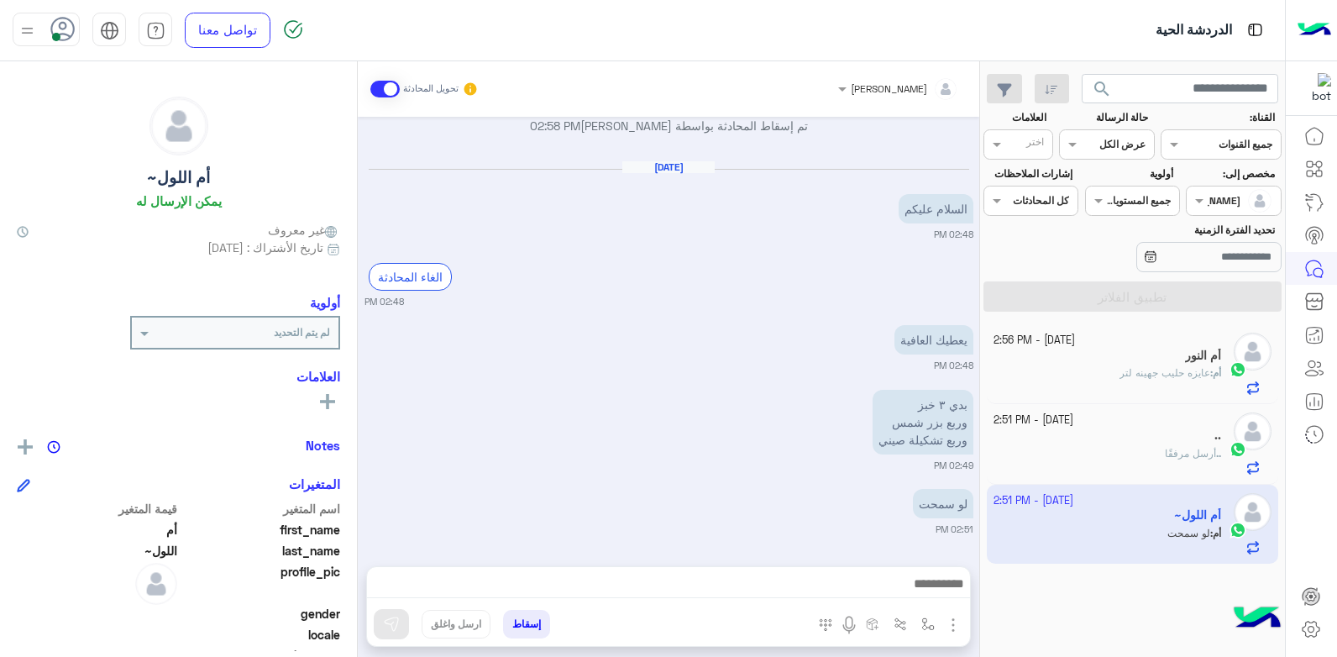
scroll to position [949, 0]
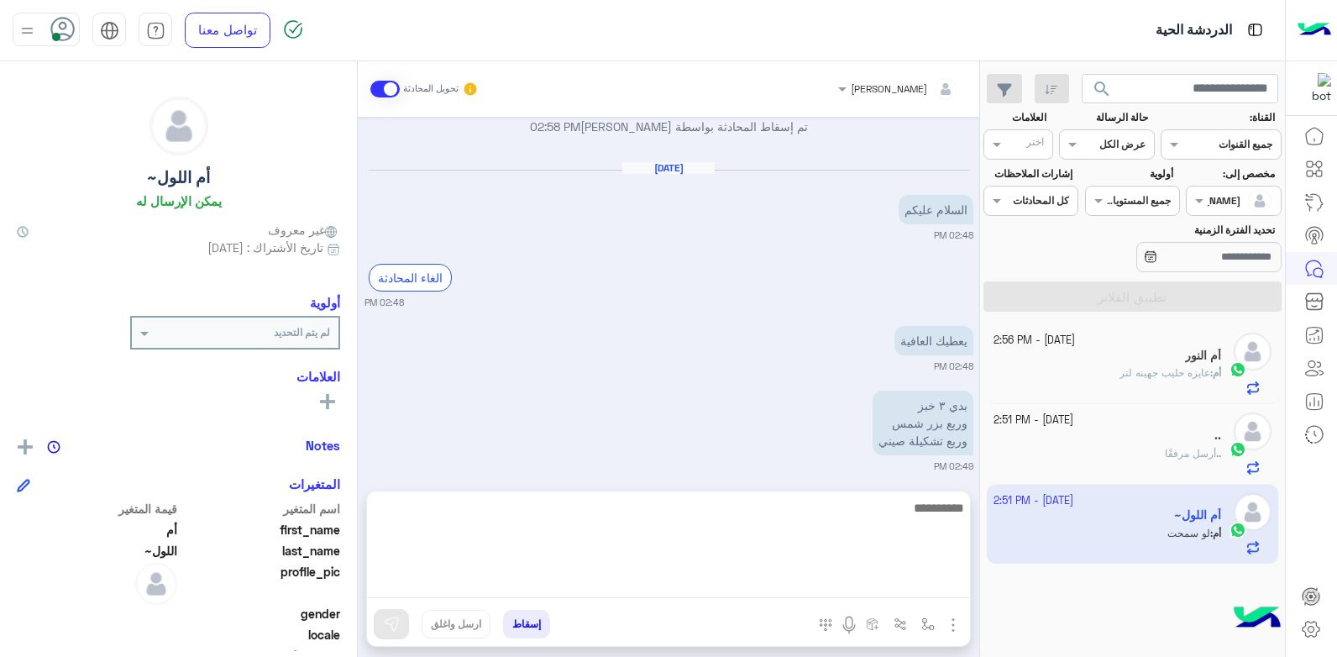
click at [871, 590] on textarea at bounding box center [668, 547] width 603 height 101
type textarea "**********"
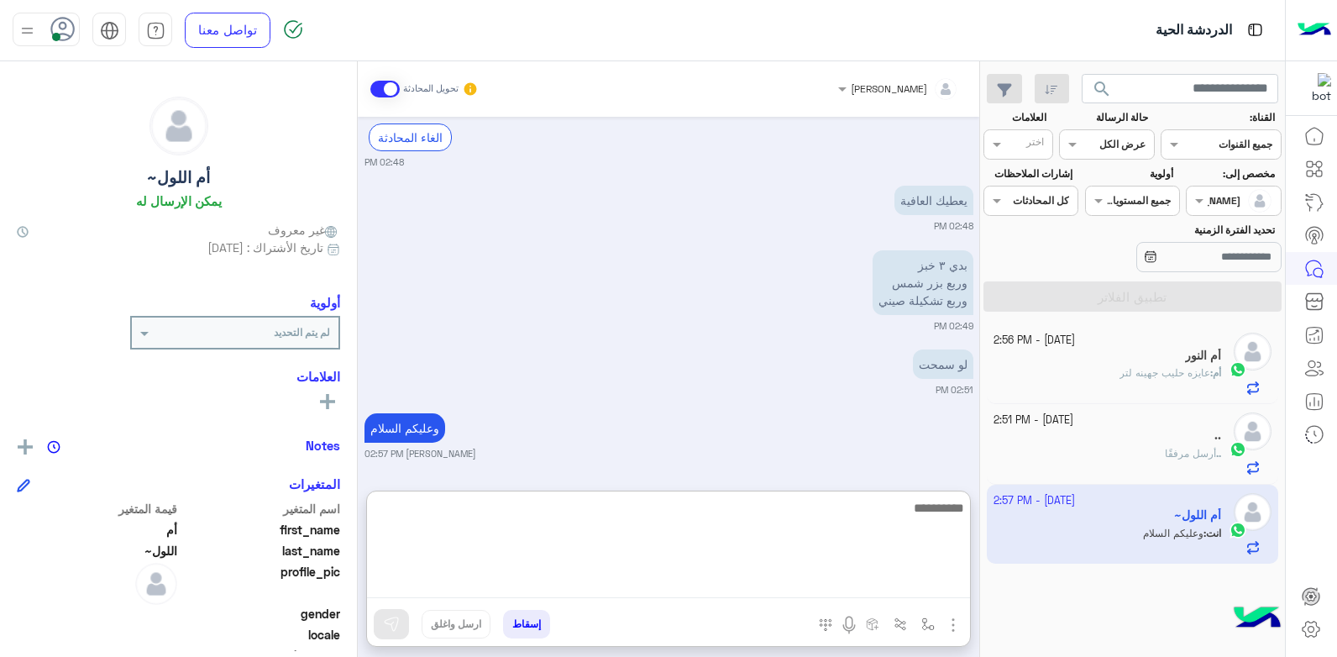
scroll to position [1133, 0]
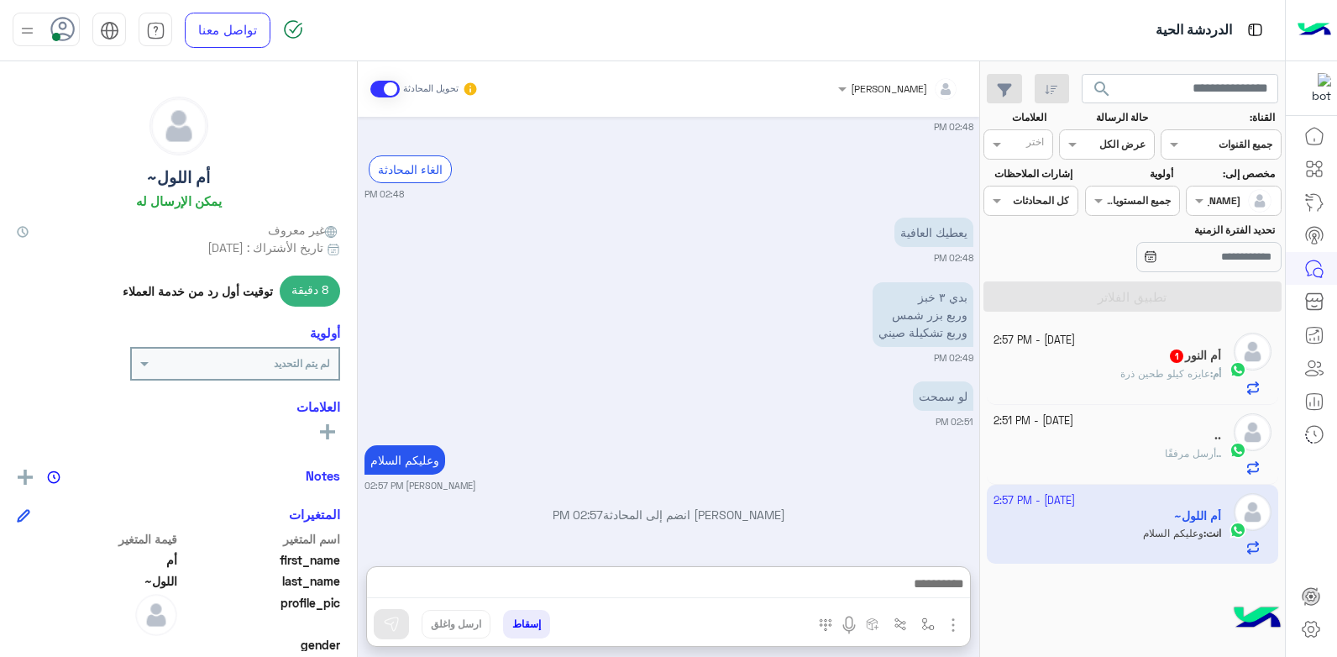
click at [800, 415] on small "02:51 PM" at bounding box center [669, 421] width 609 height 13
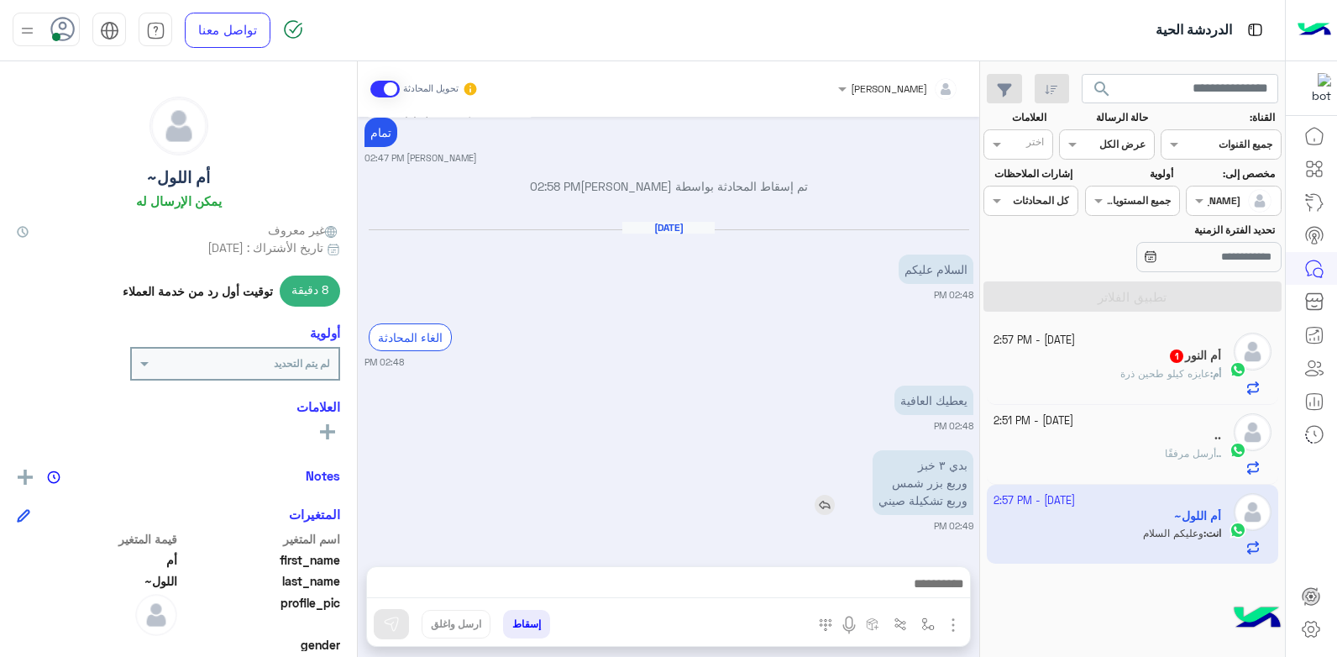
scroll to position [1057, 0]
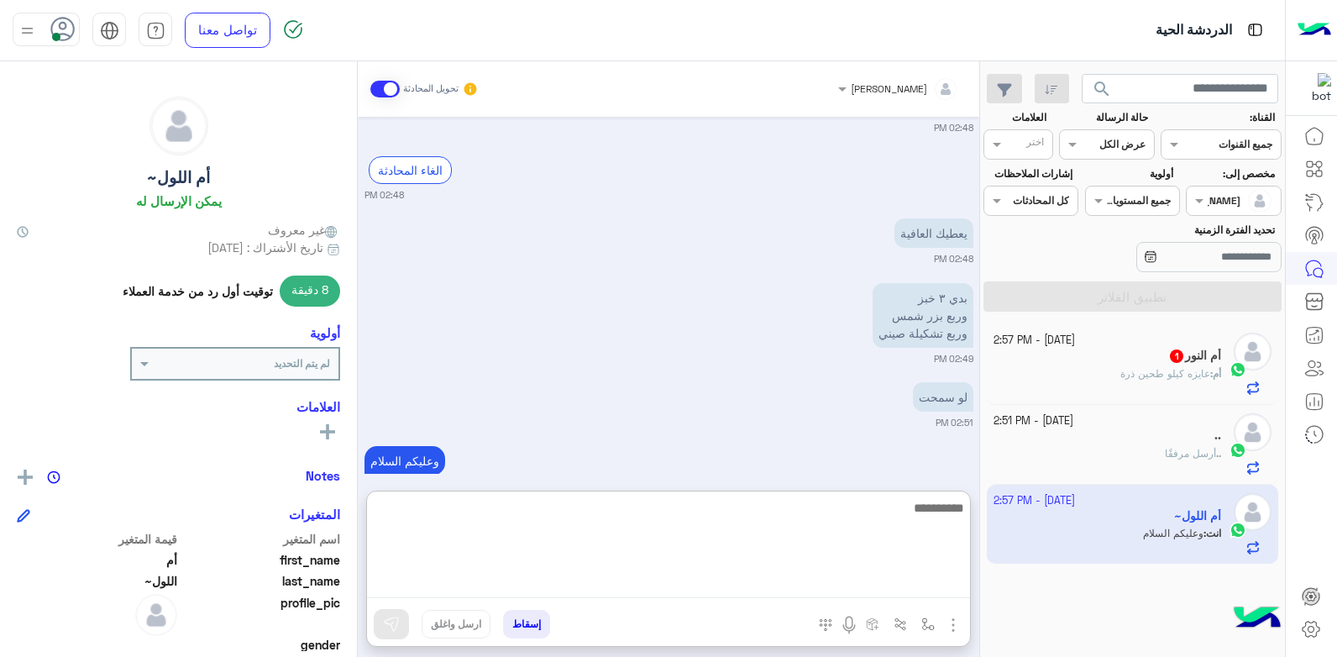
click at [833, 577] on textarea at bounding box center [668, 547] width 603 height 101
type textarea "****"
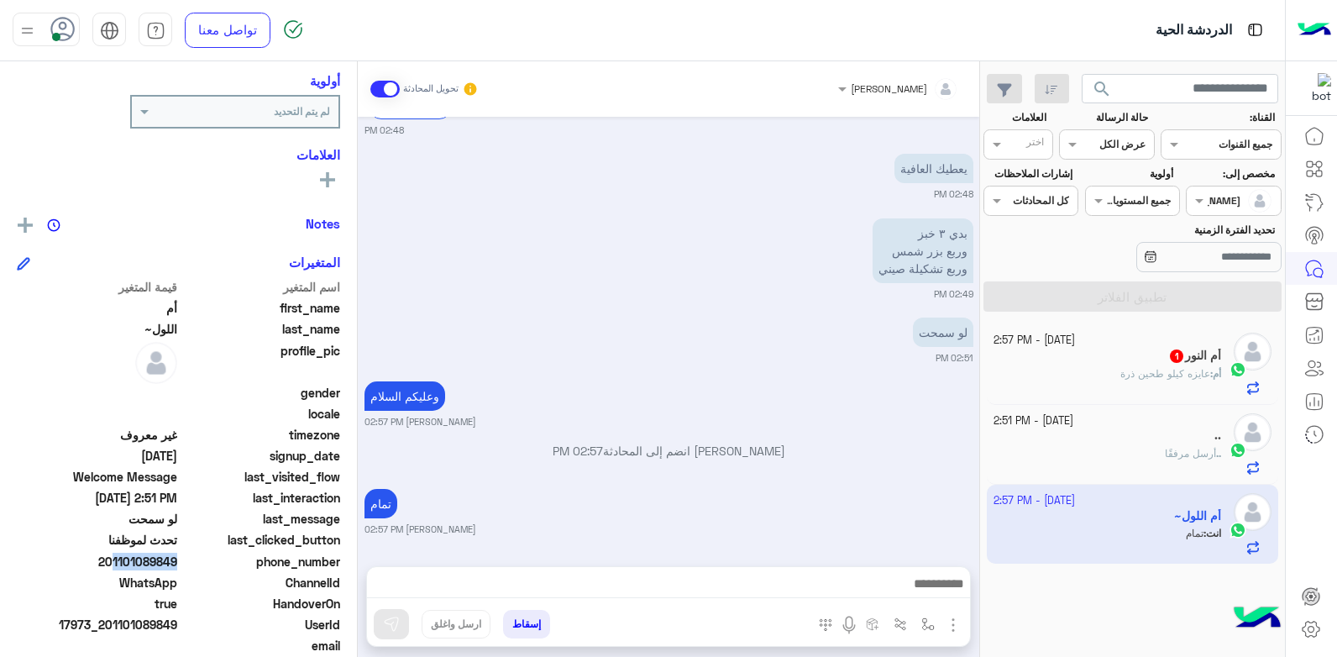
scroll to position [1121, 0]
drag, startPoint x: 110, startPoint y: 561, endPoint x: 176, endPoint y: 566, distance: 65.7
click at [176, 566] on span "201101089849" at bounding box center [97, 562] width 160 height 18
click at [177, 566] on span "201101089849" at bounding box center [97, 562] width 160 height 18
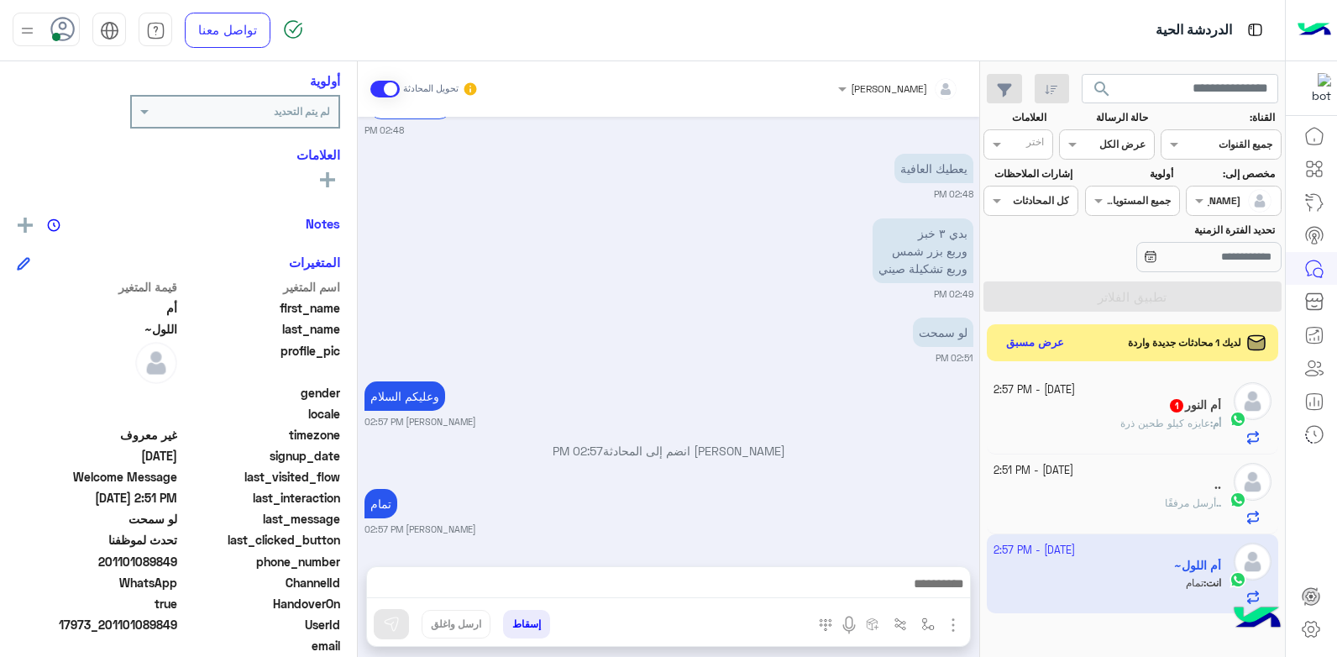
drag, startPoint x: 111, startPoint y: 560, endPoint x: 178, endPoint y: 564, distance: 67.3
click at [177, 564] on span "201101089849" at bounding box center [97, 562] width 160 height 18
copy span "01101089849"
click at [512, 626] on button "إسقاط" at bounding box center [526, 624] width 47 height 29
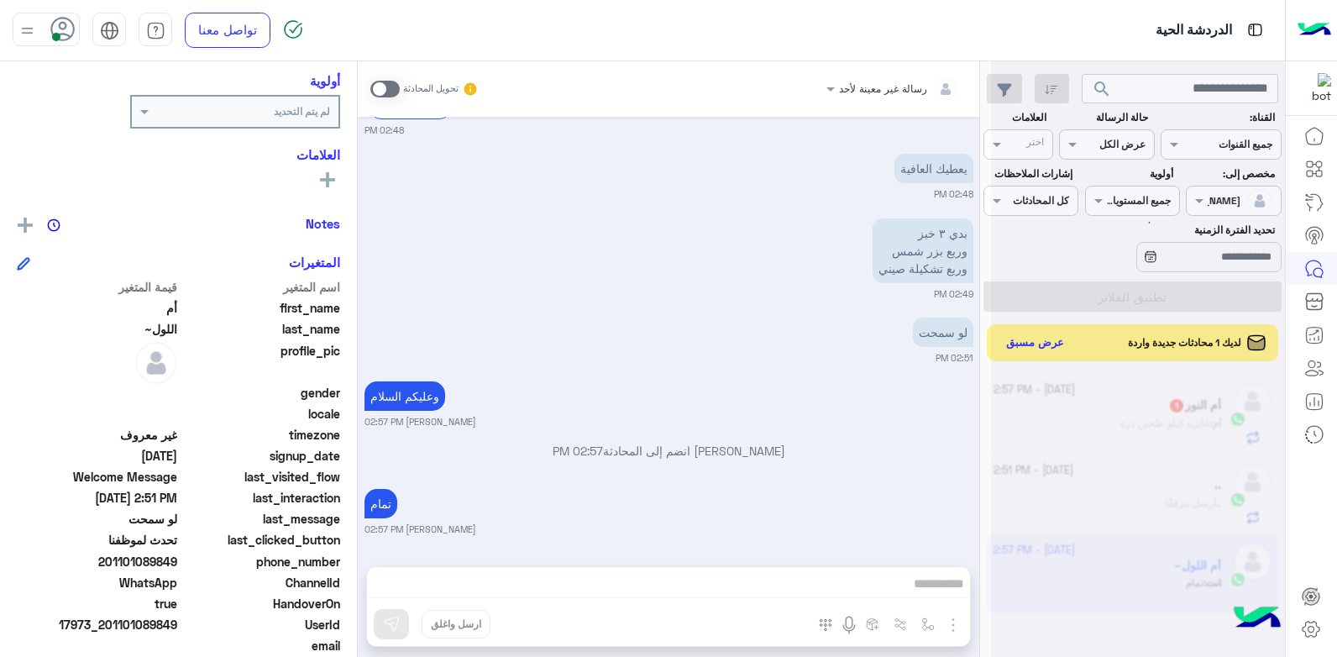
scroll to position [1164, 0]
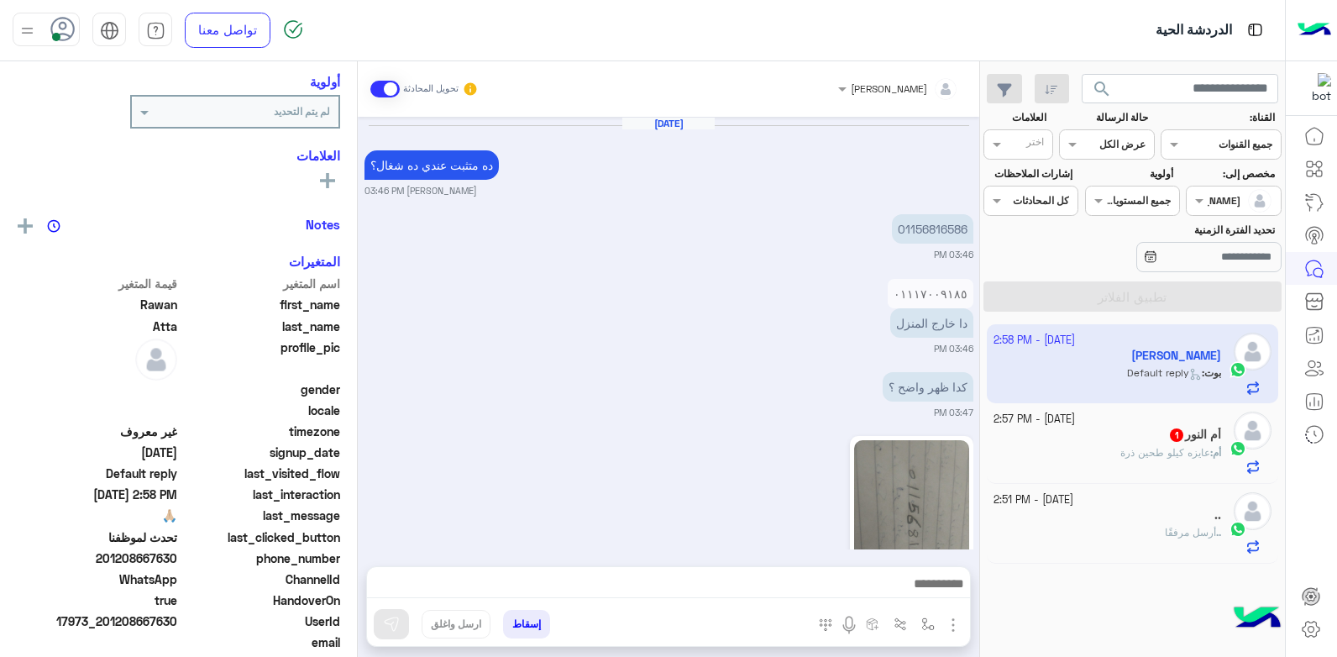
scroll to position [981, 0]
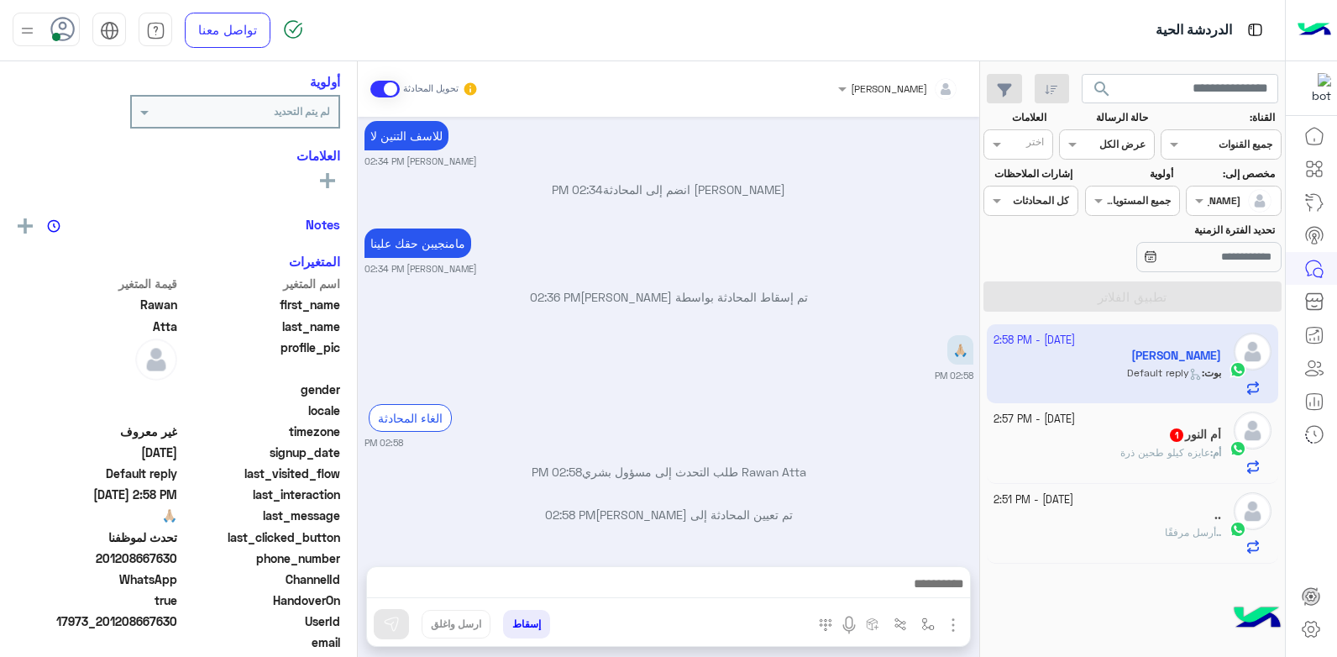
click at [1113, 513] on div ".." at bounding box center [1108, 517] width 228 height 18
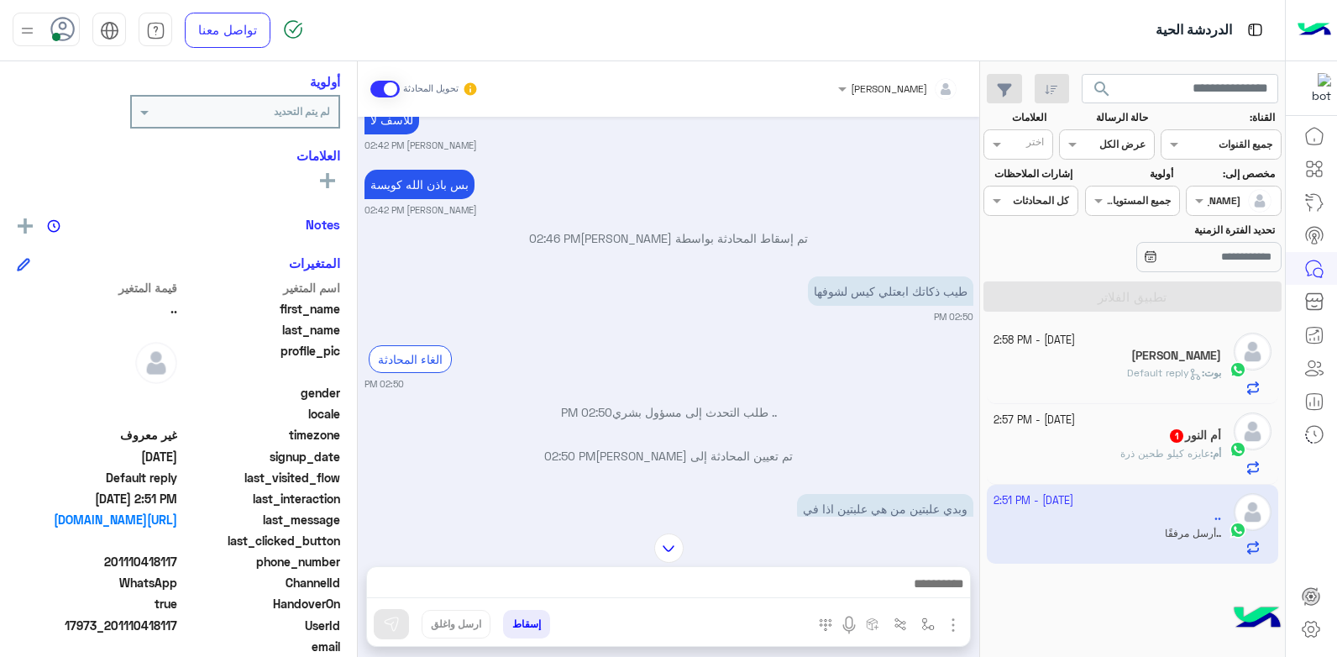
scroll to position [1188, 0]
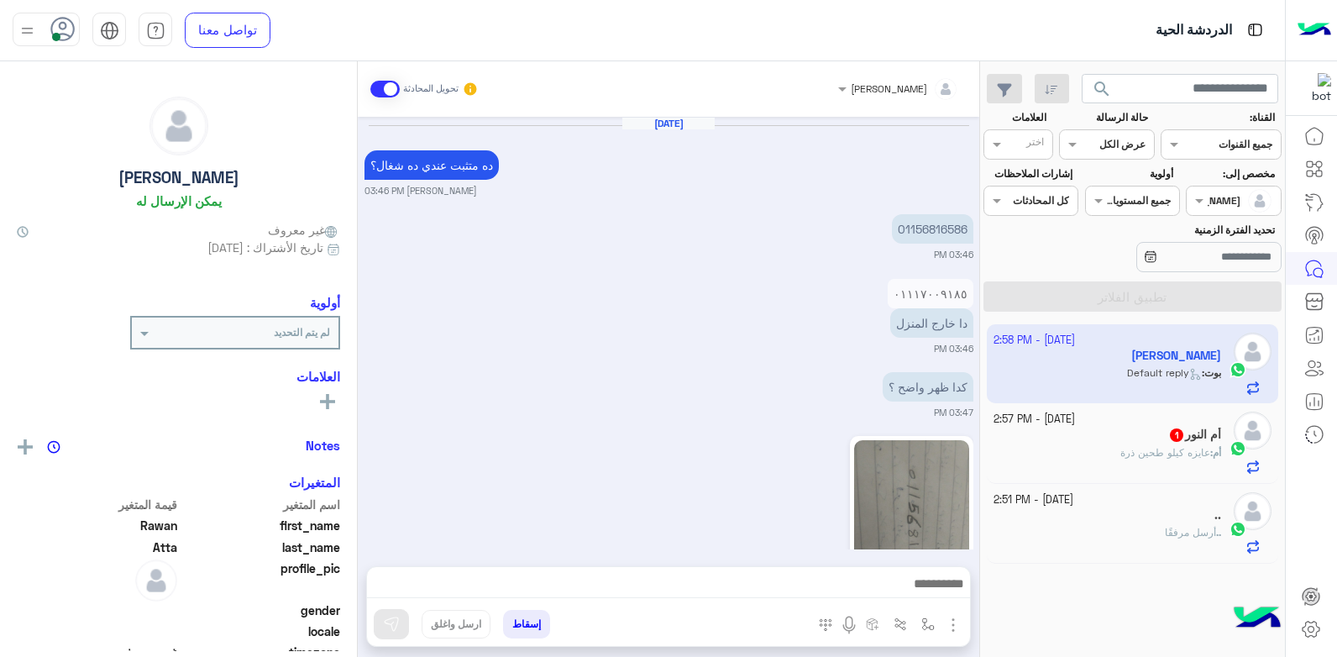
scroll to position [2573, 0]
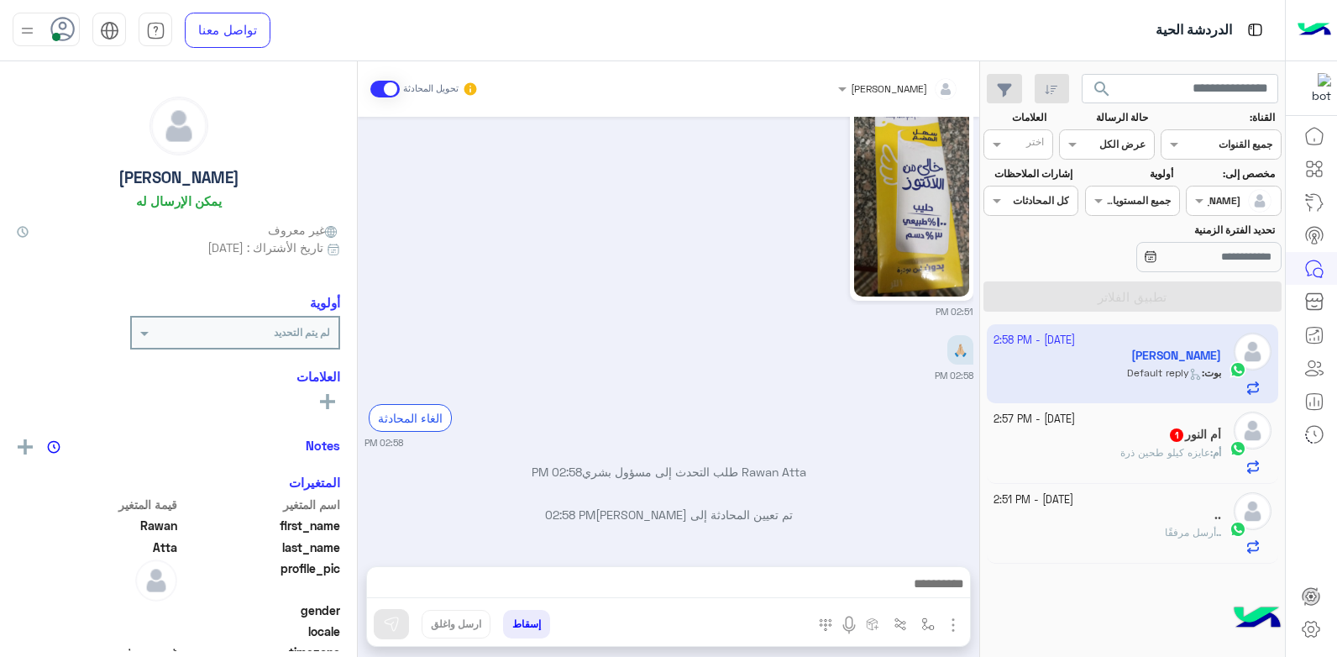
click at [1152, 511] on div ".." at bounding box center [1108, 517] width 228 height 18
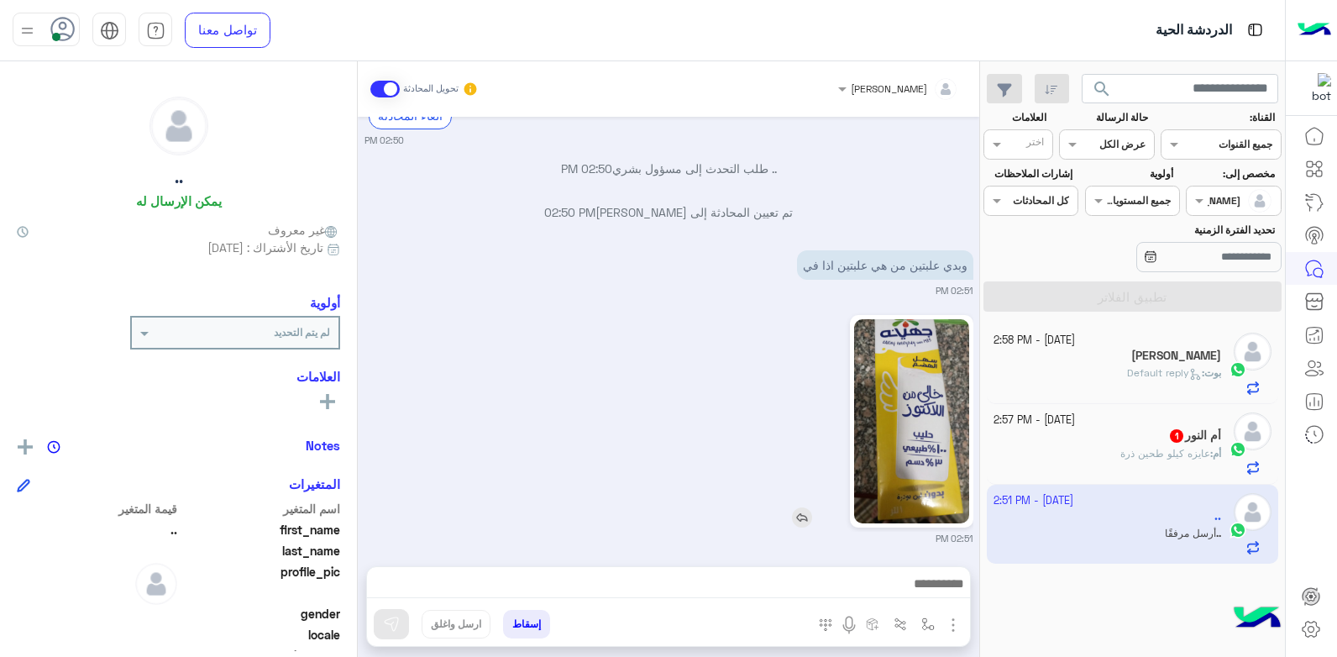
scroll to position [1188, 0]
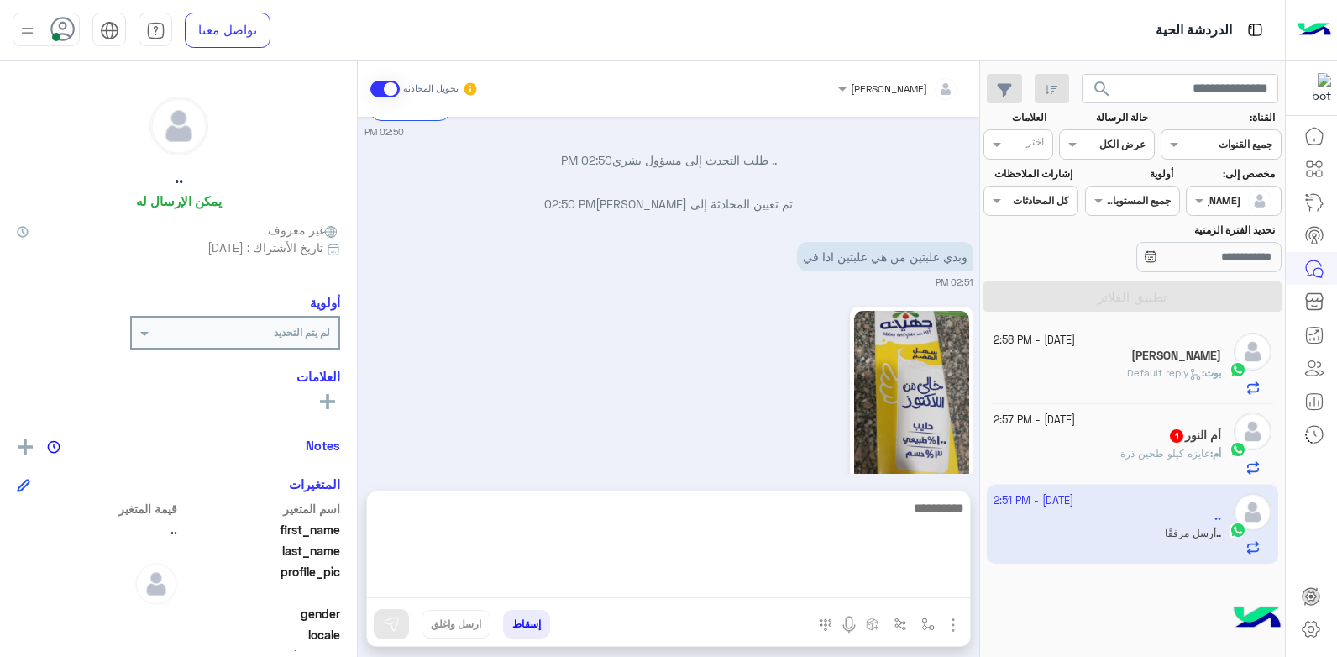
click at [794, 578] on textarea at bounding box center [668, 547] width 603 height 101
type textarea "****"
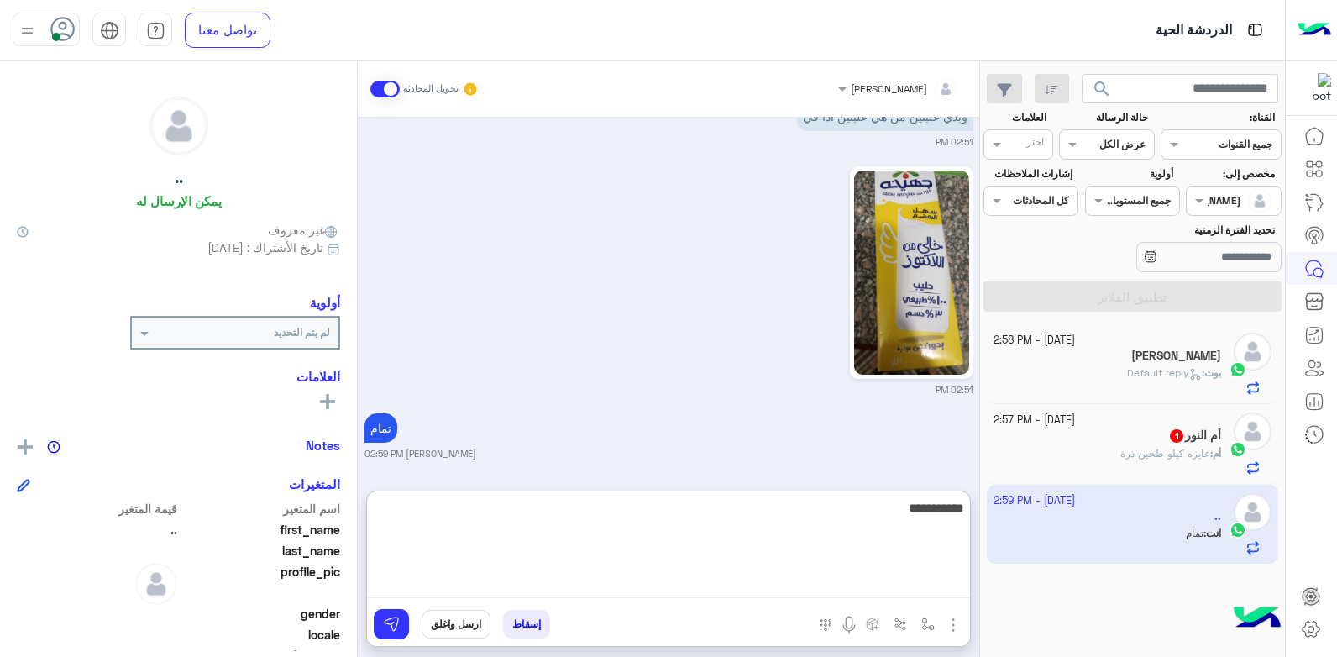
scroll to position [1372, 0]
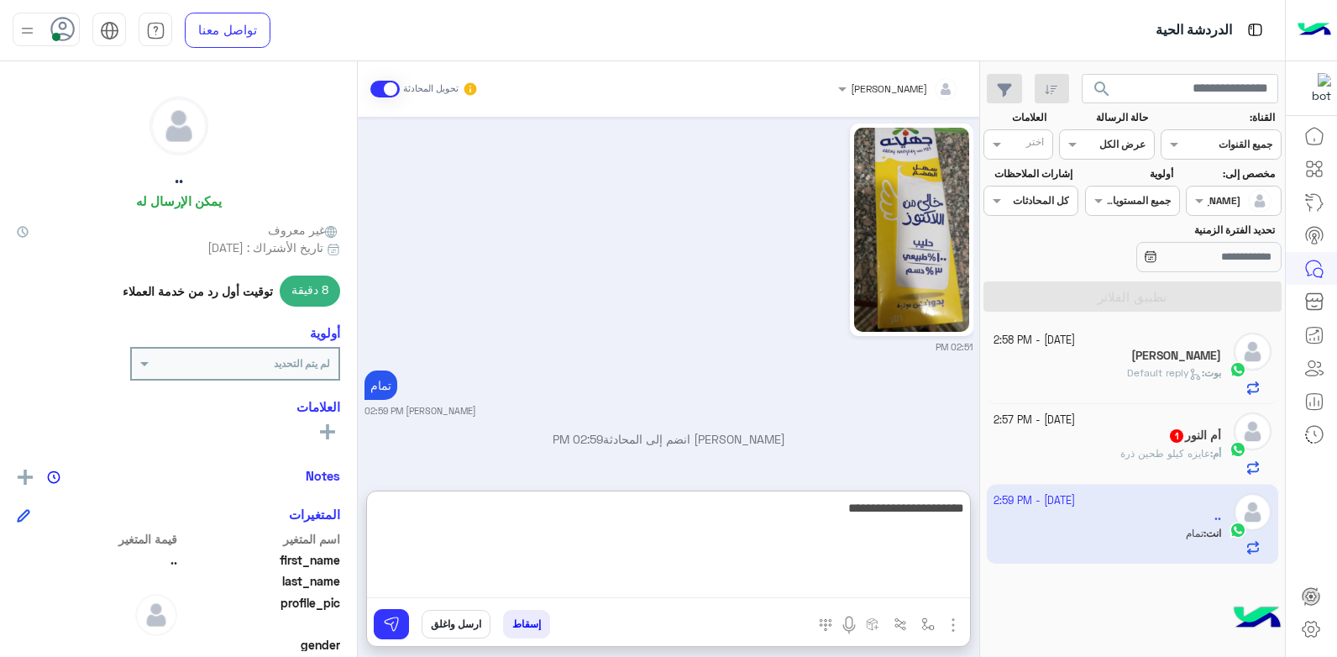
type textarea "**********"
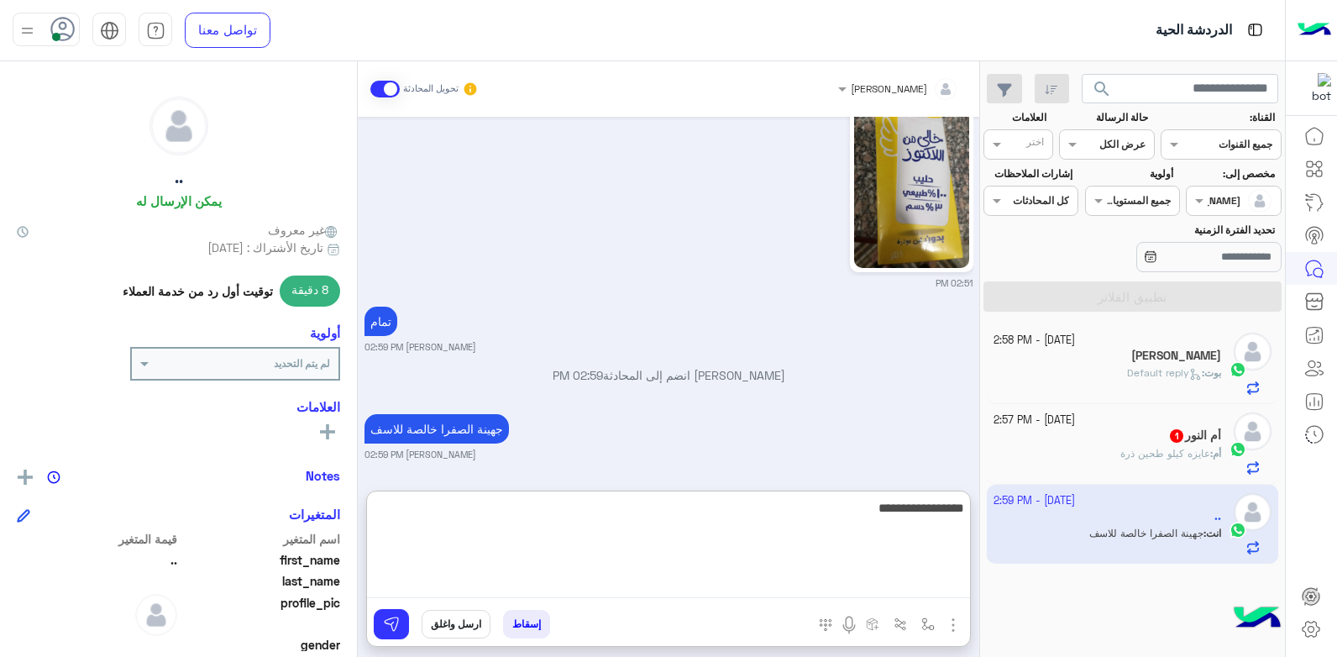
type textarea "**********"
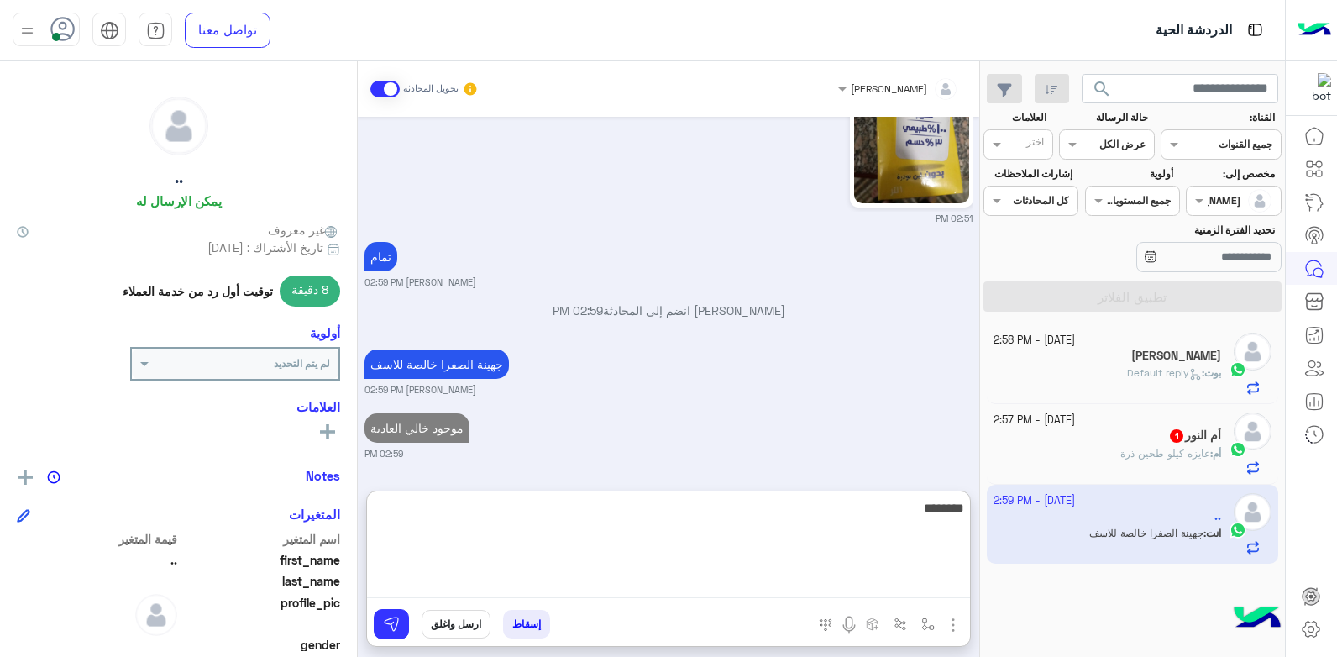
type textarea "*********"
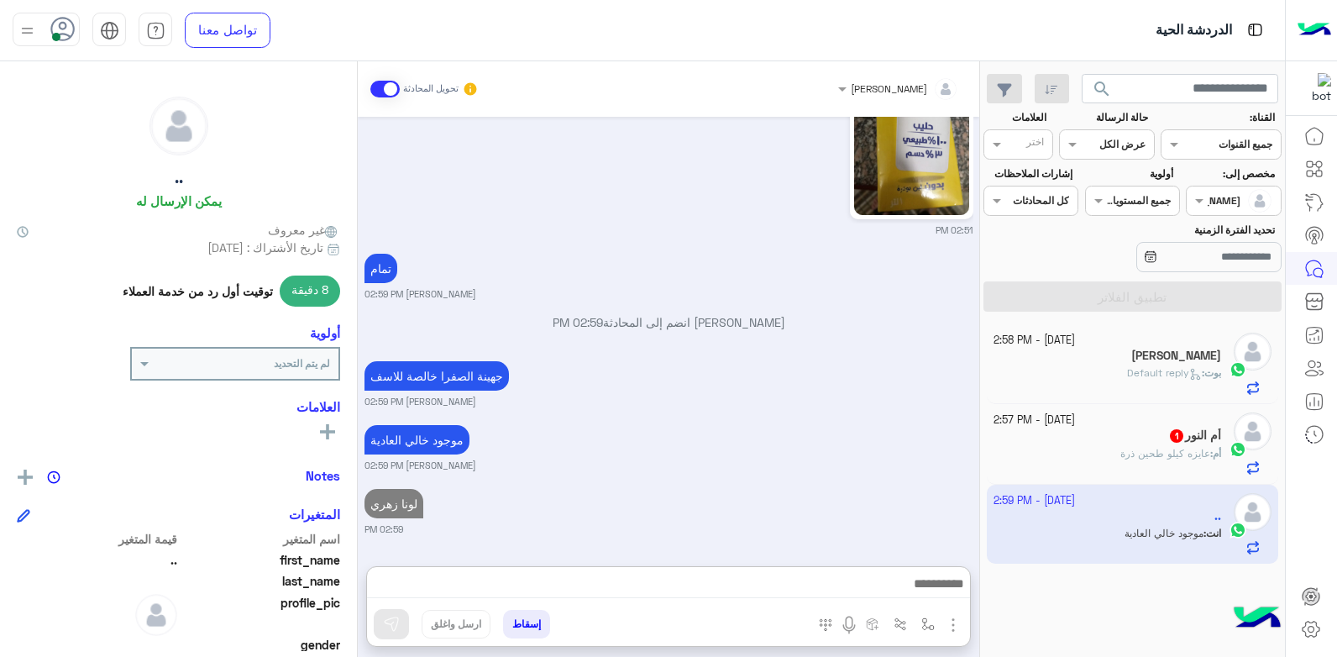
click at [784, 421] on div "موجود خالي العادية [PERSON_NAME] 02:59 PM" at bounding box center [669, 446] width 609 height 51
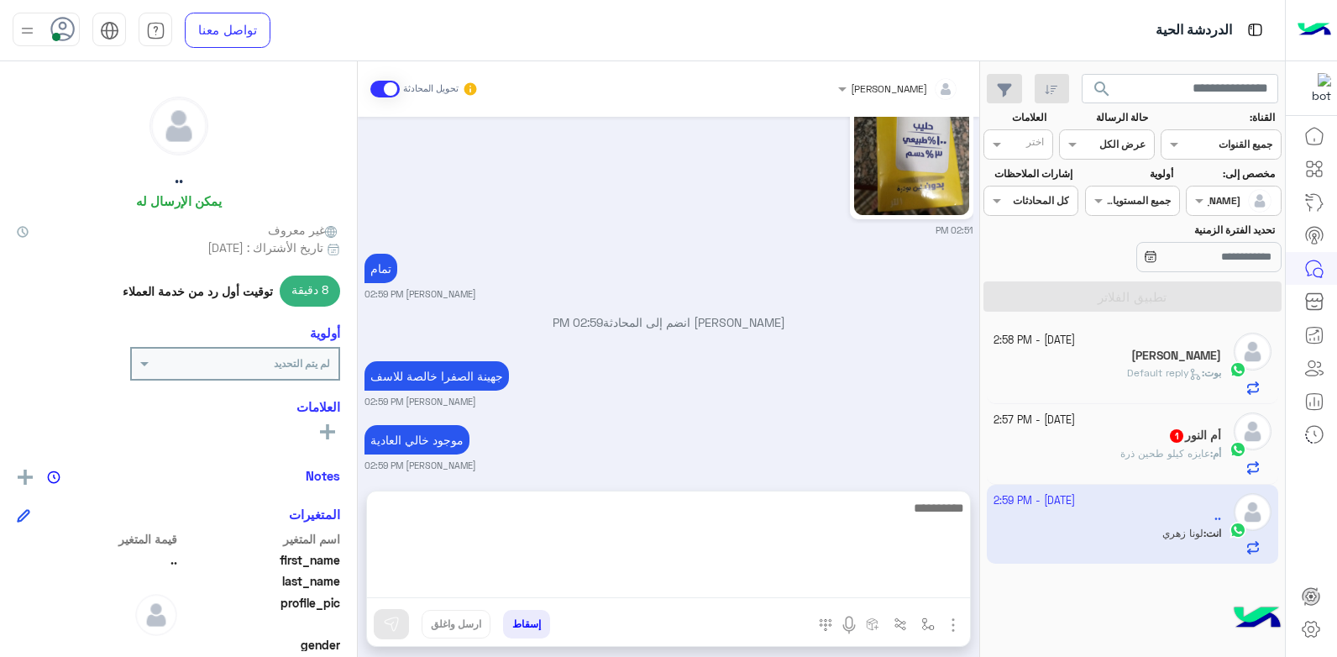
click at [769, 578] on textarea at bounding box center [668, 547] width 603 height 101
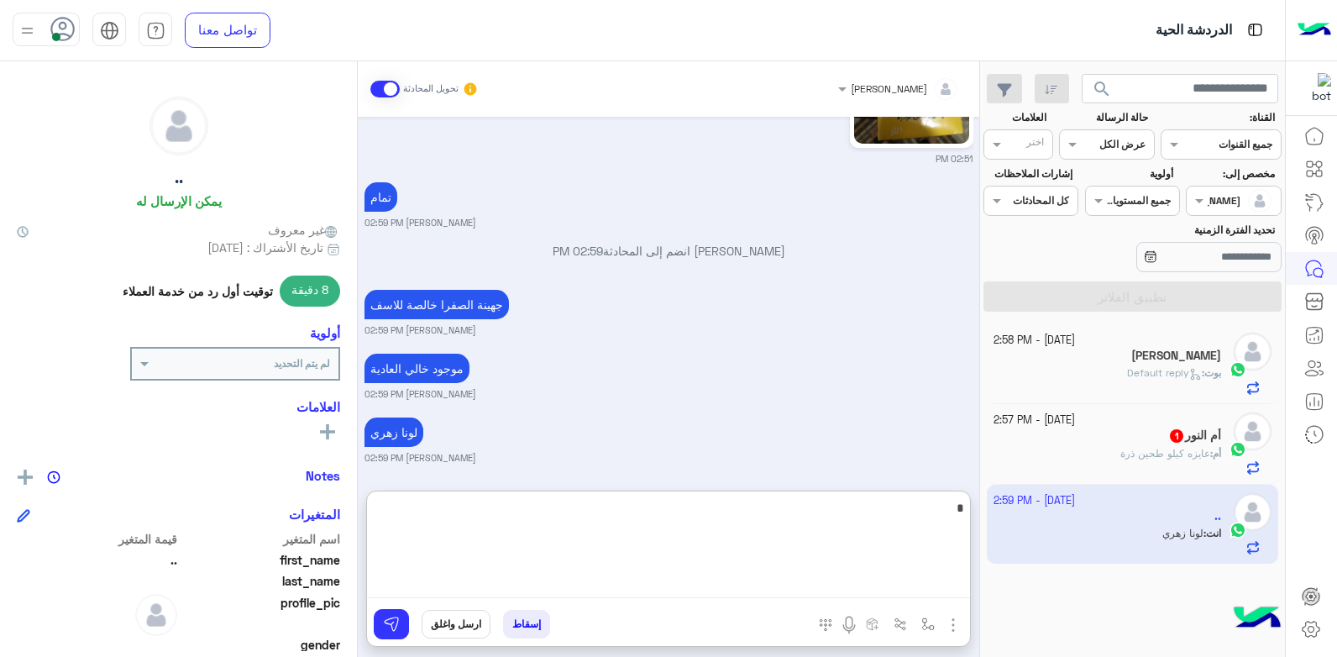
scroll to position [1564, 0]
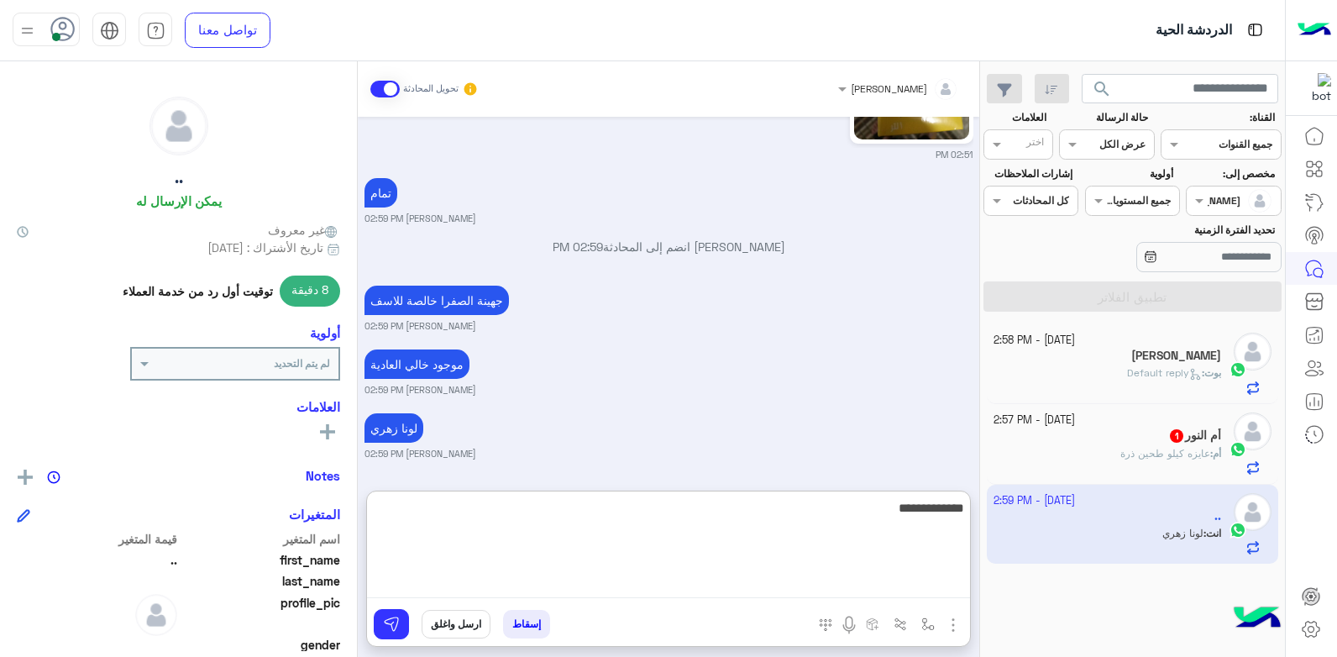
type textarea "**********"
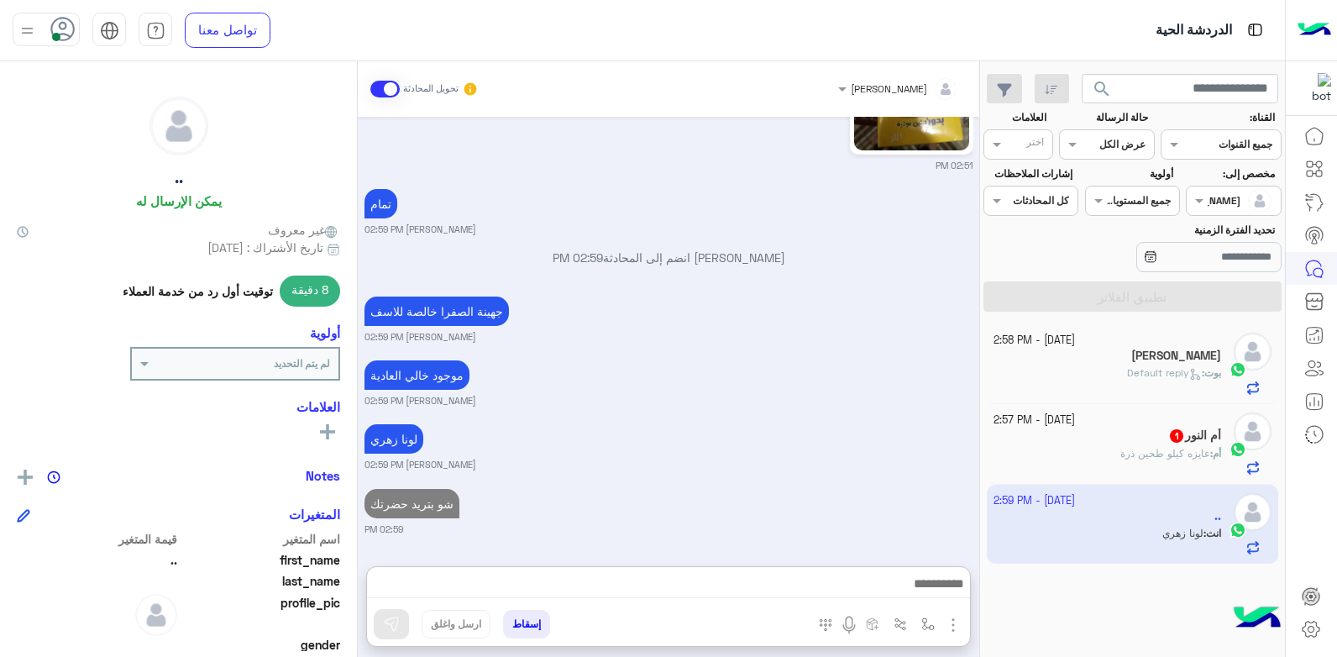
click at [758, 420] on div "لونا [PERSON_NAME] 02:59 PM" at bounding box center [669, 445] width 609 height 51
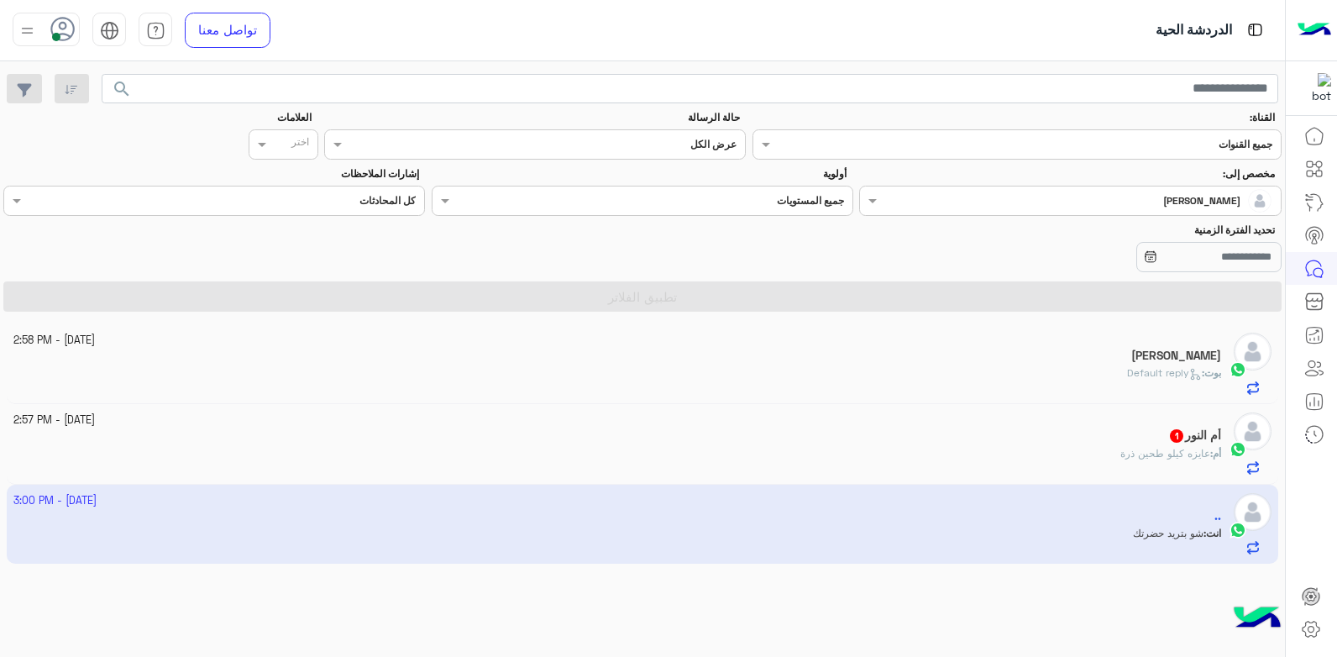
click at [910, 431] on div "أم النور 1" at bounding box center [617, 437] width 1209 height 18
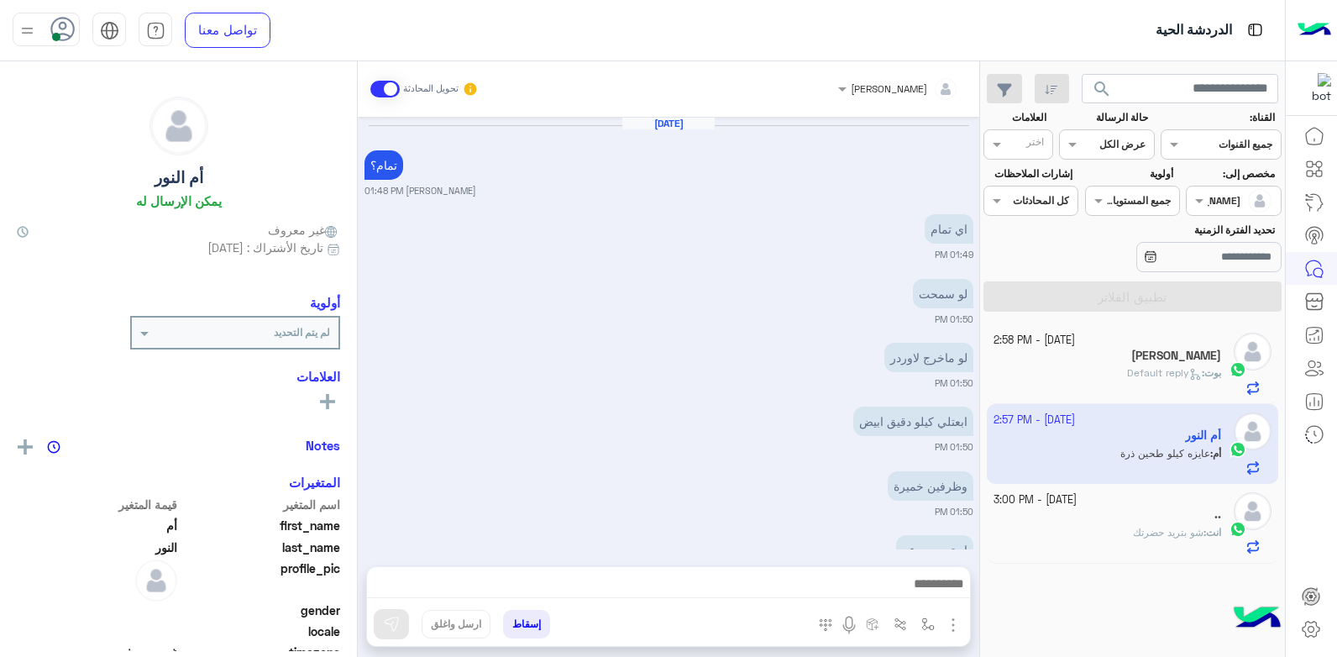
scroll to position [786, 0]
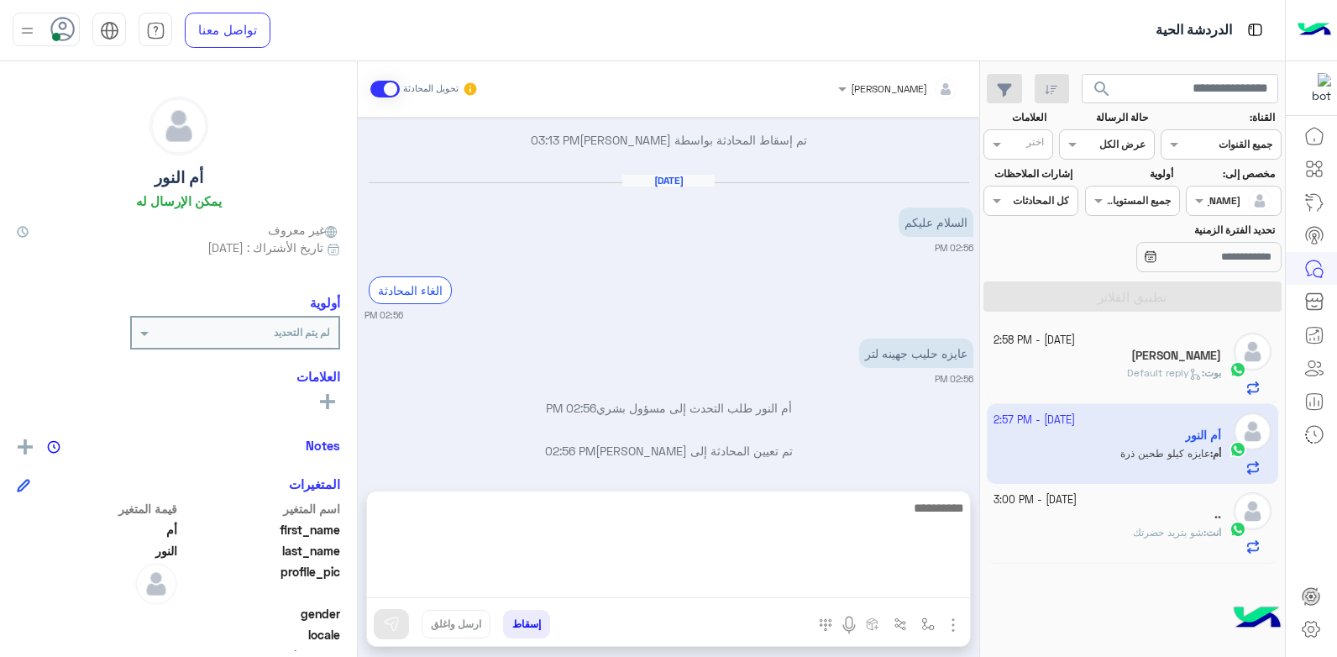
click at [791, 579] on textarea at bounding box center [668, 547] width 603 height 101
type textarea "**********"
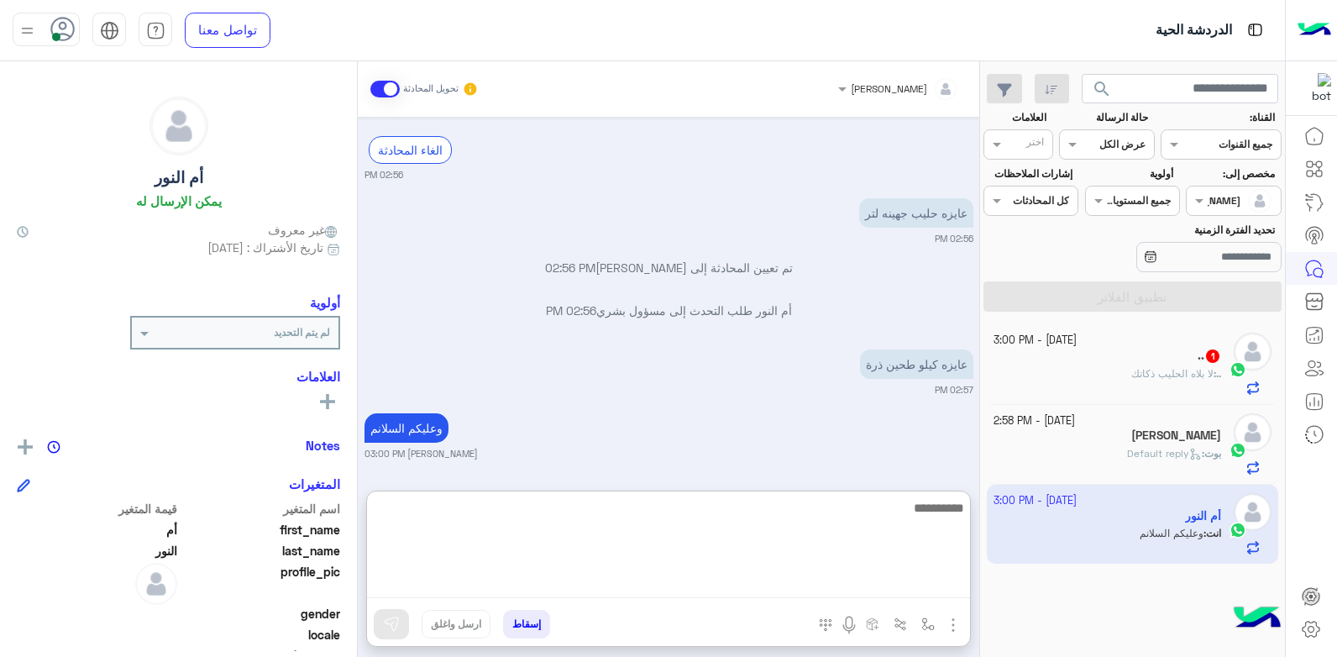
scroll to position [969, 0]
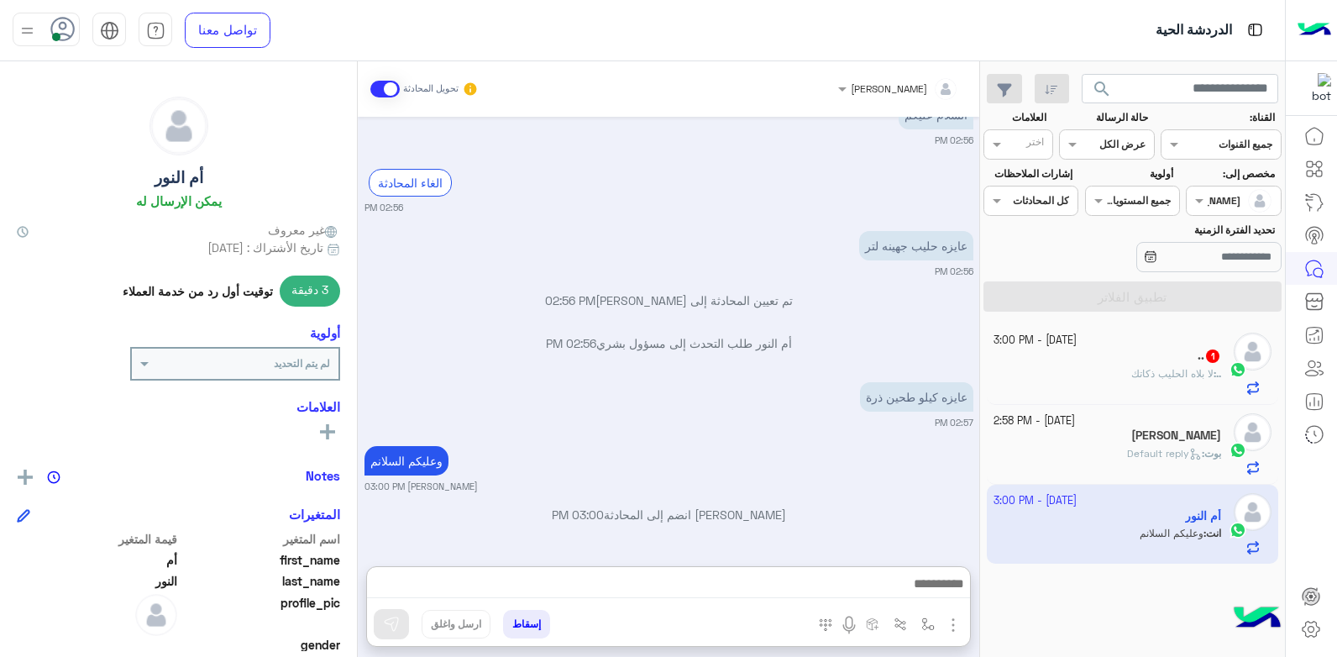
click at [911, 480] on small "[PERSON_NAME] 03:00 PM" at bounding box center [669, 486] width 609 height 13
click at [818, 399] on img at bounding box center [812, 401] width 20 height 20
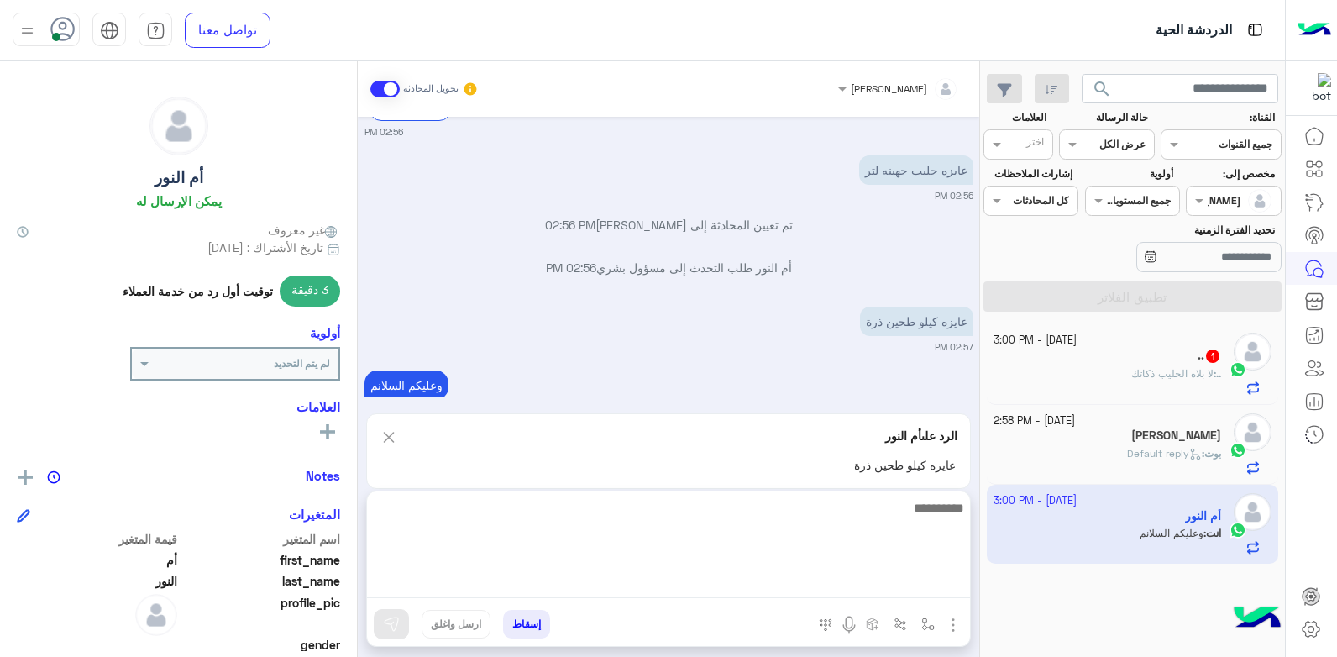
click at [850, 582] on textarea at bounding box center [668, 547] width 603 height 101
type textarea "**********"
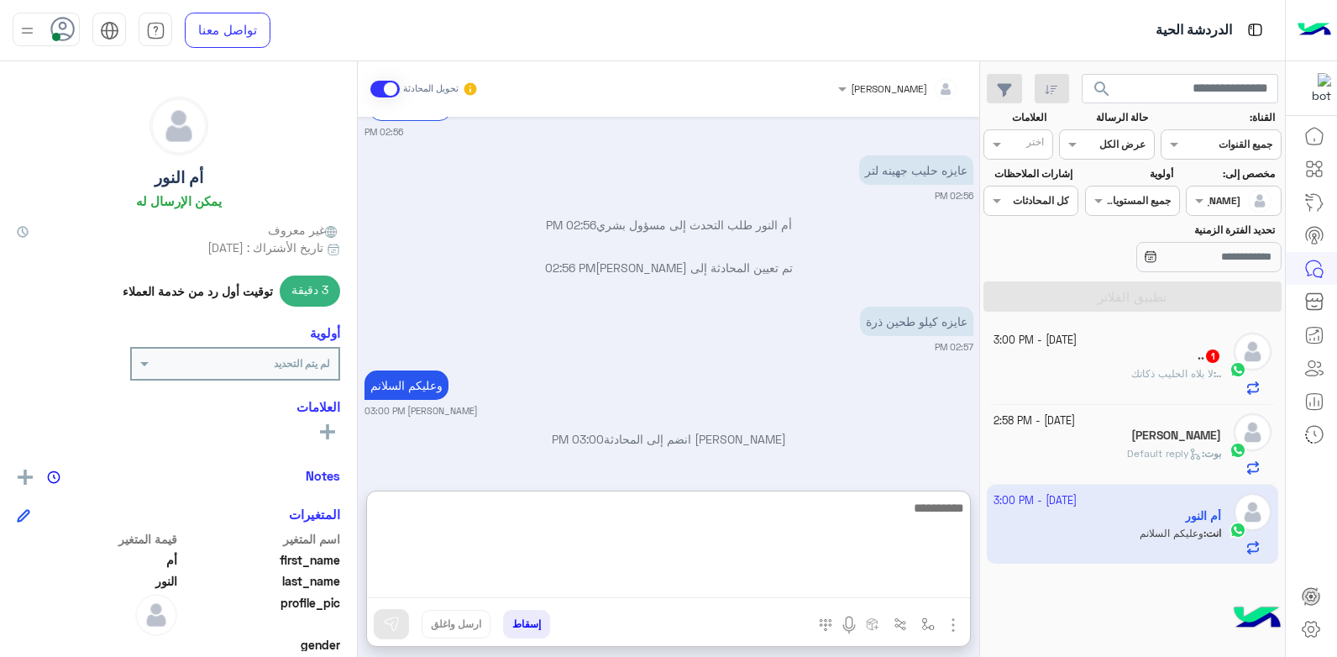
scroll to position [1063, 0]
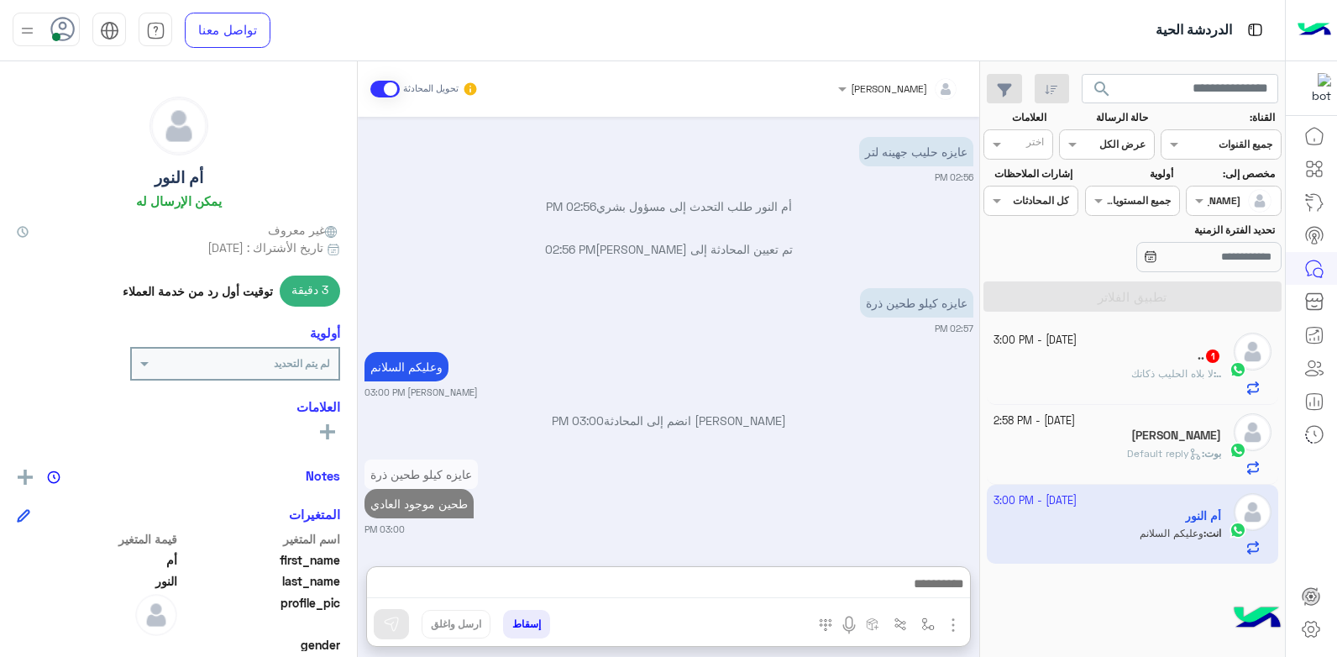
click at [849, 412] on div "[PERSON_NAME] انضم إلى المحادثة 03:00 PM" at bounding box center [669, 427] width 609 height 30
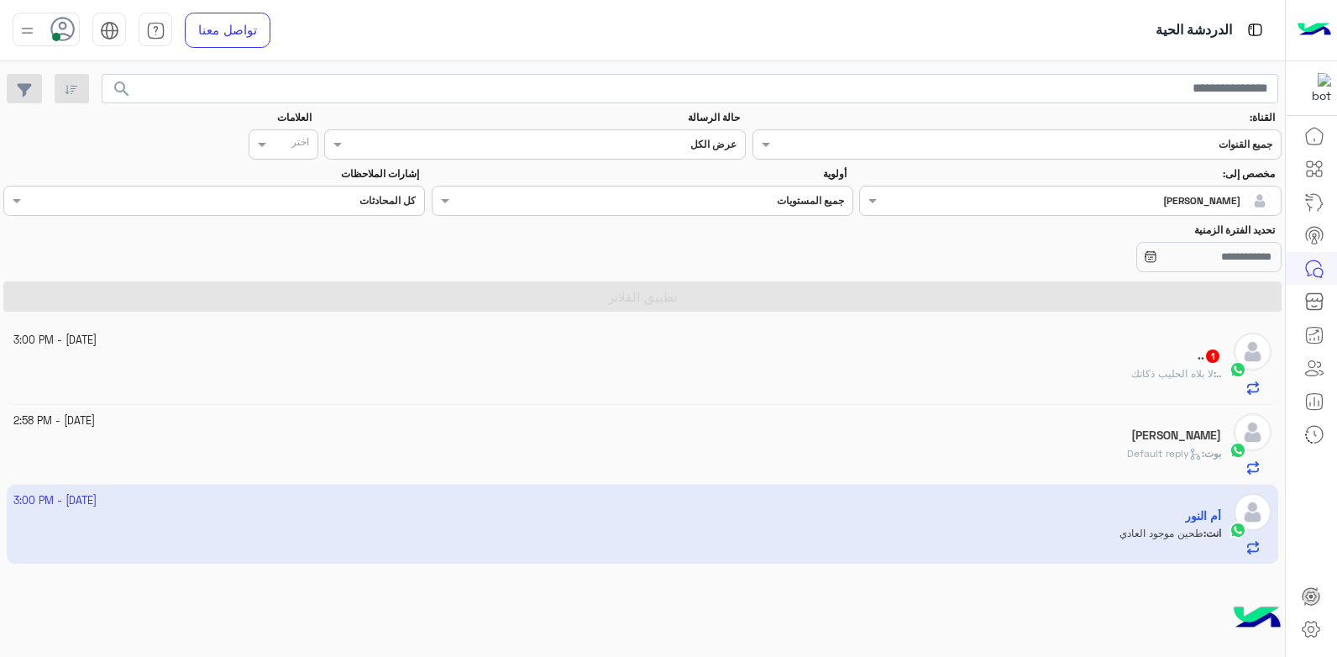
click at [1103, 376] on div ".. : لا بلاه الحليب ذكاتك" at bounding box center [617, 380] width 1209 height 29
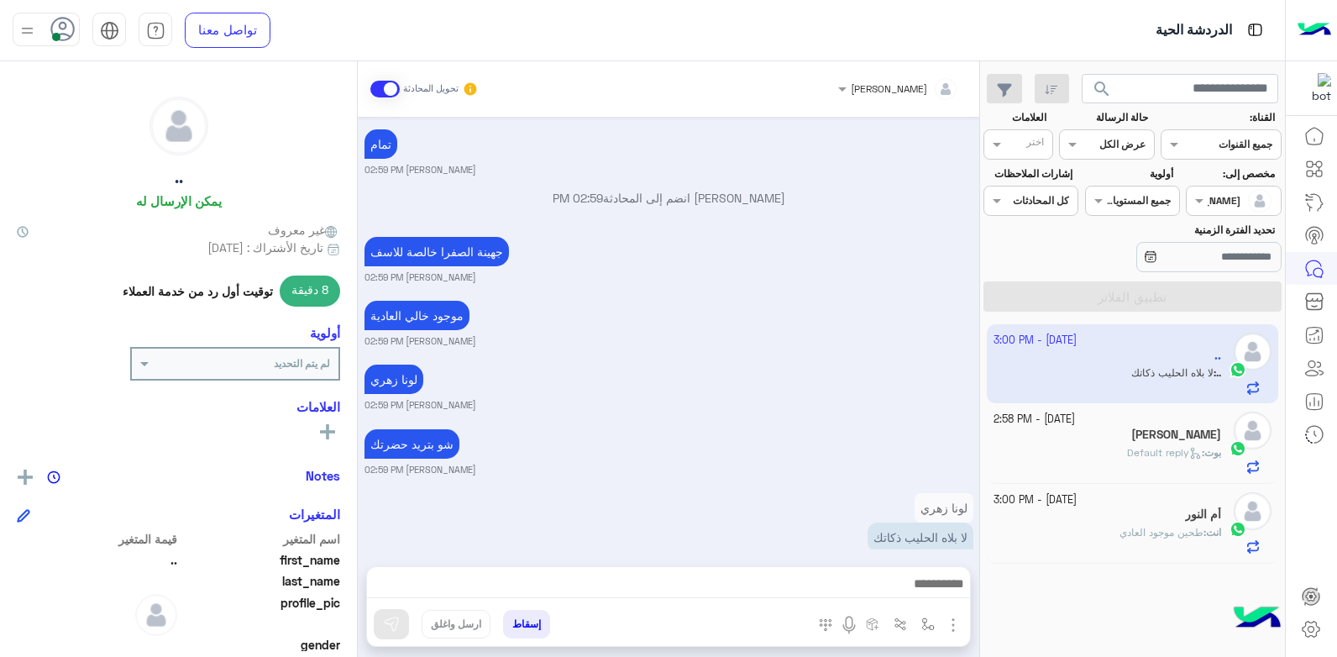
scroll to position [1186, 0]
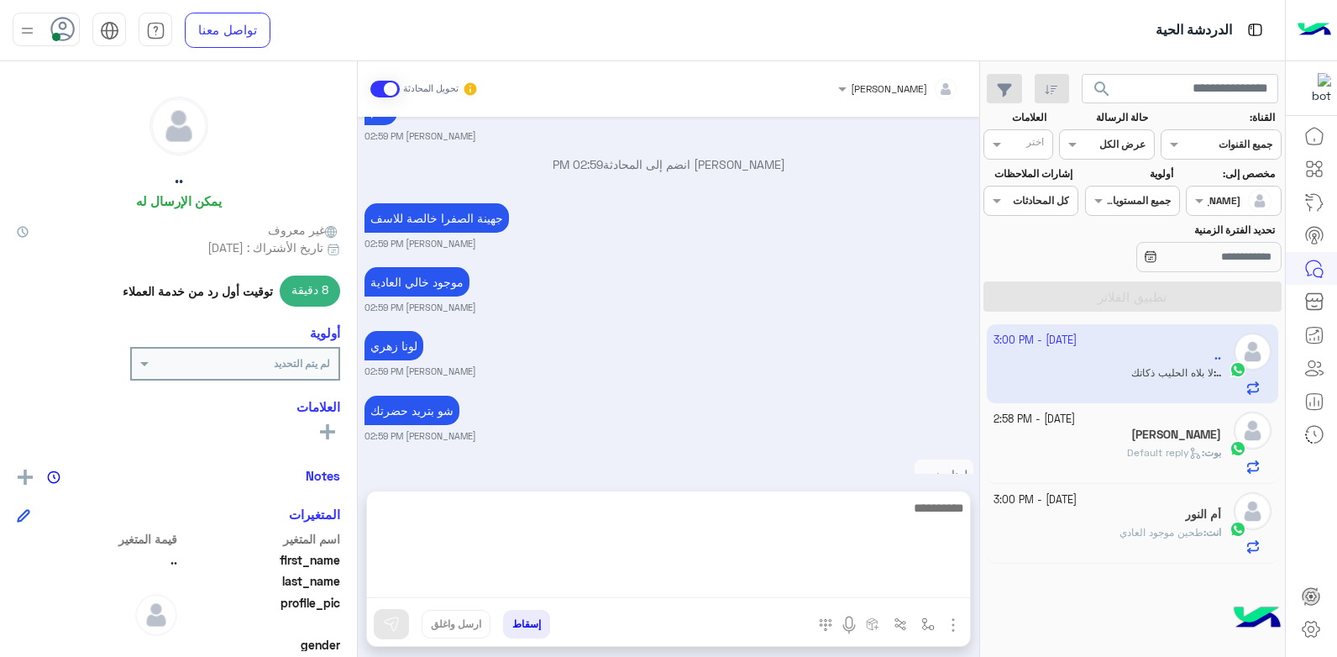
click at [871, 592] on textarea at bounding box center [668, 547] width 603 height 101
type textarea "**********"
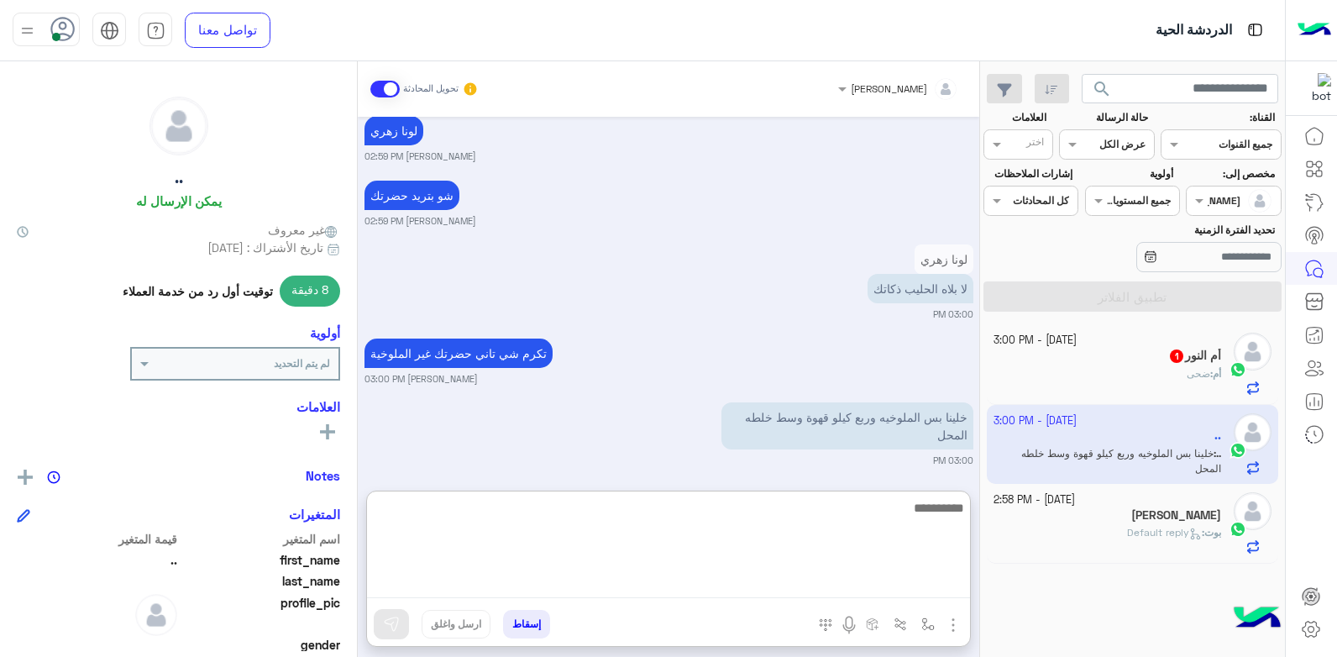
scroll to position [1407, 0]
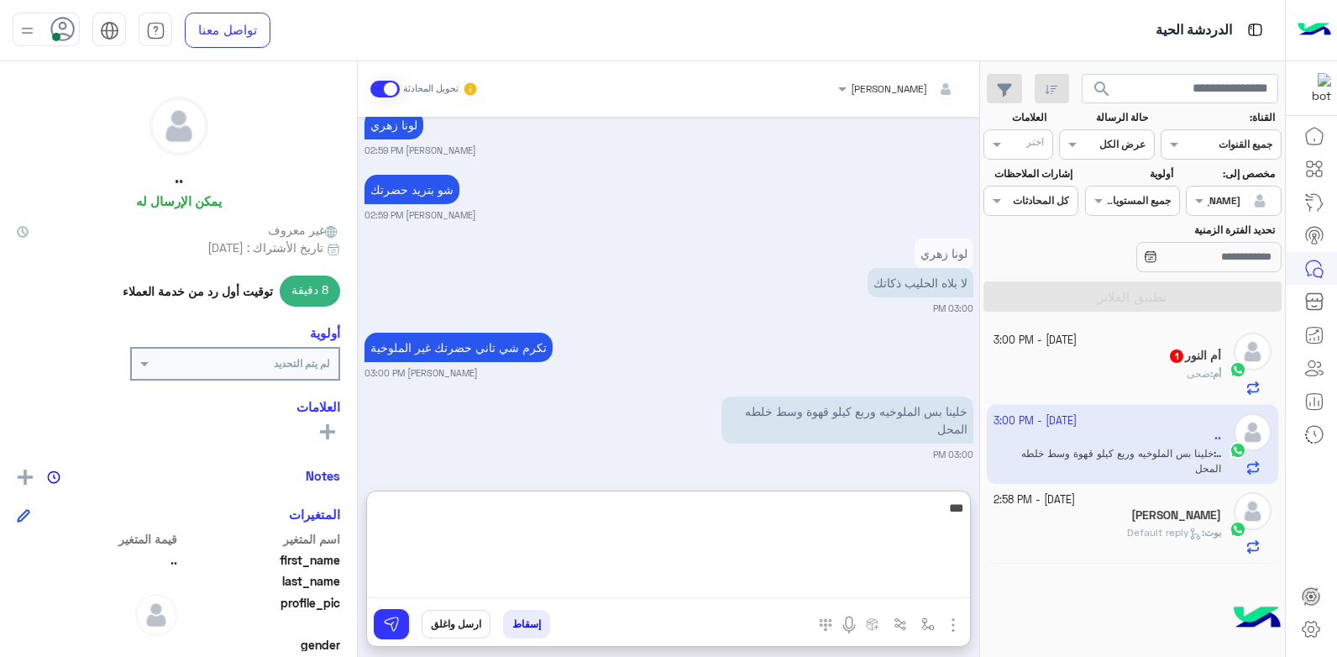
type textarea "****"
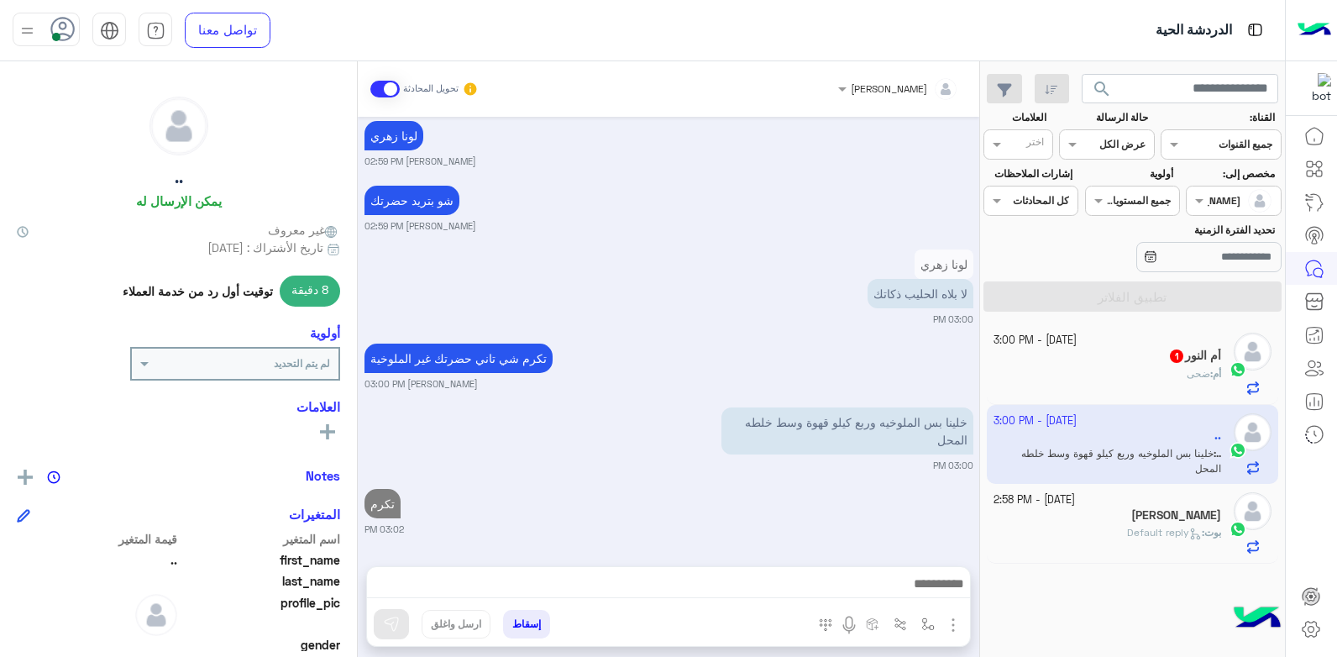
click at [738, 260] on div "[DATE] يلا [PERSON_NAME] 02:37 PM [PERSON_NAME] 02:38 PM ما منيحه فيها اصفر كتي…" at bounding box center [669, 333] width 622 height 433
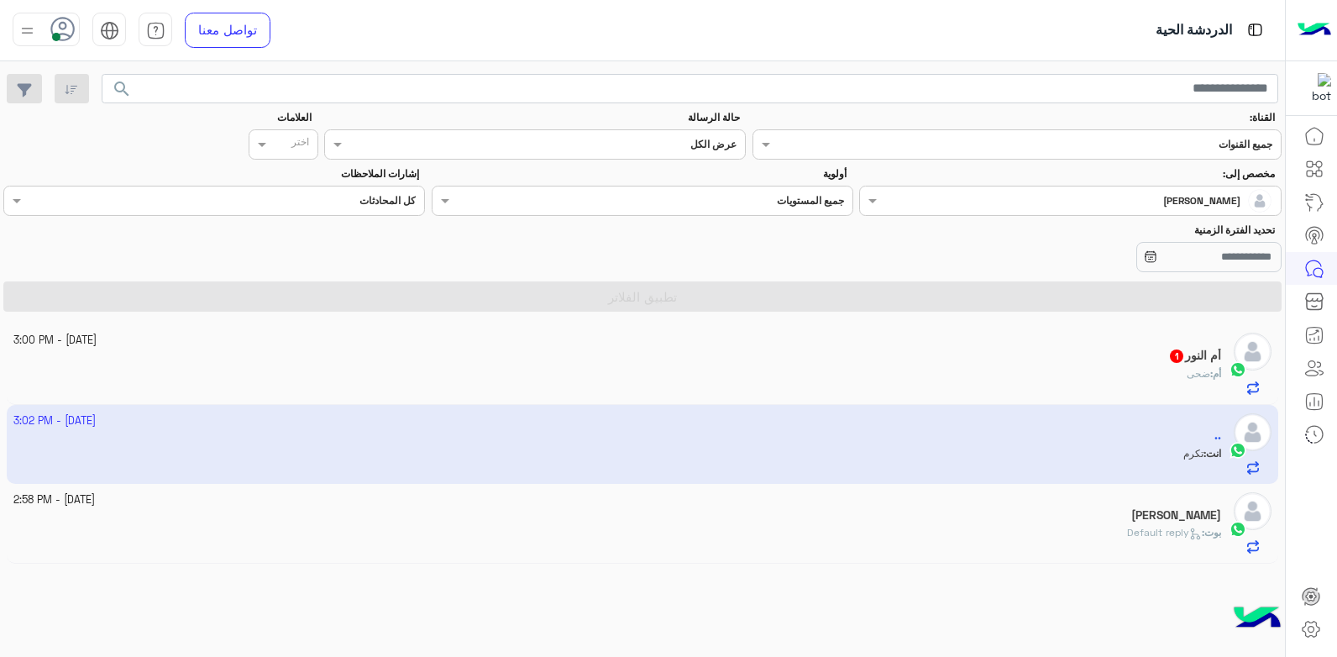
click at [998, 449] on app-inbox-user "[DATE] - 3:02 PM .. انت : تكرم" at bounding box center [643, 444] width 1272 height 79
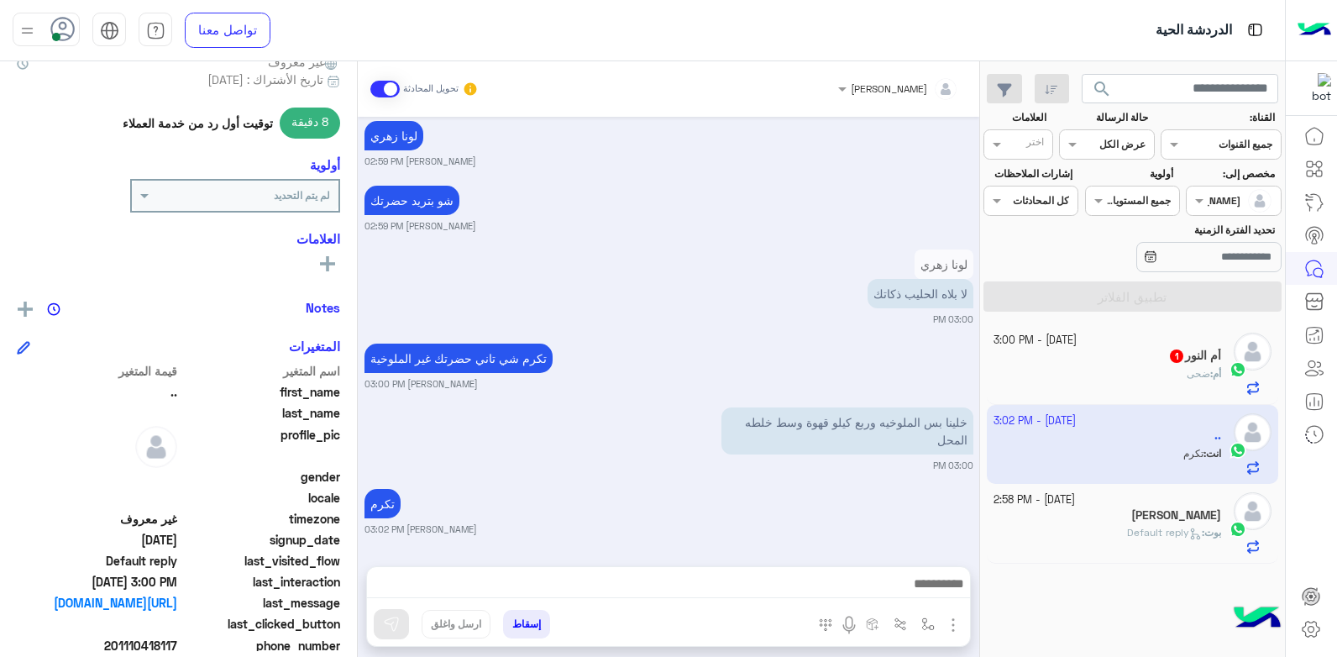
scroll to position [252, 0]
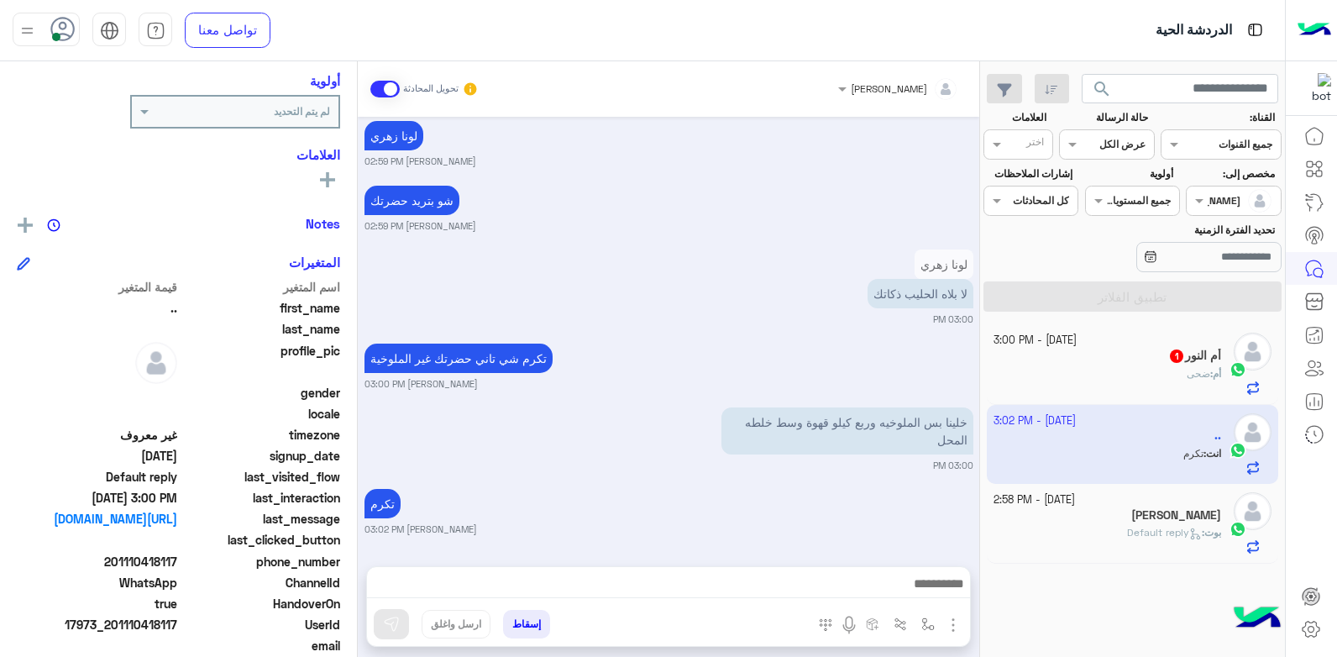
drag, startPoint x: 119, startPoint y: 564, endPoint x: 179, endPoint y: 567, distance: 59.7
click at [177, 567] on span "201110418117" at bounding box center [97, 562] width 160 height 18
copy span "1110418117"
click at [510, 626] on button "إسقاط" at bounding box center [526, 624] width 47 height 29
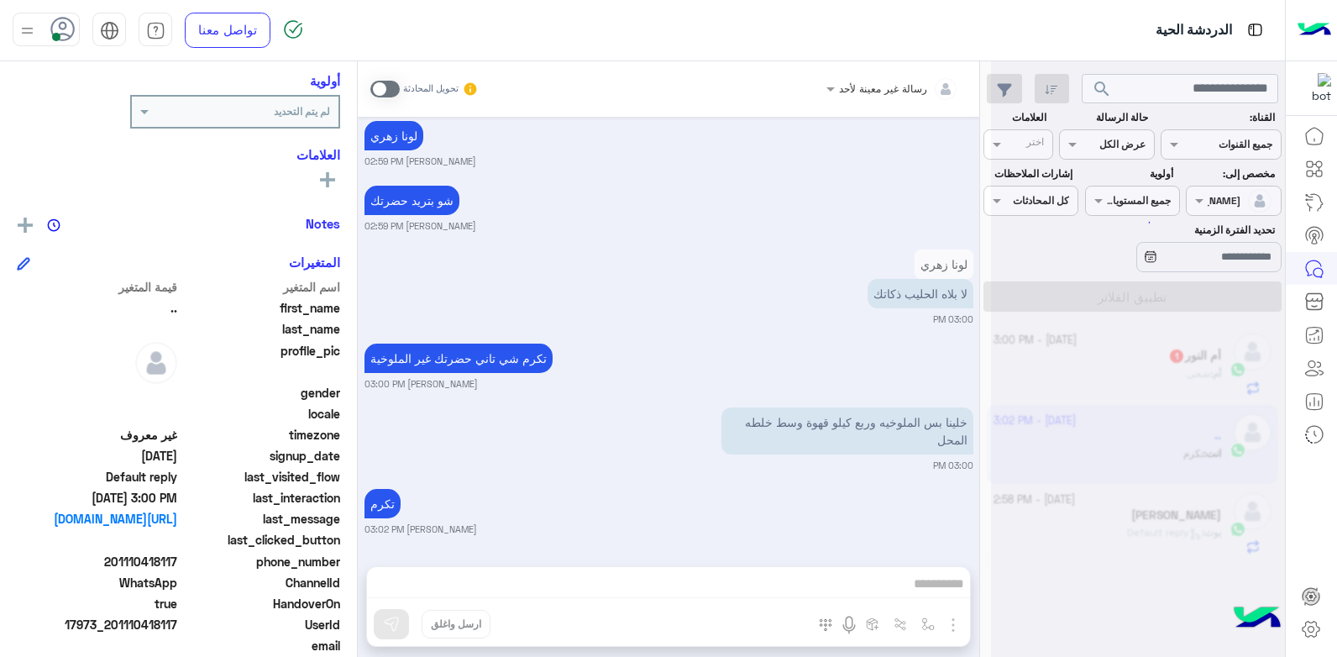
scroll to position [1439, 0]
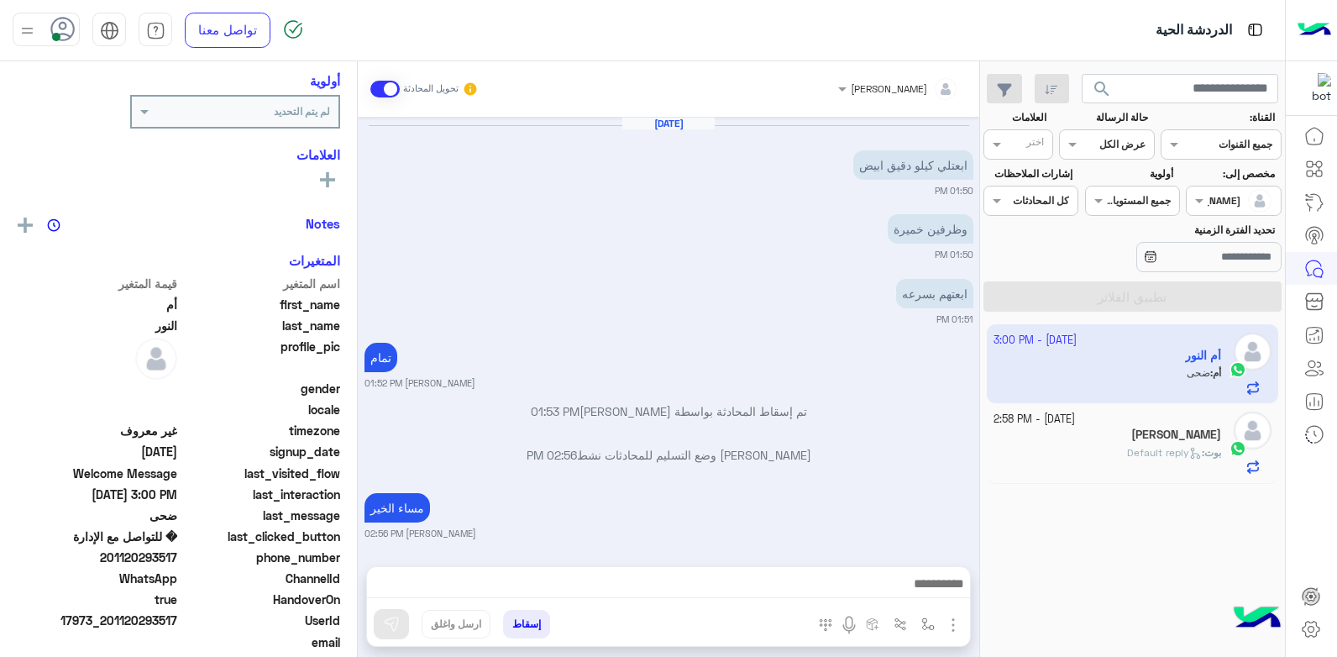
scroll to position [824, 0]
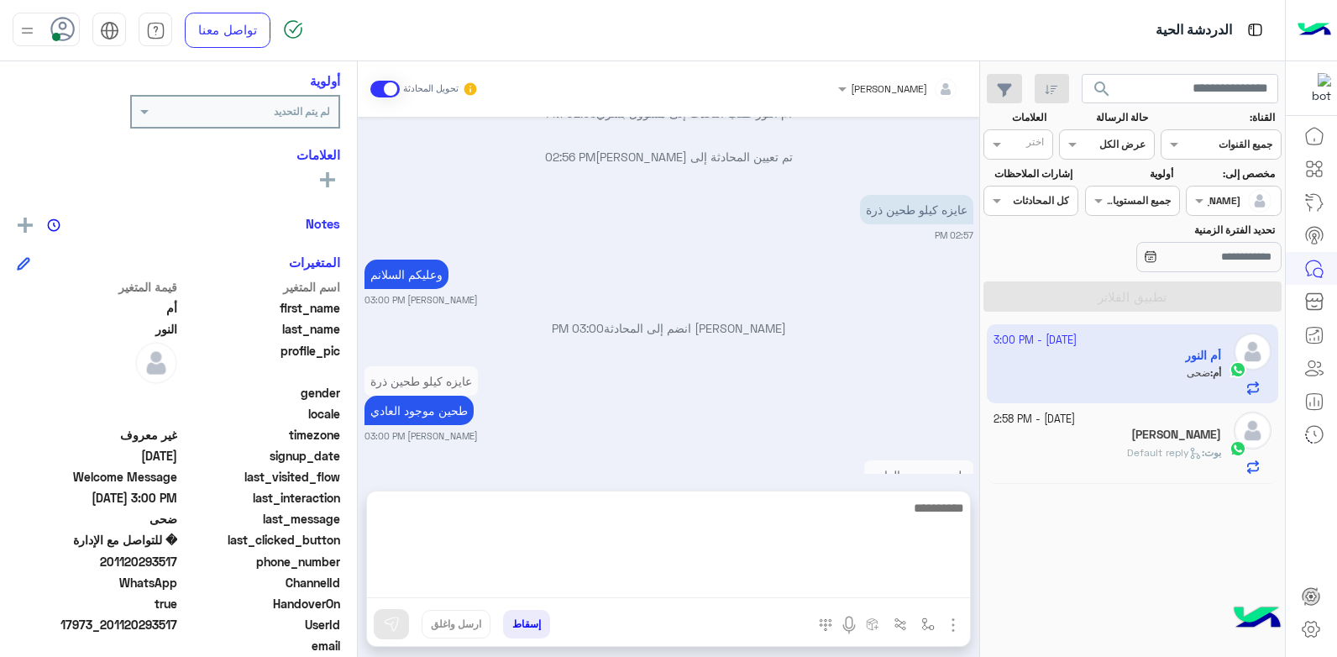
click at [853, 591] on textarea at bounding box center [668, 547] width 603 height 101
type textarea "**"
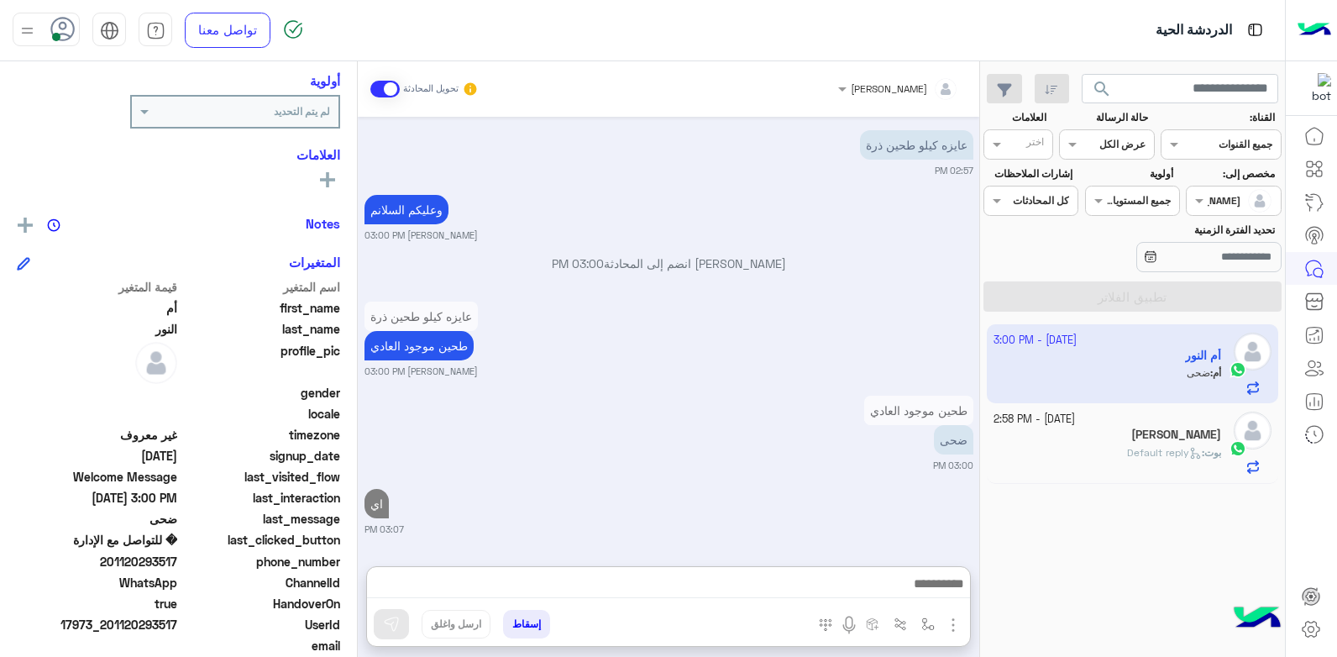
click at [650, 297] on div "عايزه كيلو طحين ذرة طحين موجود العادي بشار قطان 03:00 PM" at bounding box center [669, 337] width 609 height 81
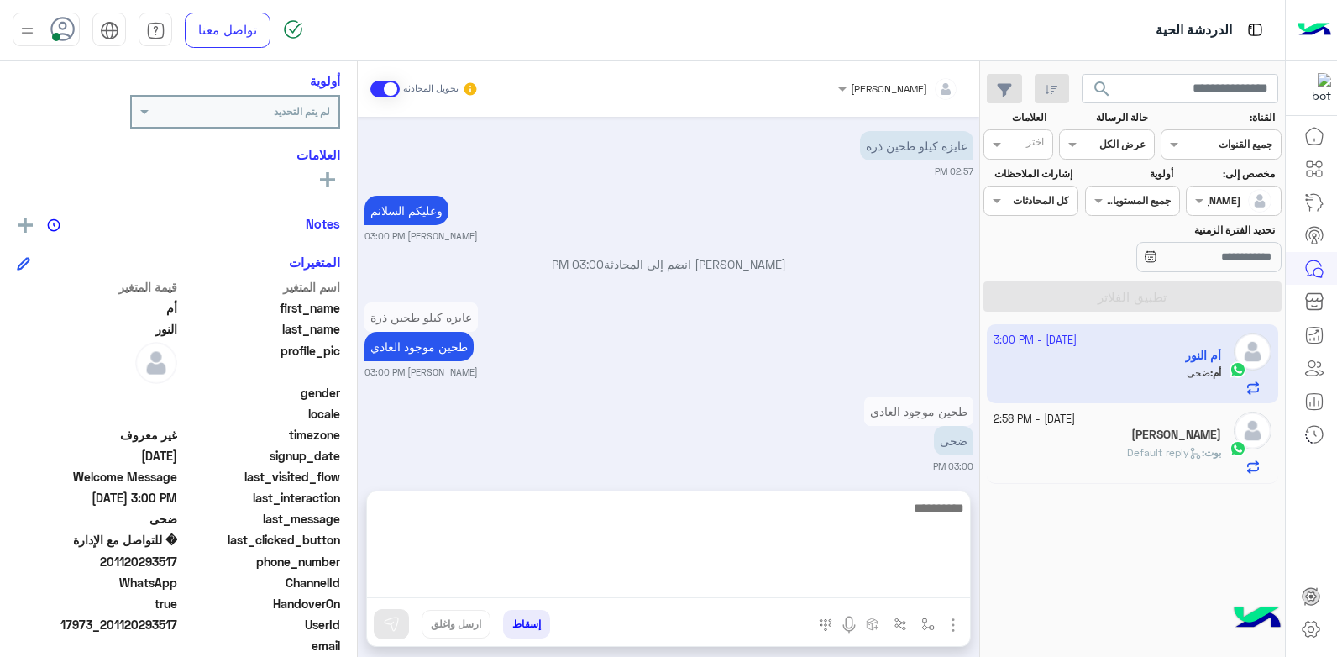
click at [827, 585] on textarea at bounding box center [668, 547] width 603 height 101
type textarea "**********"
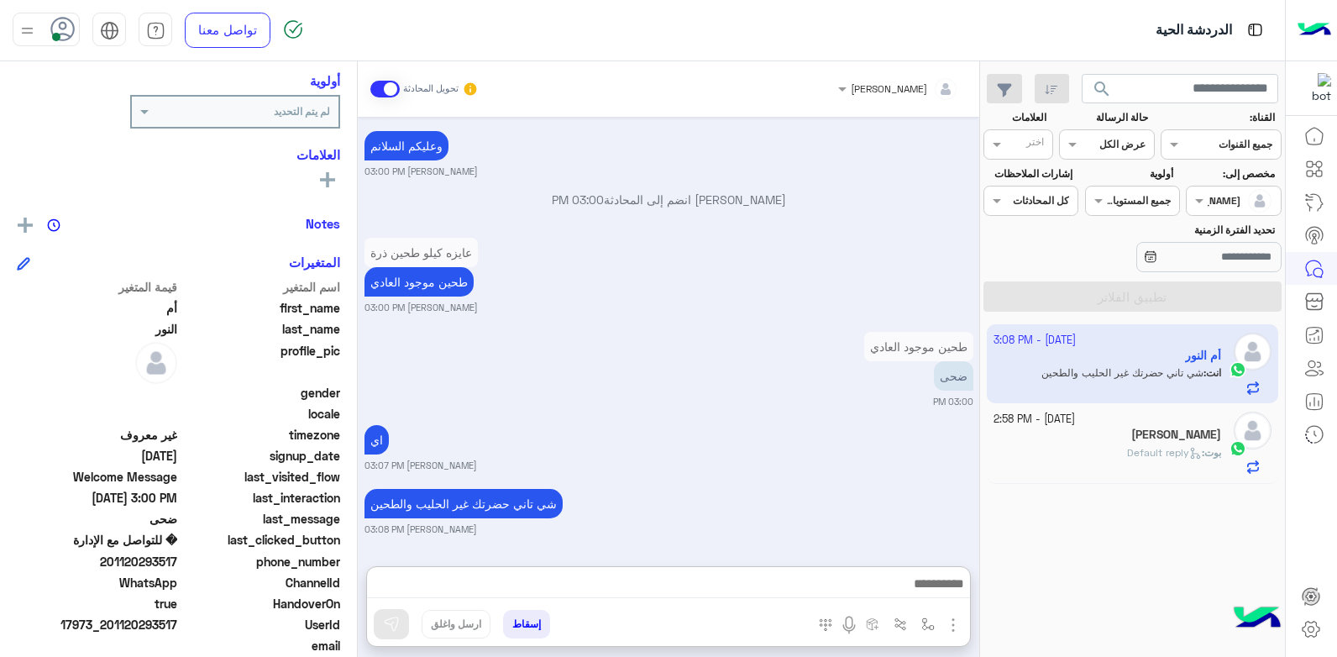
click at [1083, 451] on div "بوت : Default reply" at bounding box center [1108, 459] width 228 height 29
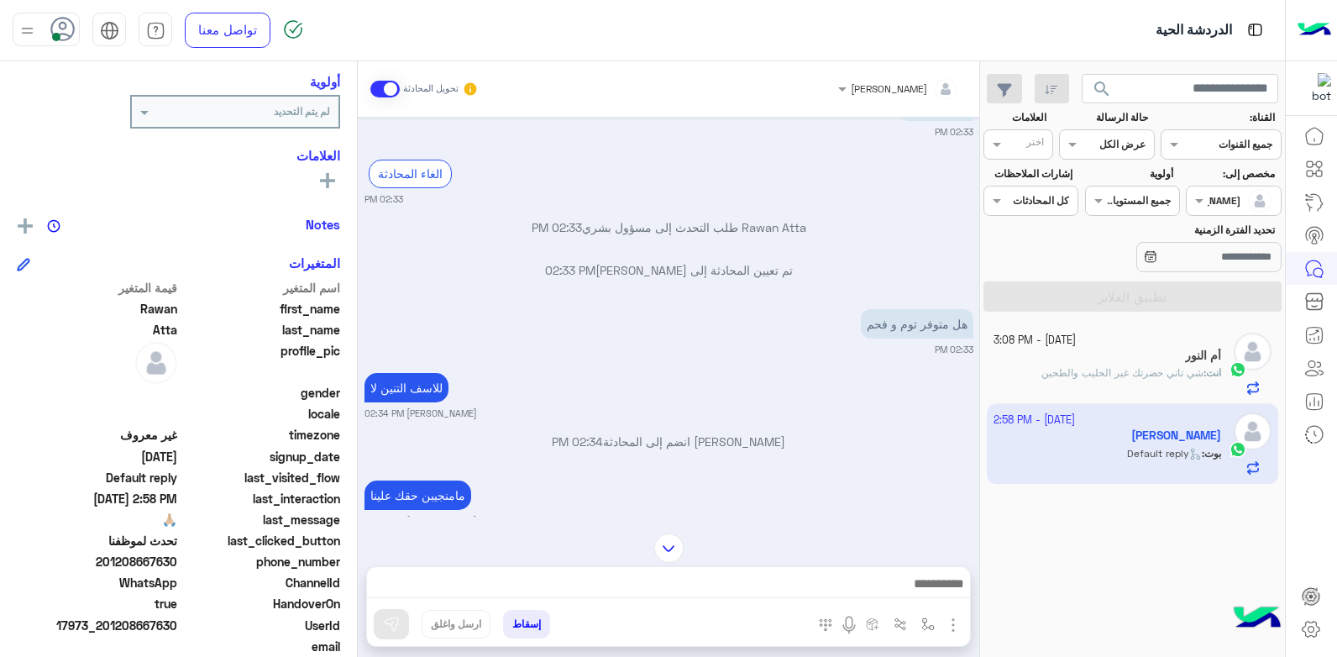
scroll to position [980, 0]
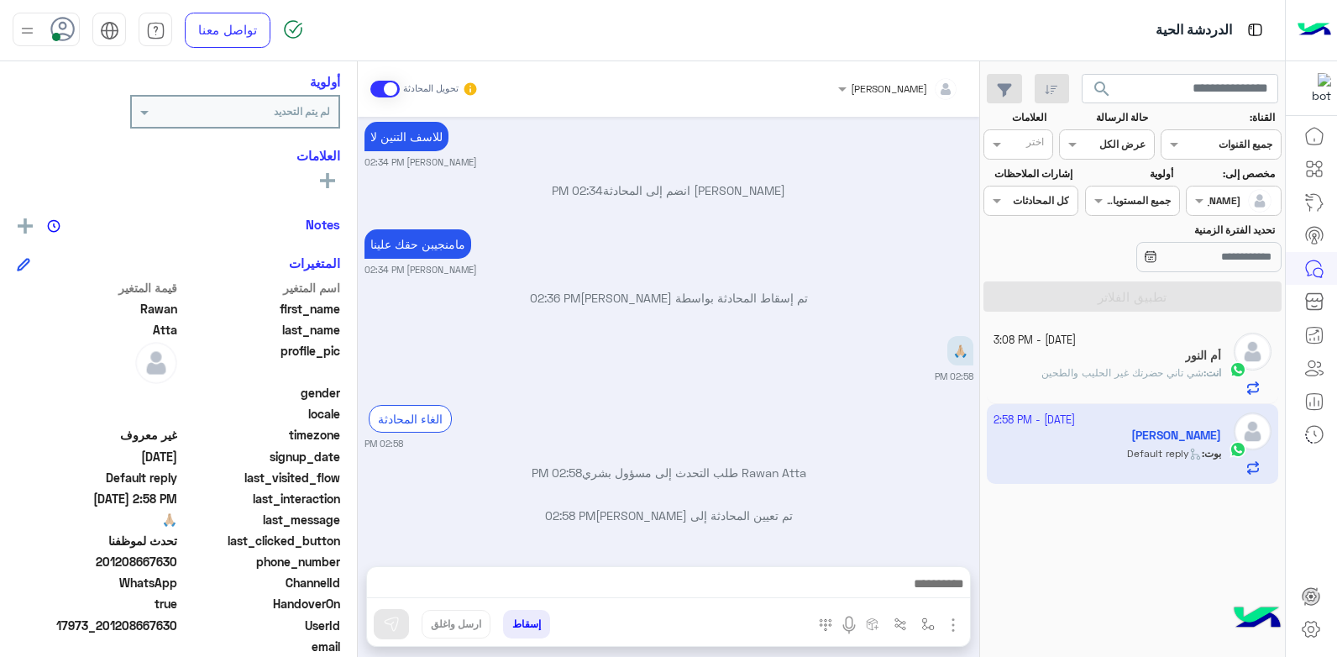
click at [522, 623] on button "إسقاط" at bounding box center [526, 624] width 47 height 29
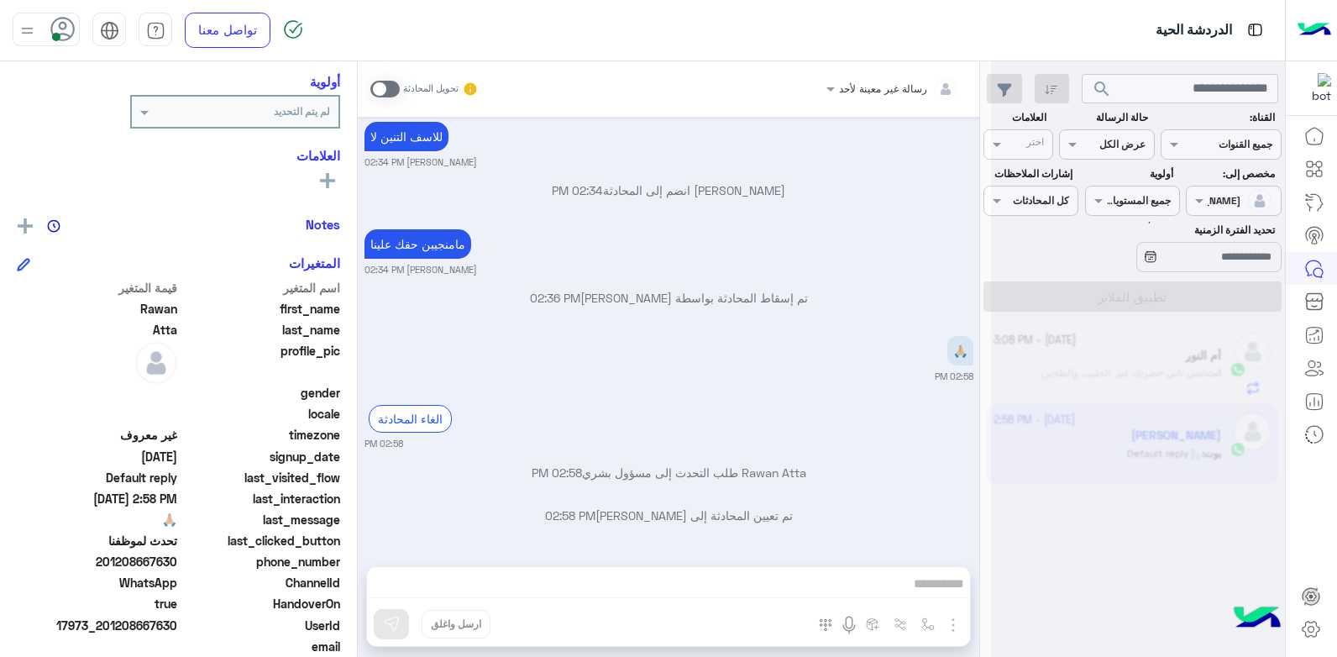
scroll to position [1024, 0]
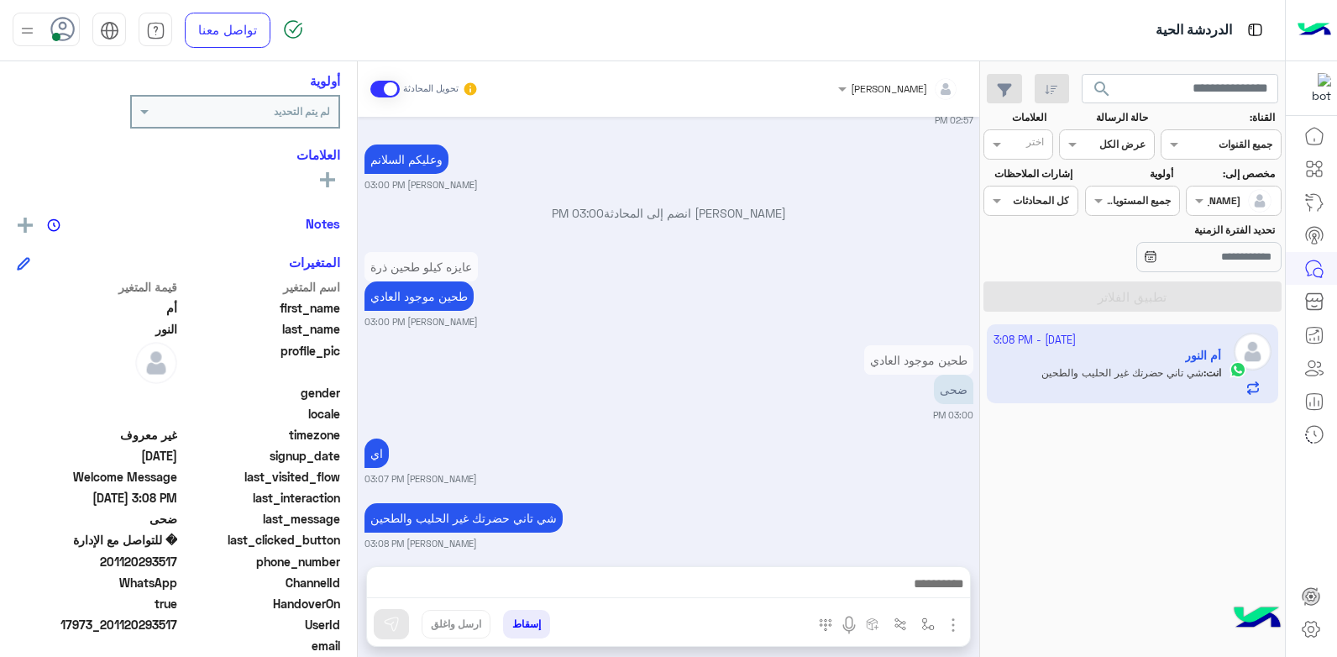
scroll to position [824, 0]
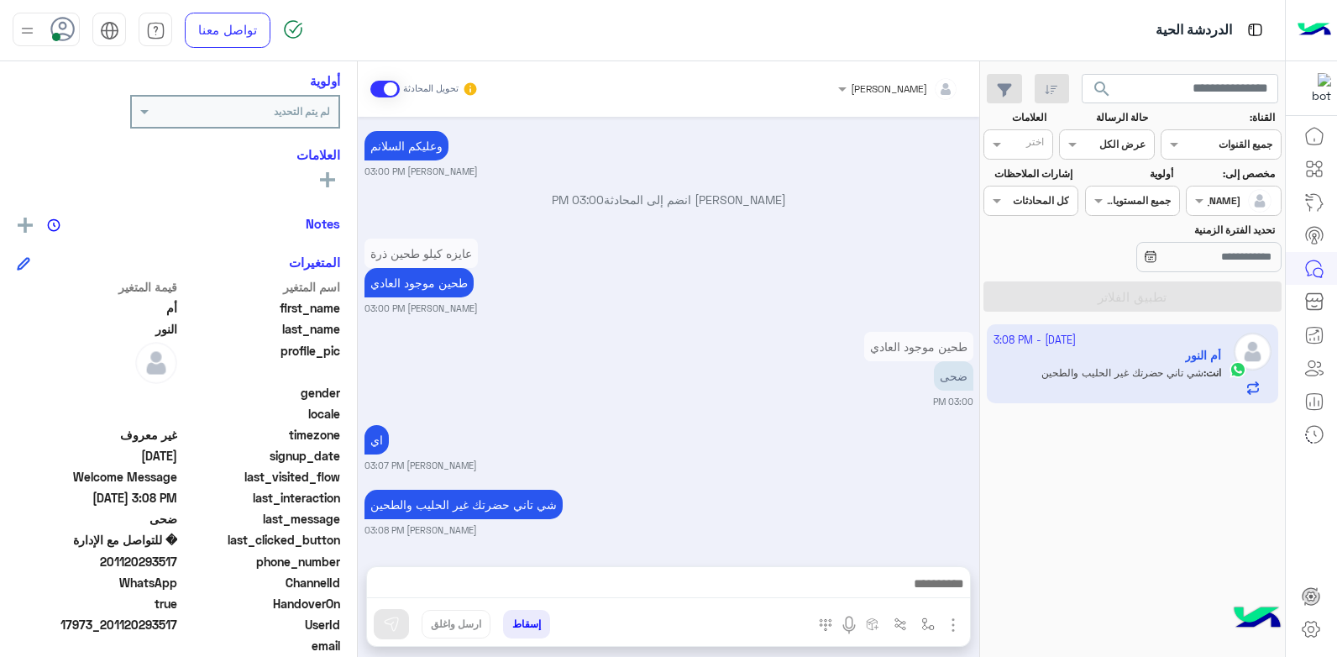
drag, startPoint x: 110, startPoint y: 624, endPoint x: 179, endPoint y: 624, distance: 68.9
click at [177, 624] on span "17973_201120293517" at bounding box center [97, 625] width 160 height 18
copy span "01120293517"
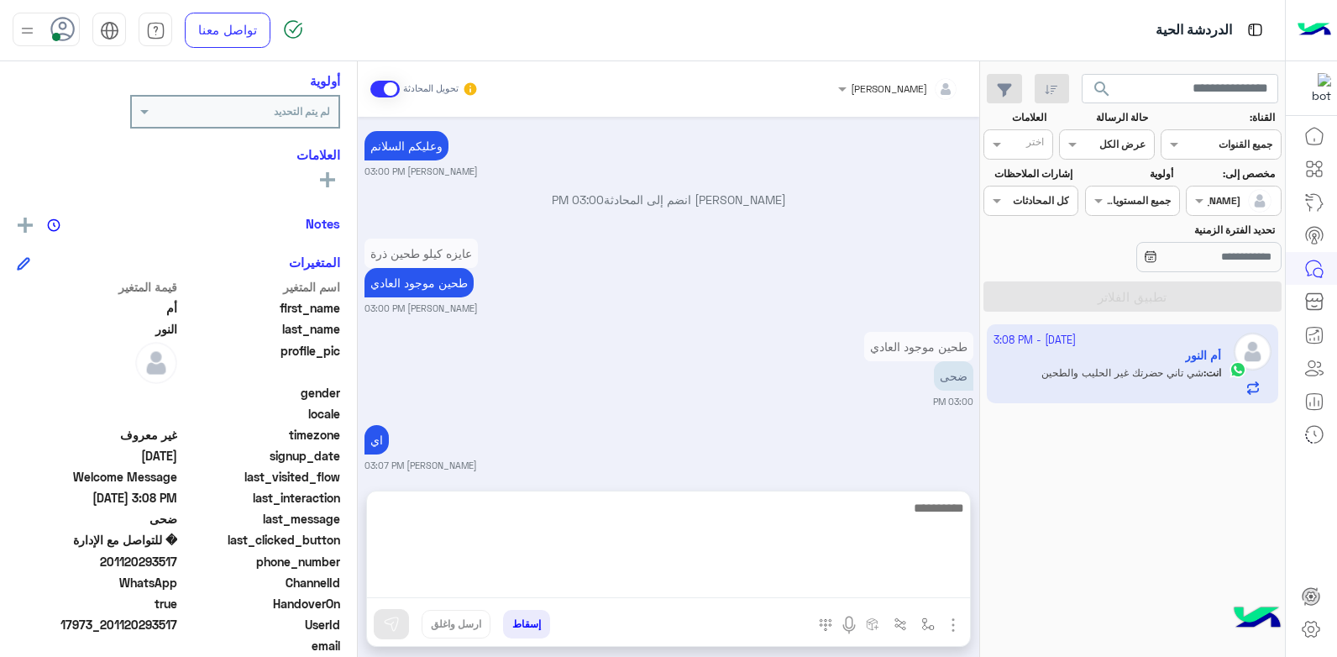
click at [889, 595] on textarea at bounding box center [668, 547] width 603 height 101
type textarea "*"
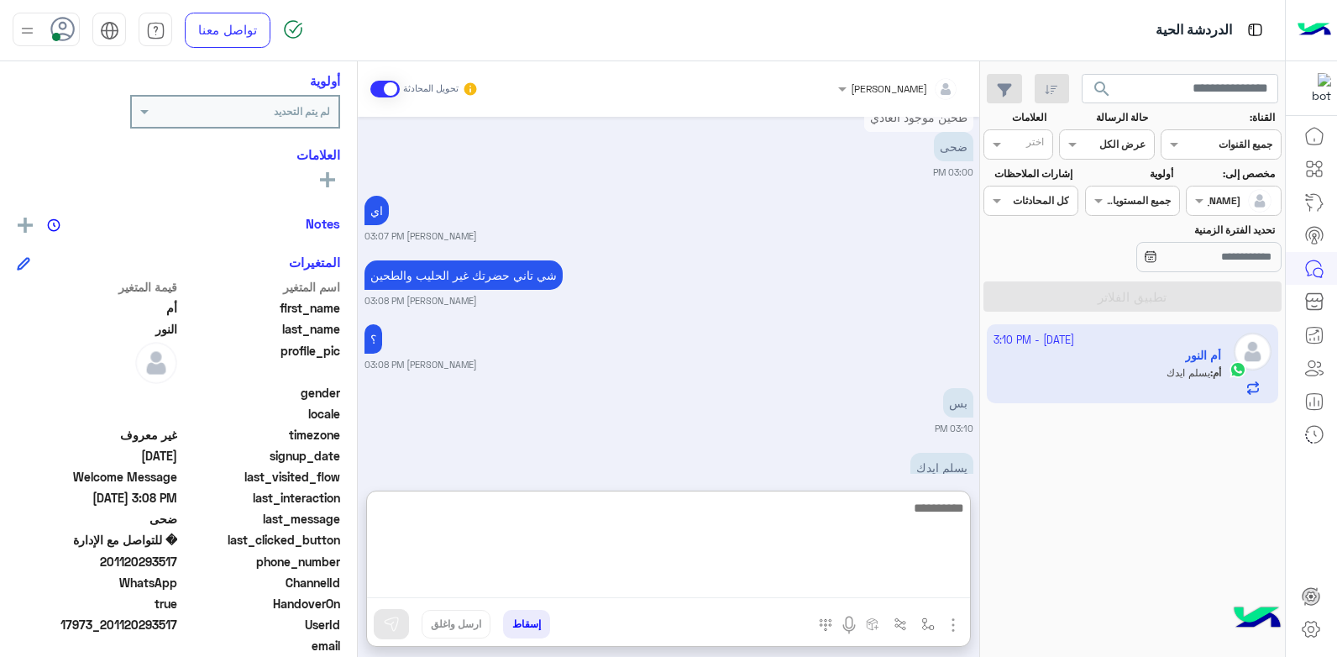
scroll to position [1092, 0]
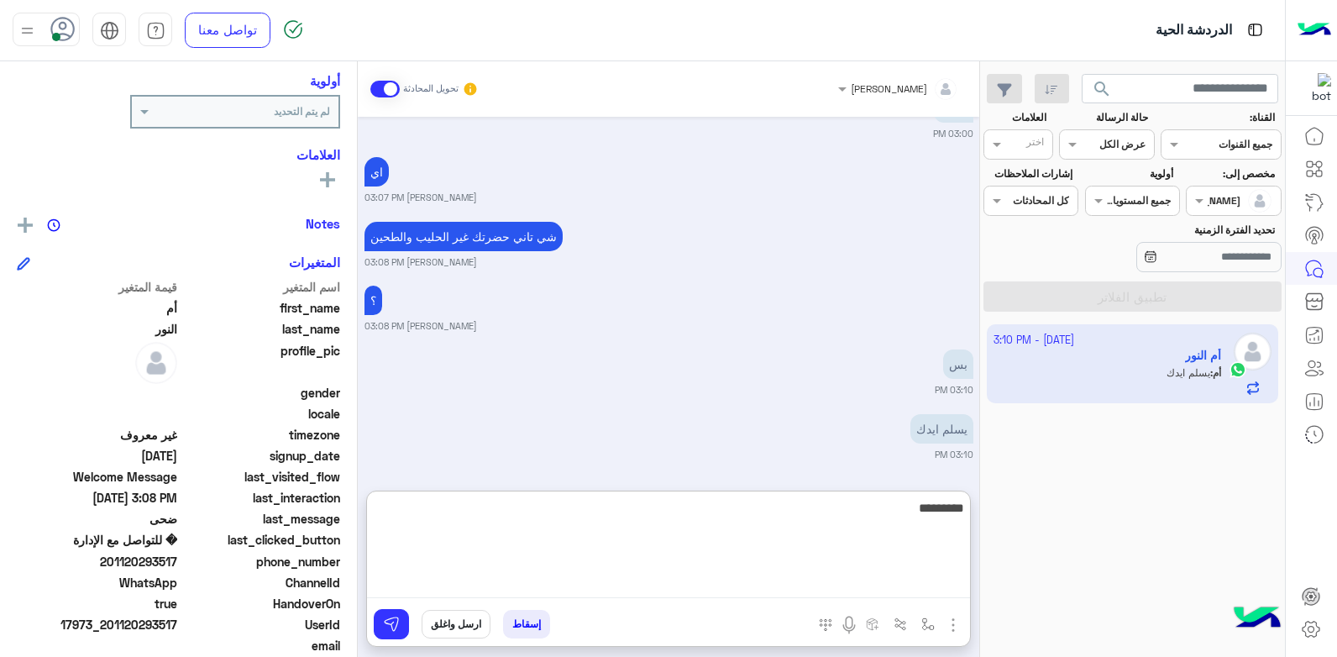
type textarea "**********"
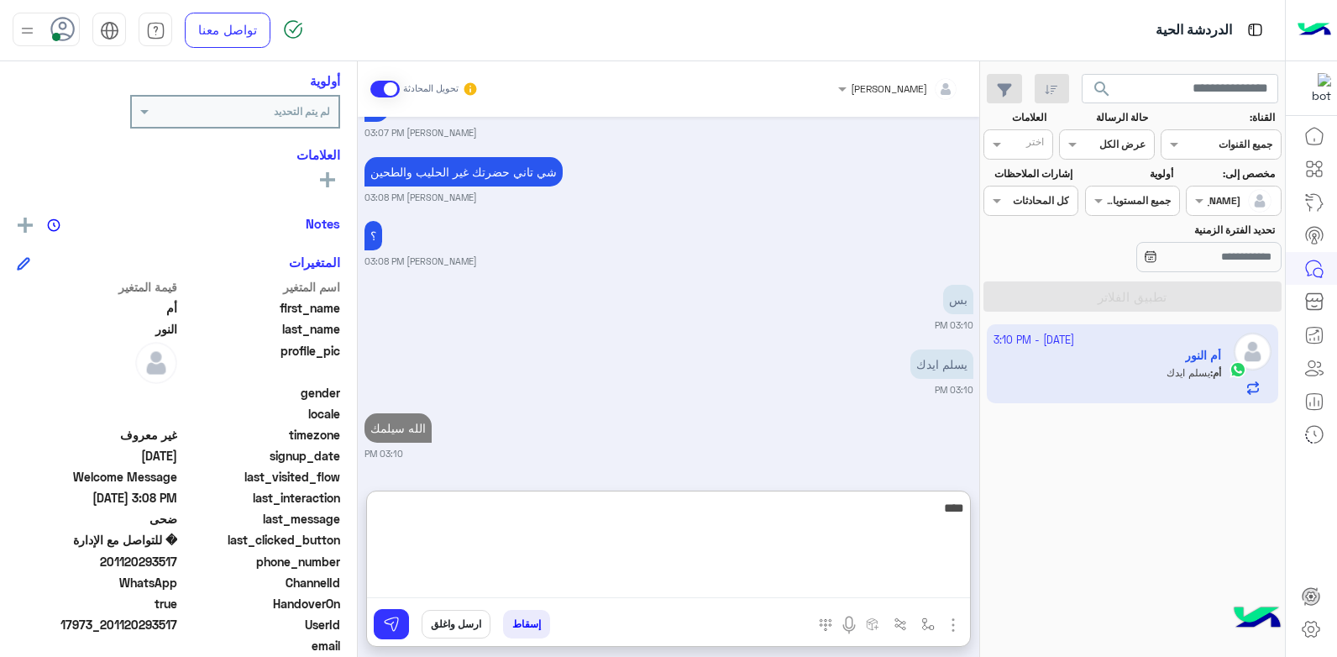
type textarea "*****"
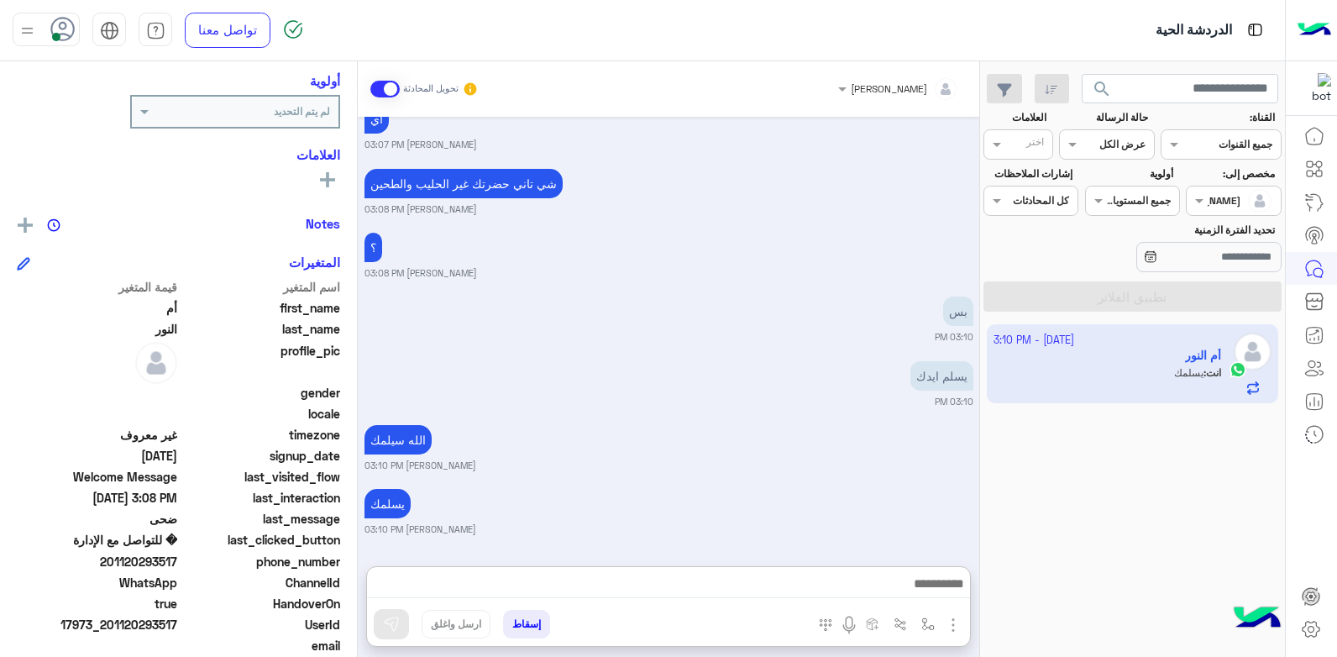
click at [522, 620] on button "إسقاط" at bounding box center [526, 624] width 47 height 29
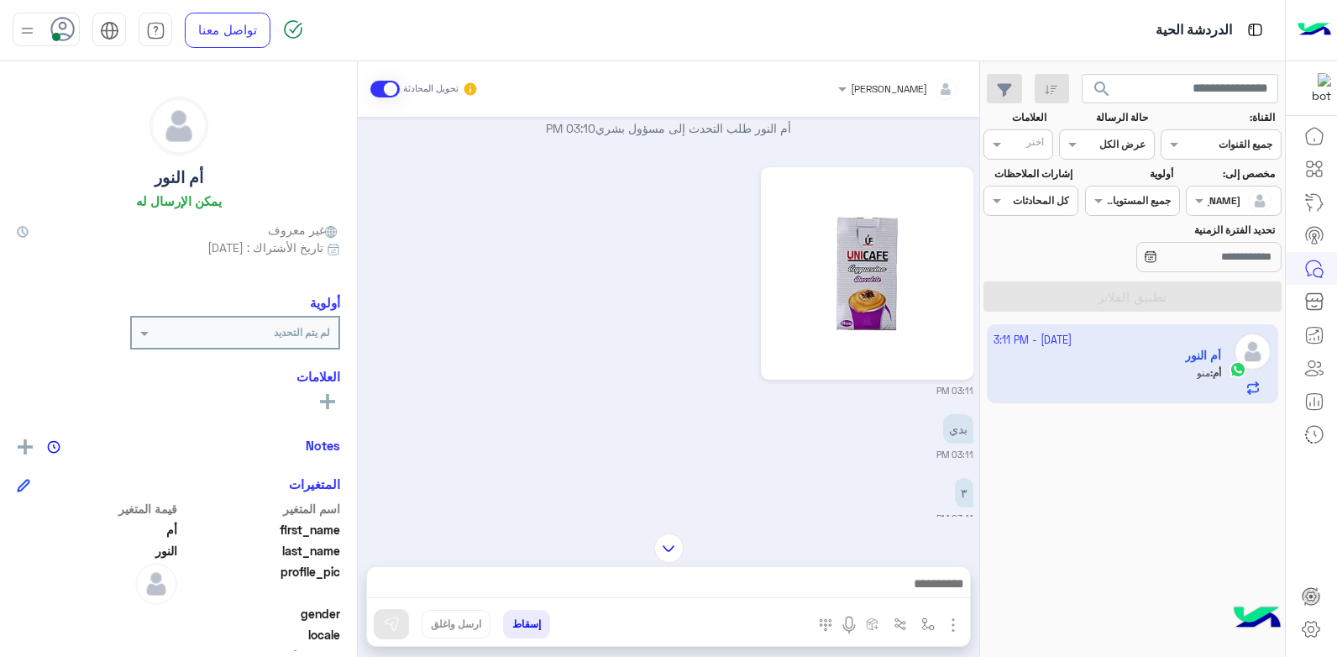
scroll to position [1255, 0]
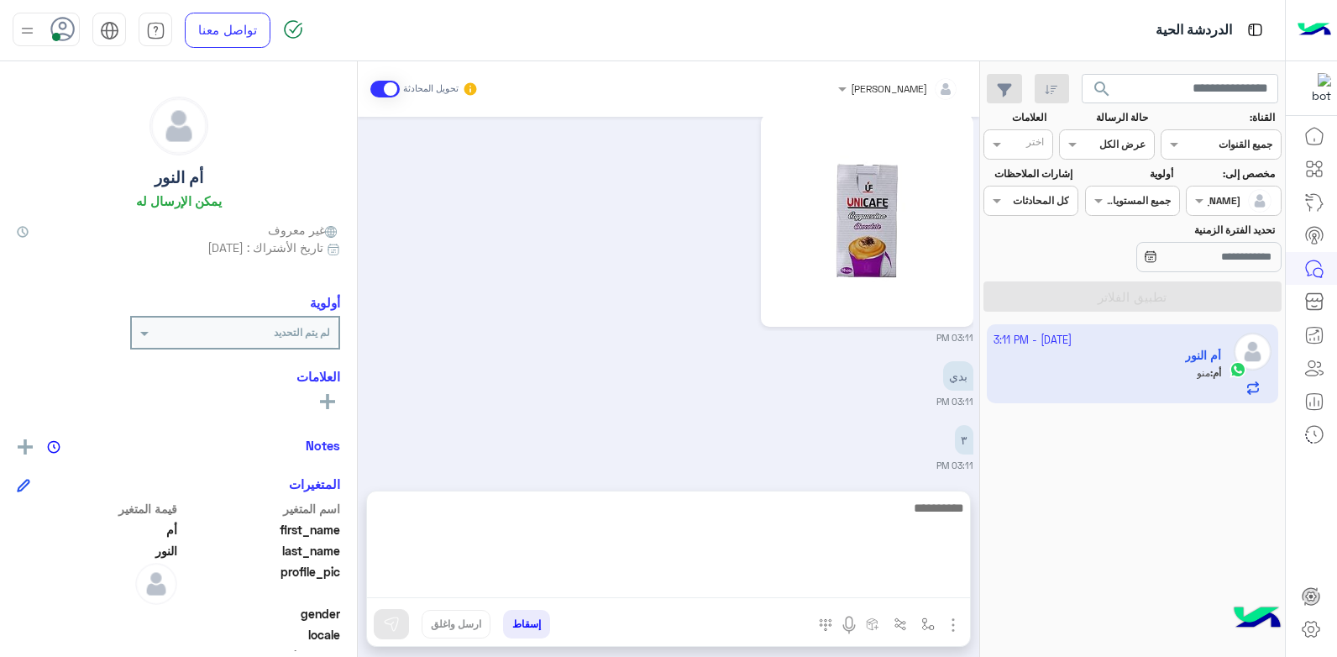
click at [841, 585] on textarea at bounding box center [668, 547] width 603 height 101
type textarea "****"
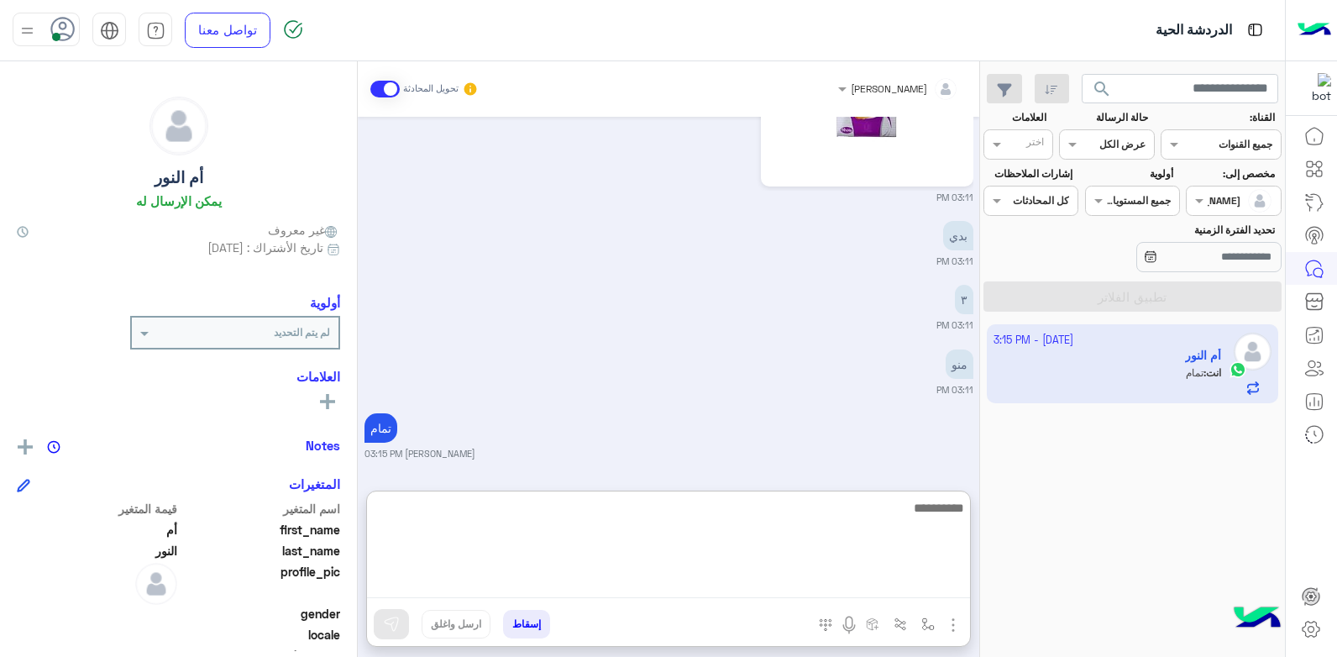
scroll to position [1438, 0]
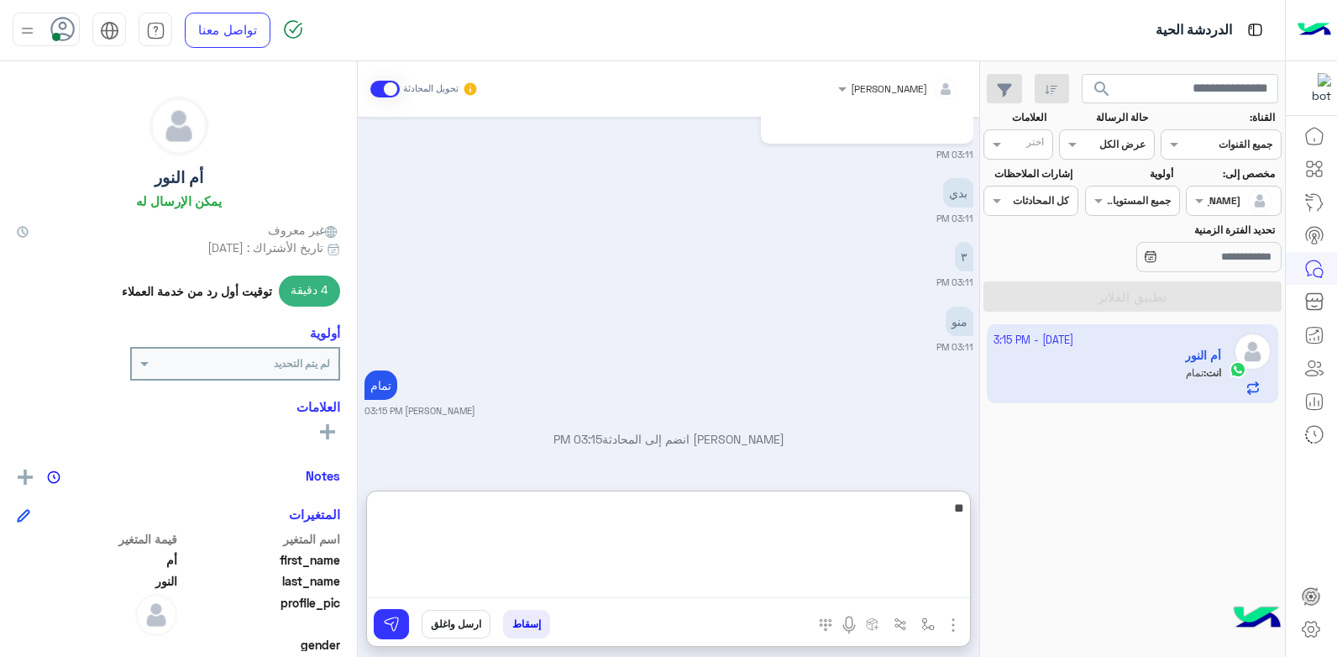
type textarea "*"
type textarea "**********"
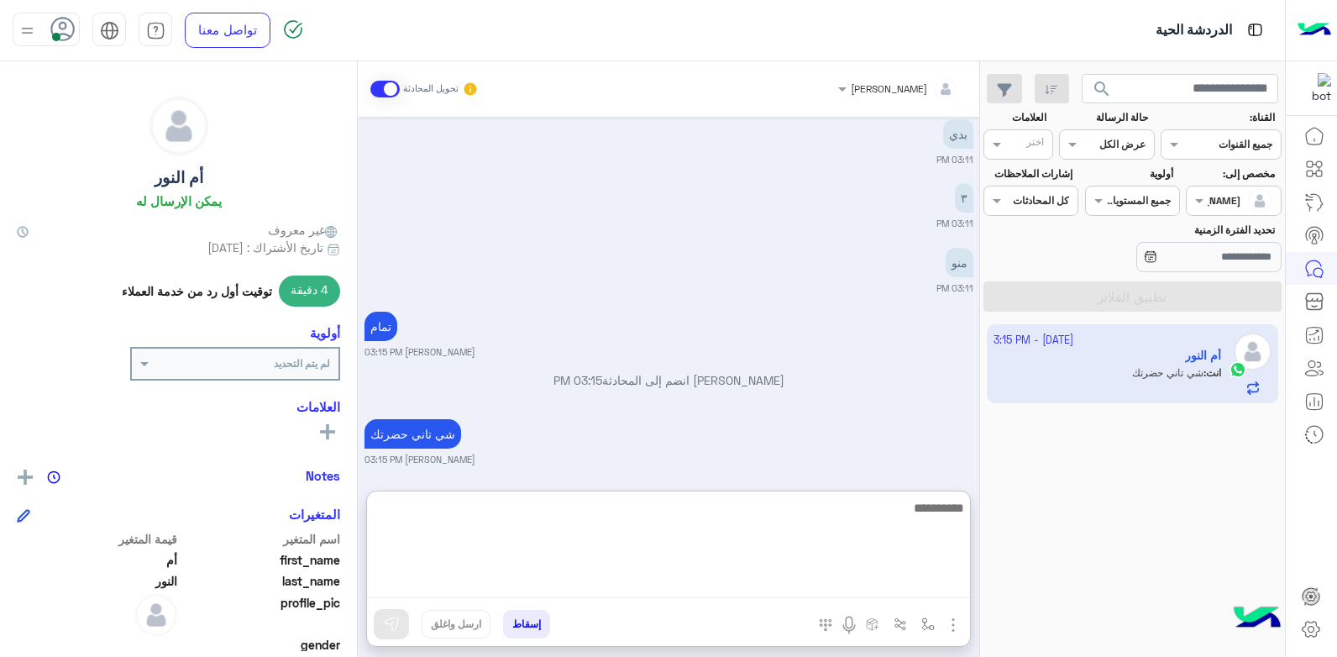
scroll to position [1502, 0]
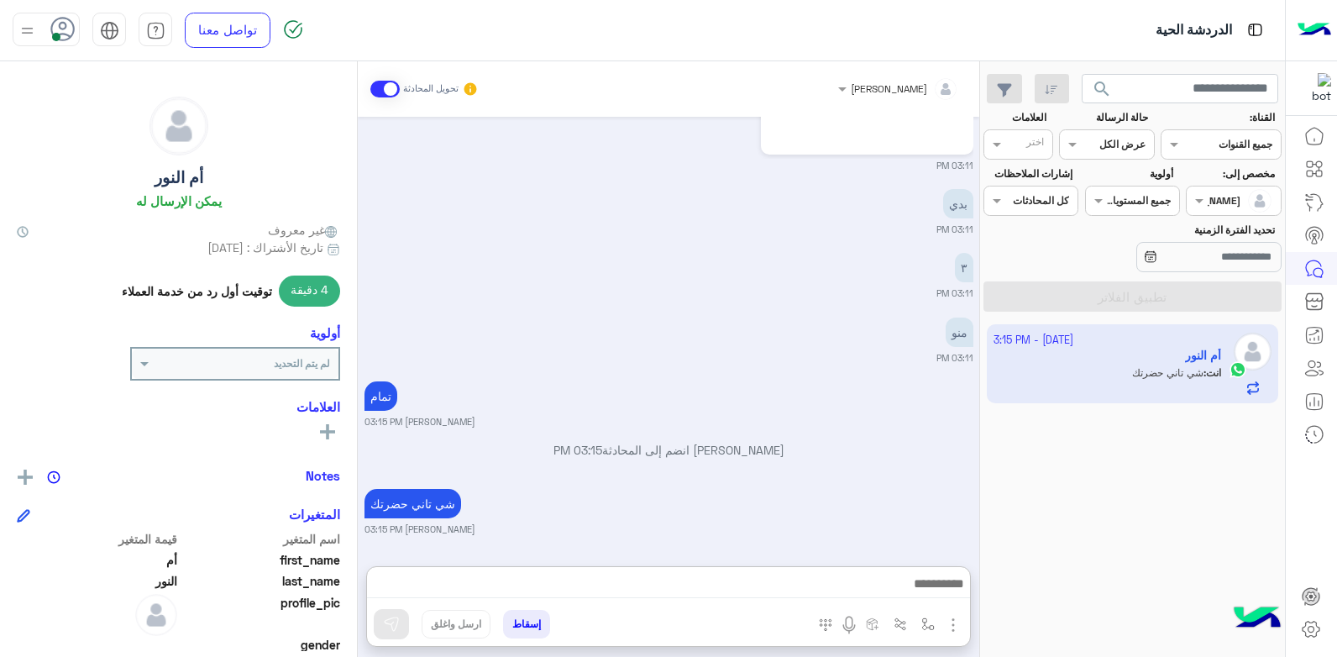
click at [930, 407] on div "Oct 8, 2025 عايزه حليب جهينه لتر 02:56 PM أم النور طلب التحدث إلى مسؤول بشري 02…" at bounding box center [669, 333] width 622 height 433
click at [515, 623] on button "إسقاط" at bounding box center [526, 624] width 47 height 29
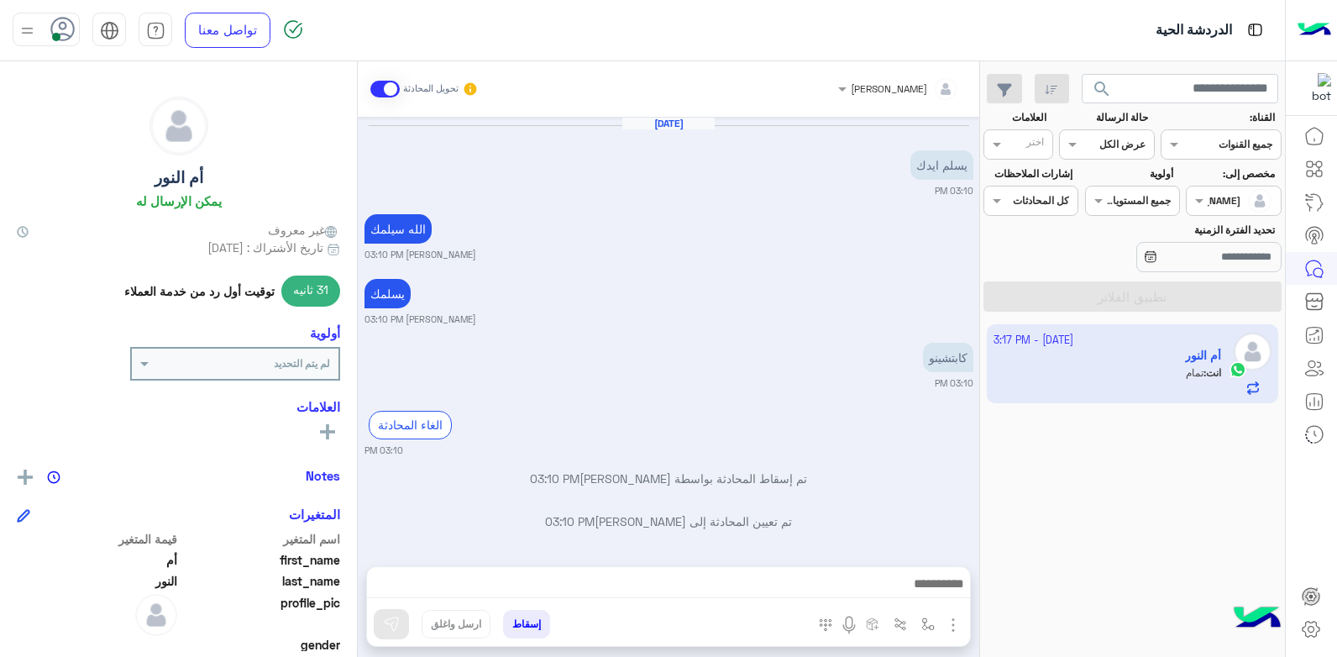
scroll to position [1073, 0]
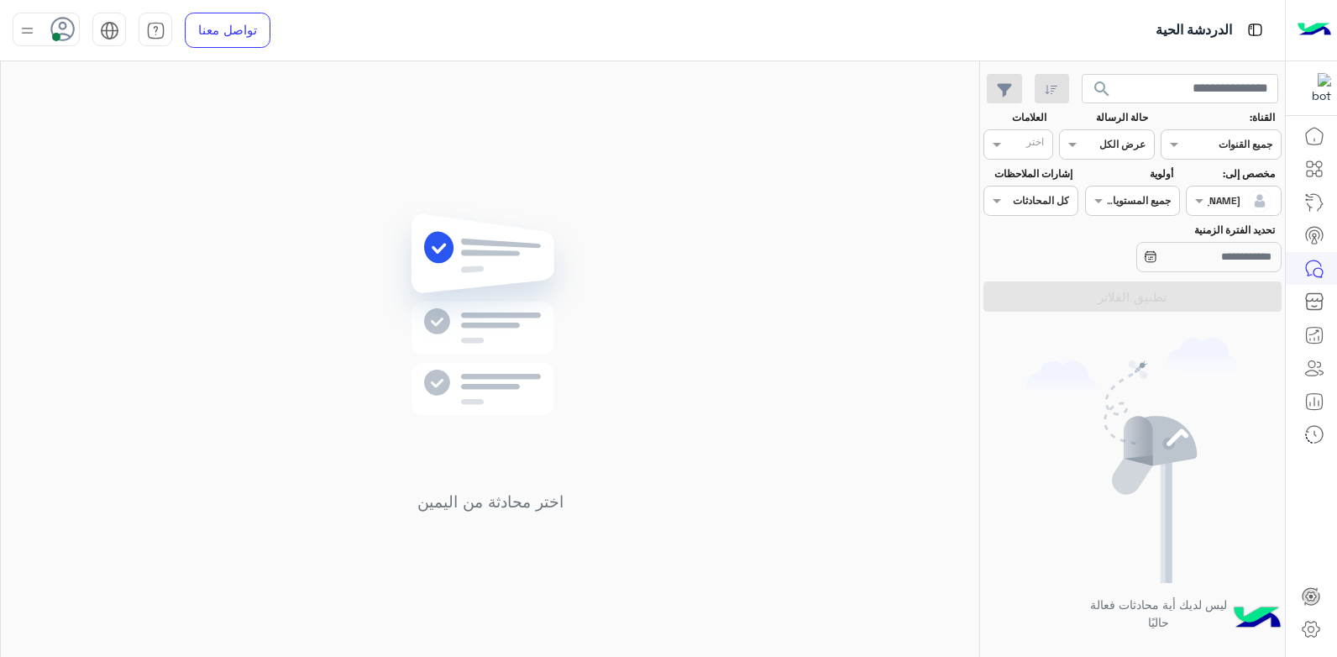
click at [59, 35] on span at bounding box center [56, 37] width 8 height 8
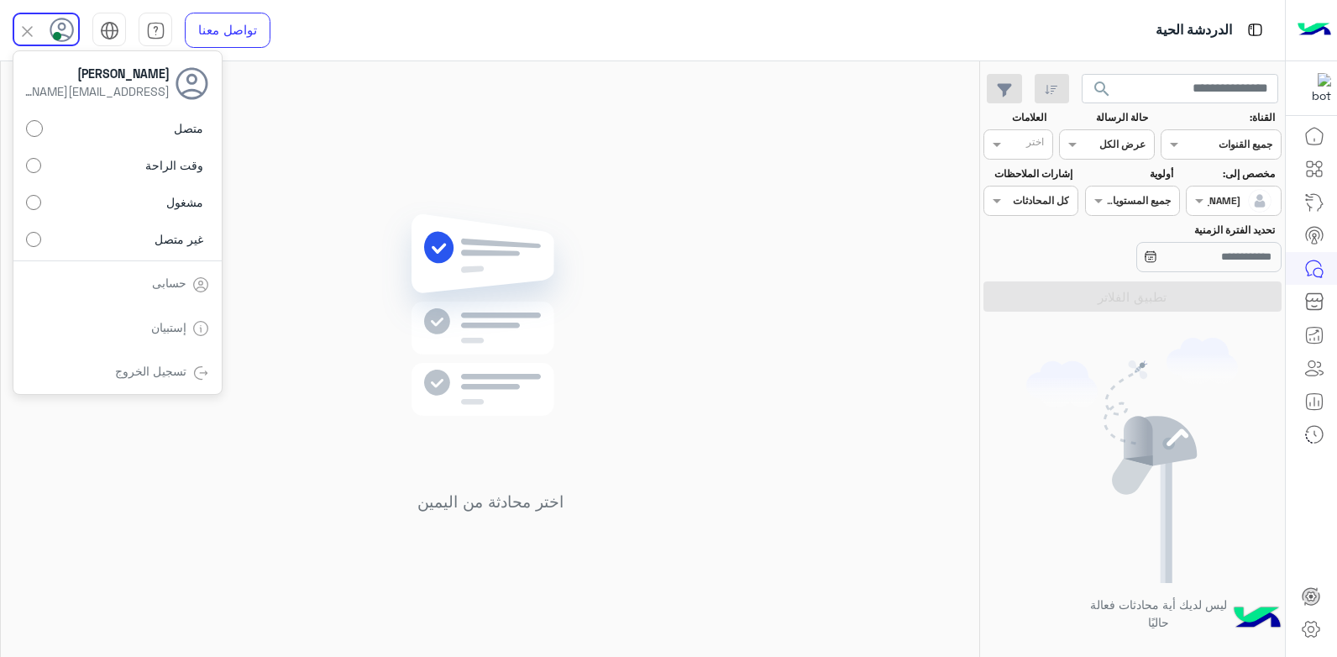
click at [100, 242] on label "غير متصل" at bounding box center [117, 238] width 183 height 30
click at [146, 370] on link "تسجيل الخروج" at bounding box center [150, 371] width 71 height 14
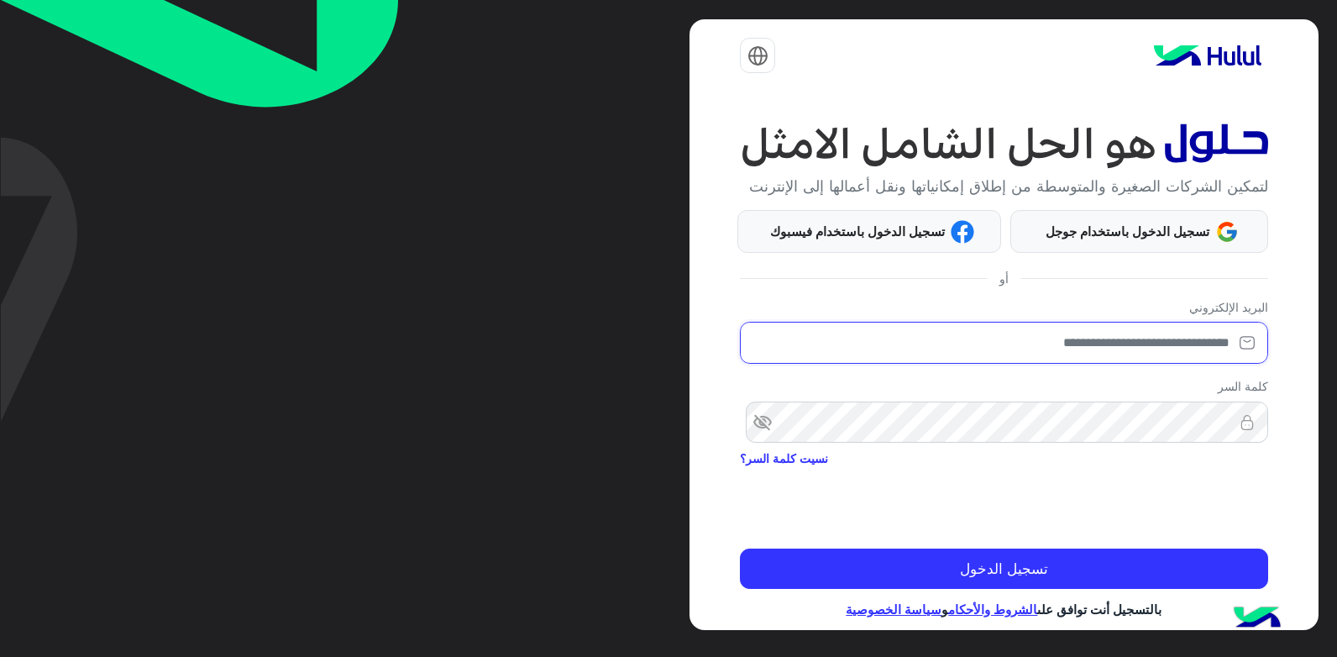
drag, startPoint x: 950, startPoint y: 370, endPoint x: 954, endPoint y: 361, distance: 10.1
click at [951, 364] on input "email" at bounding box center [1003, 343] width 527 height 42
type input "**********"
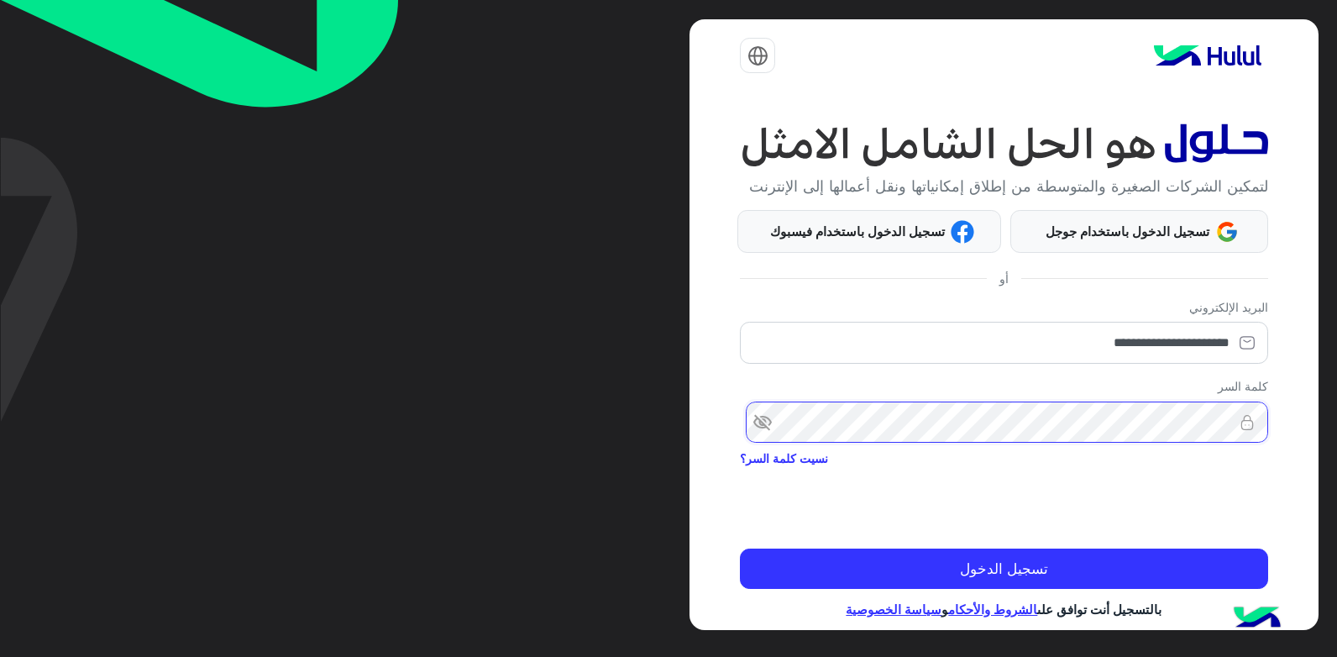
click at [740, 548] on button "تسجيل الدخول" at bounding box center [1003, 568] width 527 height 40
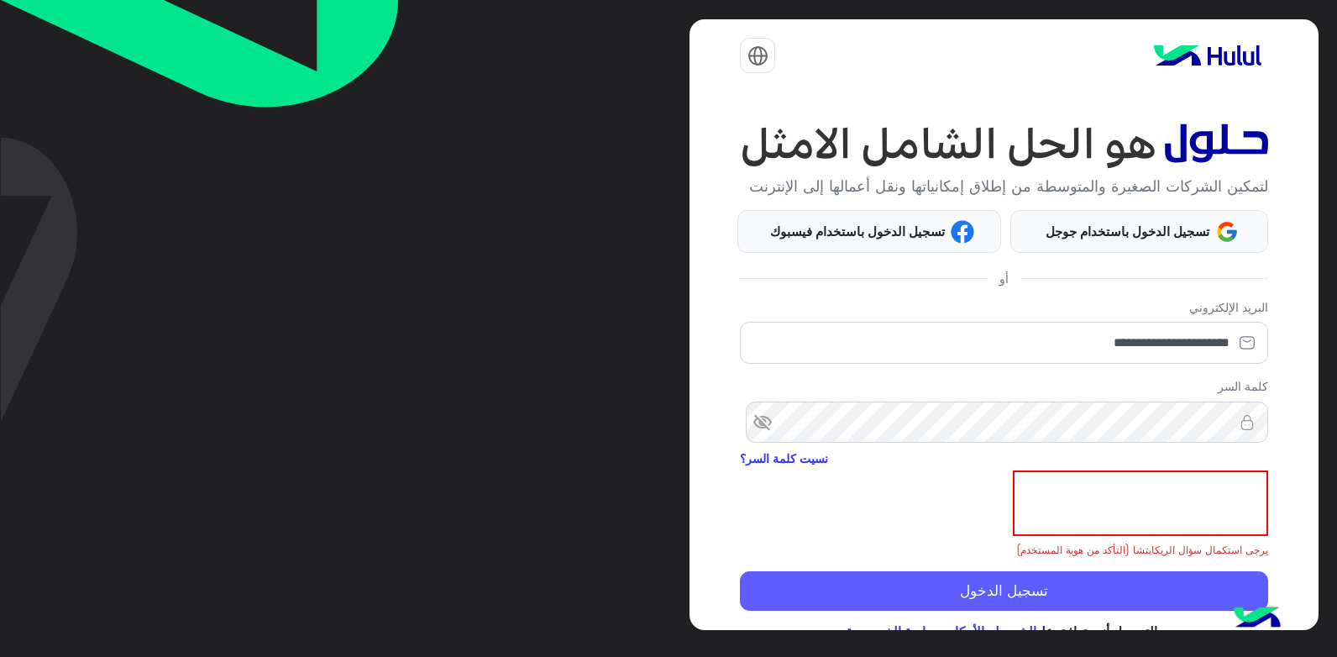
click at [1209, 610] on button "تسجيل الدخول" at bounding box center [1003, 591] width 527 height 40
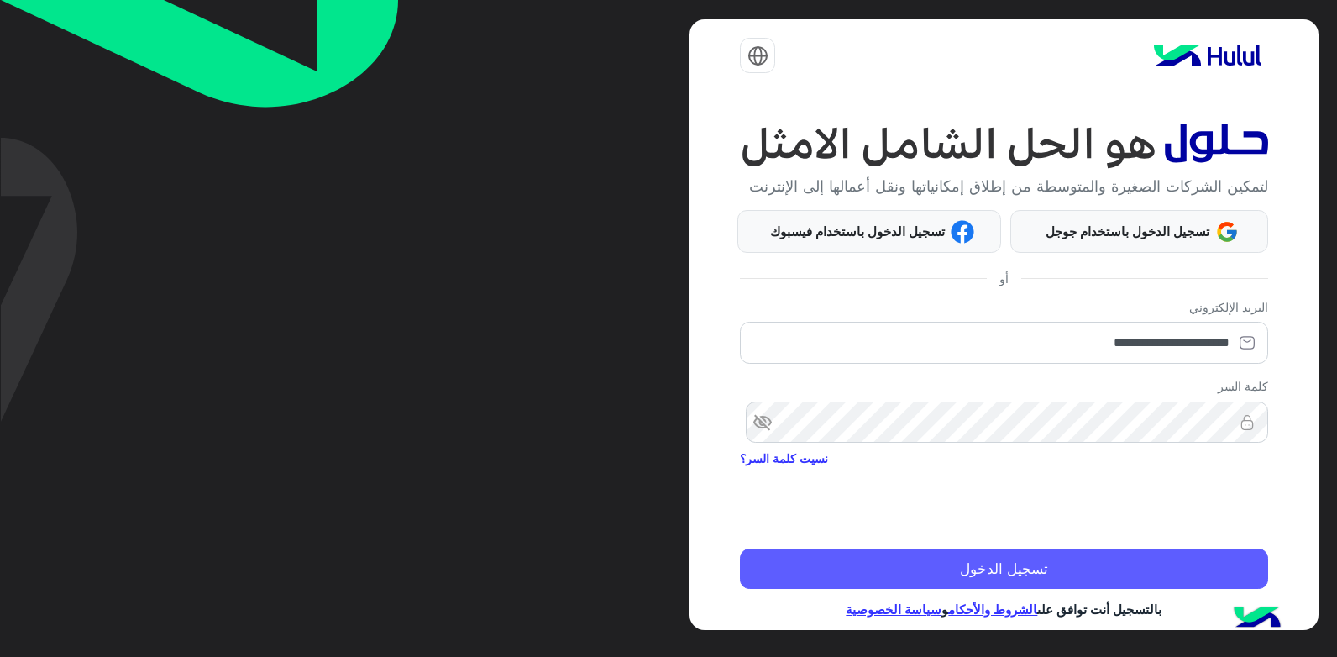
click at [1198, 589] on button "تسجيل الدخول" at bounding box center [1003, 568] width 527 height 40
